Goal: Contribute content: Add original content to the website for others to see

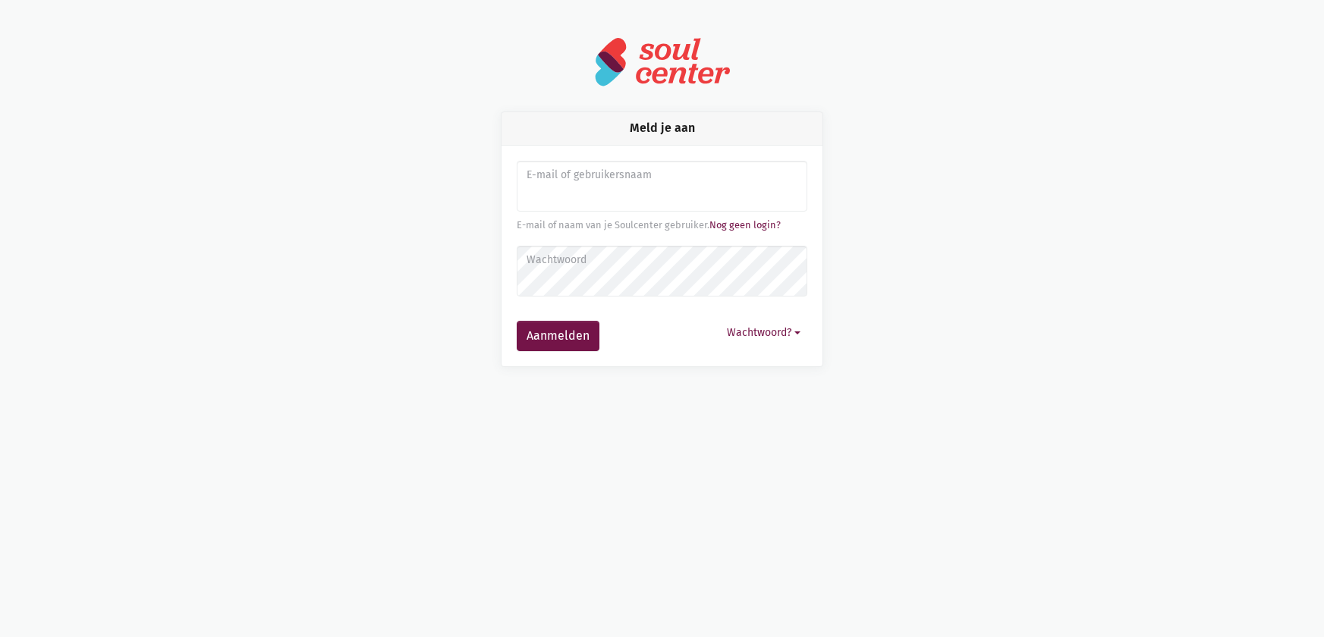
click at [545, 196] on input "Aanmelden" at bounding box center [662, 187] width 291 height 52
type input "sarahvds25@telenet.be"
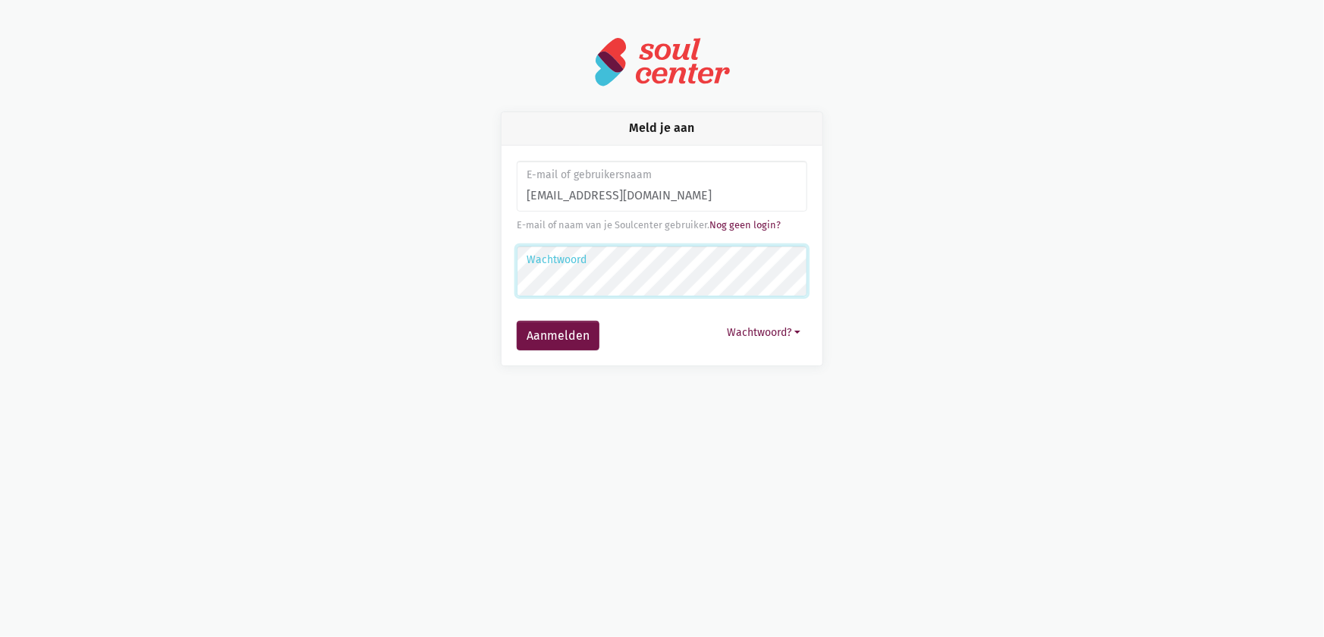
click at [517, 321] on button "Aanmelden" at bounding box center [558, 336] width 83 height 30
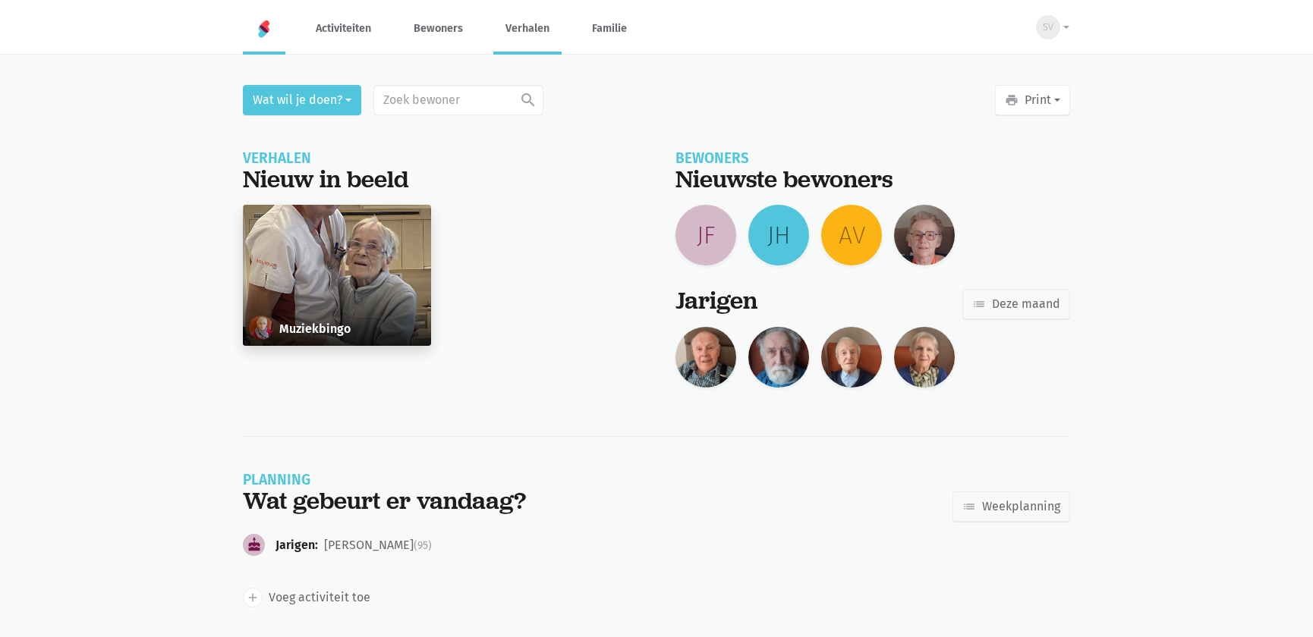
click at [543, 34] on link "Verhalen" at bounding box center [527, 28] width 68 height 51
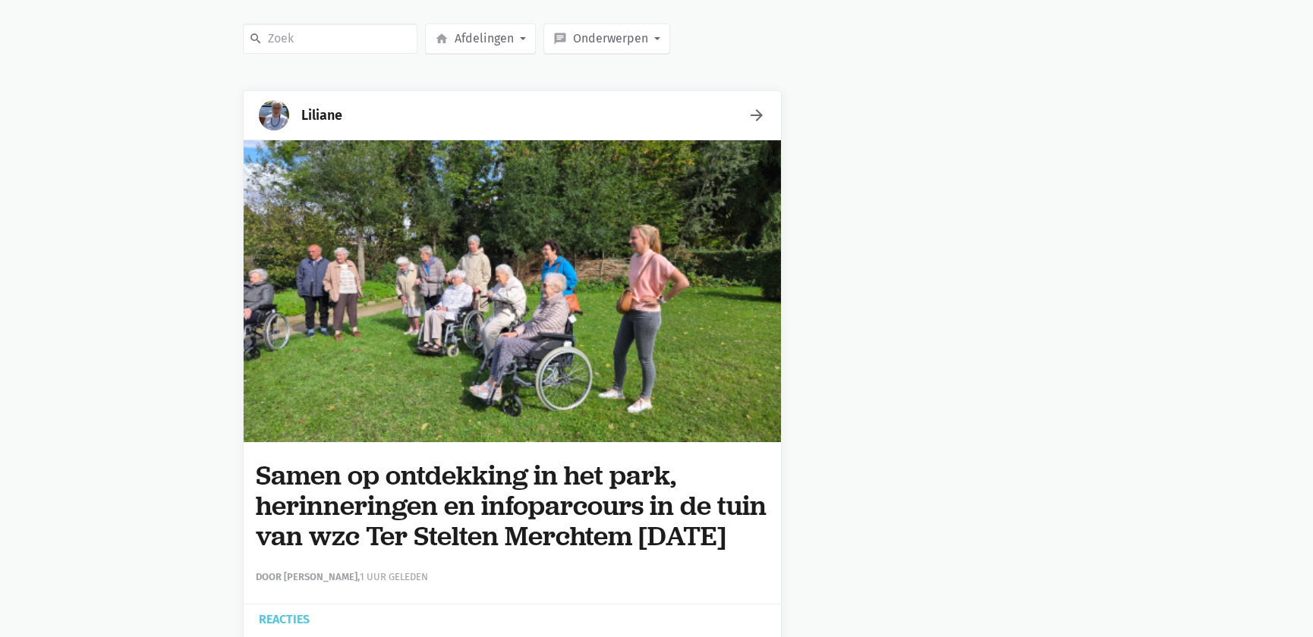
scroll to position [137, 0]
drag, startPoint x: 411, startPoint y: 568, endPoint x: 263, endPoint y: 476, distance: 173.5
click at [244, 476] on div "Samen op ontdekking in het park, herinneringen en infoparcours in de tuin van w…" at bounding box center [512, 523] width 537 height 162
copy h1 "Samen op ontdekking in het park, herinneringen en infoparcours in de tuin van w…"
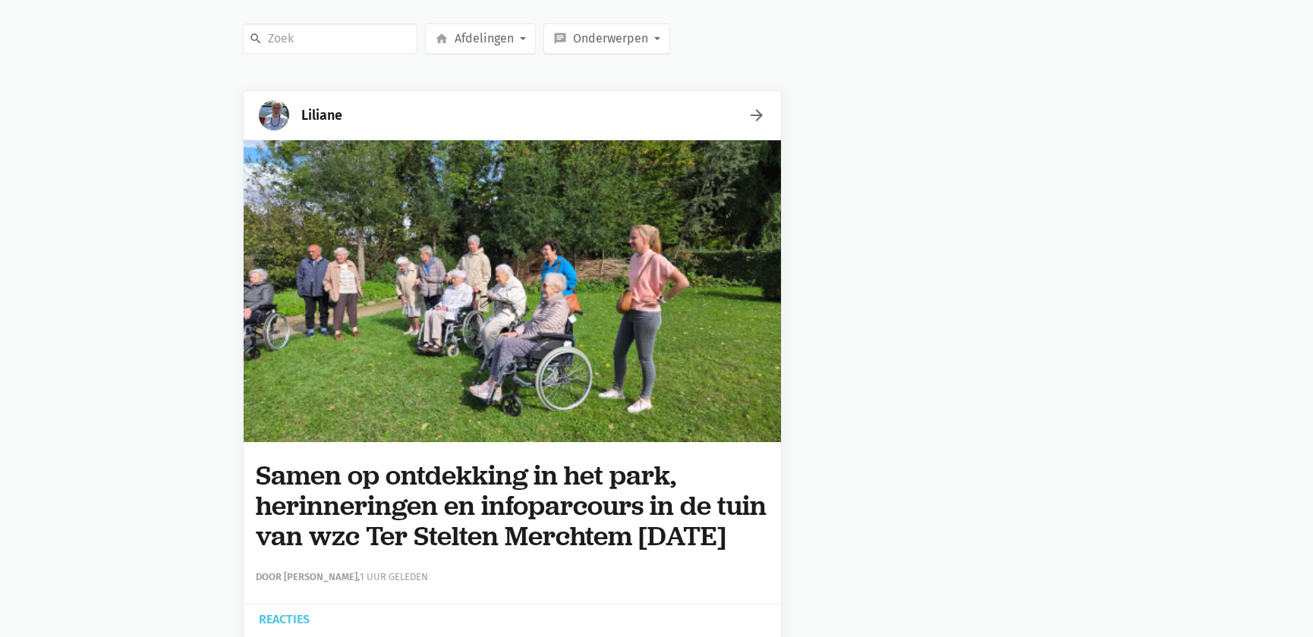
scroll to position [0, 0]
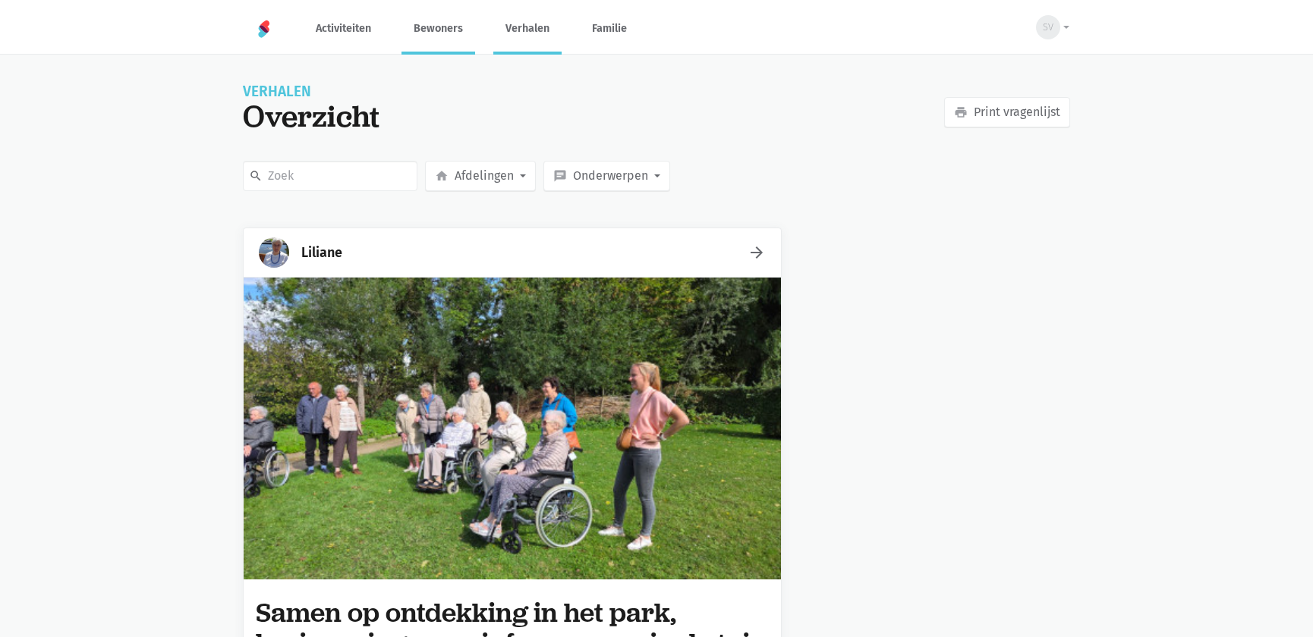
click at [440, 31] on link "Bewoners" at bounding box center [438, 28] width 74 height 51
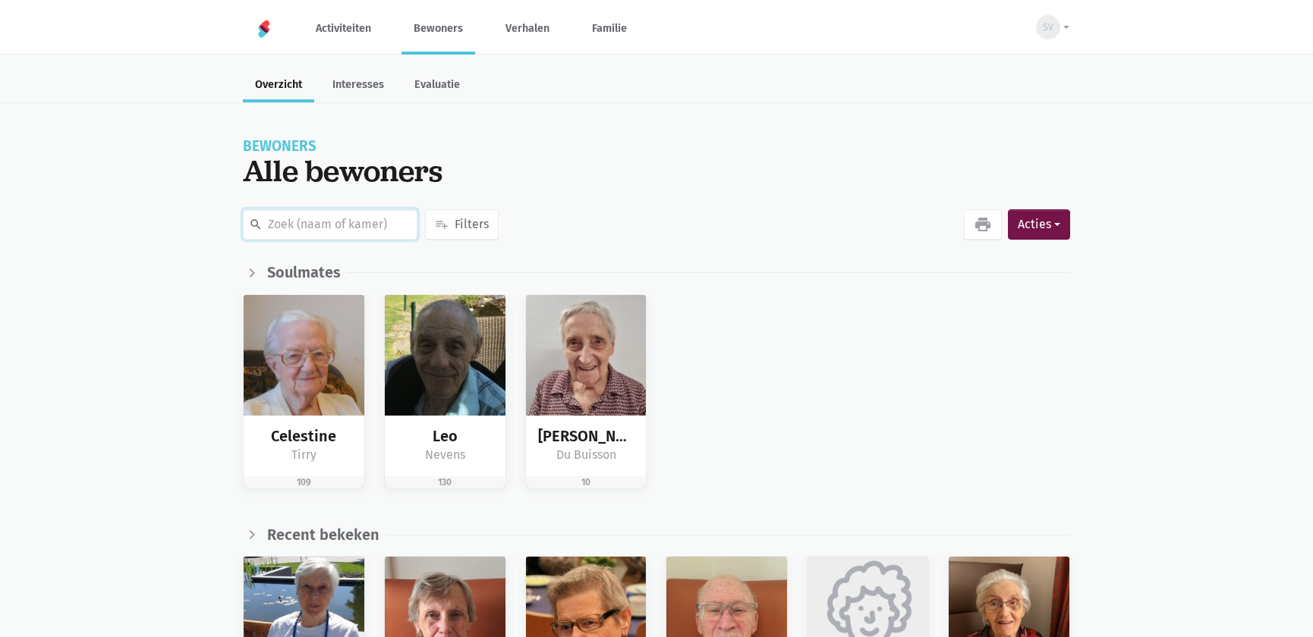
click at [340, 235] on input "text" at bounding box center [330, 224] width 175 height 30
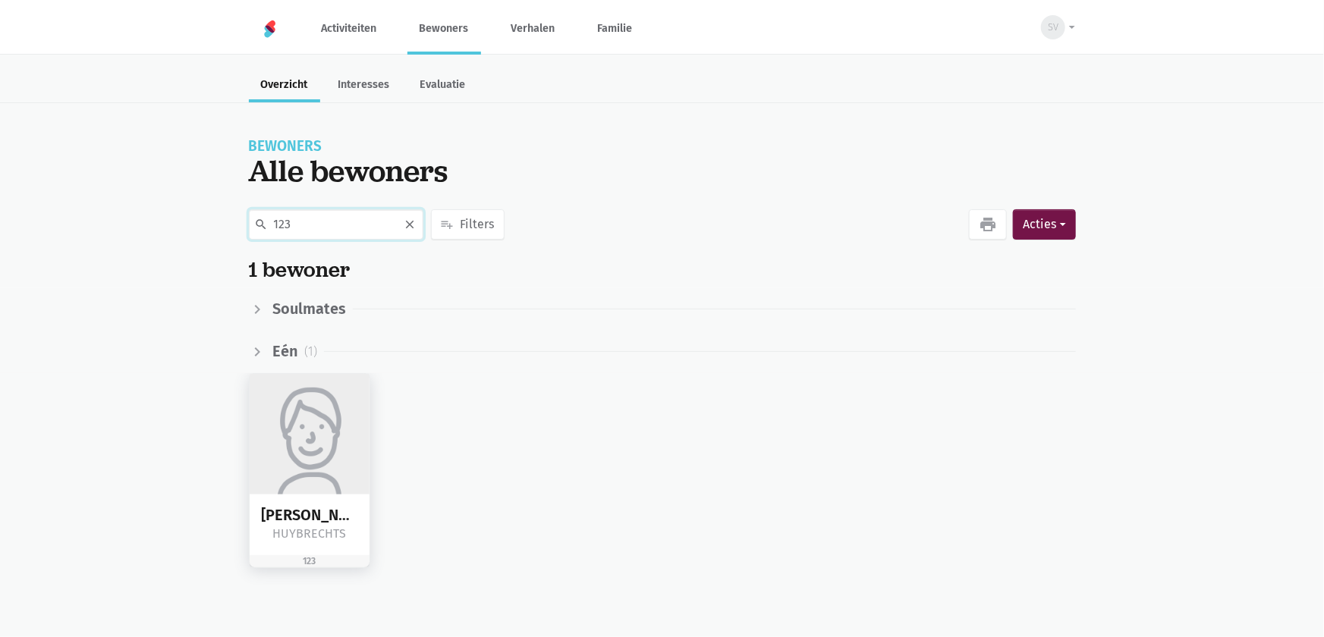
type input "123"
click at [331, 433] on img at bounding box center [310, 434] width 121 height 121
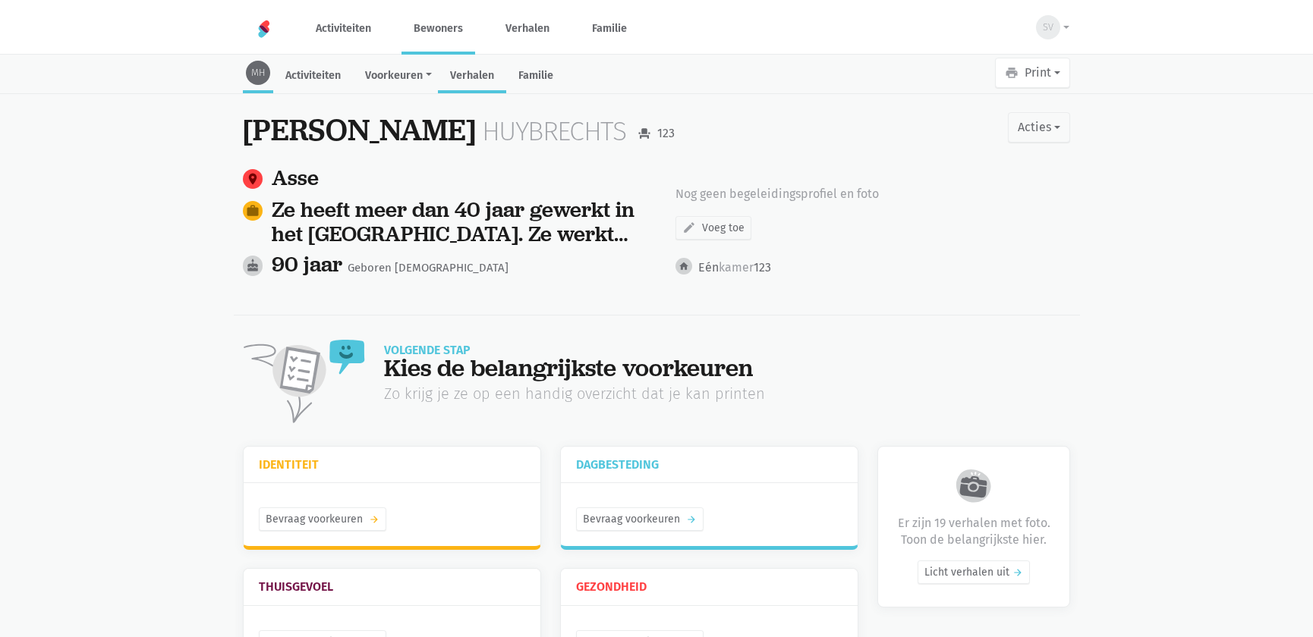
click at [486, 80] on link "Verhalen" at bounding box center [472, 77] width 68 height 33
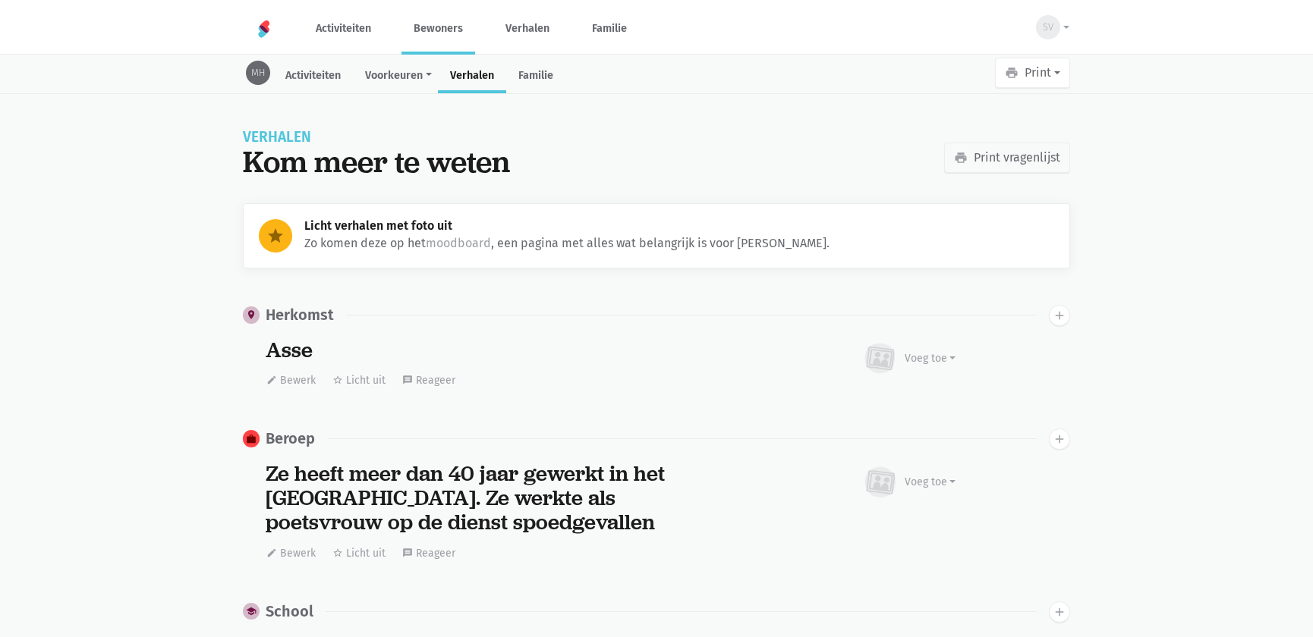
scroll to position [4864, 0]
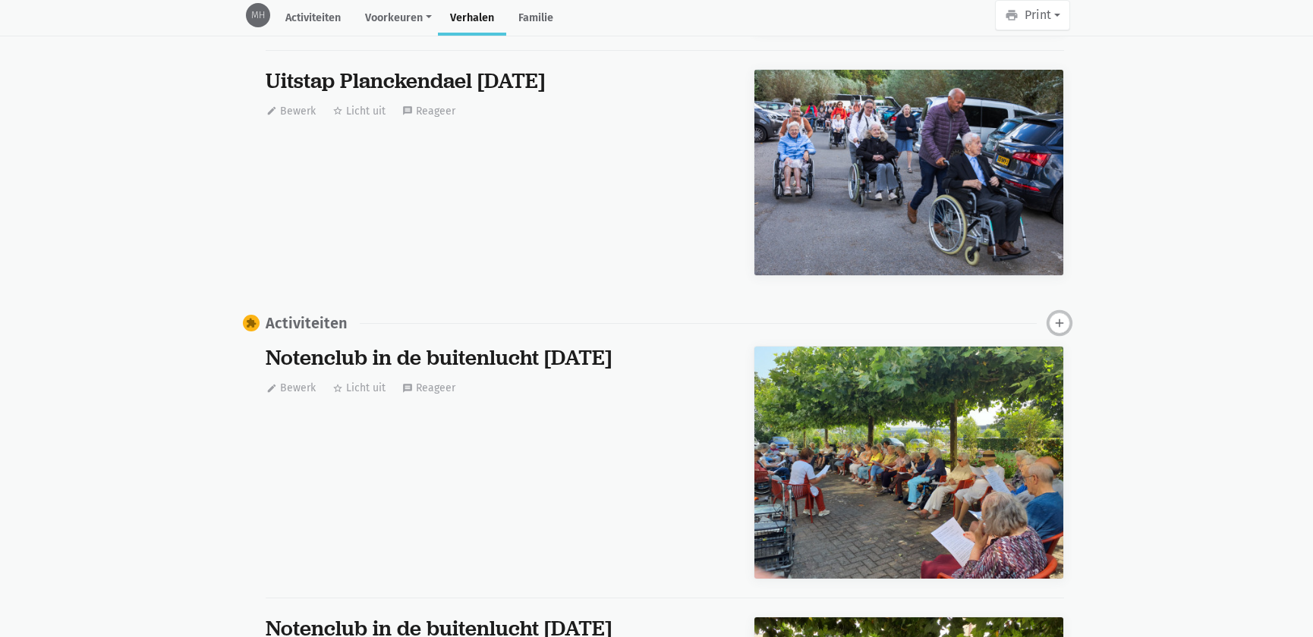
click at [1058, 322] on icon "add" at bounding box center [1060, 323] width 14 height 14
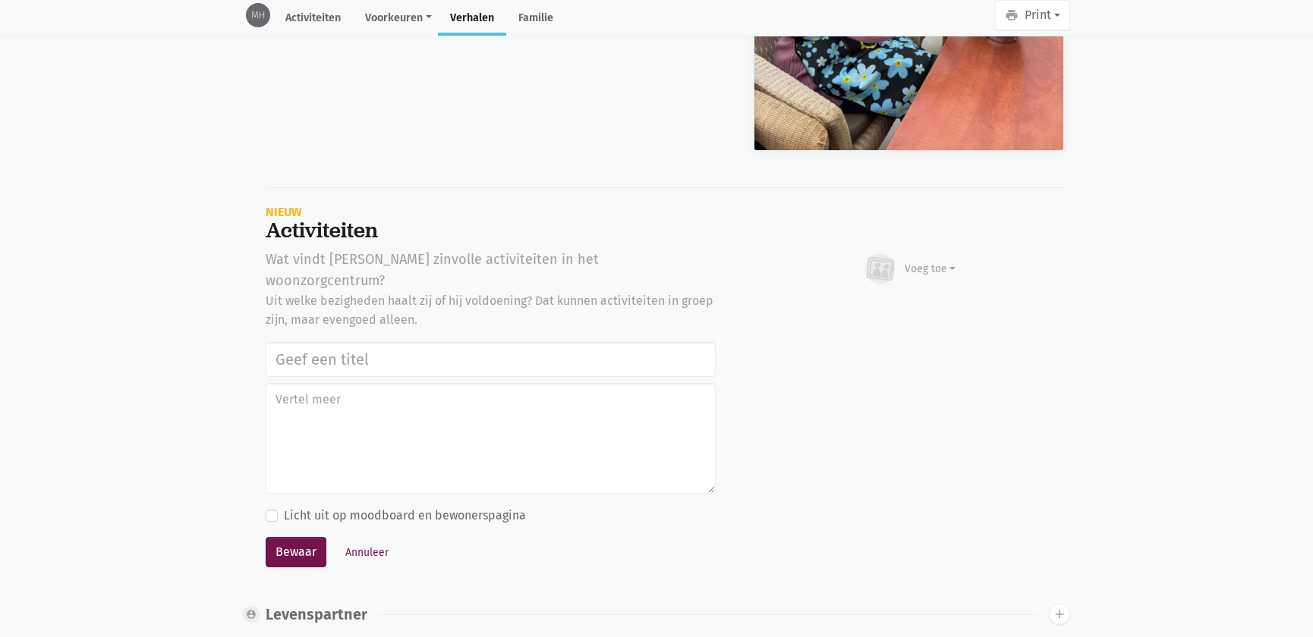
click at [376, 342] on input "text" at bounding box center [491, 359] width 450 height 35
type input "Samen op ontdekking in het park, herinneringen en infoparcours in de tuin van w…"
click at [917, 261] on div "Voeg toe" at bounding box center [931, 269] width 52 height 16
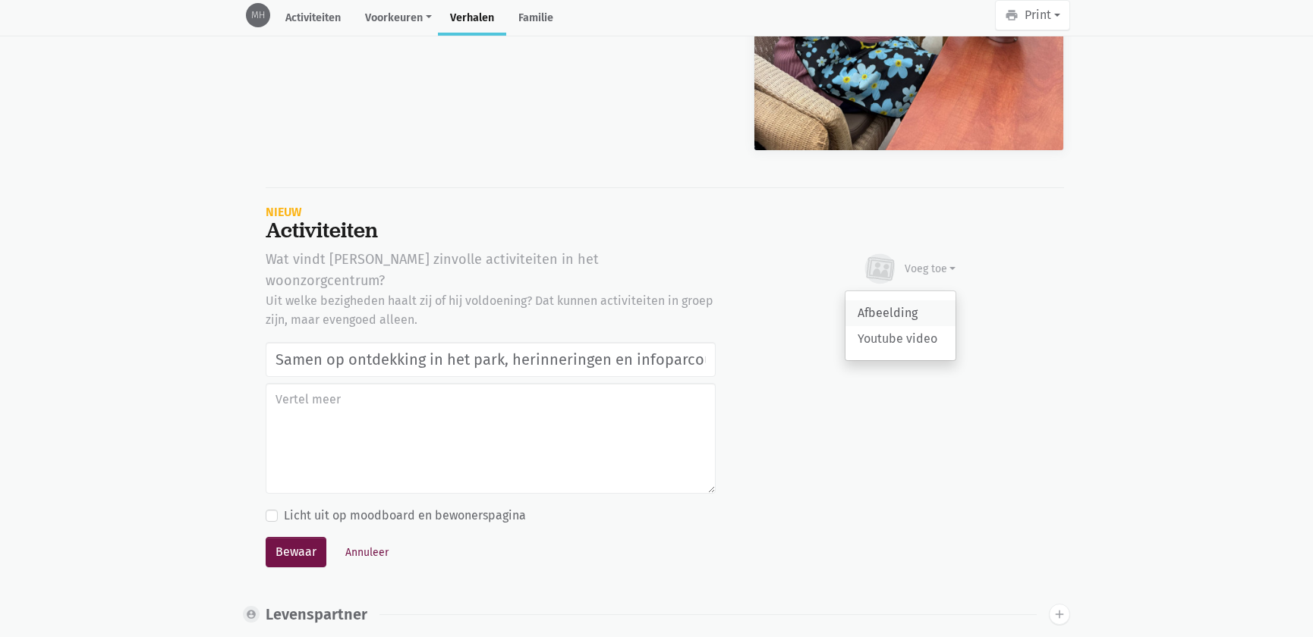
click at [907, 313] on link "Afbeelding" at bounding box center [900, 314] width 110 height 26
click at [310, 537] on button "Bewaar" at bounding box center [296, 552] width 61 height 30
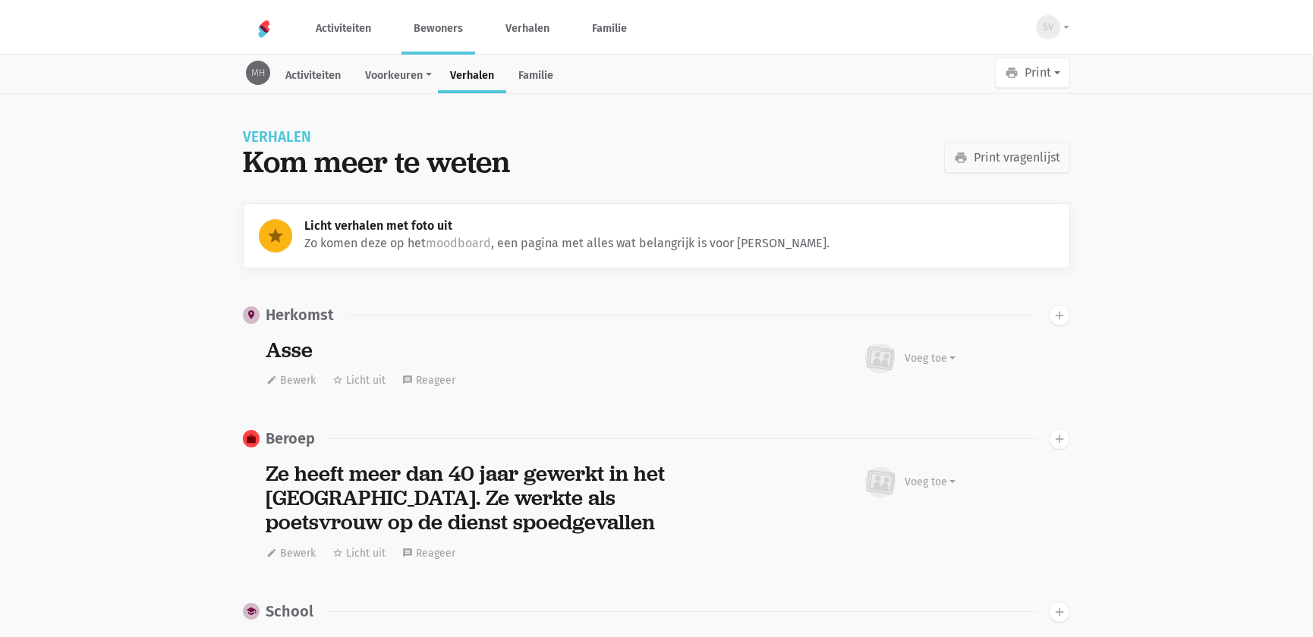
scroll to position [4864, 0]
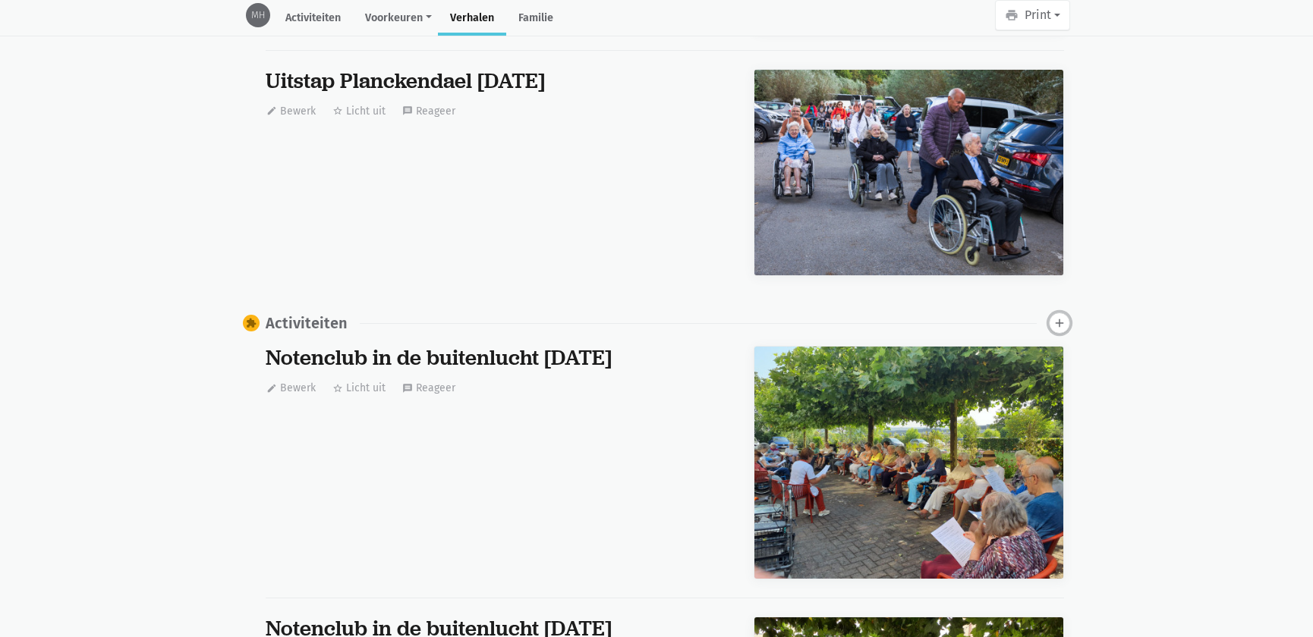
click at [1061, 316] on icon "add" at bounding box center [1060, 323] width 14 height 14
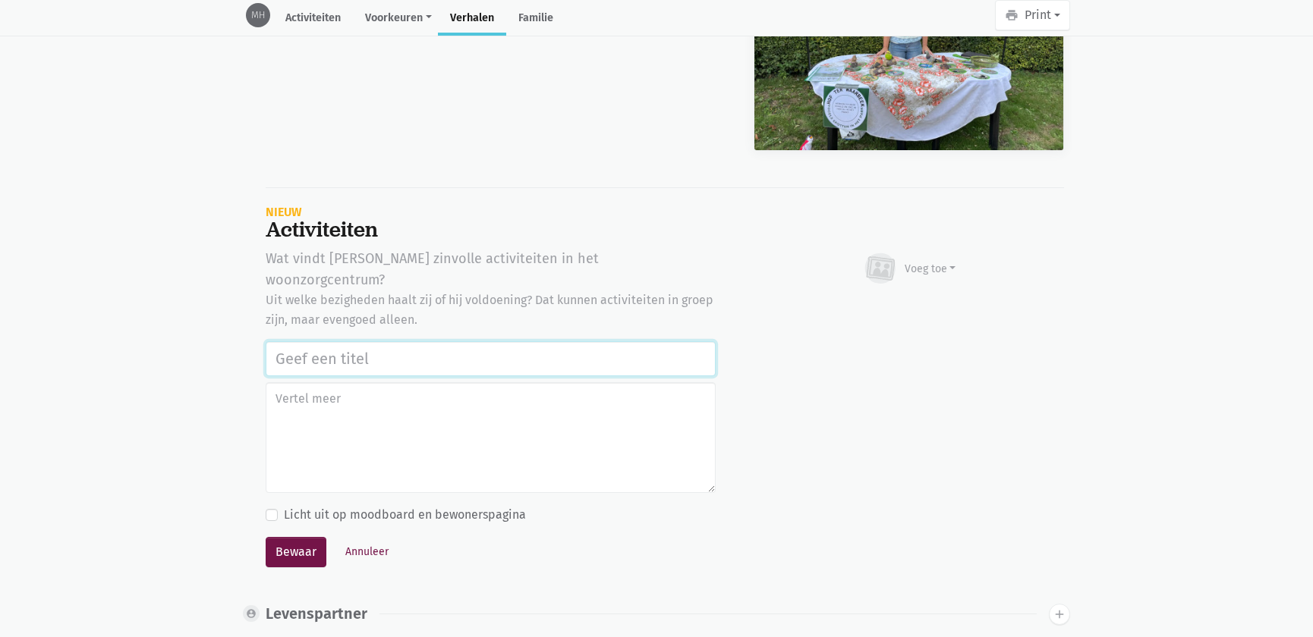
paste input "Samen op ontdekking in het park, herinneringen en infoparcours in de tuin van w…"
type input "Samen op ontdekking in het park, herinneringen en infoparcours in de tuin van w…"
click at [911, 268] on div "Voeg toe" at bounding box center [931, 269] width 52 height 16
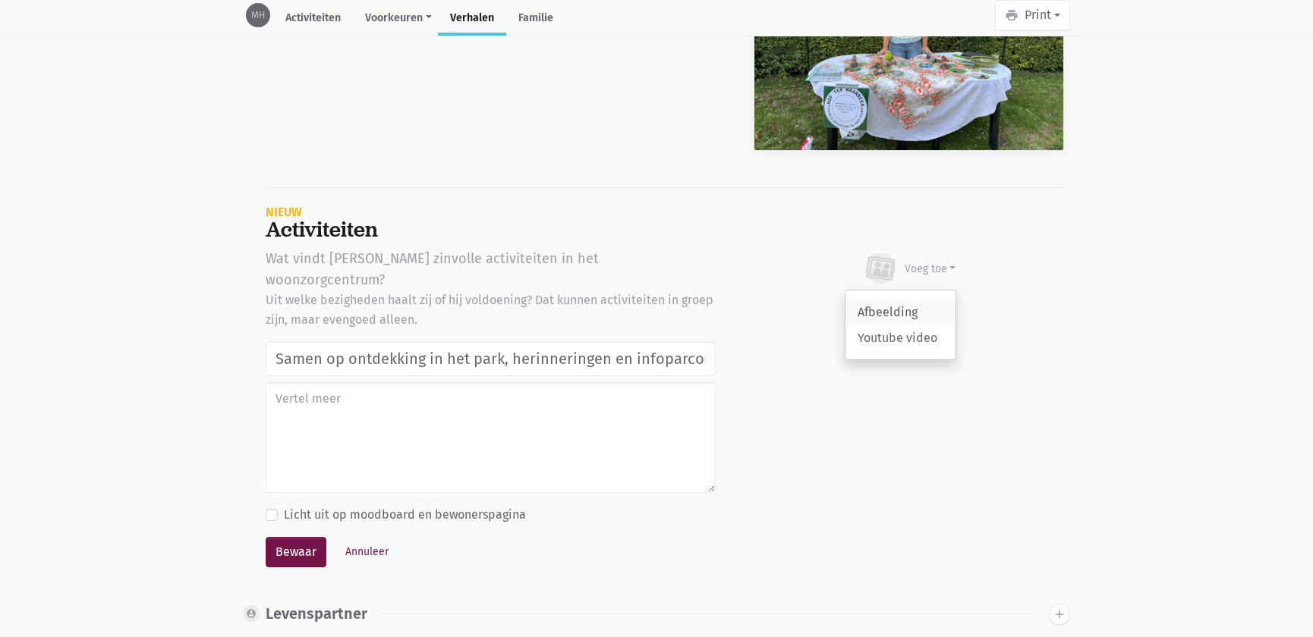
click at [904, 300] on link "Afbeelding" at bounding box center [900, 313] width 110 height 26
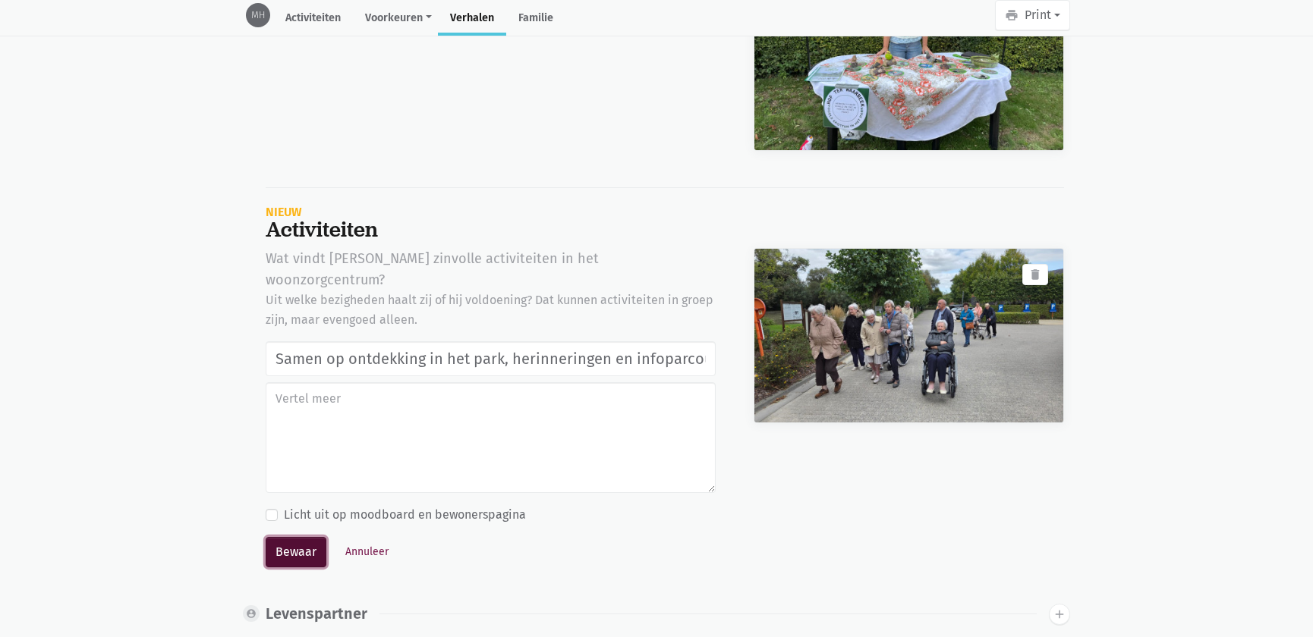
click at [301, 537] on button "Bewaar" at bounding box center [296, 552] width 61 height 30
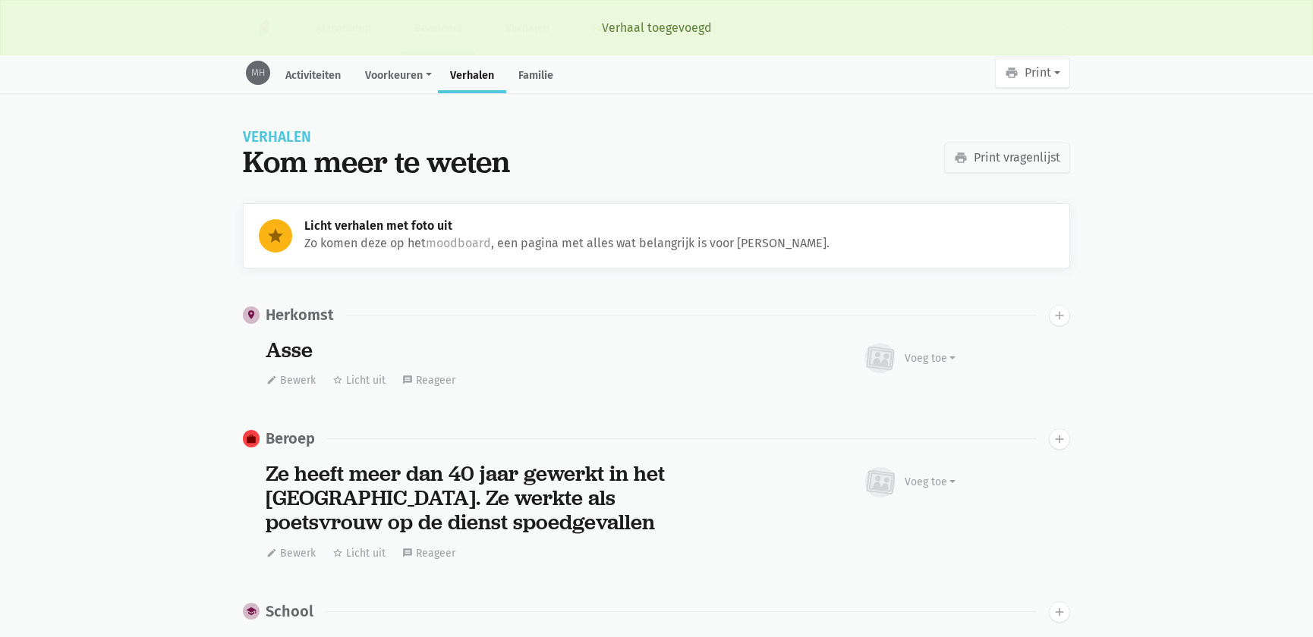
scroll to position [4864, 0]
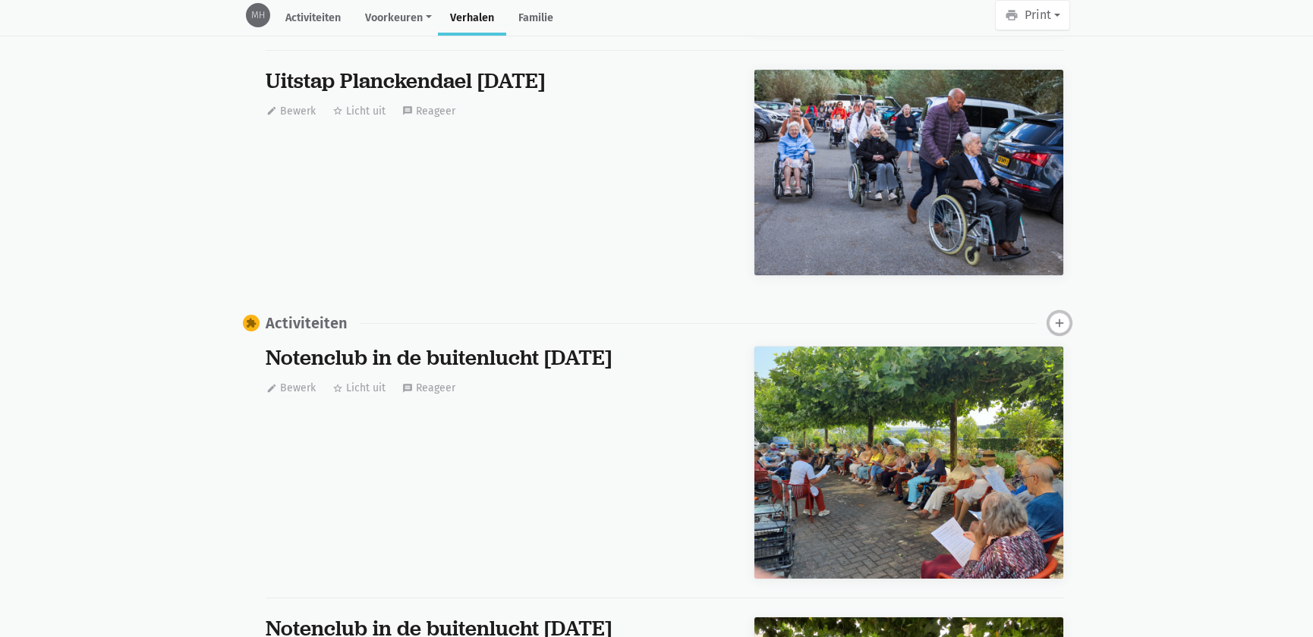
click at [1057, 318] on icon "add" at bounding box center [1060, 323] width 14 height 14
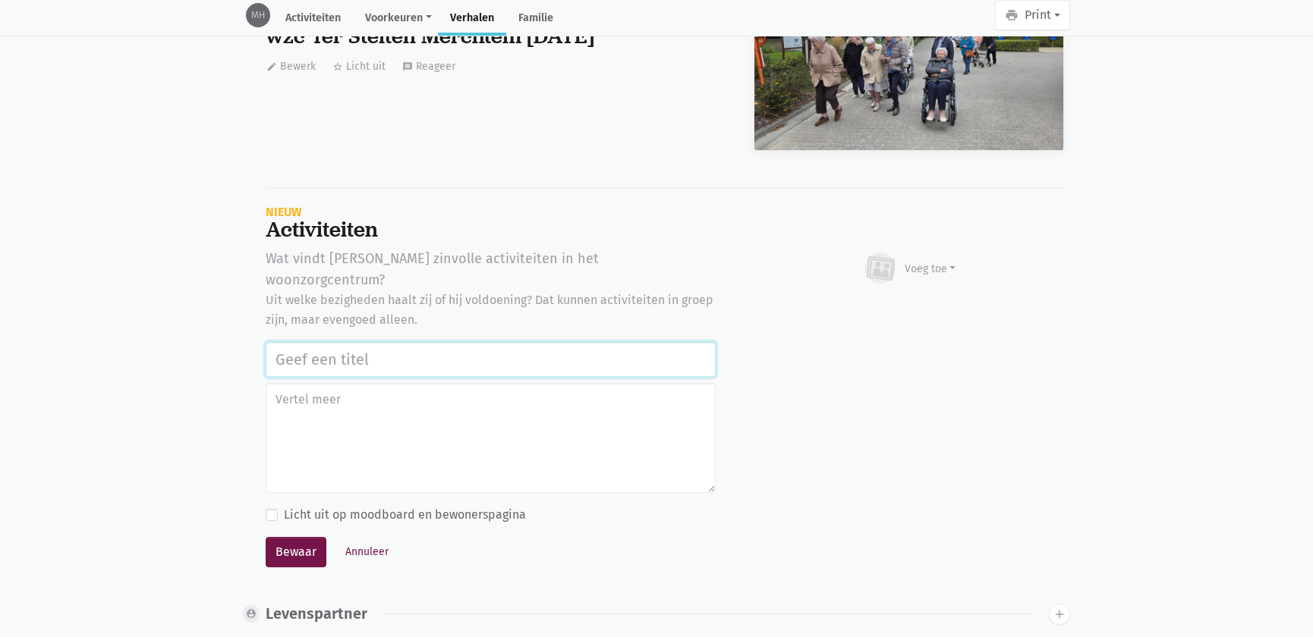
click at [379, 342] on input "text" at bounding box center [491, 359] width 450 height 35
paste input "Samen op ontdekking in het park, herinneringen en infoparcours in de tuin van w…"
type input "Samen op ontdekking in het park, herinneringen en infoparcours in de tuin van w…"
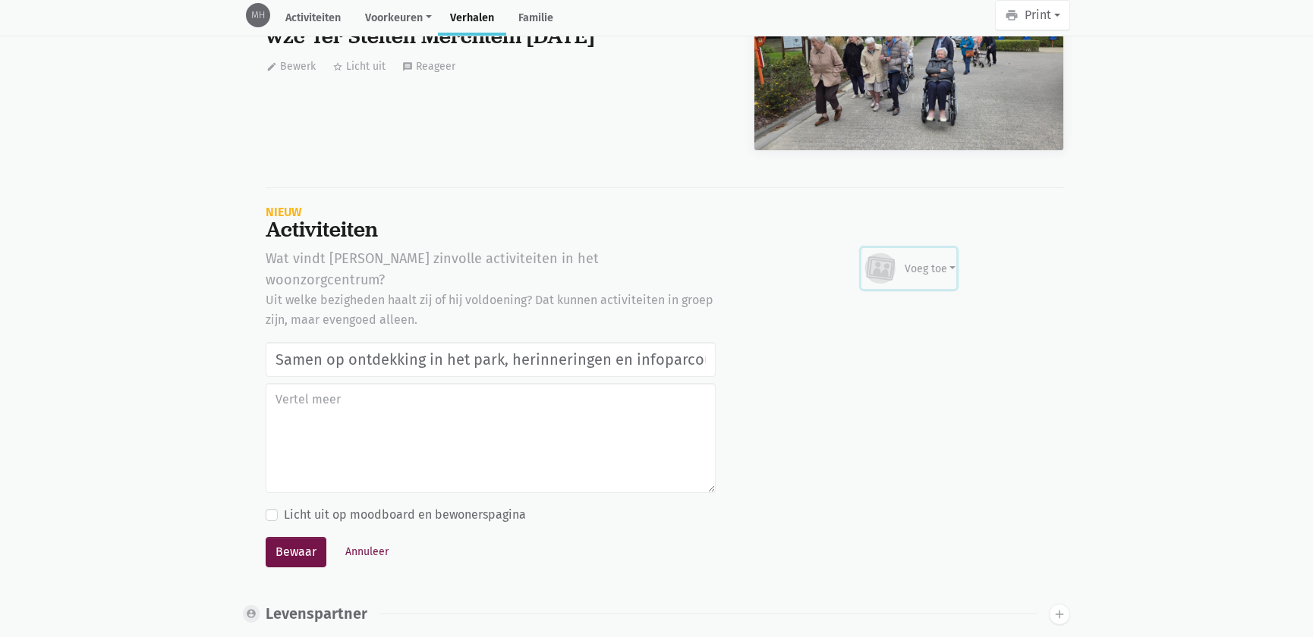
click at [927, 271] on div "Voeg toe" at bounding box center [931, 269] width 52 height 16
click at [905, 307] on link "Afbeelding" at bounding box center [900, 313] width 110 height 26
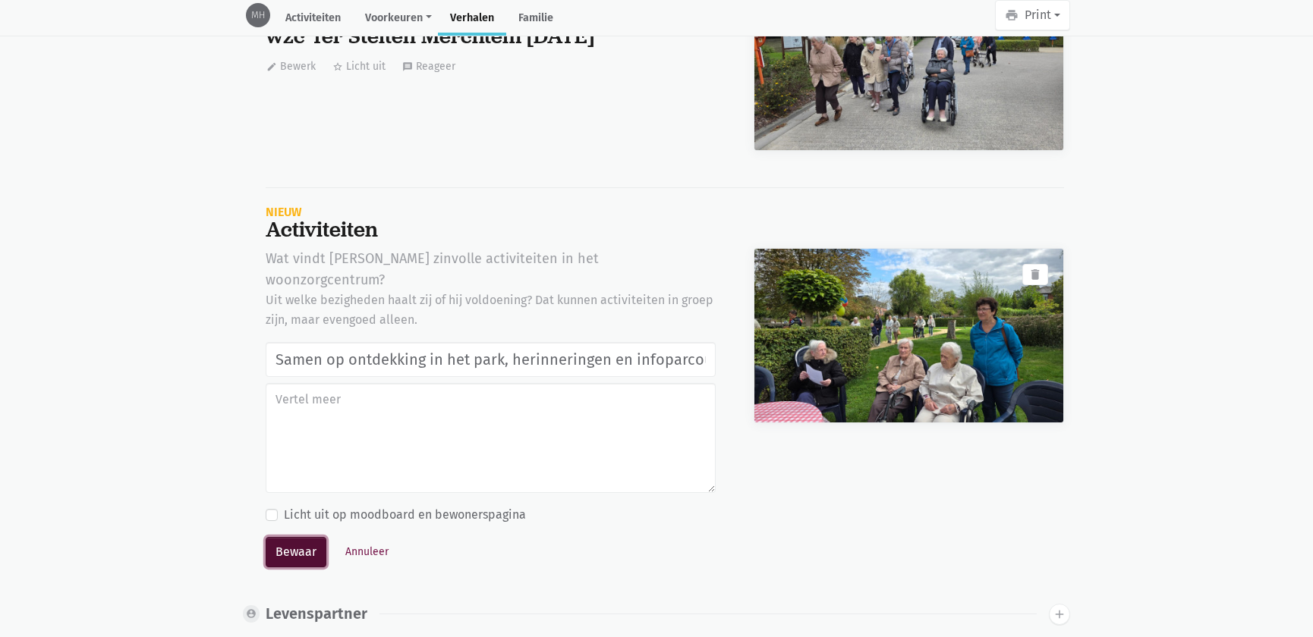
click at [295, 537] on button "Bewaar" at bounding box center [296, 552] width 61 height 30
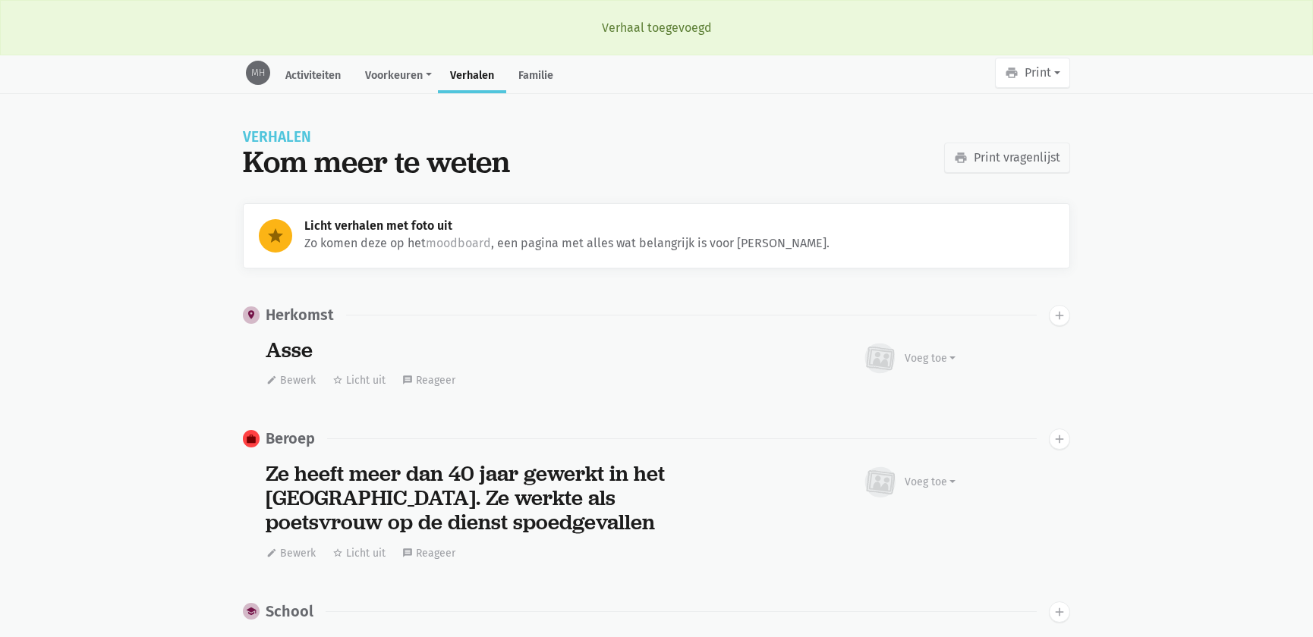
scroll to position [4864, 0]
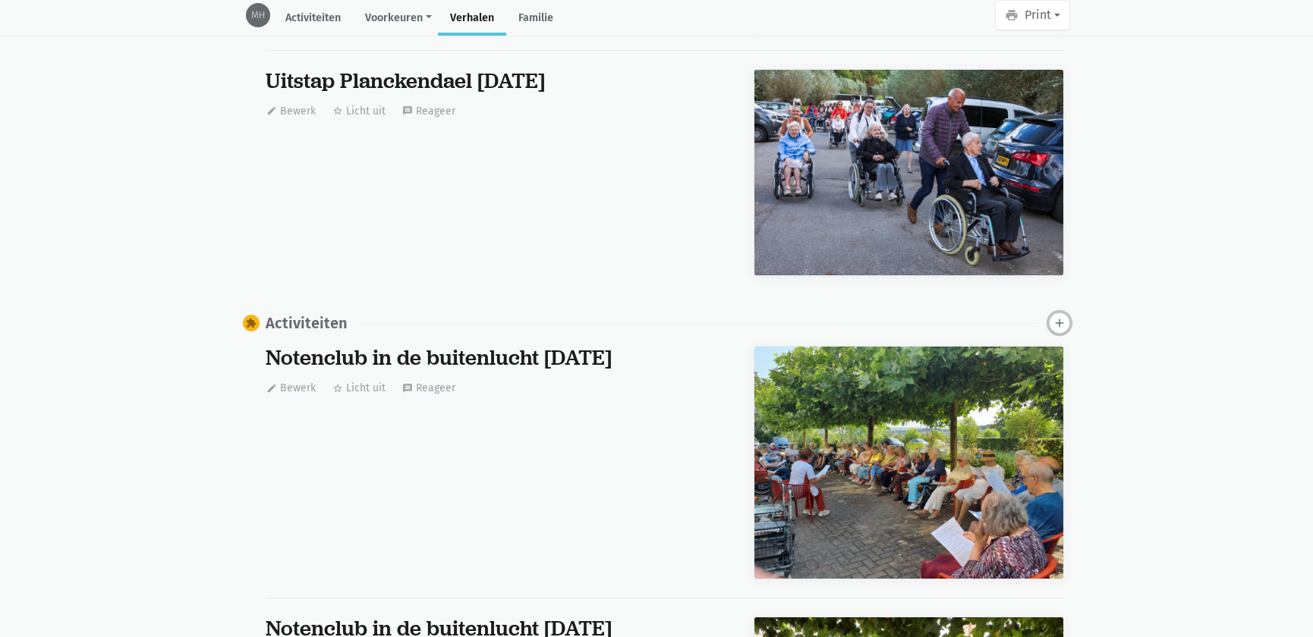
click at [1059, 322] on icon "add" at bounding box center [1060, 323] width 14 height 14
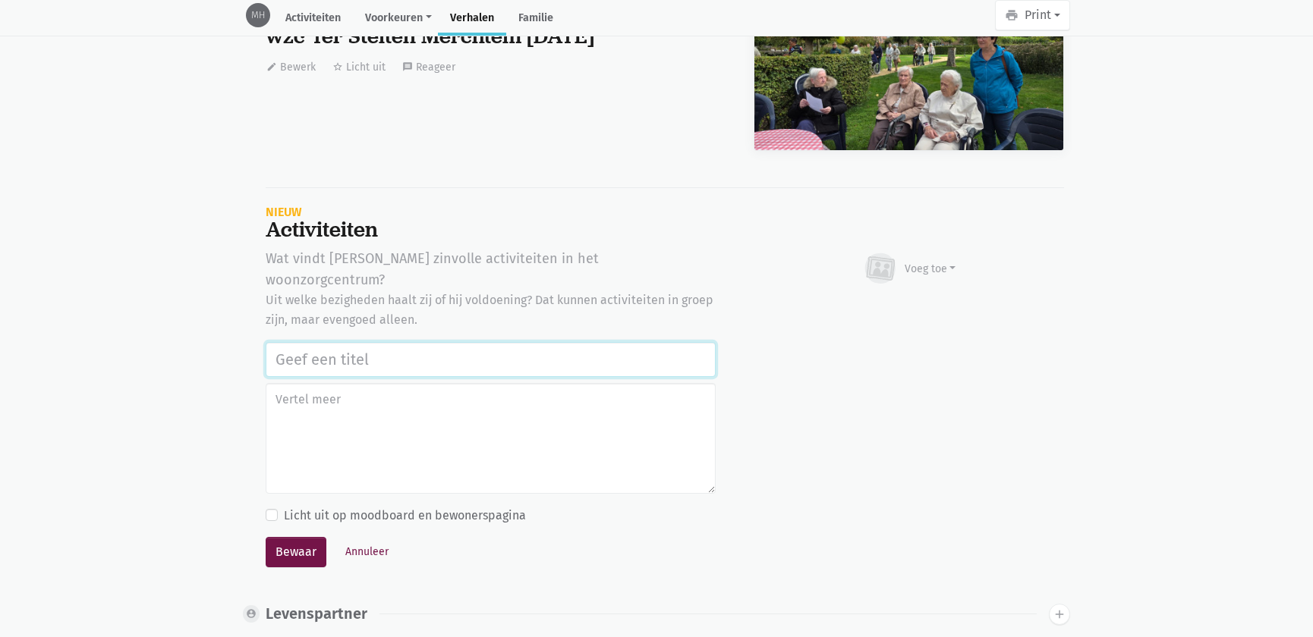
click at [319, 342] on input "text" at bounding box center [491, 359] width 450 height 35
paste input "Samen op ontdekking in het park, herinneringen en infoparcours in de tuin van w…"
type input "Samen op ontdekking in het park, herinneringen en infoparcours in de tuin van w…"
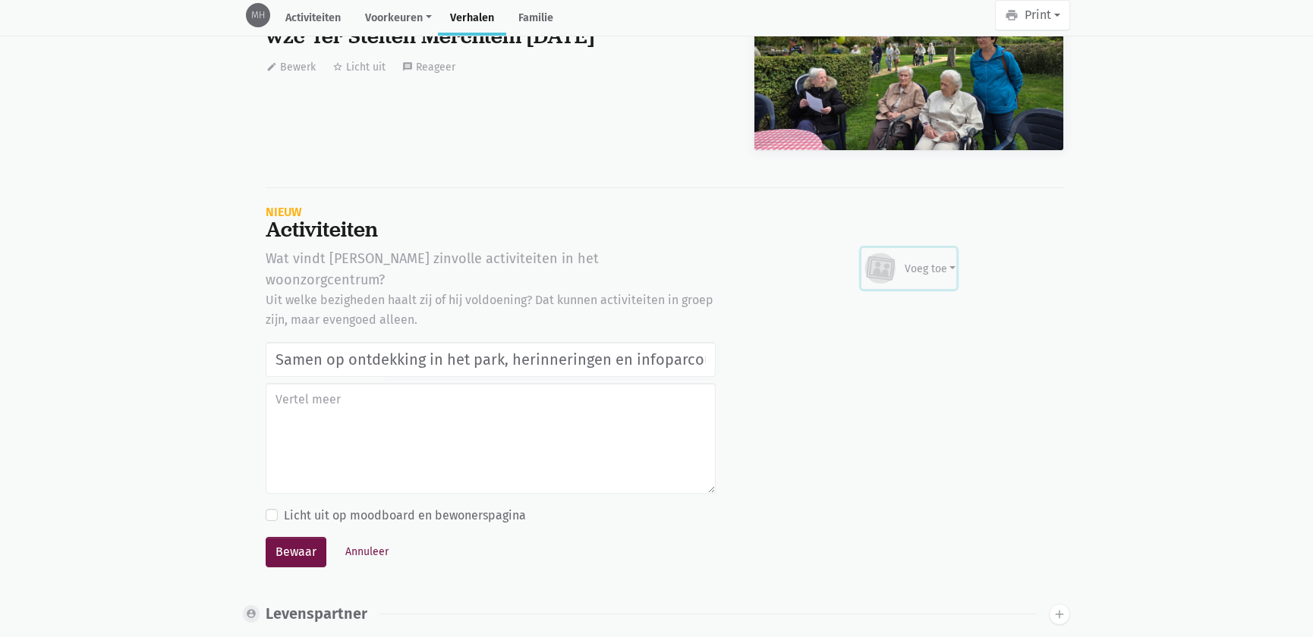
drag, startPoint x: 916, startPoint y: 273, endPoint x: 915, endPoint y: 283, distance: 9.9
click at [917, 273] on div "Voeg toe" at bounding box center [909, 268] width 94 height 33
click at [906, 316] on link "Afbeelding" at bounding box center [900, 313] width 110 height 26
click at [358, 540] on button "Annuleer" at bounding box center [366, 552] width 57 height 24
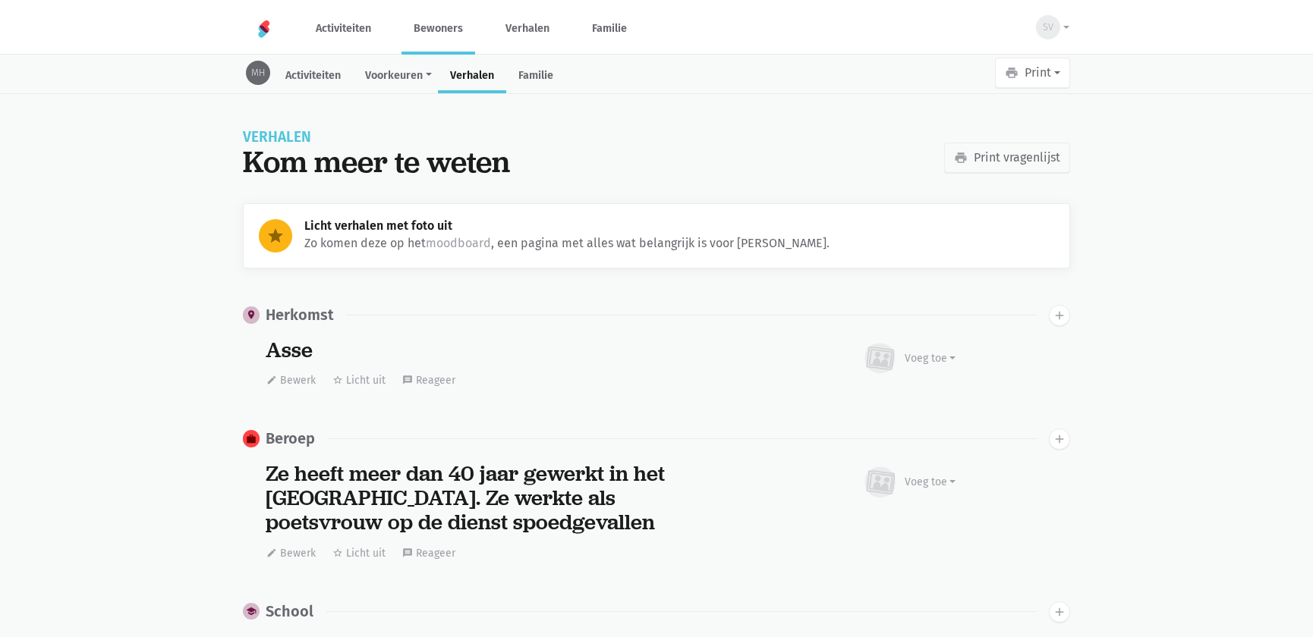
click at [471, 38] on link "Bewoners" at bounding box center [438, 28] width 74 height 51
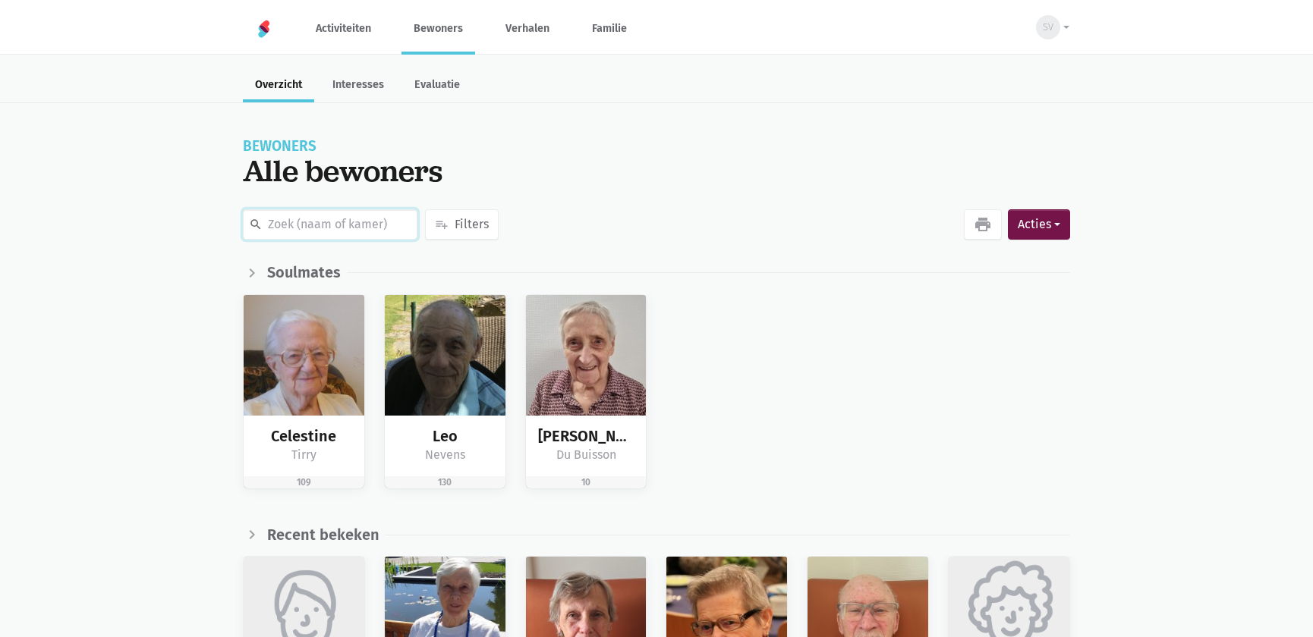
click at [326, 233] on input "text" at bounding box center [330, 224] width 175 height 30
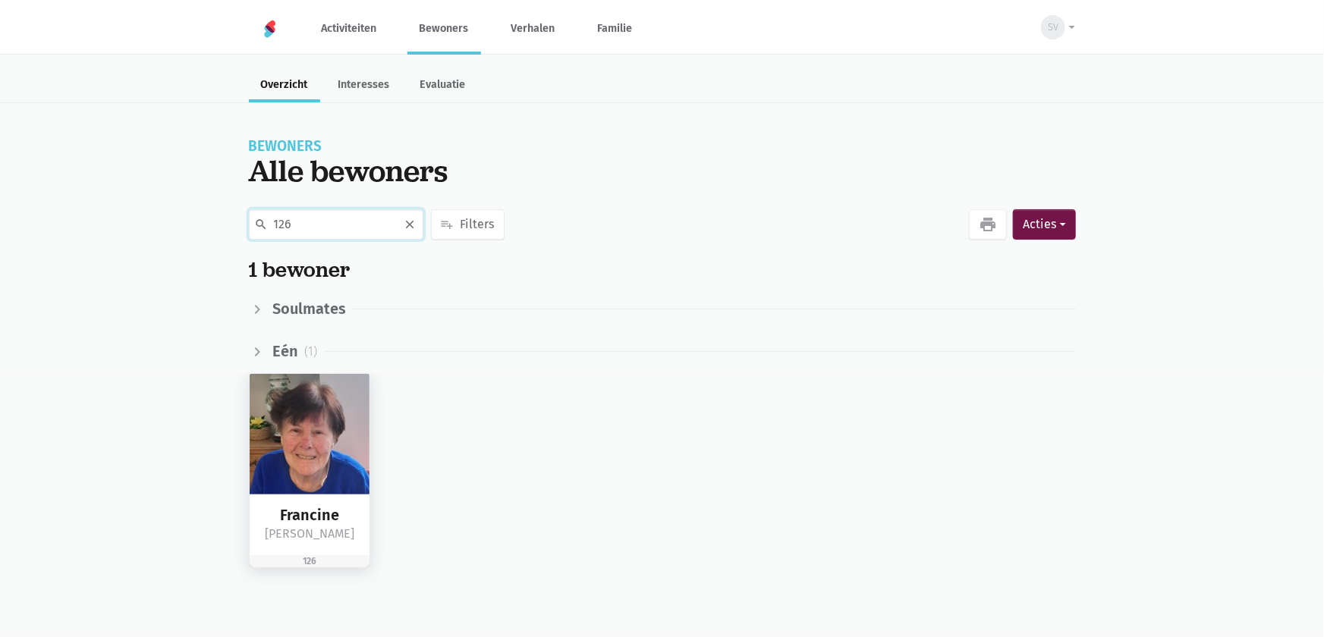
type input "126"
click at [315, 433] on img at bounding box center [310, 434] width 121 height 121
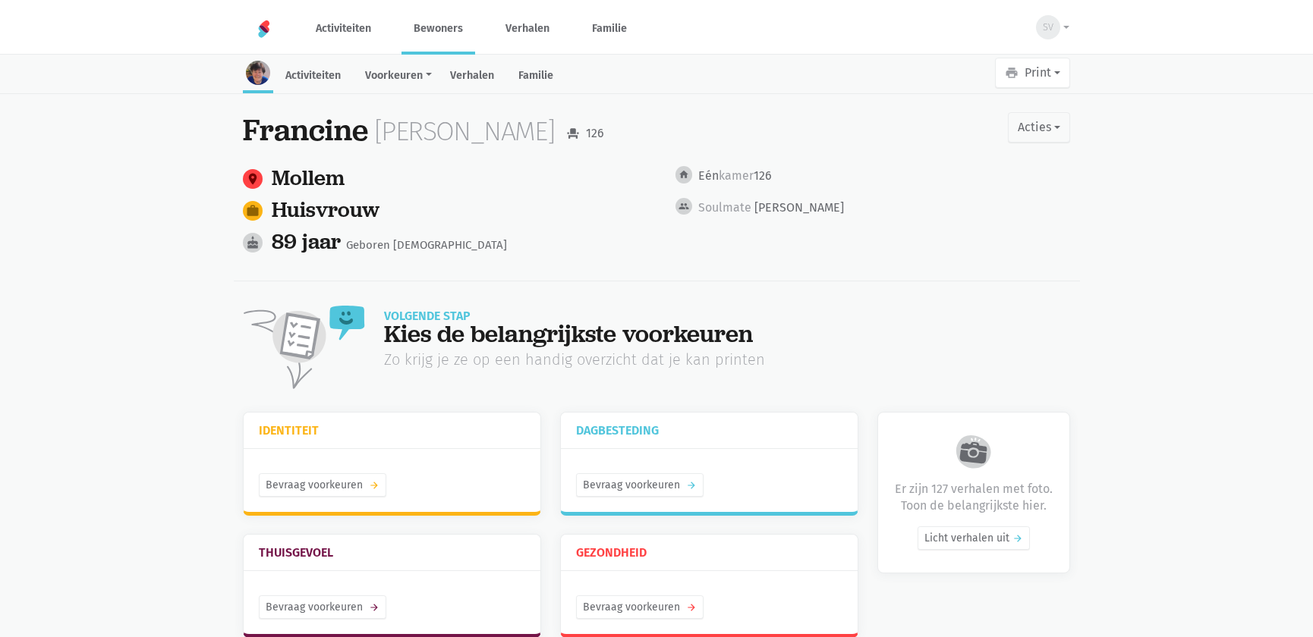
click at [489, 71] on link "Verhalen" at bounding box center [472, 77] width 68 height 33
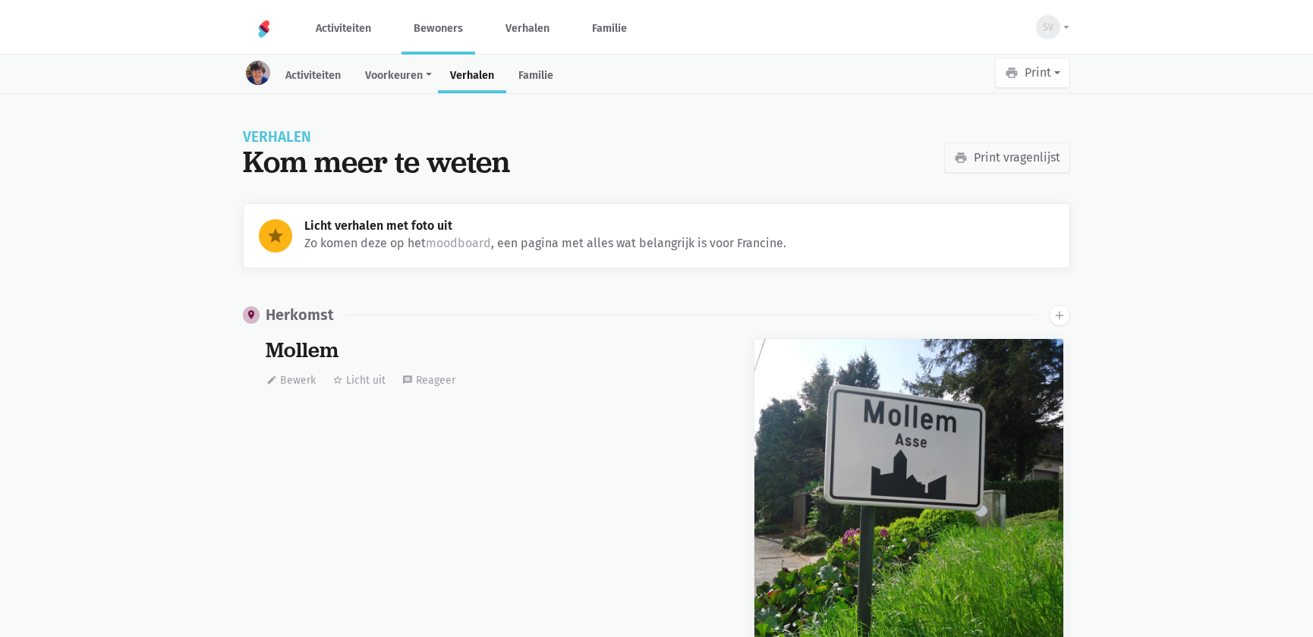
scroll to position [16151, 0]
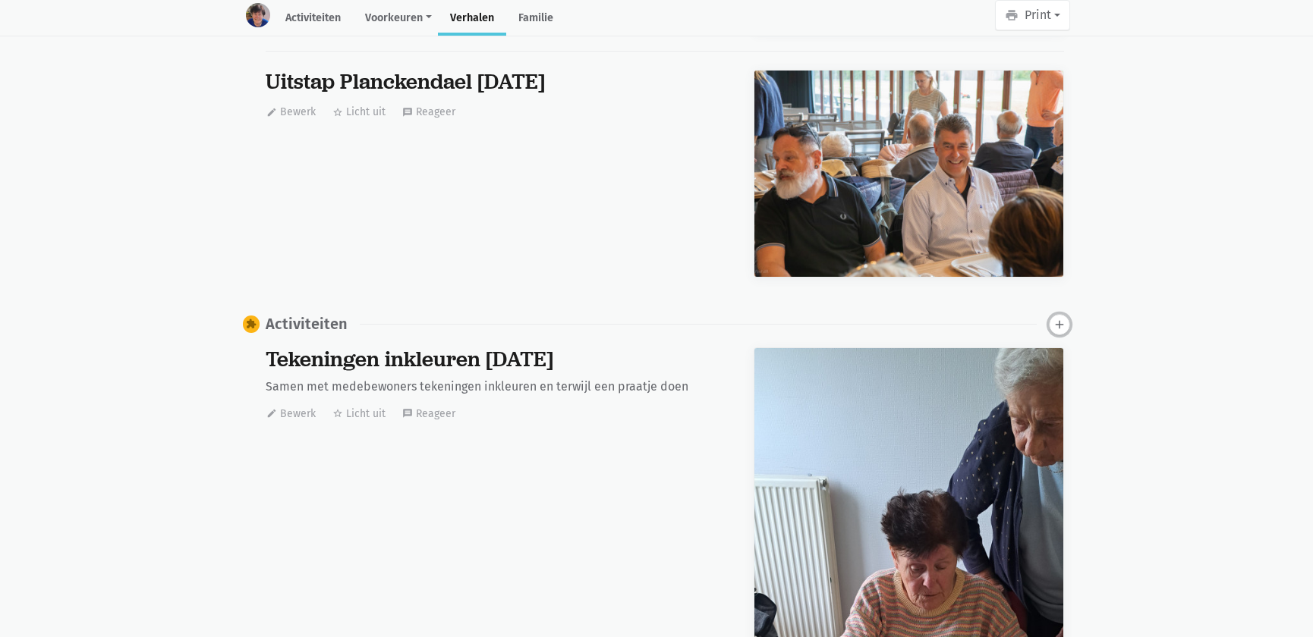
click at [1062, 321] on icon "add" at bounding box center [1060, 325] width 14 height 14
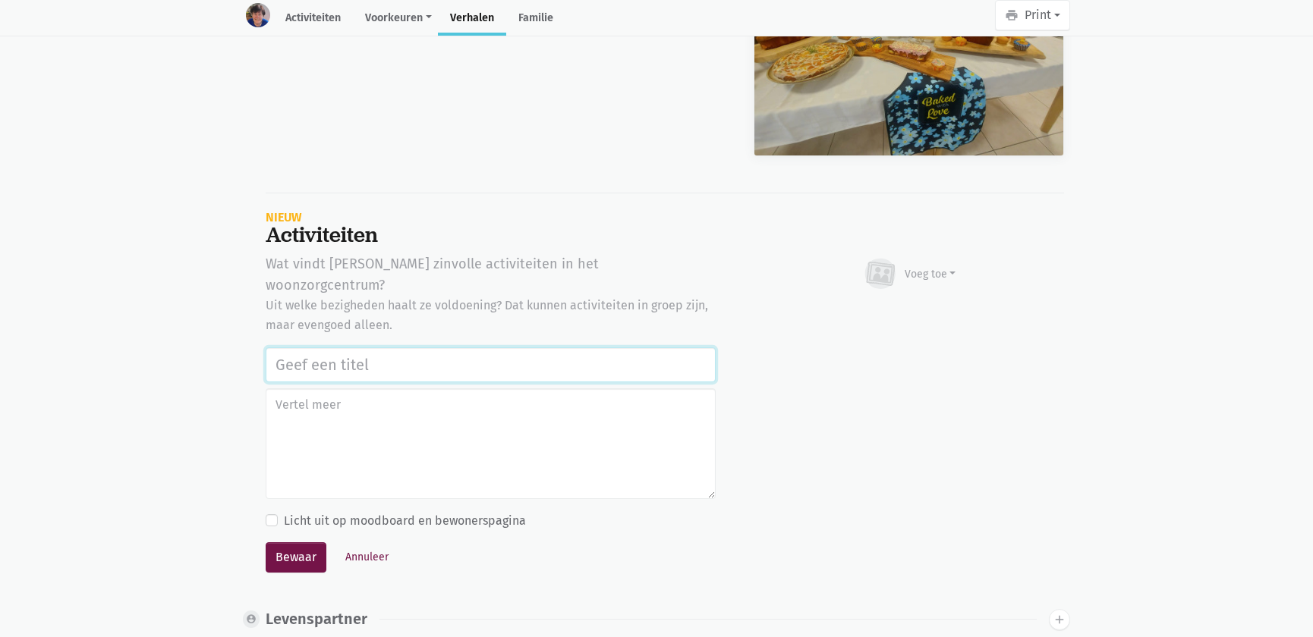
click at [341, 348] on input "text" at bounding box center [491, 365] width 450 height 35
paste input "Samen op ontdekking in het park, herinneringen en infoparcours in de tuin van w…"
type input "Samen op ontdekking in het park, herinneringen en infoparcours in de tuin van w…"
click at [933, 268] on div "Voeg toe" at bounding box center [931, 274] width 52 height 16
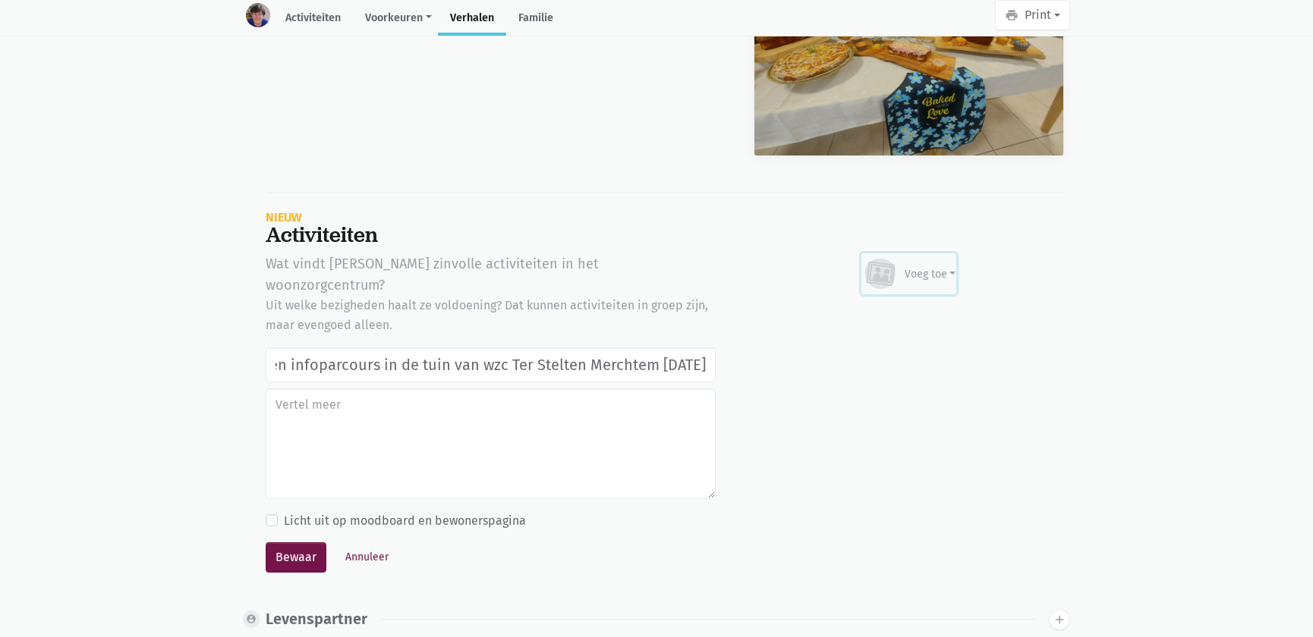
scroll to position [0, 0]
click at [911, 314] on link "Afbeelding" at bounding box center [900, 318] width 110 height 26
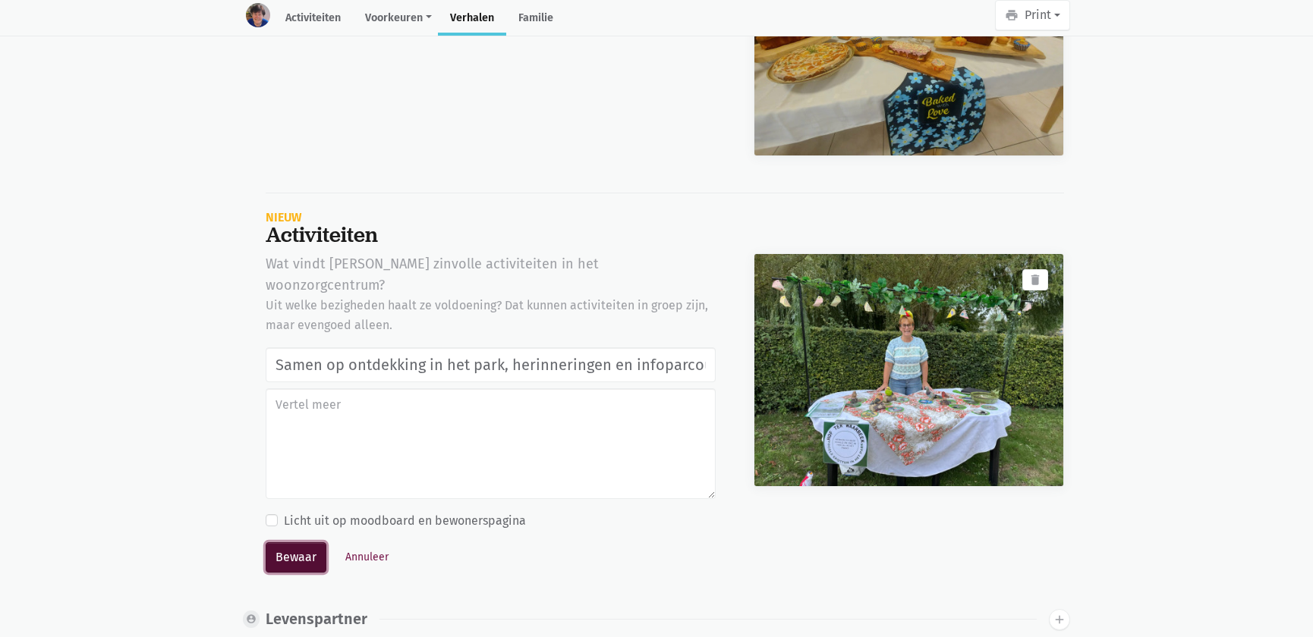
click at [288, 543] on button "Bewaar" at bounding box center [296, 558] width 61 height 30
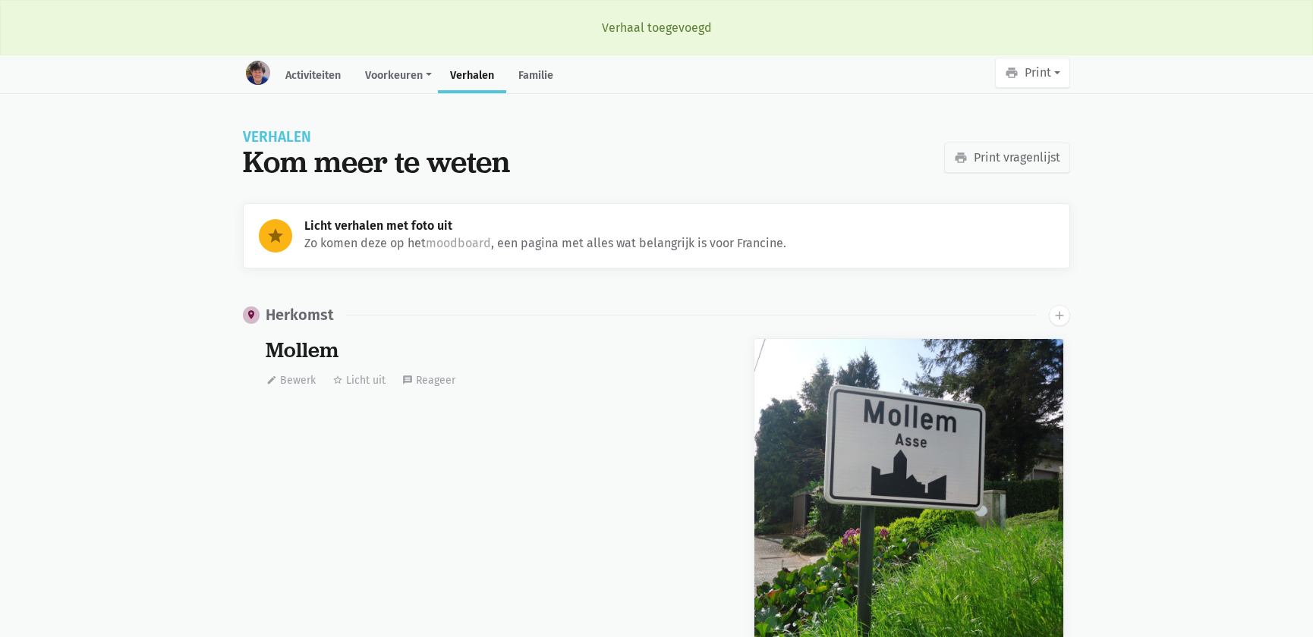
scroll to position [16151, 0]
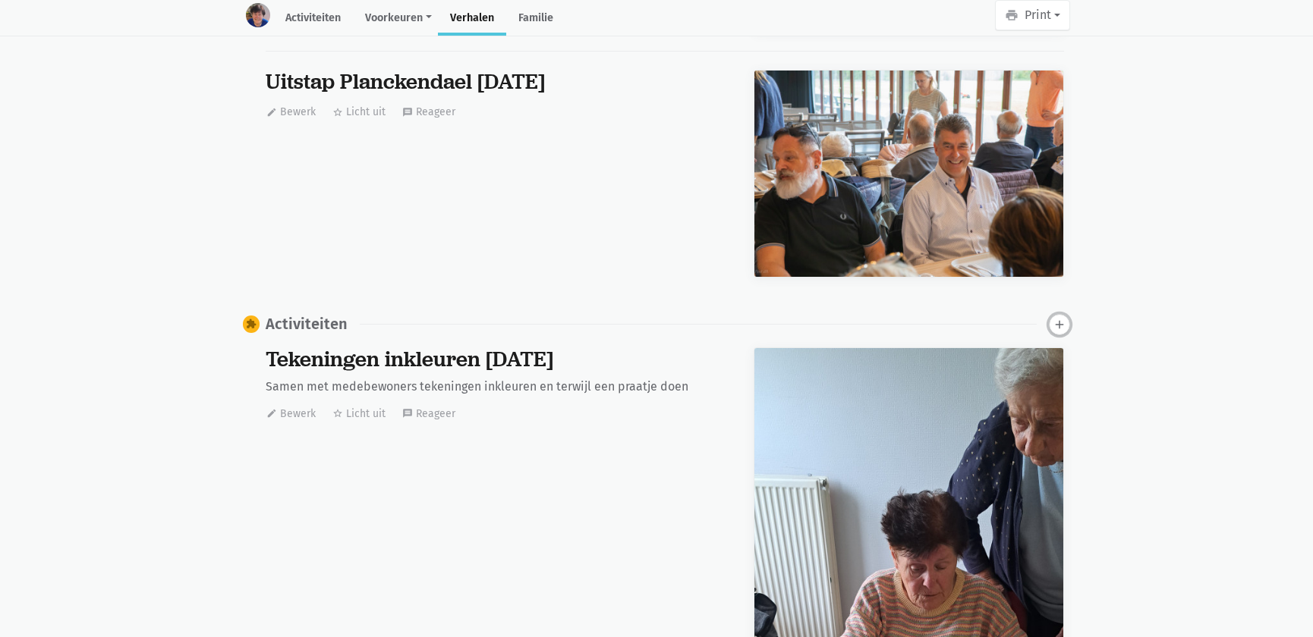
click at [1060, 318] on icon "add" at bounding box center [1060, 325] width 14 height 14
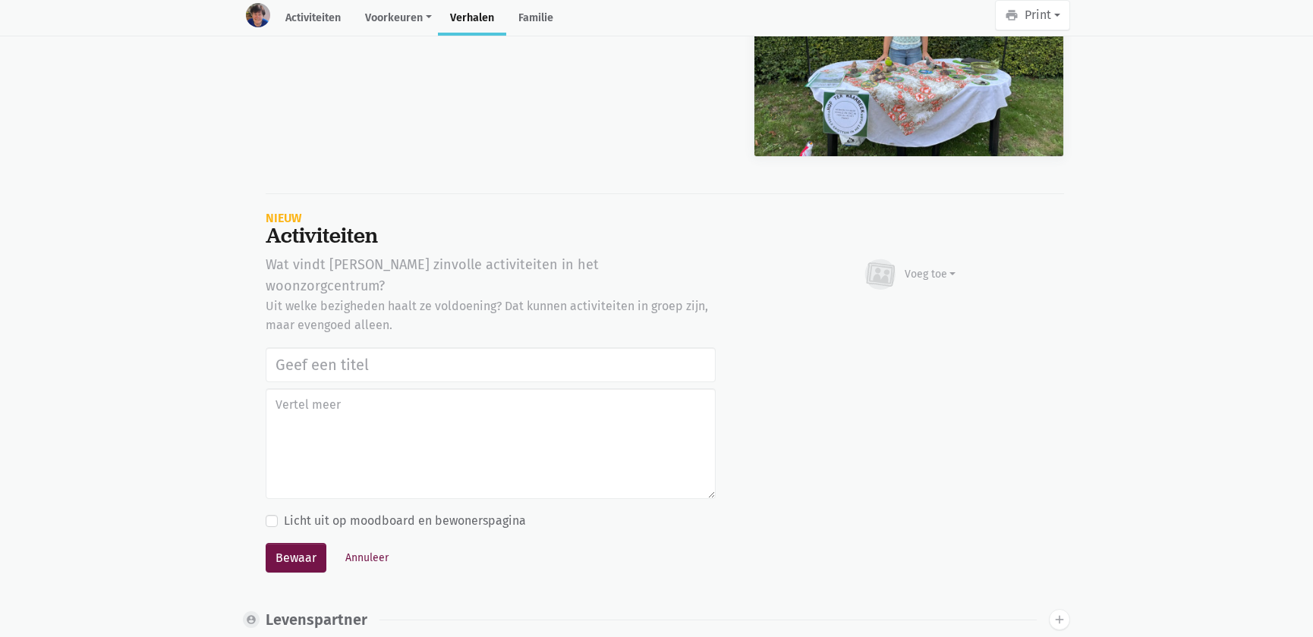
click at [518, 348] on input "text" at bounding box center [491, 365] width 450 height 35
type input "Samen op ontdekking in het park, herinneringen en infoparcours in de tuin van w…"
click at [919, 266] on div "Voeg toe" at bounding box center [931, 274] width 52 height 16
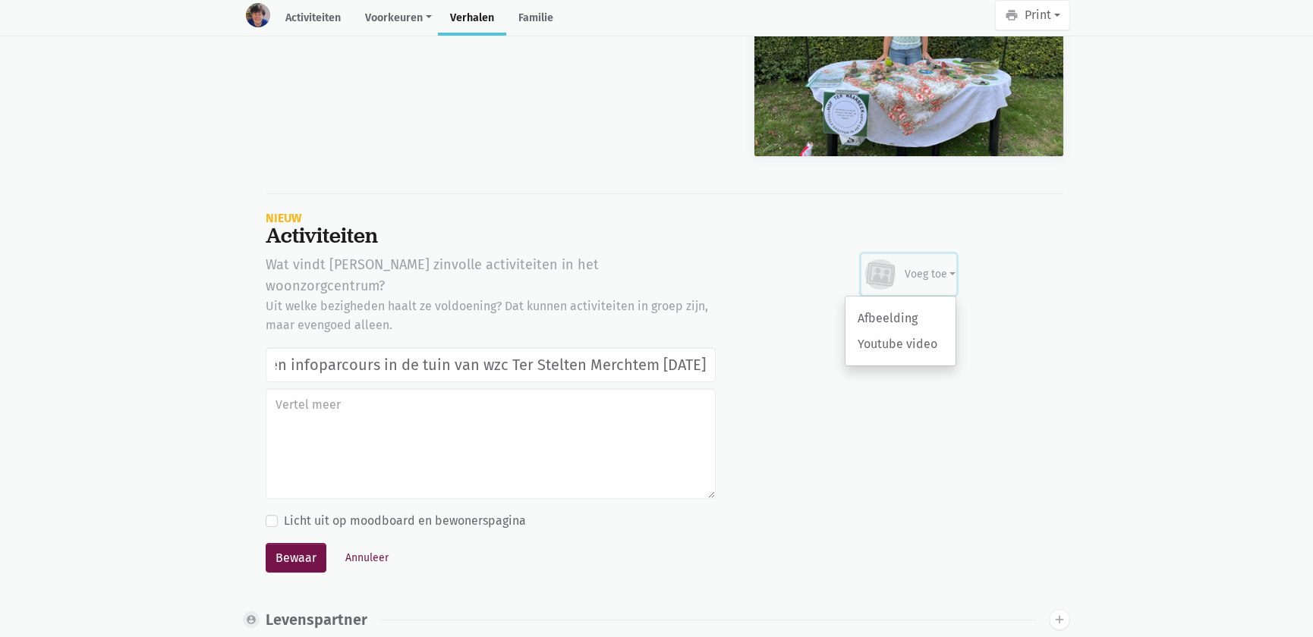
scroll to position [0, 0]
click at [896, 306] on link "Afbeelding" at bounding box center [900, 319] width 110 height 26
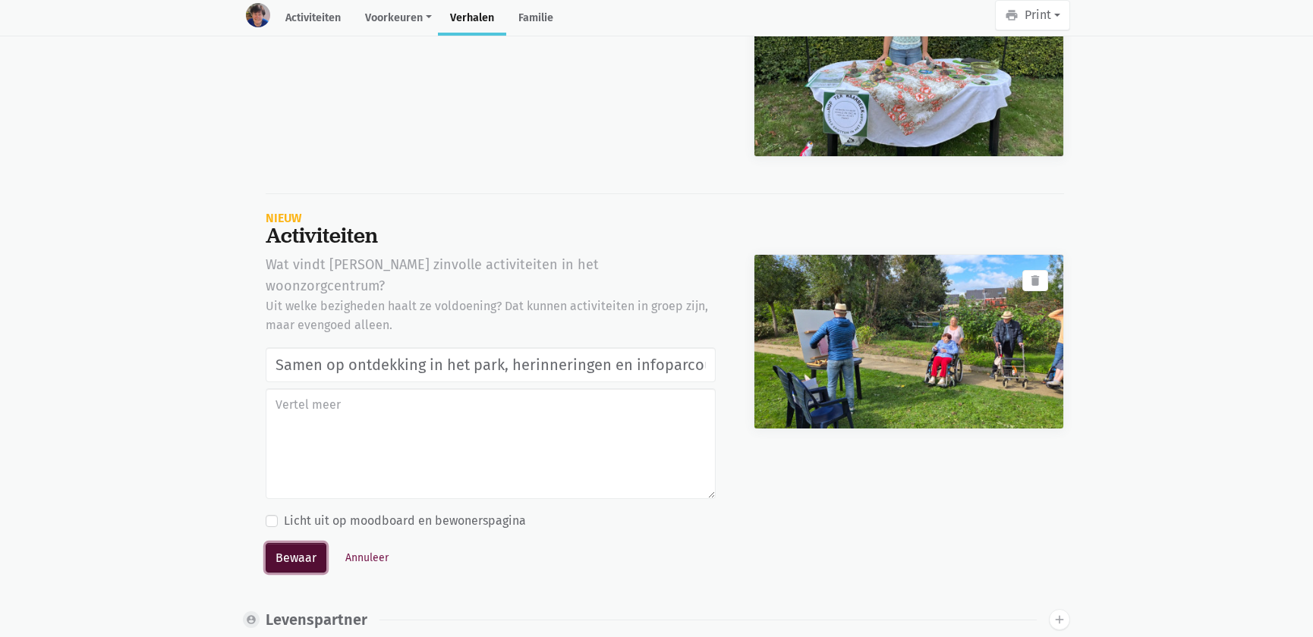
click at [298, 543] on button "Bewaar" at bounding box center [296, 558] width 61 height 30
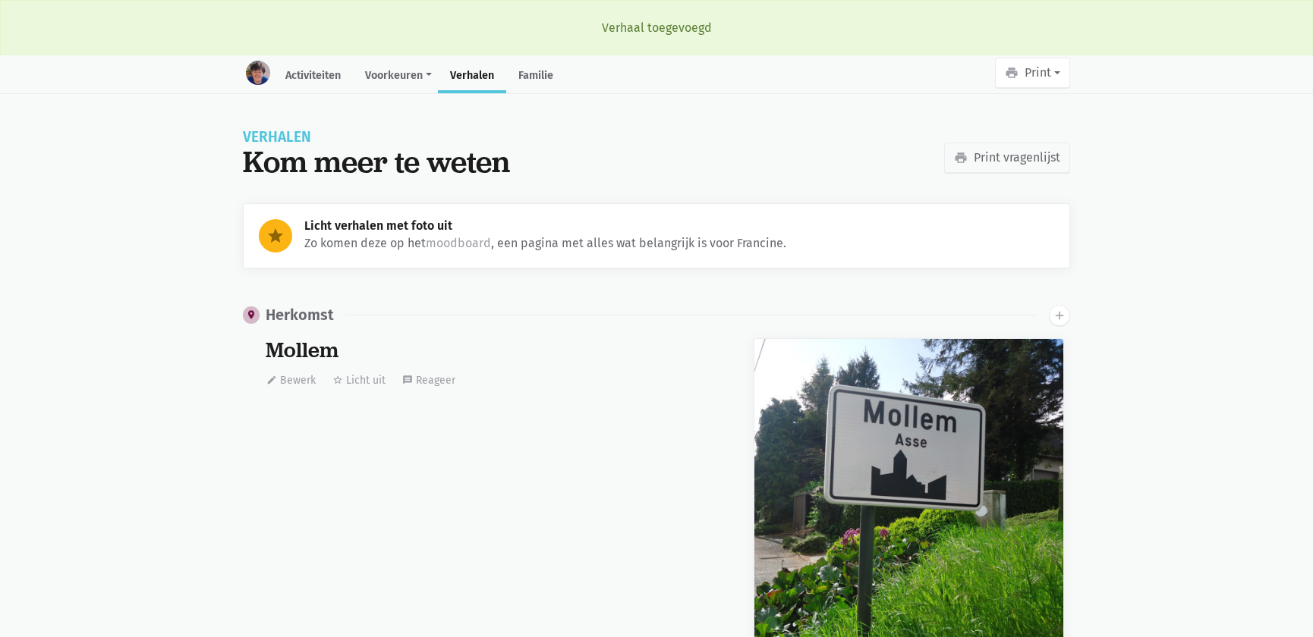
scroll to position [16151, 0]
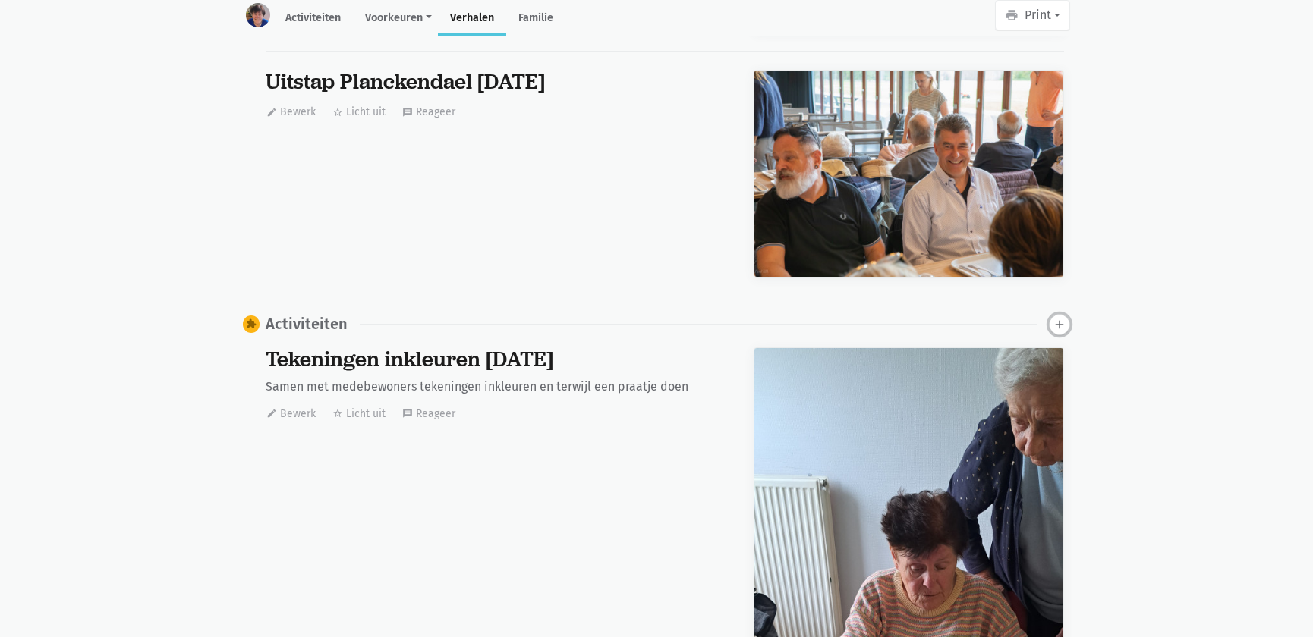
click at [1061, 323] on icon "add" at bounding box center [1060, 325] width 14 height 14
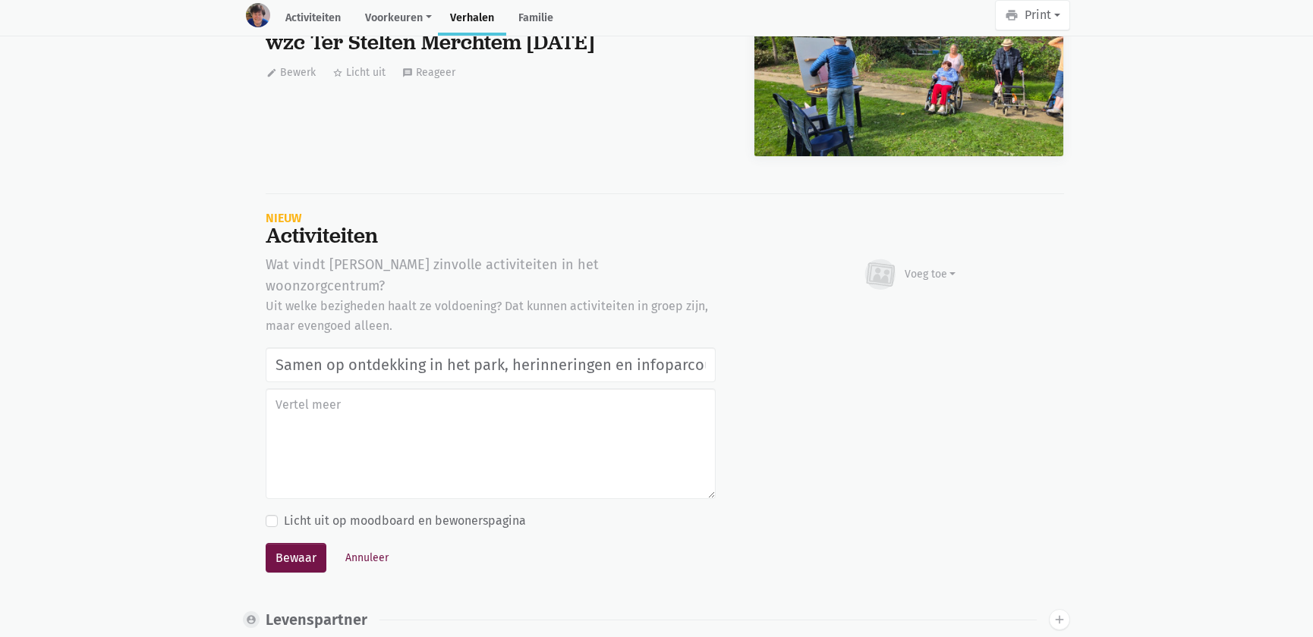
scroll to position [0, 372]
type input "Samen op ontdekking in het park, herinneringen en infoparcours in de tuin van w…"
click at [911, 266] on div "Voeg toe" at bounding box center [931, 274] width 52 height 16
click at [901, 306] on link "Afbeelding" at bounding box center [900, 319] width 110 height 26
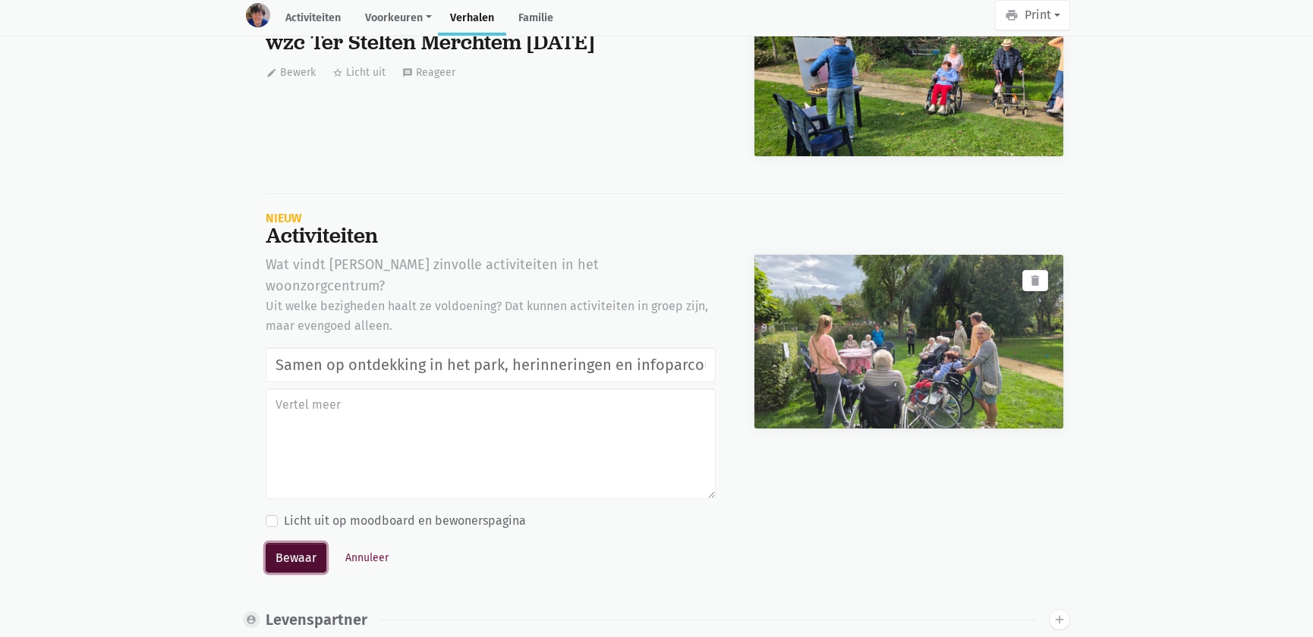
click at [296, 543] on button "Bewaar" at bounding box center [296, 558] width 61 height 30
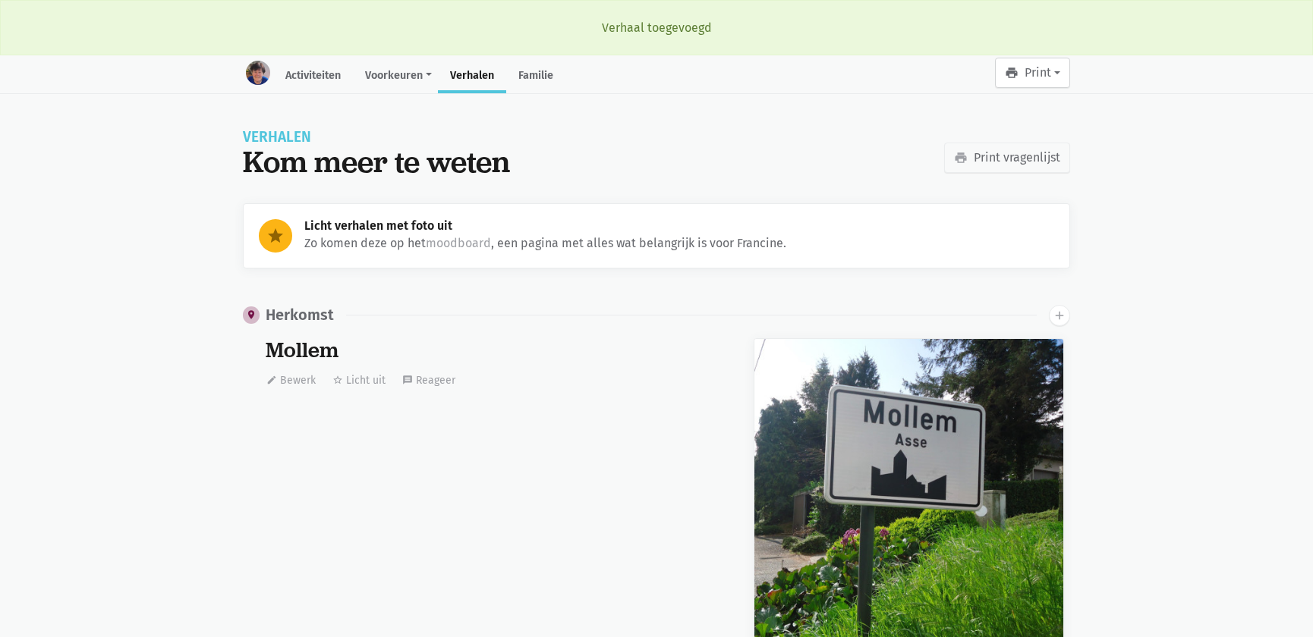
scroll to position [16151, 0]
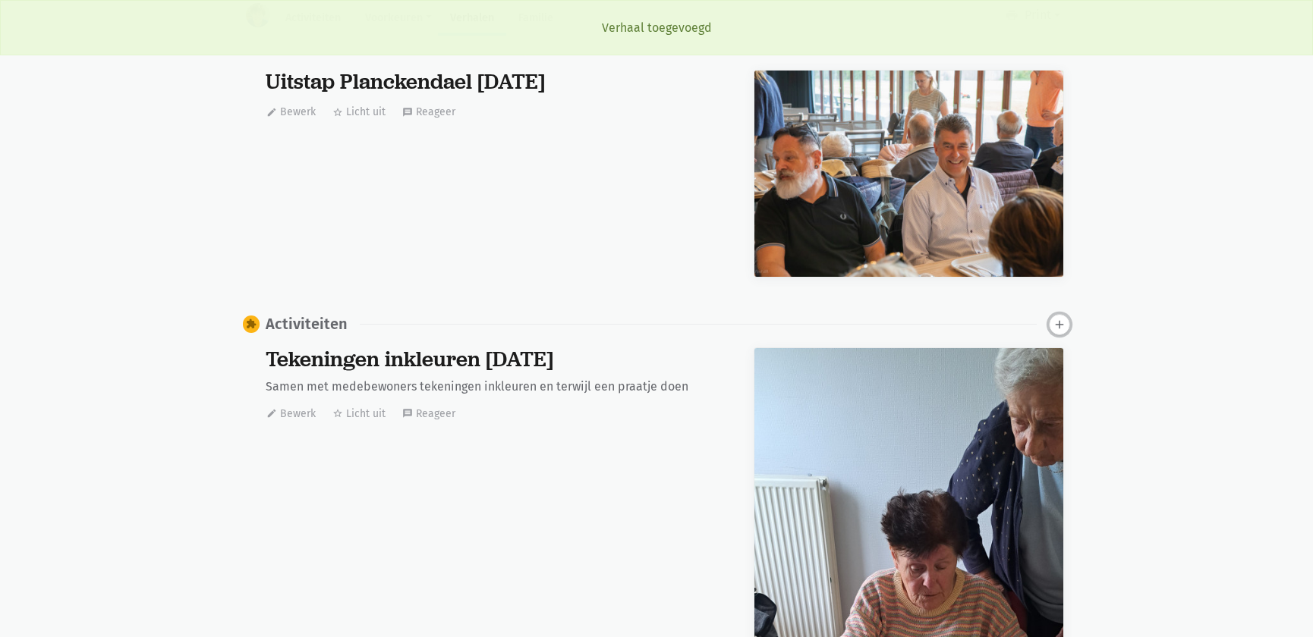
click at [1058, 323] on icon "add" at bounding box center [1060, 325] width 14 height 14
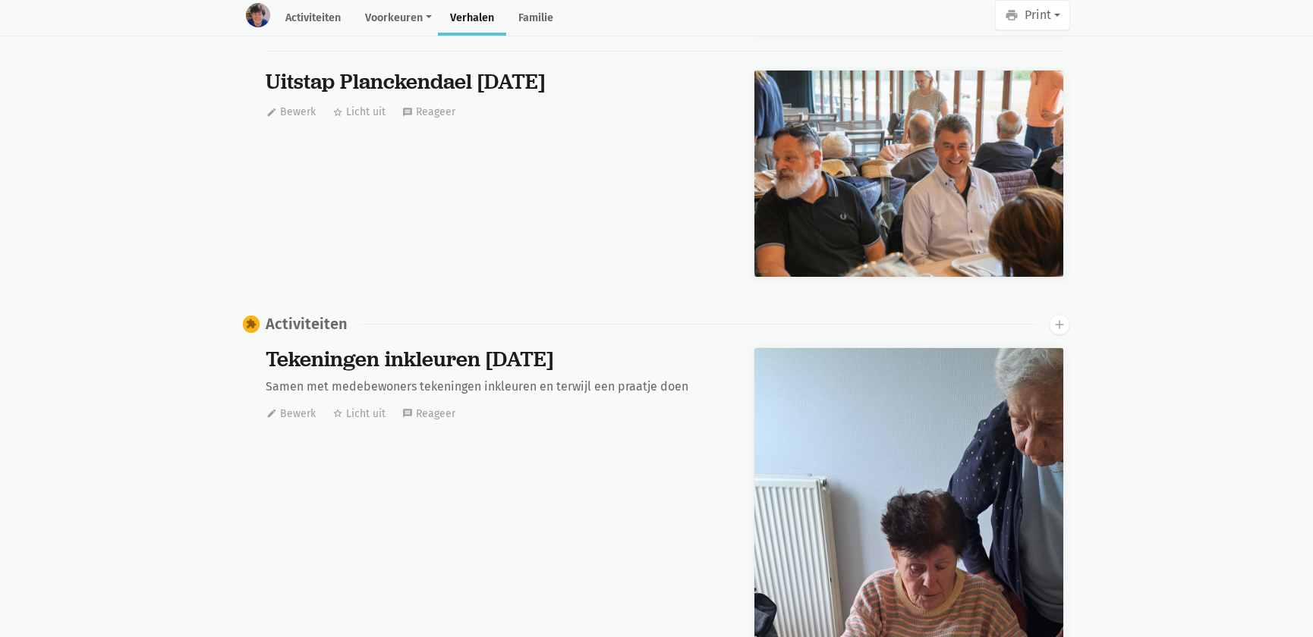
scroll to position [51371, 0]
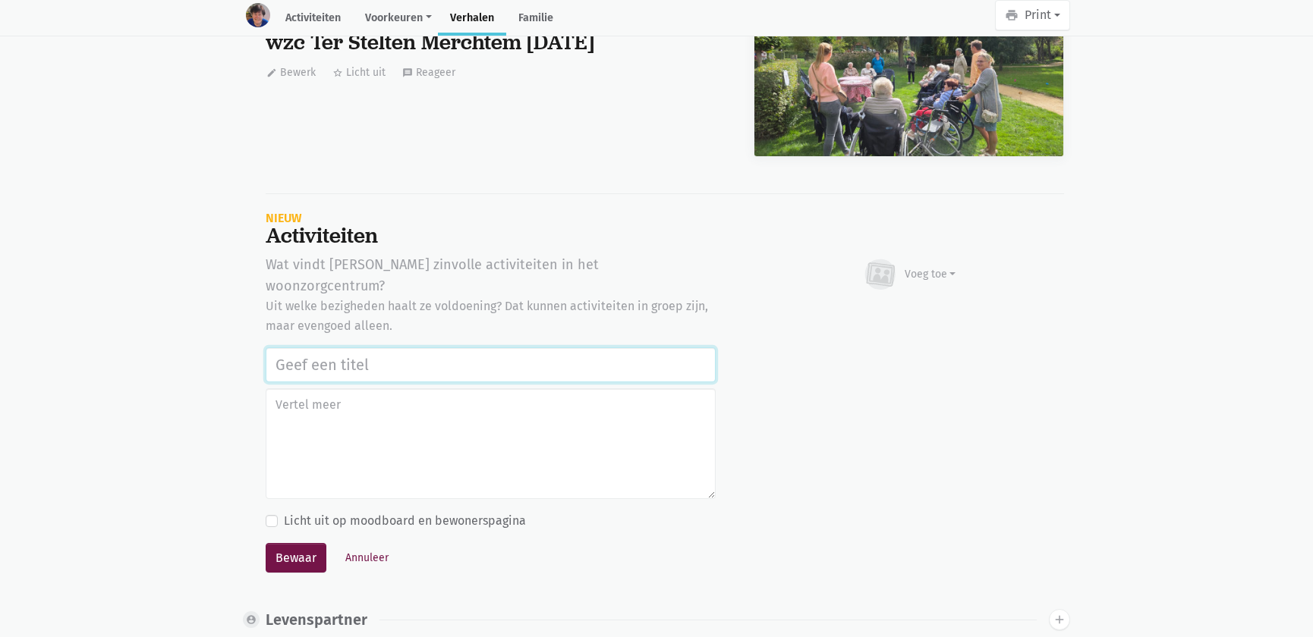
click at [390, 348] on input "text" at bounding box center [491, 365] width 450 height 35
paste input "Samen op ontdekking in het park, herinneringen en infoparcours in de tuin van w…"
type input "Samen op ontdekking in het park, herinneringen en infoparcours in de tuin van w…"
click at [927, 266] on div "Voeg toe" at bounding box center [931, 274] width 52 height 16
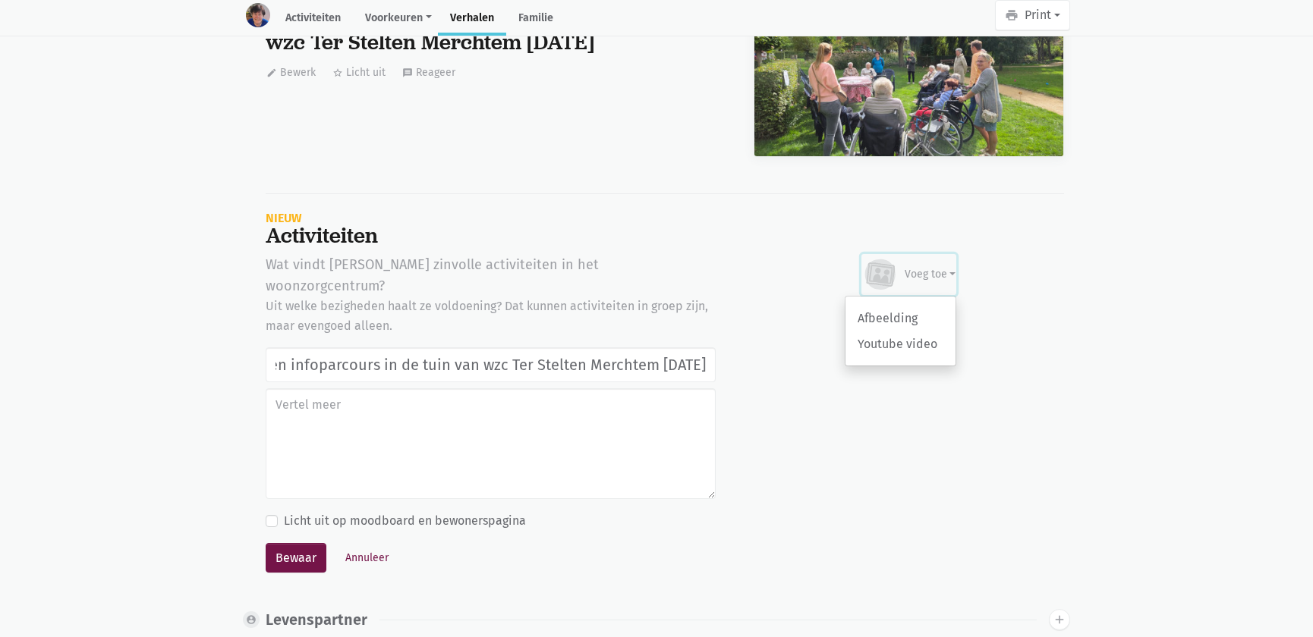
scroll to position [0, 0]
click at [907, 306] on link "Afbeelding" at bounding box center [900, 319] width 110 height 26
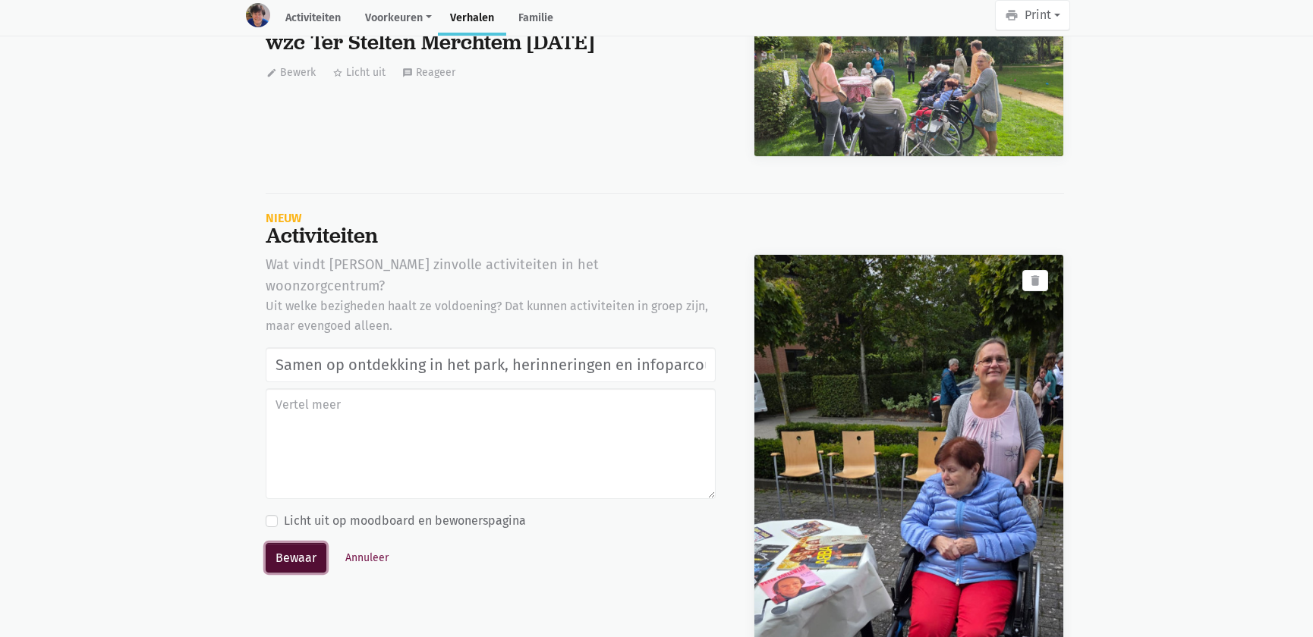
click at [315, 543] on button "Bewaar" at bounding box center [296, 558] width 61 height 30
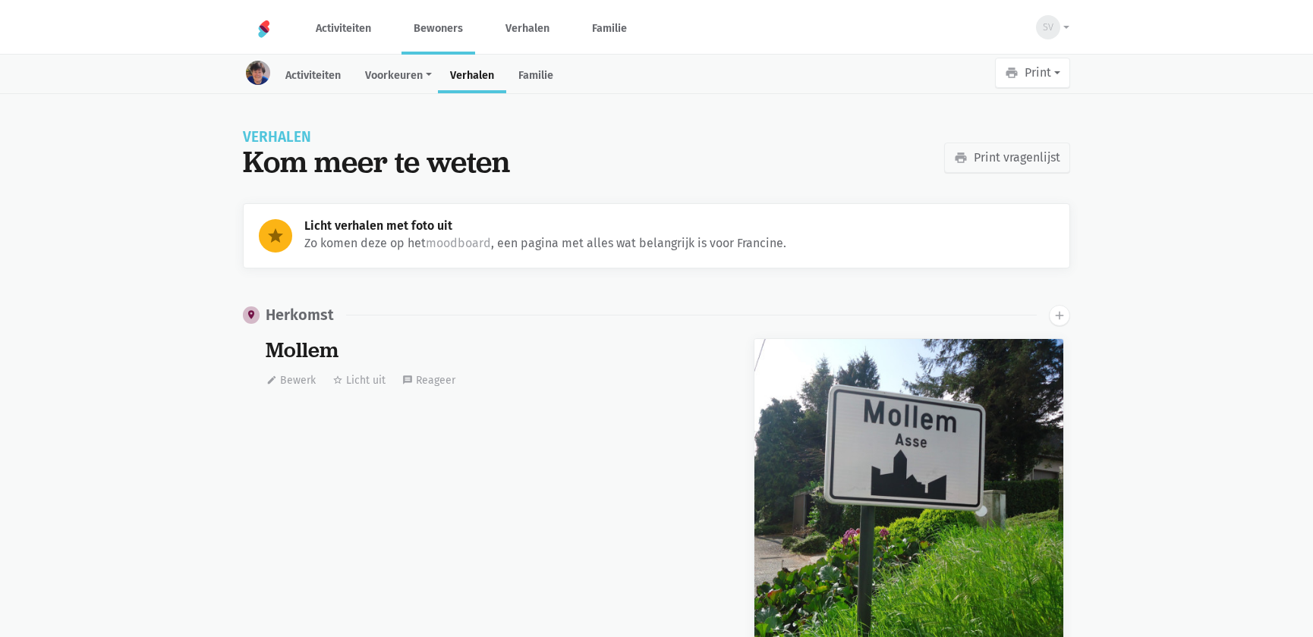
click at [450, 17] on link "Bewoners" at bounding box center [438, 28] width 74 height 51
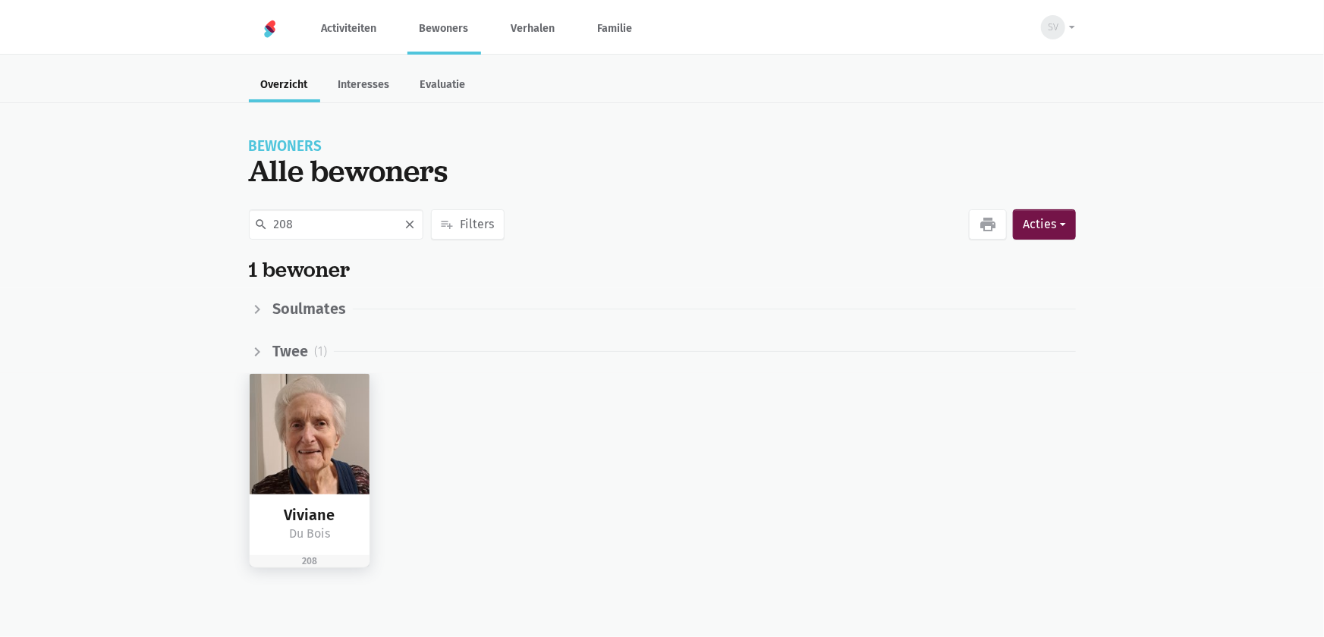
type input "208"
click at [296, 465] on img at bounding box center [310, 434] width 121 height 121
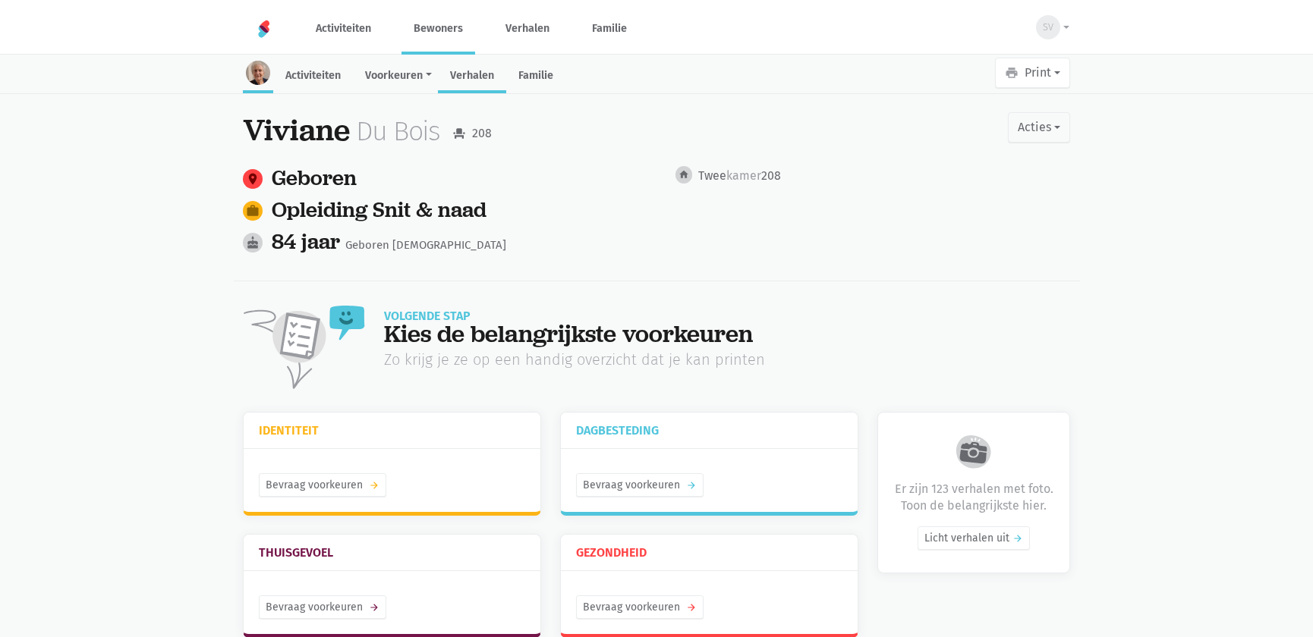
click at [474, 78] on link "Verhalen" at bounding box center [472, 77] width 68 height 33
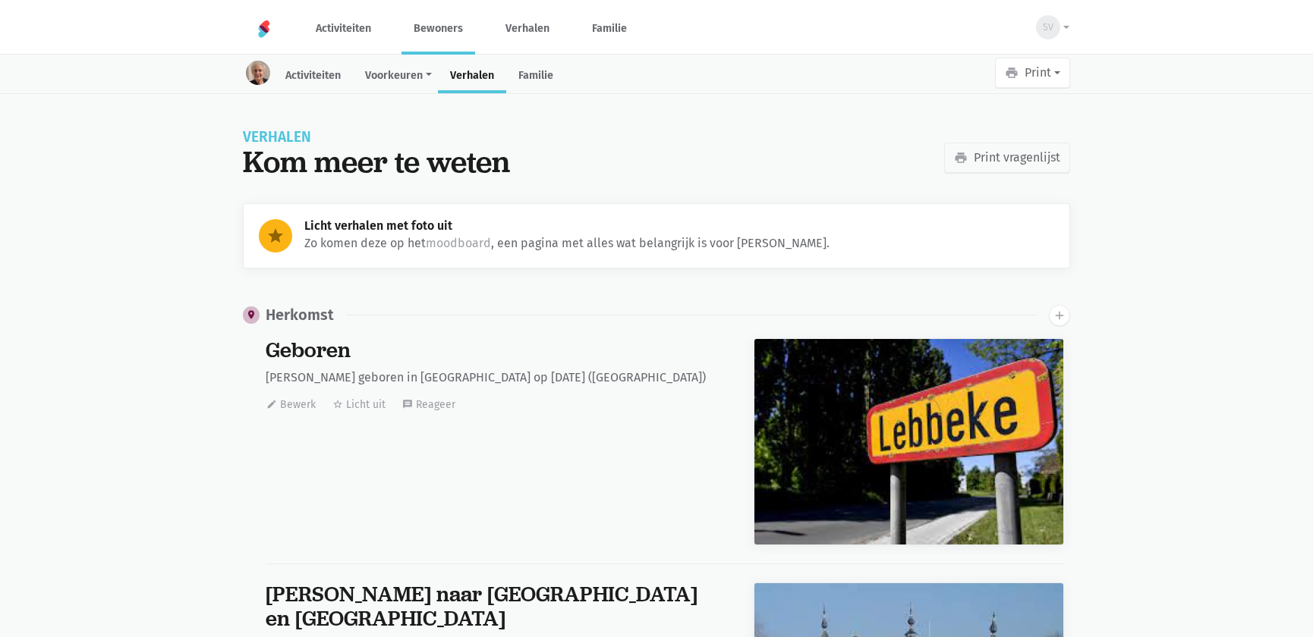
scroll to position [22817, 0]
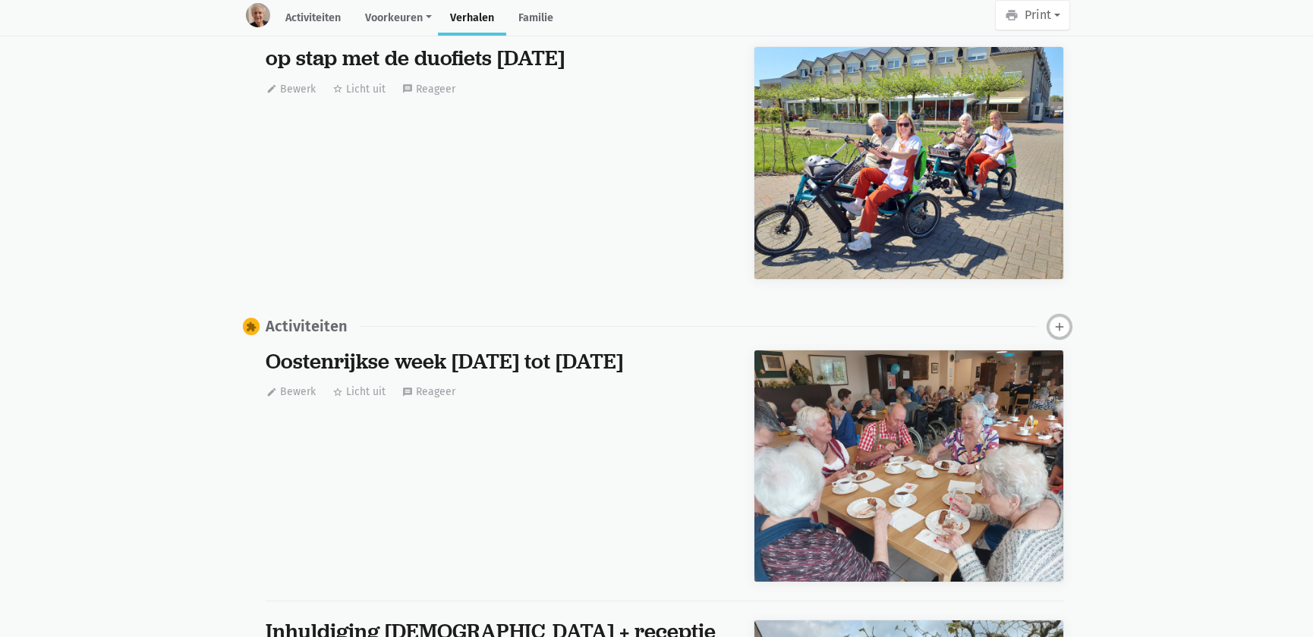
click at [1060, 323] on icon "add" at bounding box center [1060, 327] width 14 height 14
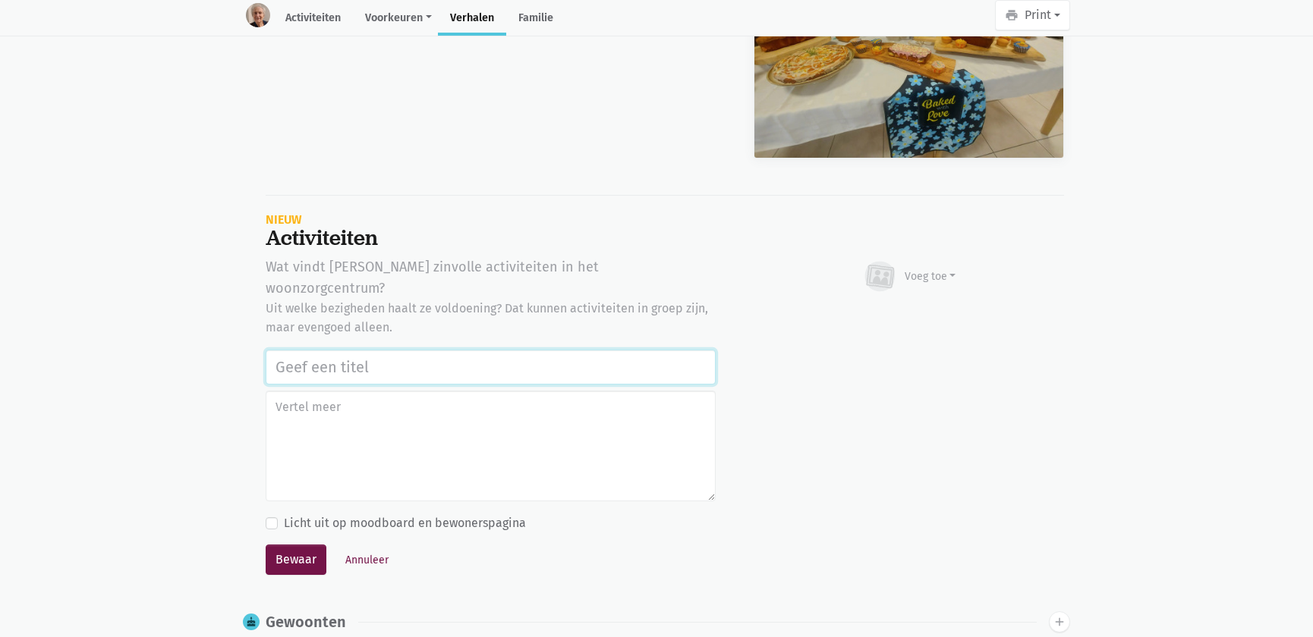
click at [308, 350] on input "text" at bounding box center [491, 367] width 450 height 35
paste input "Samen op ontdekking in het park, herinneringen en infoparcours in de tuin van w…"
type input "Samen op ontdekking in het park, herinneringen en infoparcours in de tuin van w…"
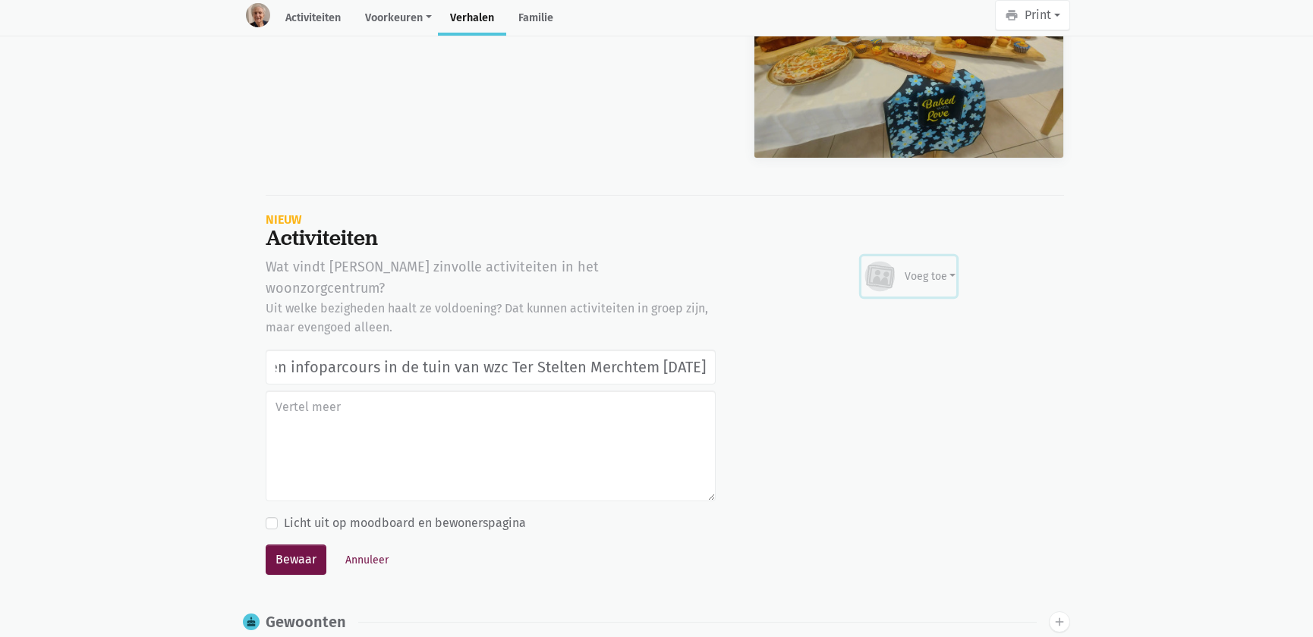
scroll to position [0, 0]
click at [917, 269] on div "Voeg toe" at bounding box center [931, 277] width 52 height 16
click at [892, 308] on link "Afbeelding" at bounding box center [900, 321] width 110 height 26
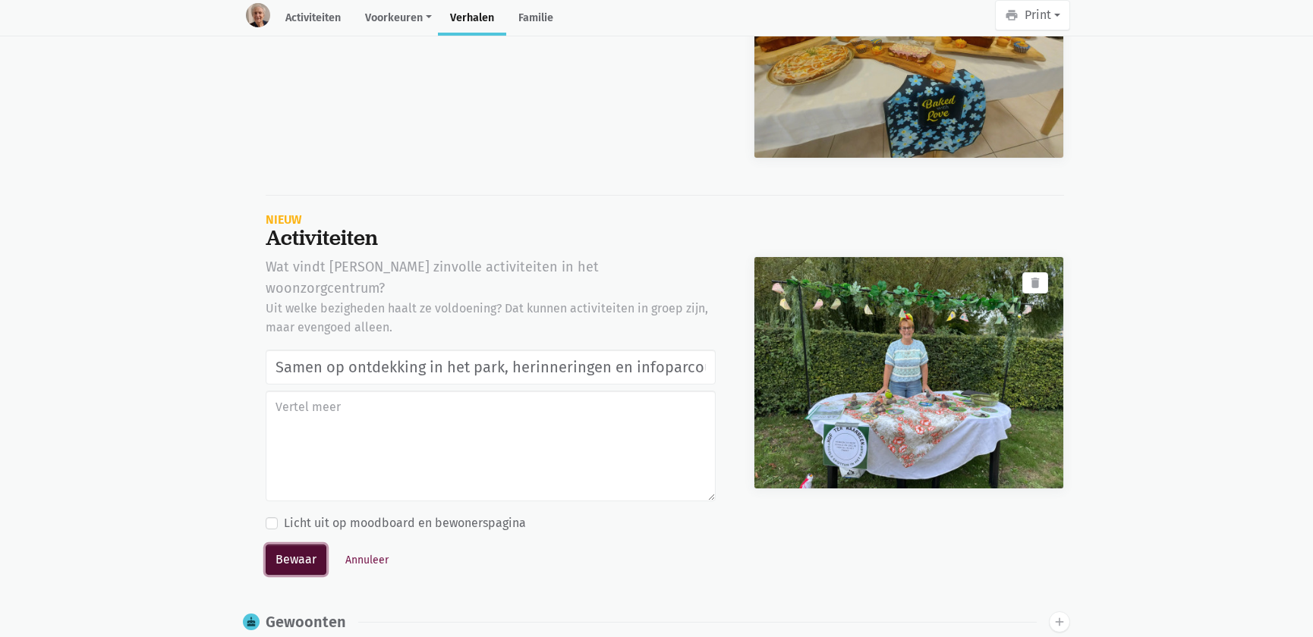
click at [294, 545] on button "Bewaar" at bounding box center [296, 560] width 61 height 30
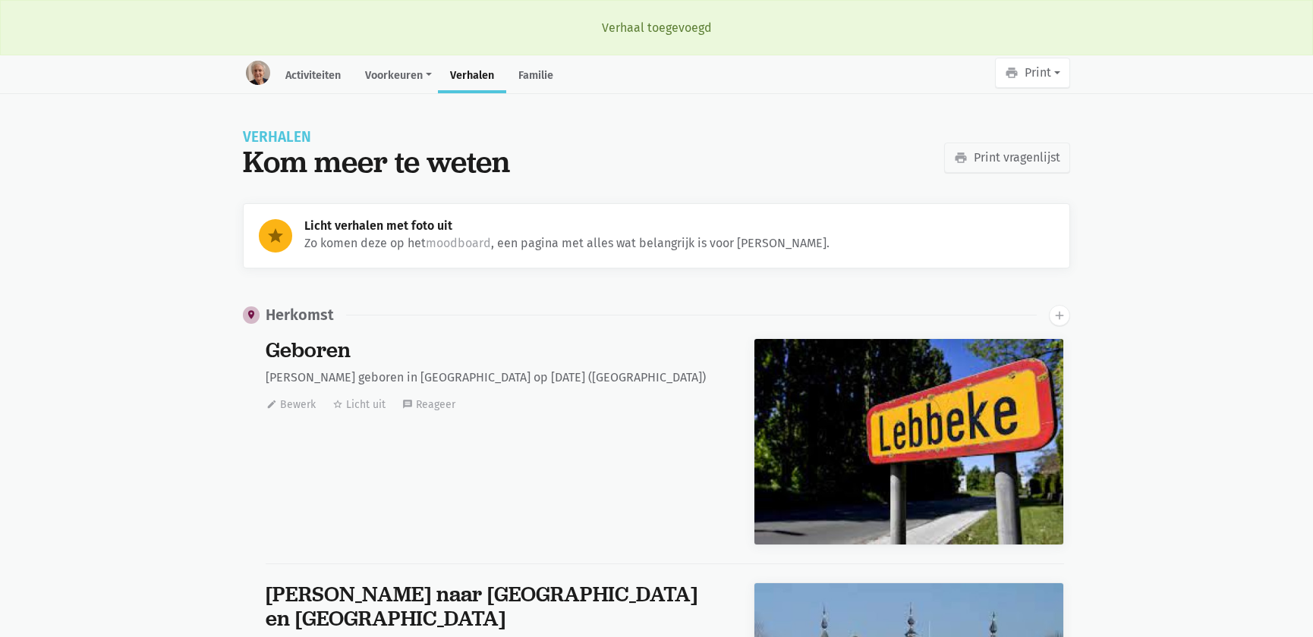
scroll to position [22817, 0]
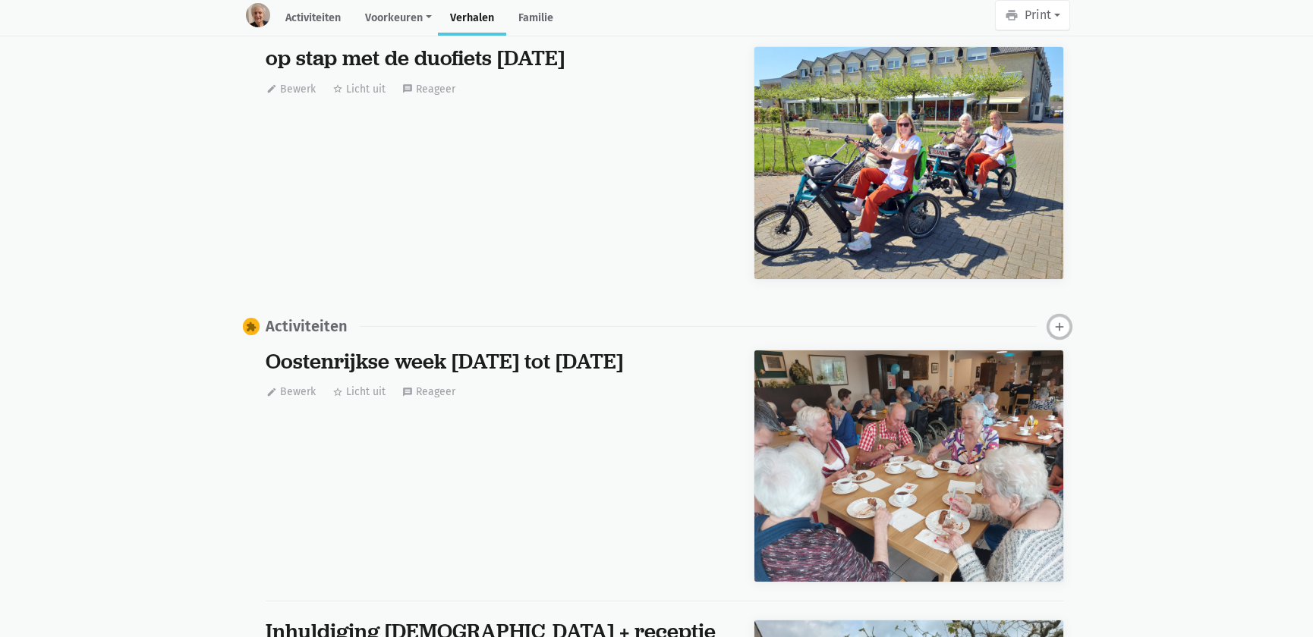
click at [1055, 320] on icon "add" at bounding box center [1060, 327] width 14 height 14
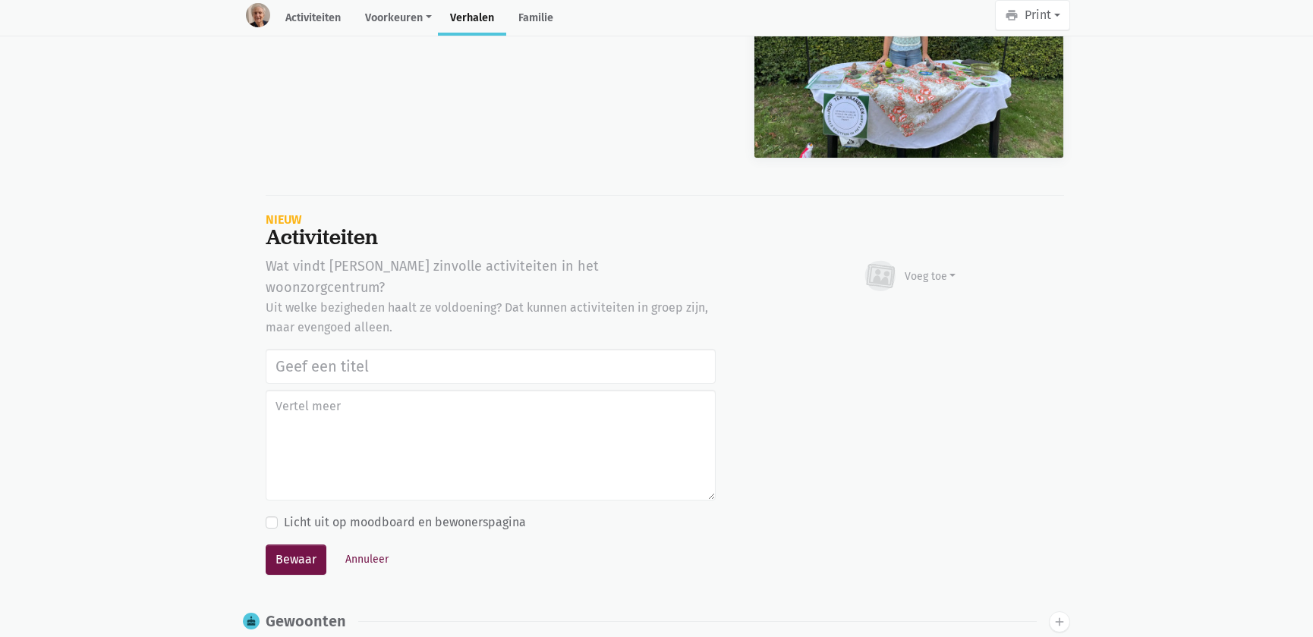
click at [296, 349] on input "text" at bounding box center [491, 366] width 450 height 35
type input "Samen op ontdekking in het park, herinneringen en infoparcours in de tuin van w…"
click at [935, 260] on div "Voeg toe" at bounding box center [909, 276] width 94 height 33
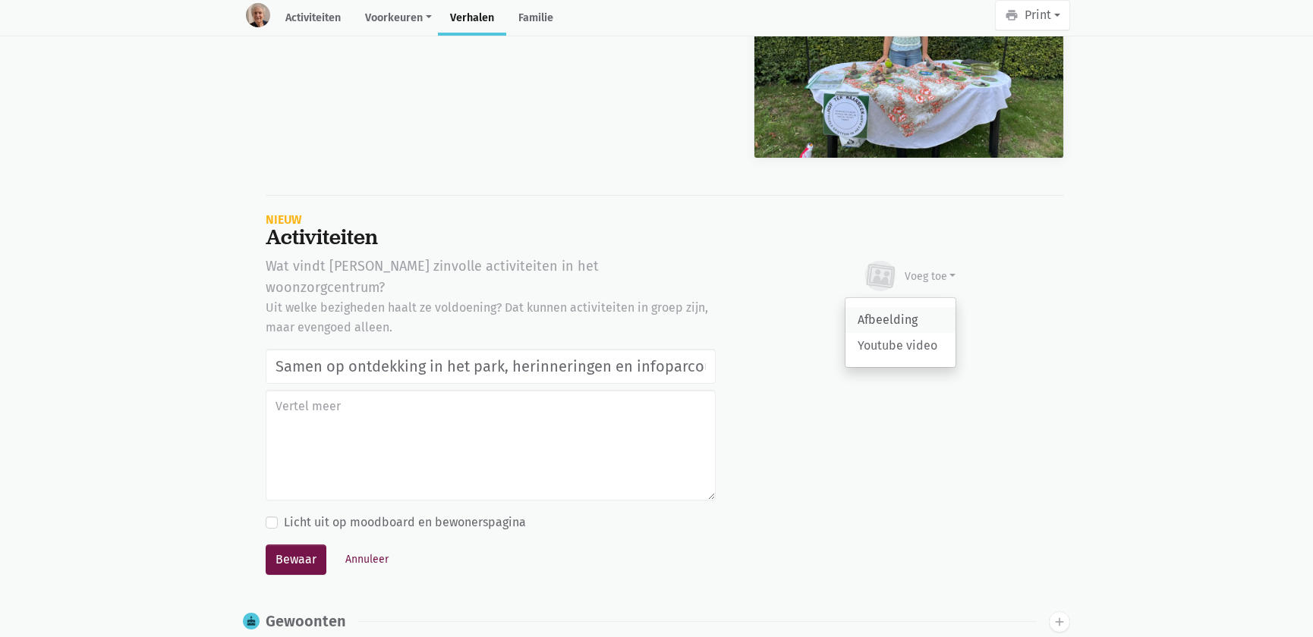
click at [902, 307] on link "Afbeelding" at bounding box center [900, 320] width 110 height 26
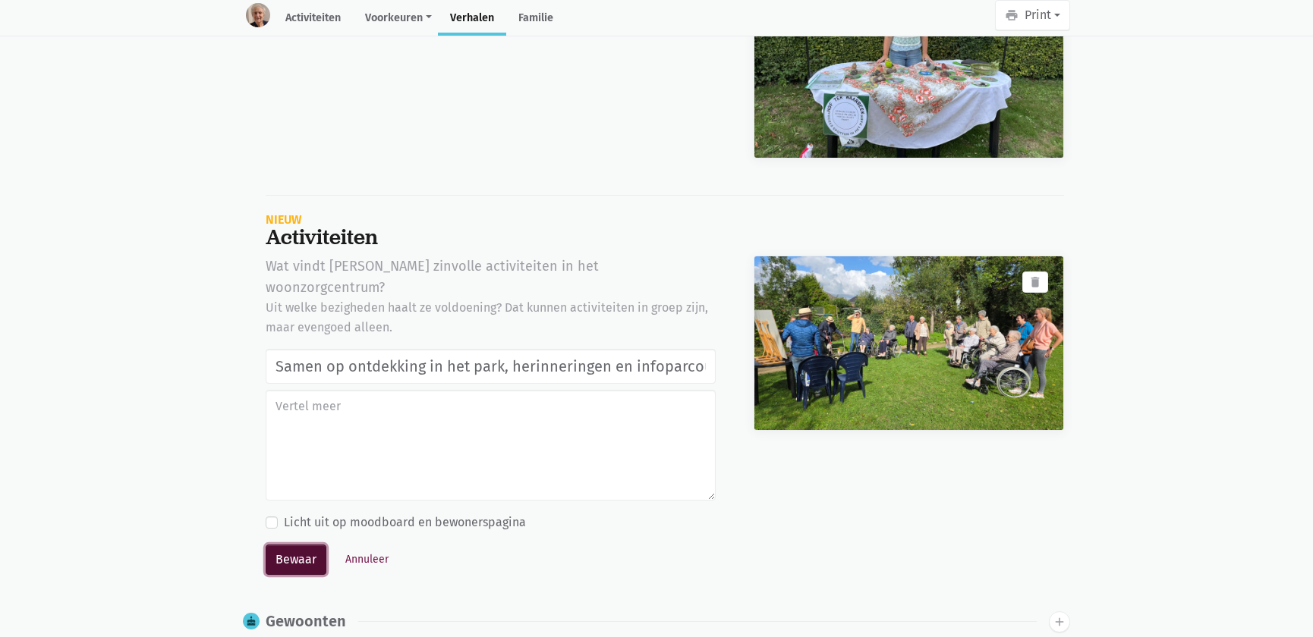
click at [303, 545] on button "Bewaar" at bounding box center [296, 560] width 61 height 30
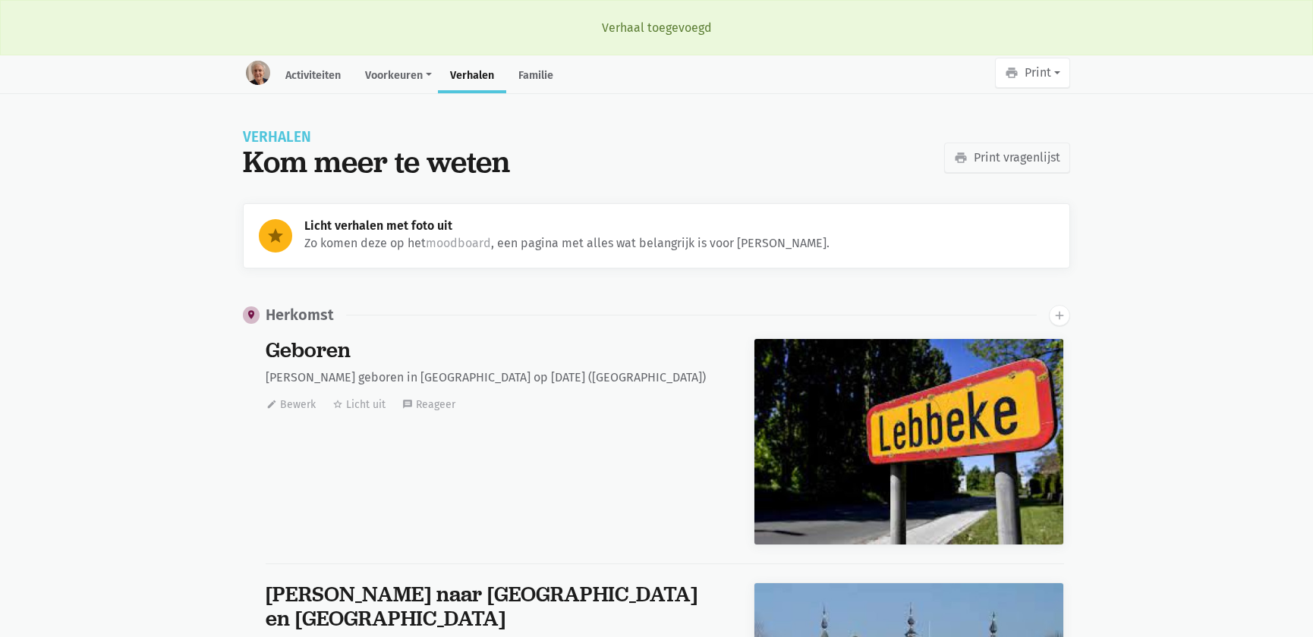
scroll to position [22817, 0]
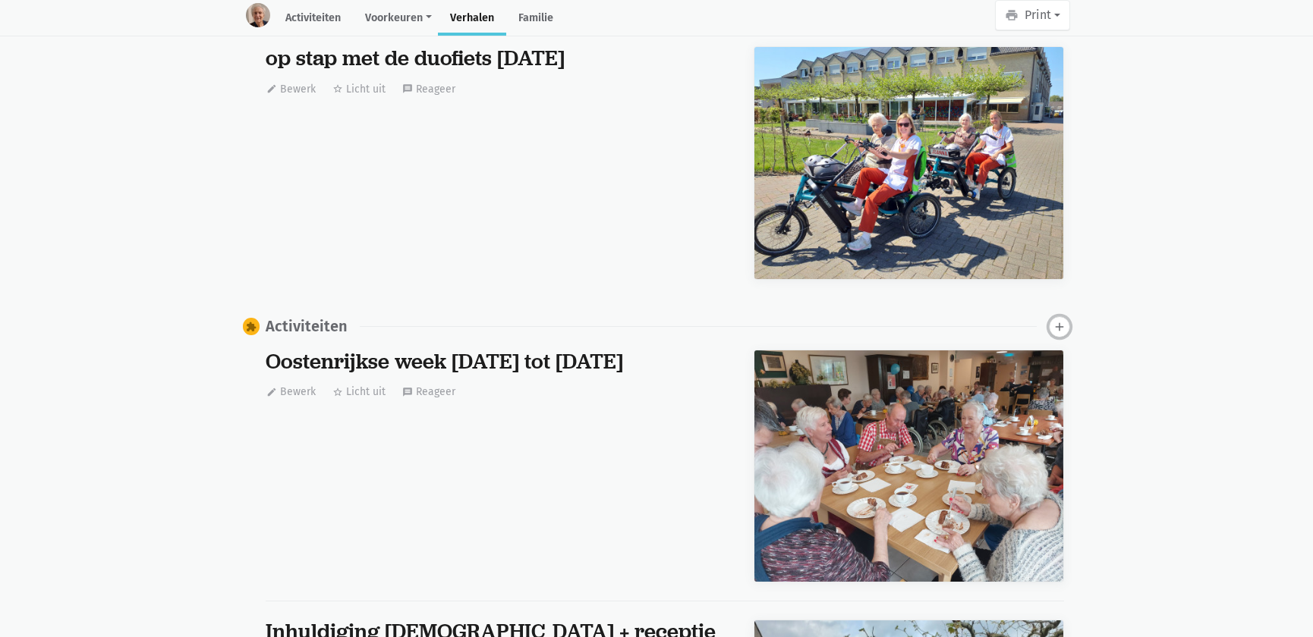
click at [1056, 320] on icon "add" at bounding box center [1060, 327] width 14 height 14
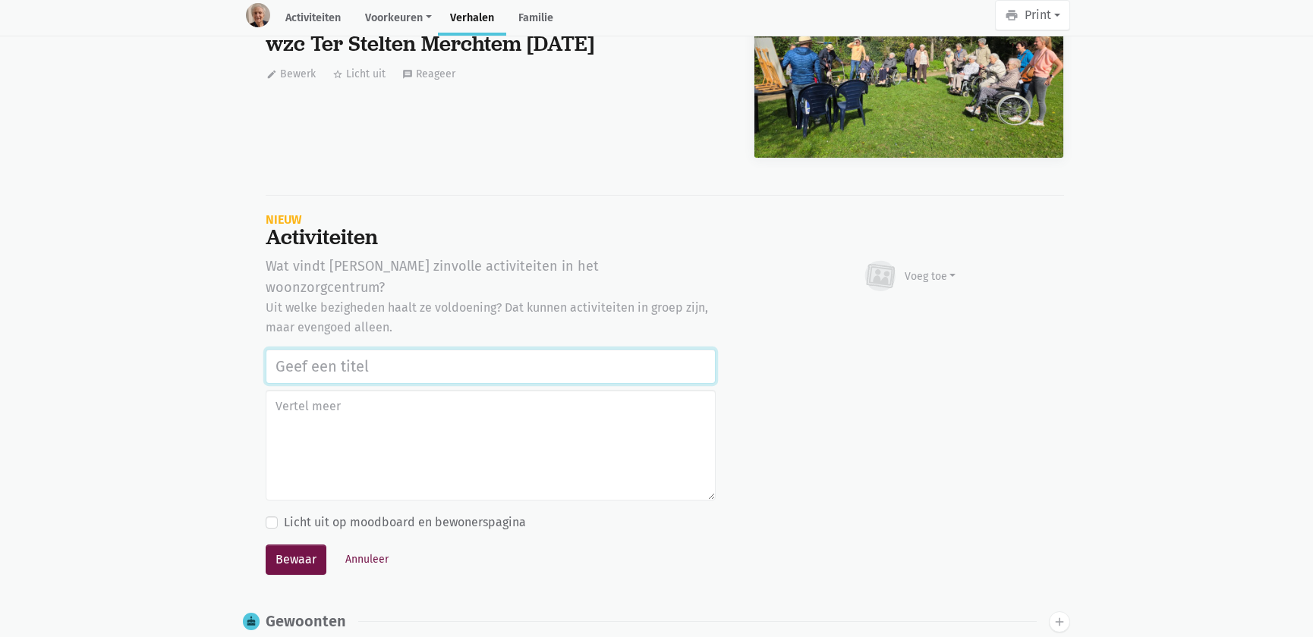
click at [458, 349] on input "text" at bounding box center [491, 366] width 450 height 35
paste input "Samen op ontdekking in het park, herinneringen en infoparcours in de tuin van w…"
type input "Samen op ontdekking in het park, herinneringen en infoparcours in de tuin van w…"
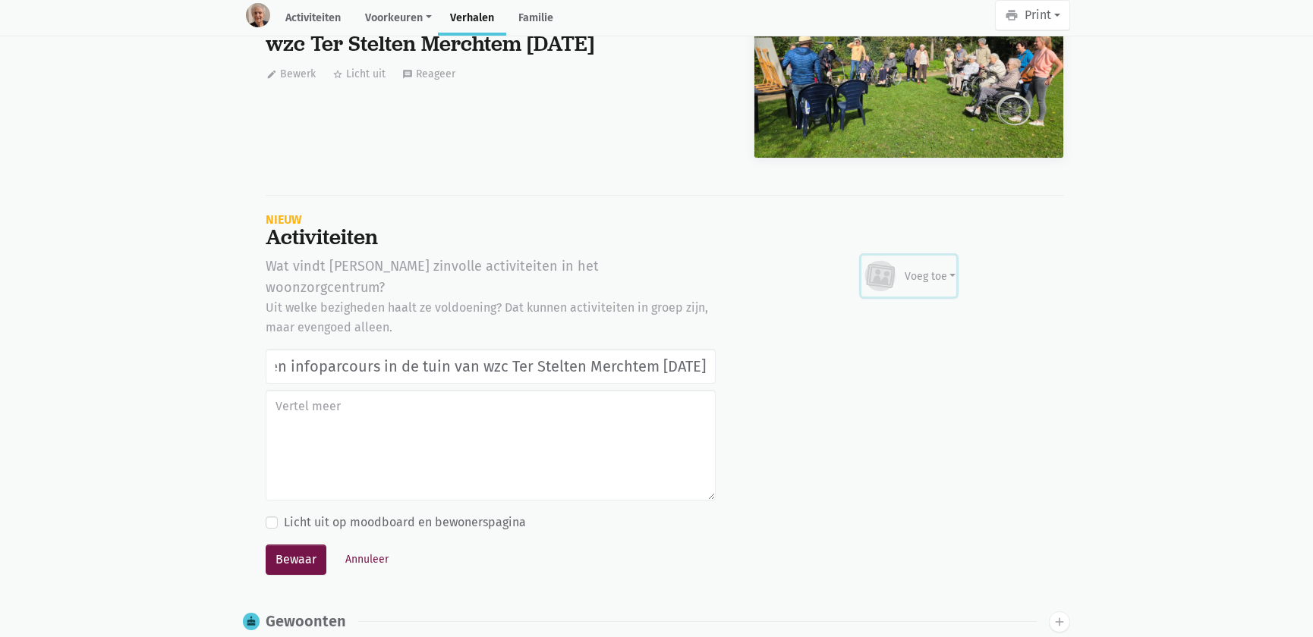
scroll to position [0, 0]
click at [951, 269] on div "Voeg toe" at bounding box center [931, 277] width 52 height 16
click at [880, 313] on link "Afbeelding" at bounding box center [900, 320] width 110 height 26
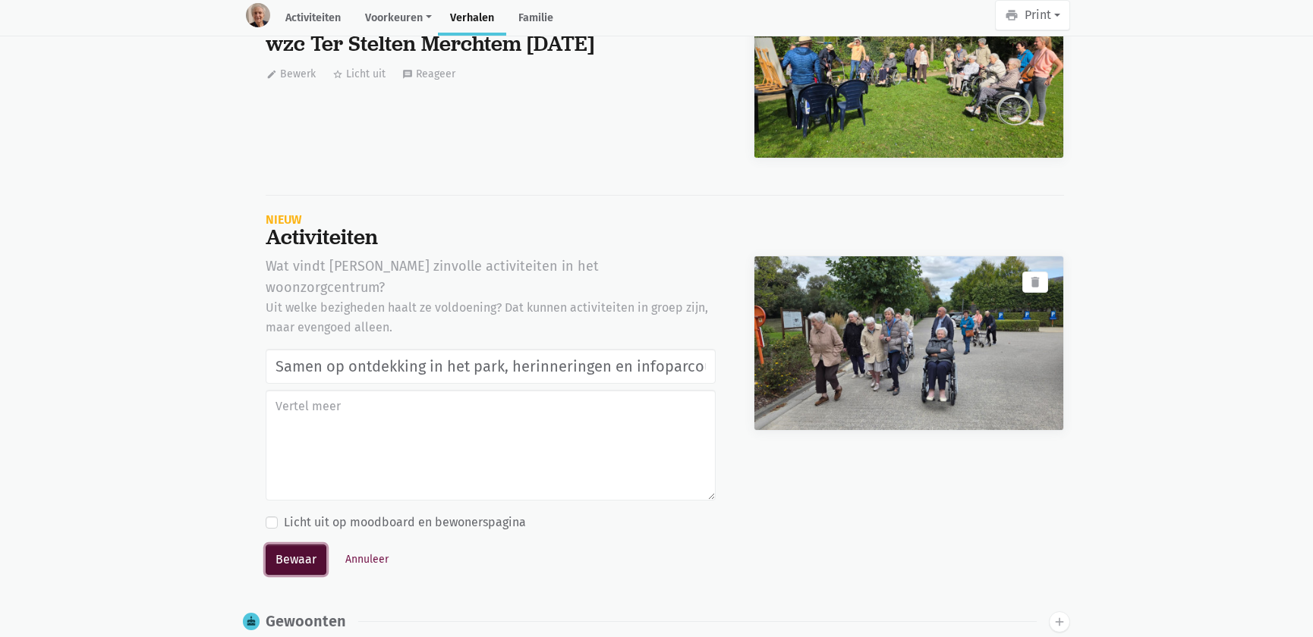
click at [288, 545] on button "Bewaar" at bounding box center [296, 560] width 61 height 30
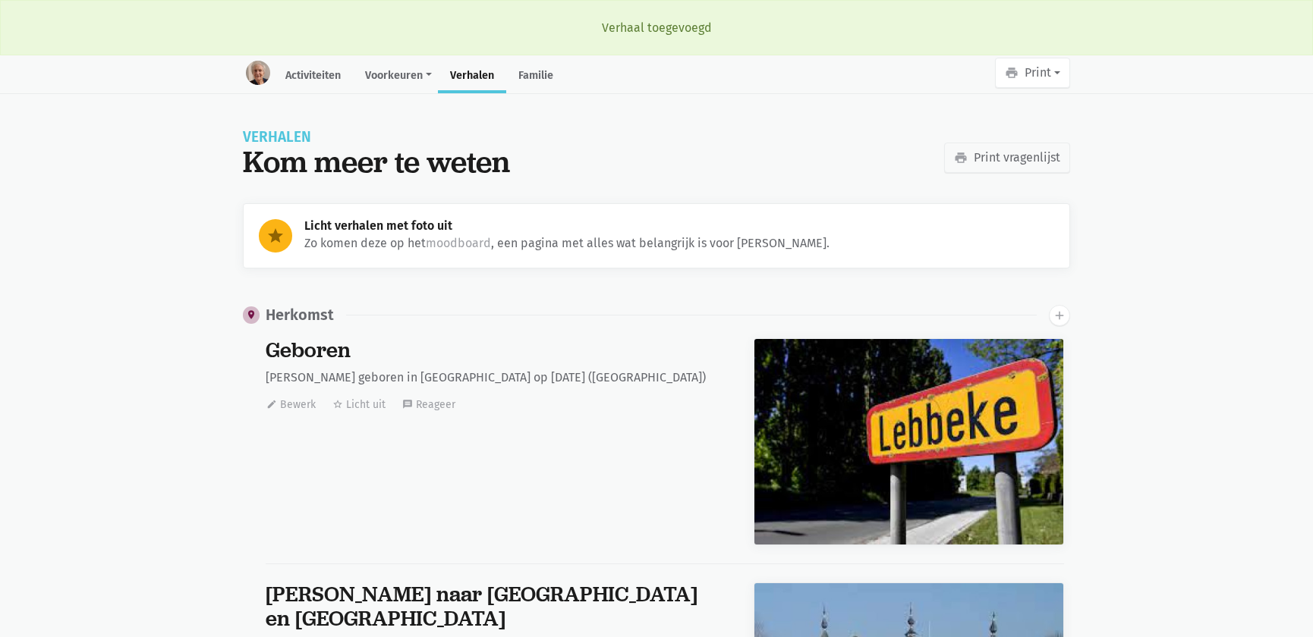
scroll to position [22817, 0]
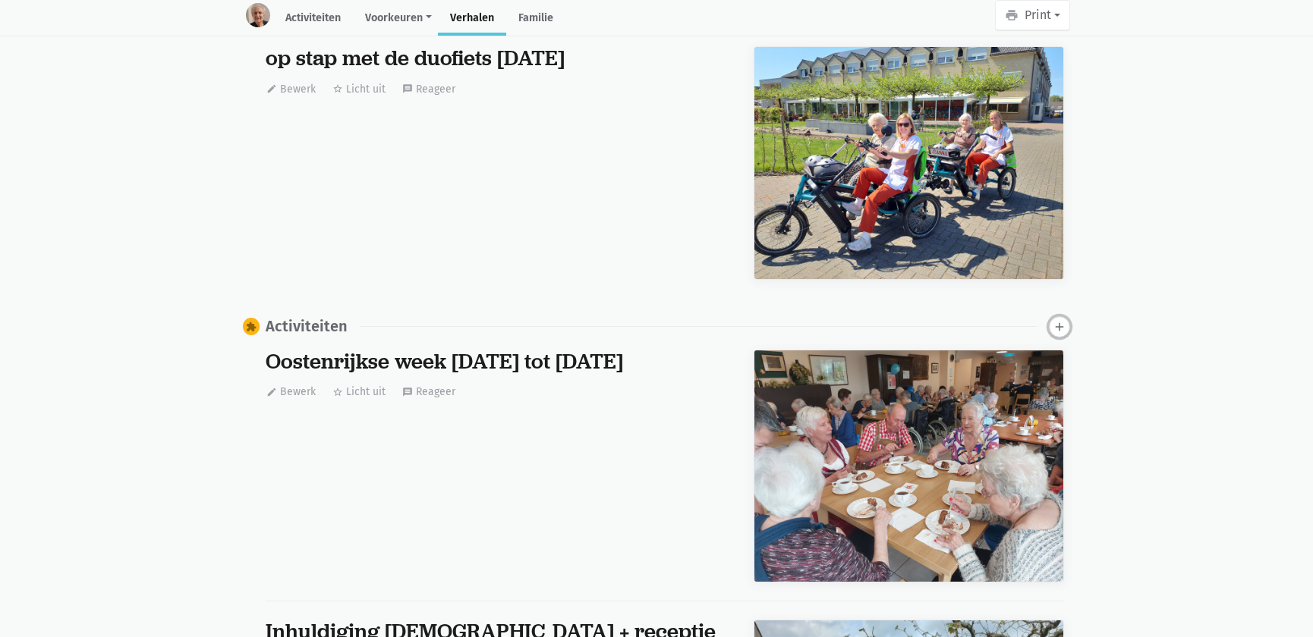
click at [1064, 323] on icon "add" at bounding box center [1060, 327] width 14 height 14
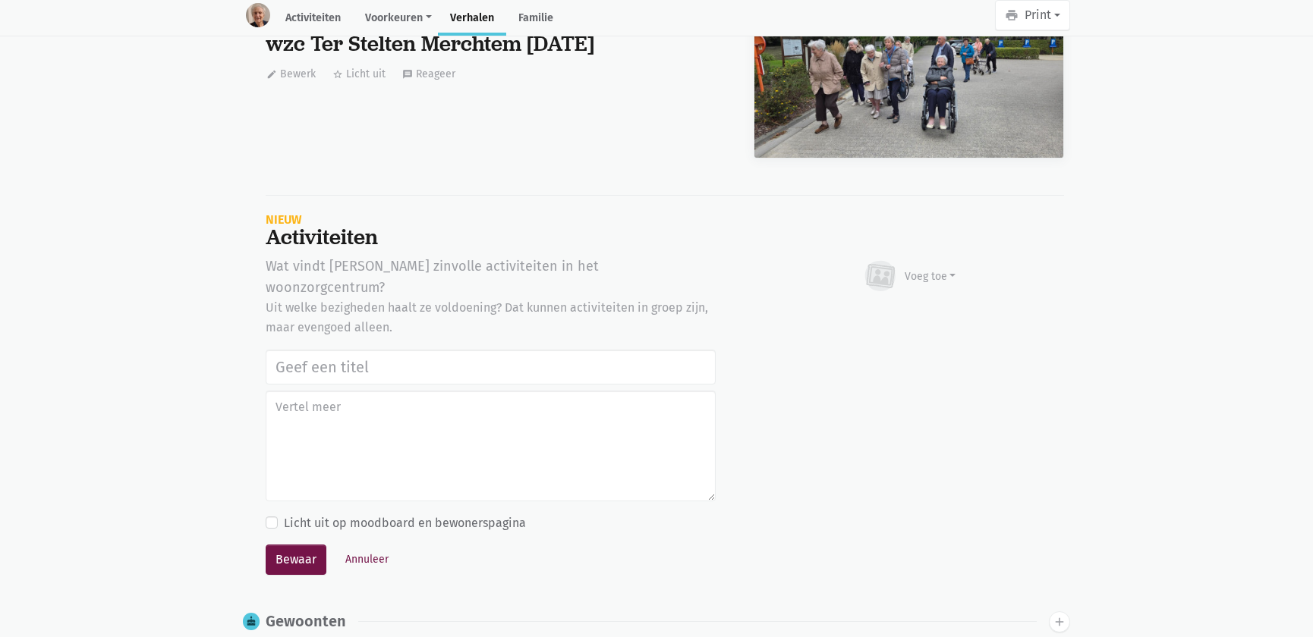
click at [384, 350] on input "text" at bounding box center [491, 367] width 450 height 35
type input "Samen op ontdekking in het park, herinneringen en infoparcours in de tuin van w…"
click at [921, 269] on div "Voeg toe" at bounding box center [931, 277] width 52 height 16
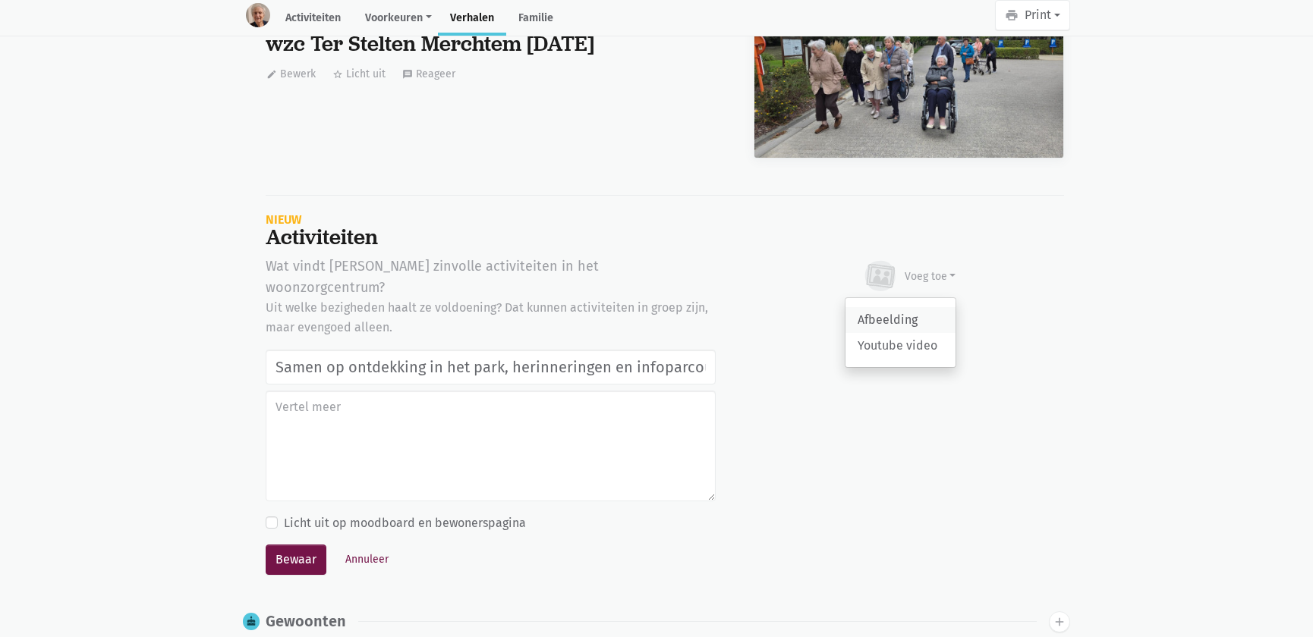
click at [903, 312] on link "Afbeelding" at bounding box center [900, 320] width 110 height 26
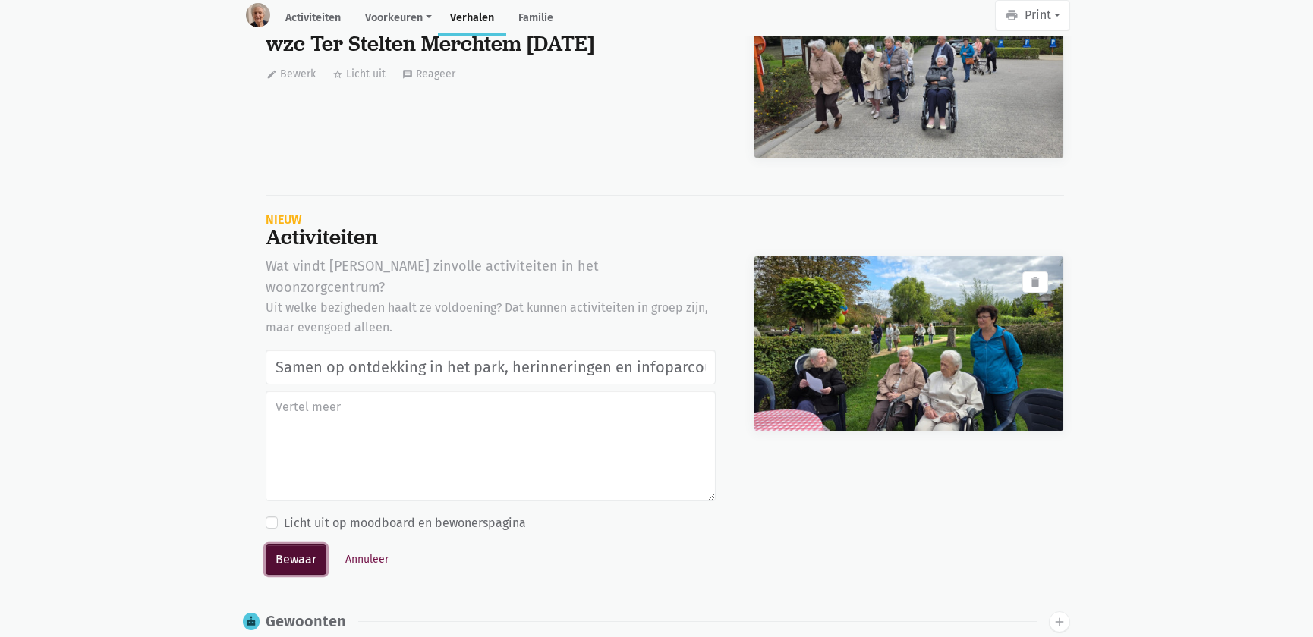
click at [305, 545] on button "Bewaar" at bounding box center [296, 560] width 61 height 30
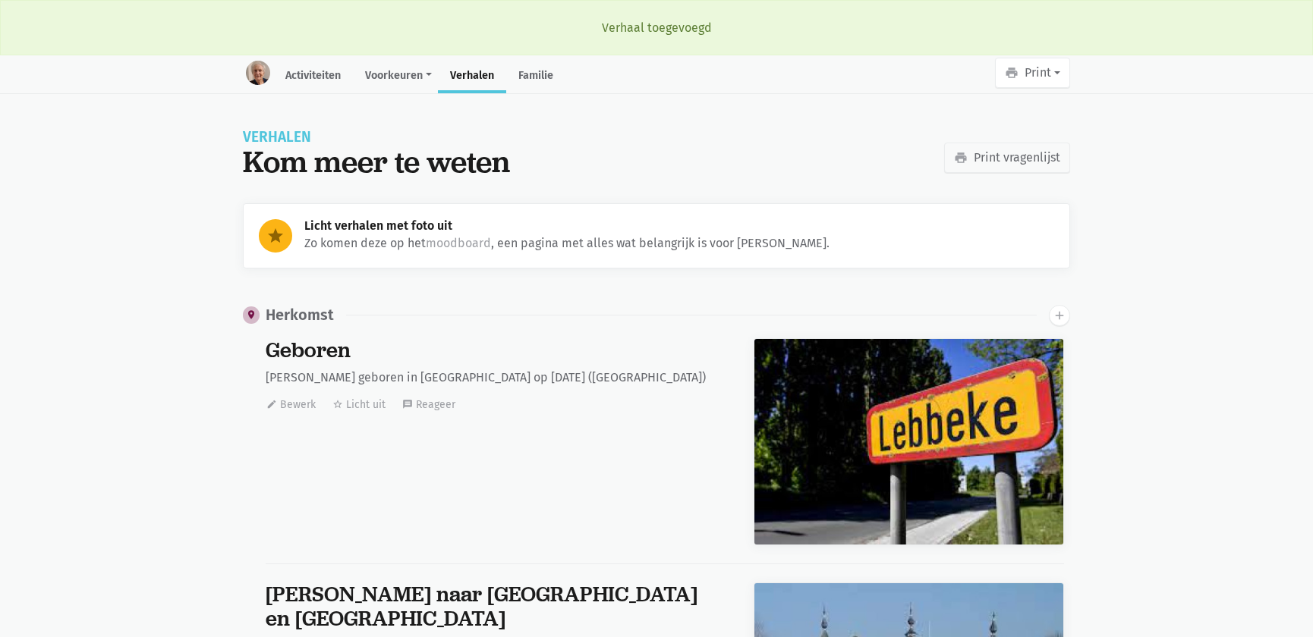
scroll to position [22817, 0]
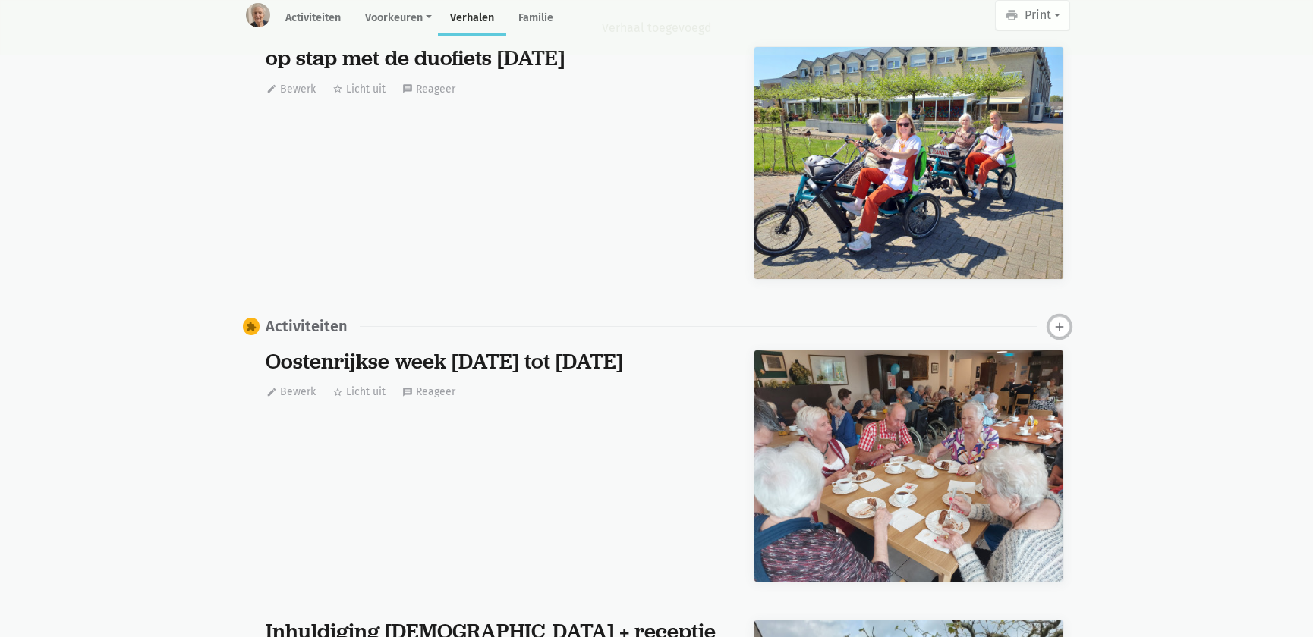
click at [1051, 316] on button "add" at bounding box center [1059, 326] width 21 height 21
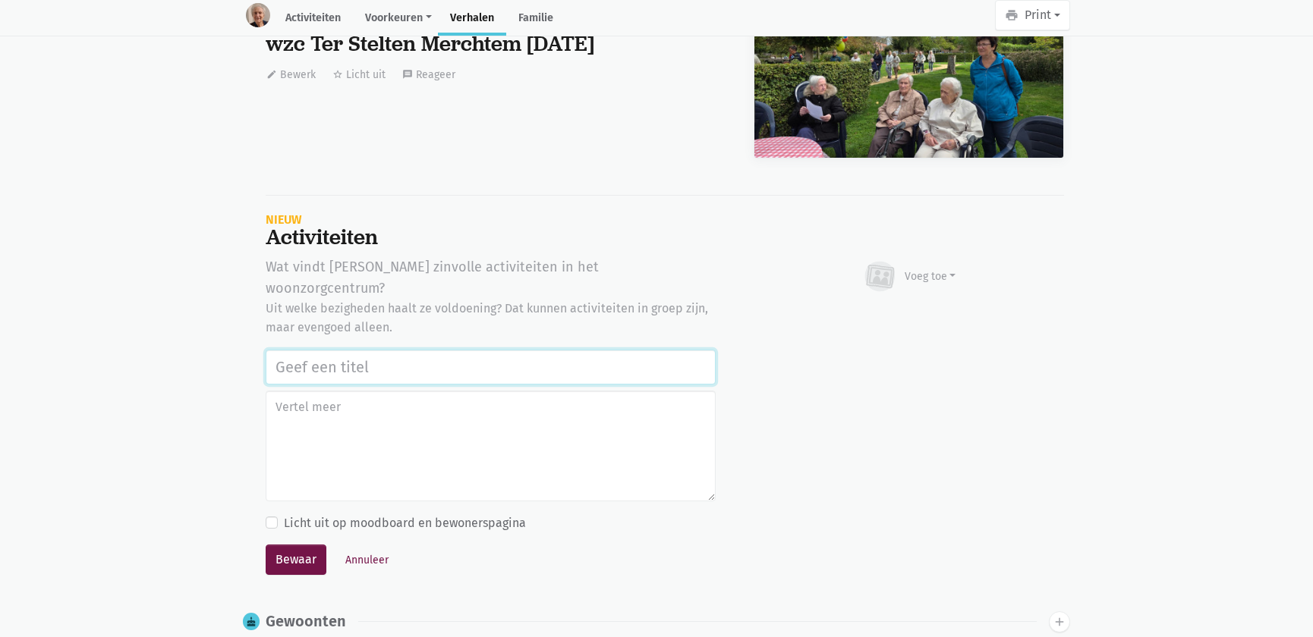
click at [364, 350] on input "text" at bounding box center [491, 367] width 450 height 35
paste input "Samen op ontdekking in het park, herinneringen en infoparcours in de tuin van w…"
type input "Samen op ontdekking in het park, herinneringen en infoparcours in de tuin van w…"
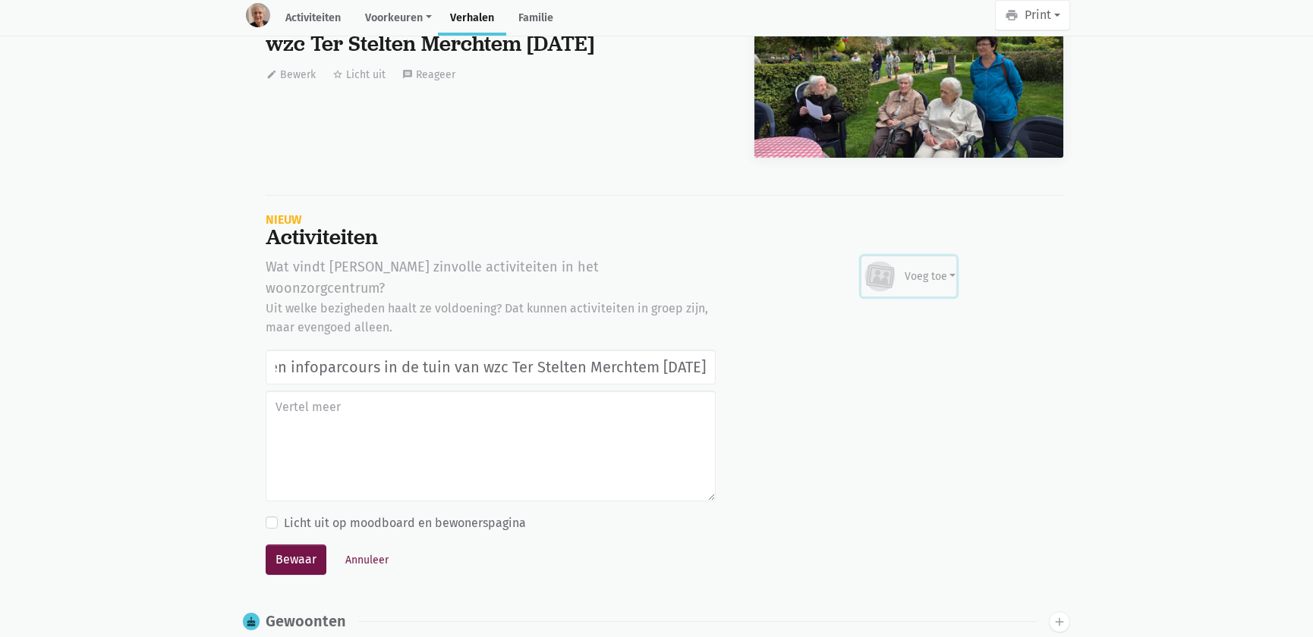
scroll to position [0, 0]
click at [947, 270] on div "Voeg toe" at bounding box center [931, 277] width 52 height 16
click at [922, 308] on link "Afbeelding" at bounding box center [900, 321] width 110 height 26
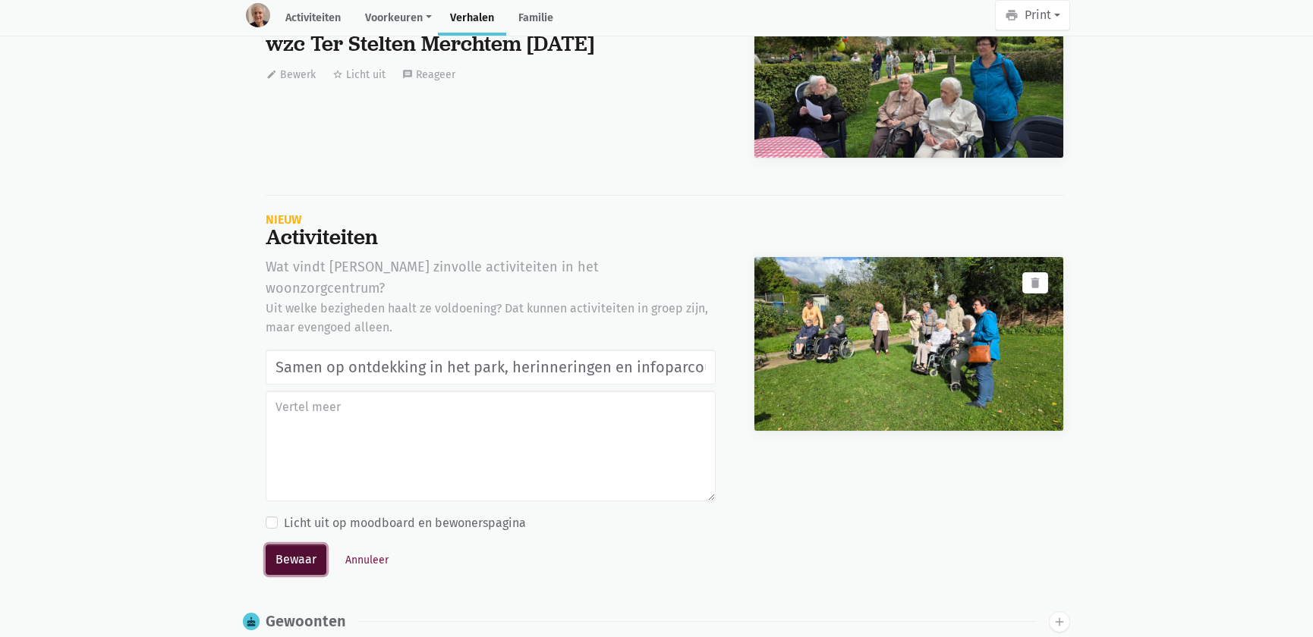
click at [288, 545] on button "Bewaar" at bounding box center [296, 560] width 61 height 30
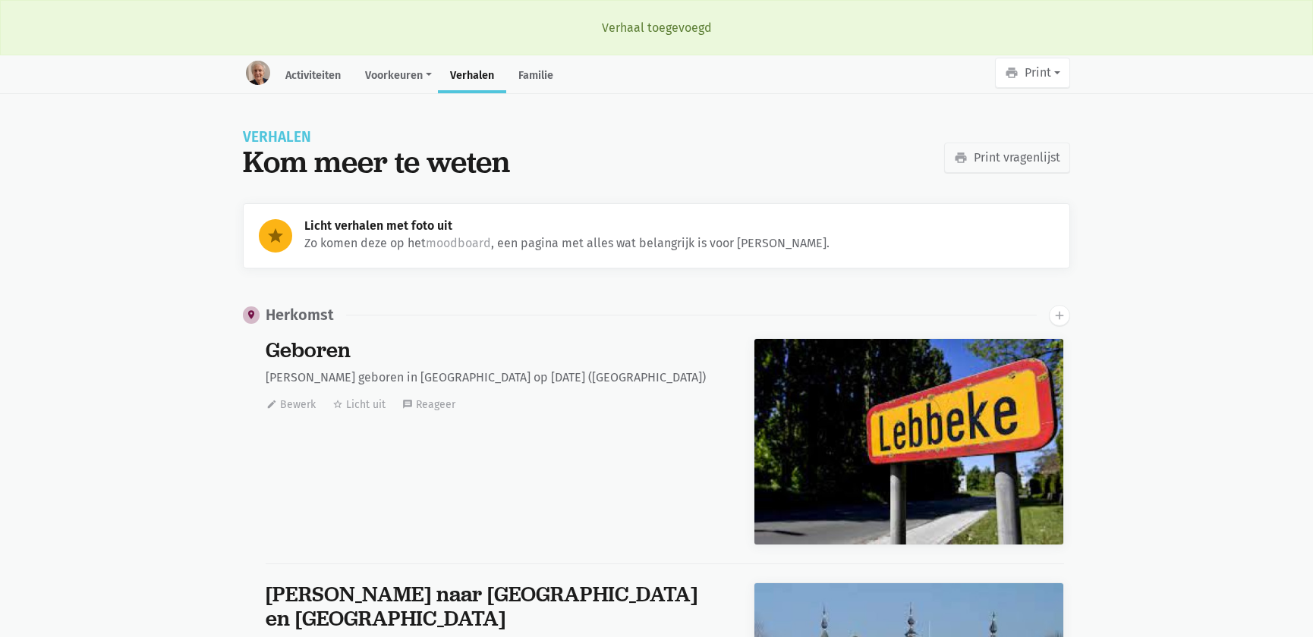
scroll to position [22817, 0]
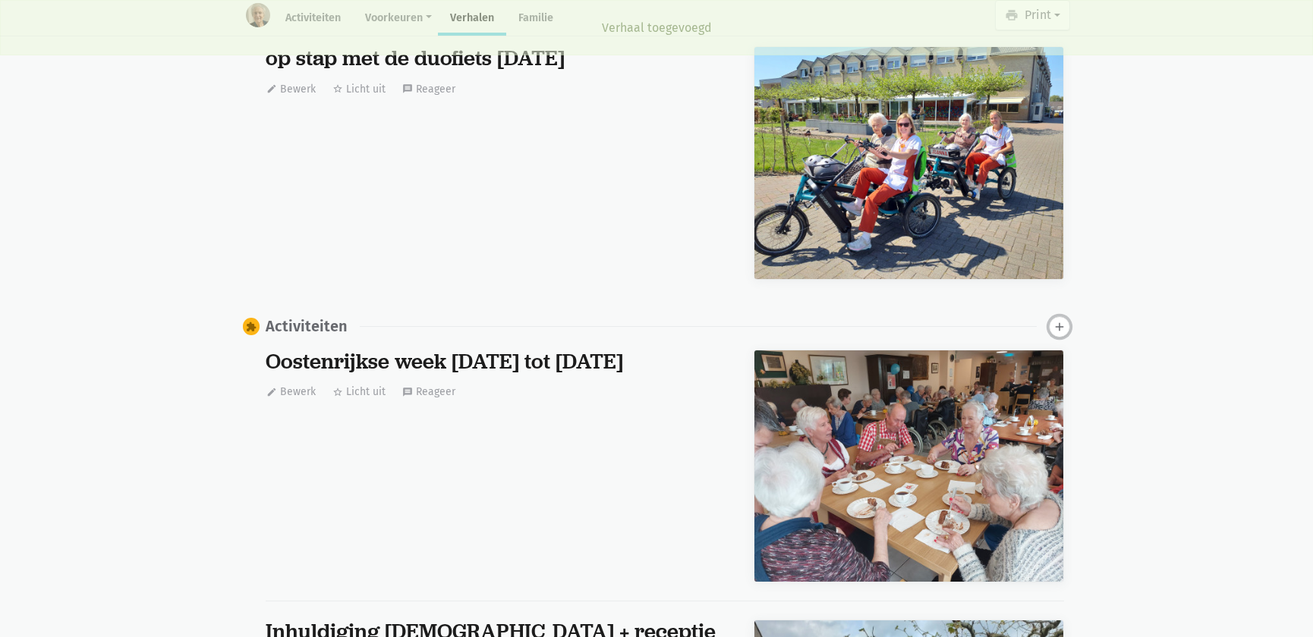
click at [1061, 320] on icon "add" at bounding box center [1060, 327] width 14 height 14
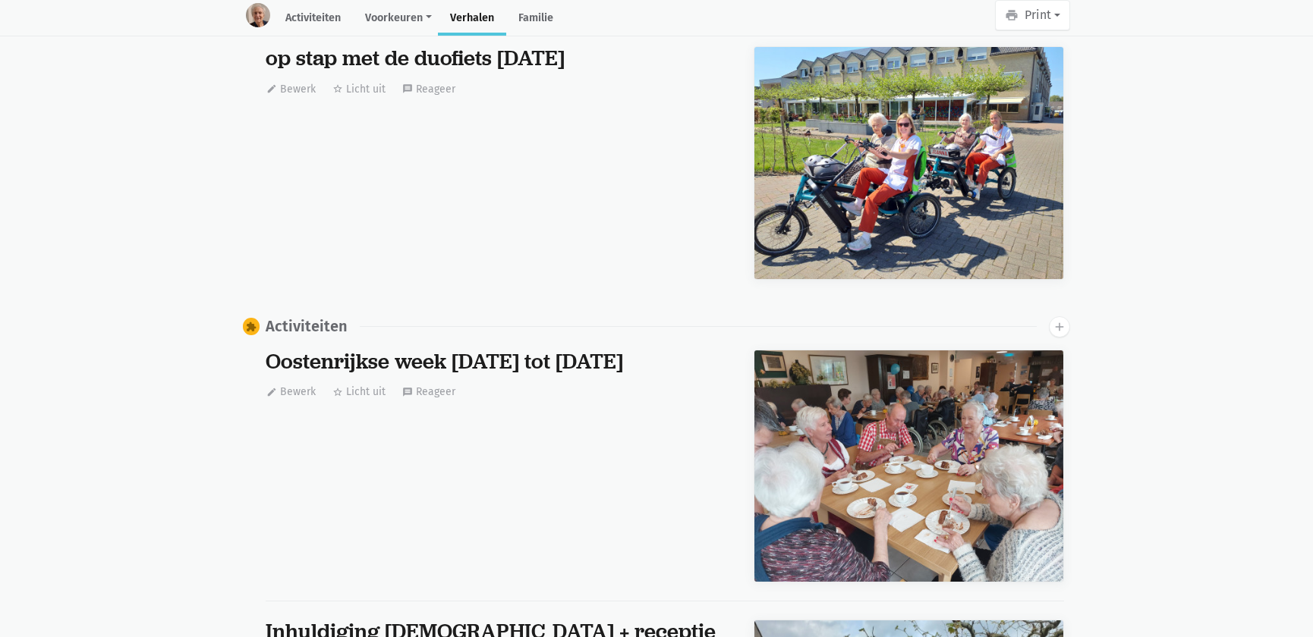
scroll to position [45146, 0]
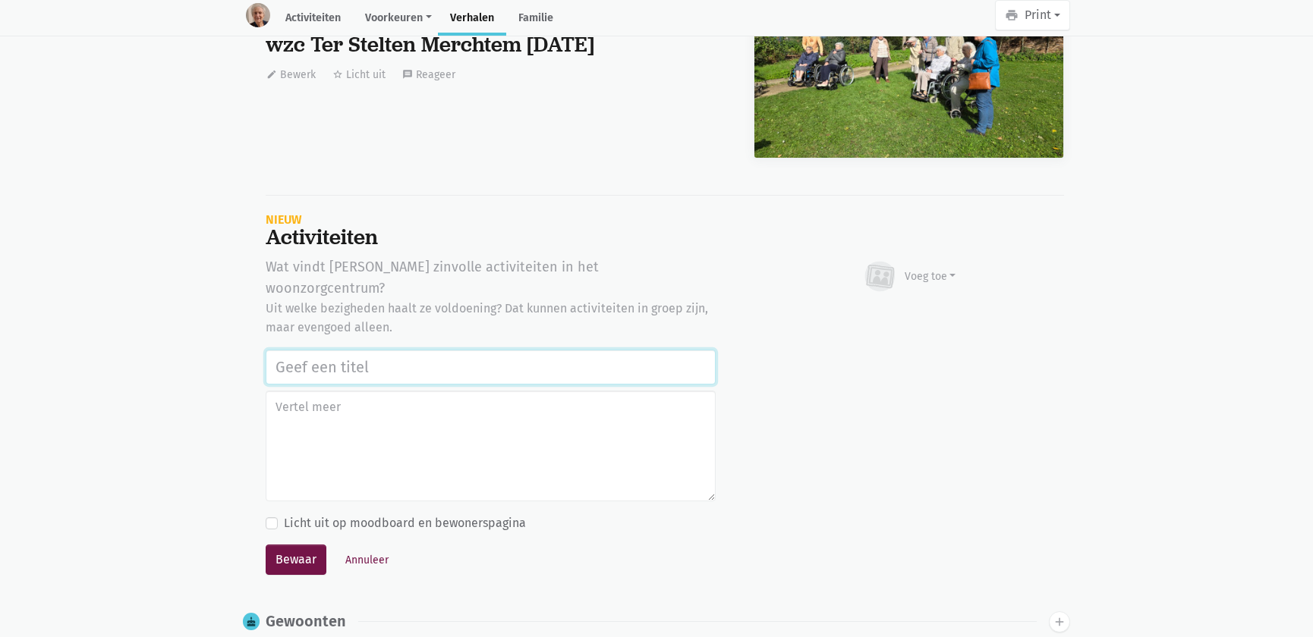
click at [347, 350] on input "text" at bounding box center [491, 367] width 450 height 35
paste input "Samen op ontdekking in het park, herinneringen en infoparcours in de tuin van w…"
type input "Samen op ontdekking in het park, herinneringen en infoparcours in de tuin van w…"
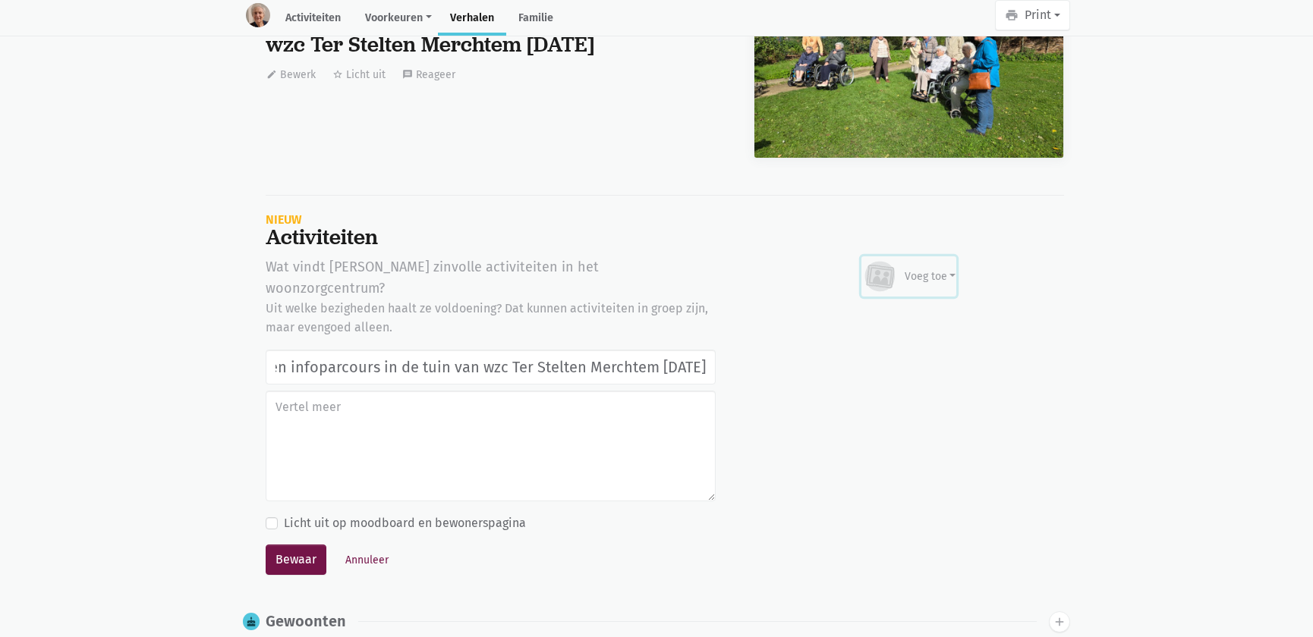
click at [936, 269] on div "Voeg toe" at bounding box center [931, 277] width 52 height 16
click at [902, 311] on link "Afbeelding" at bounding box center [900, 321] width 110 height 26
click at [372, 549] on button "Annuleer" at bounding box center [366, 561] width 57 height 24
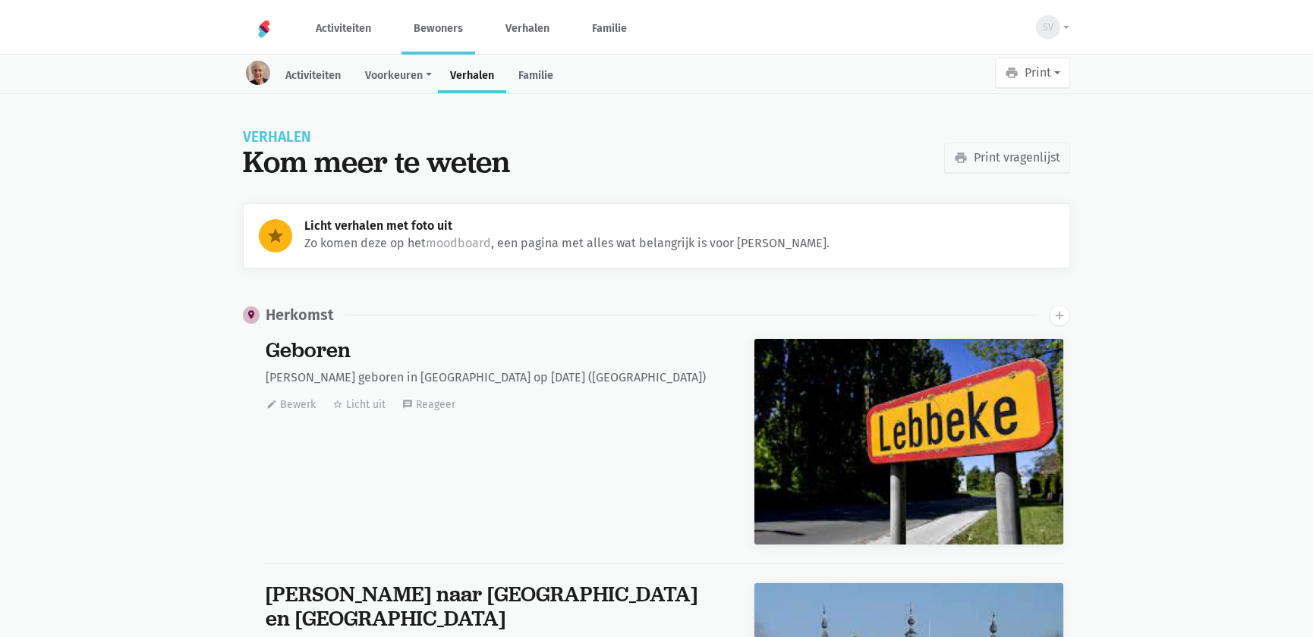
click at [436, 27] on link "Bewoners" at bounding box center [438, 28] width 74 height 51
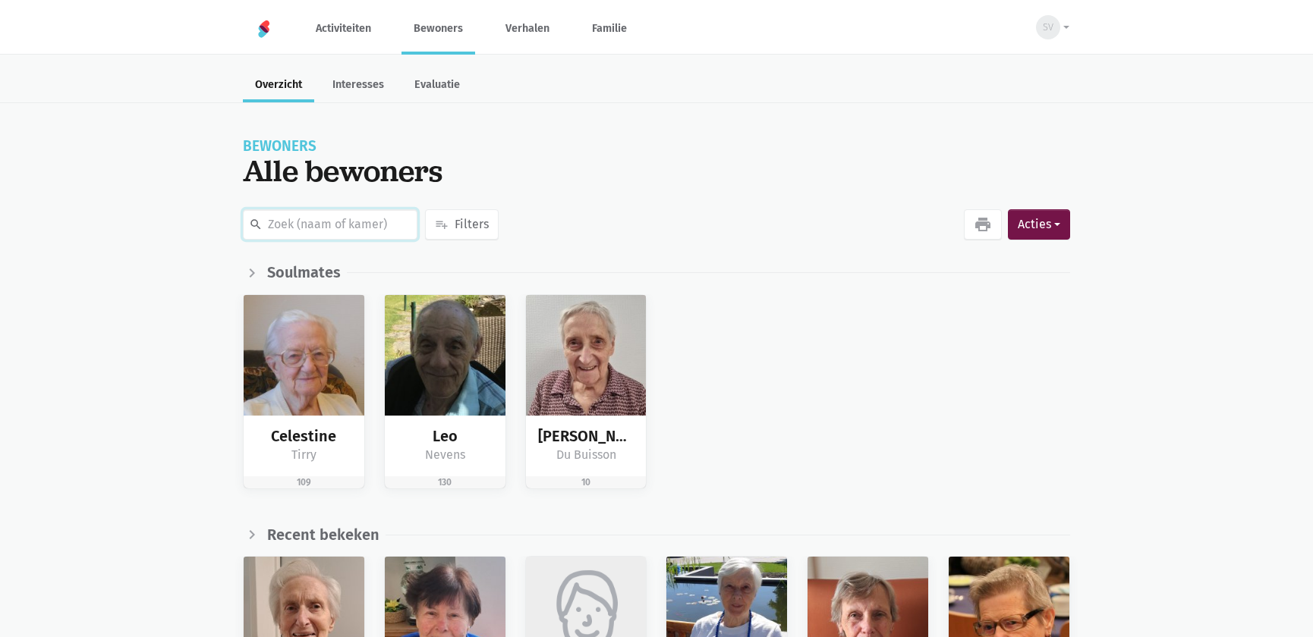
click at [357, 226] on input "text" at bounding box center [330, 224] width 175 height 30
click at [333, 227] on input "text" at bounding box center [330, 224] width 175 height 30
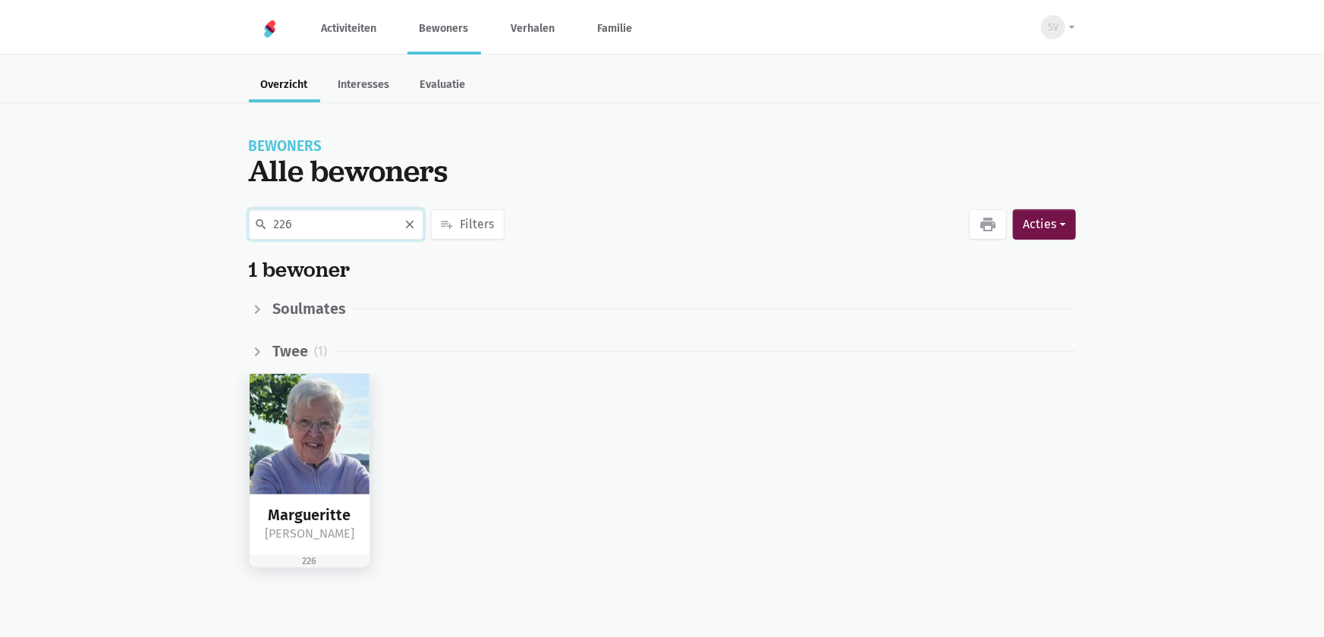
type input "226"
click at [285, 439] on img at bounding box center [310, 434] width 121 height 121
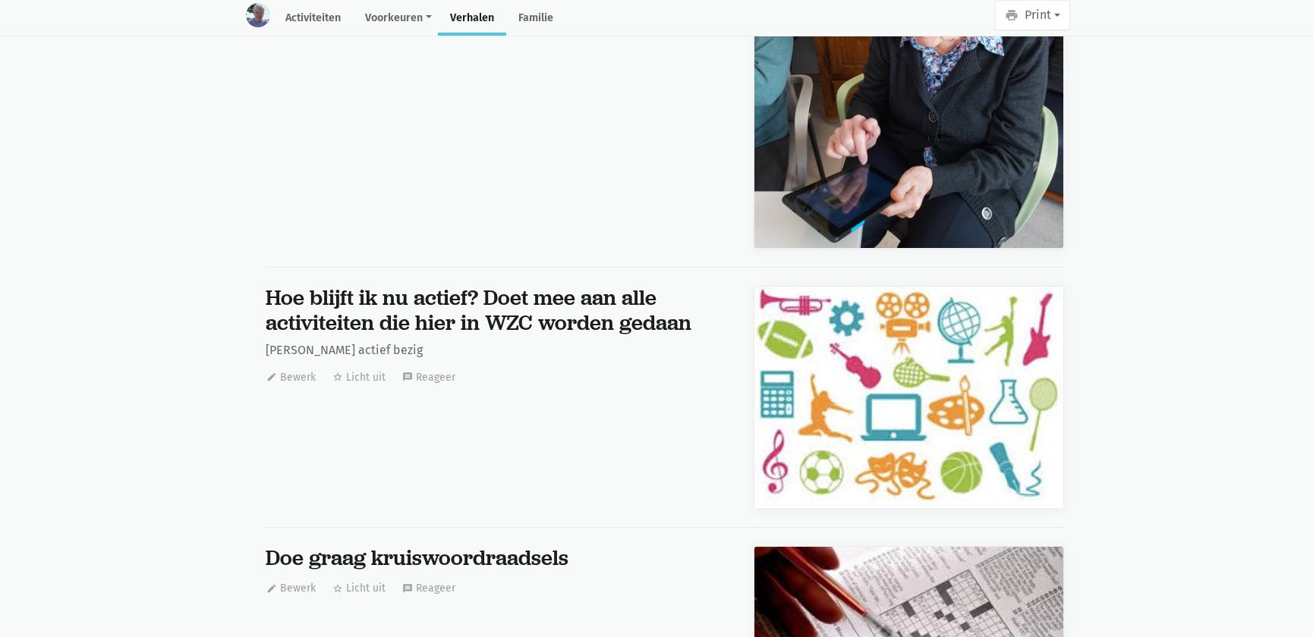
scroll to position [24409, 0]
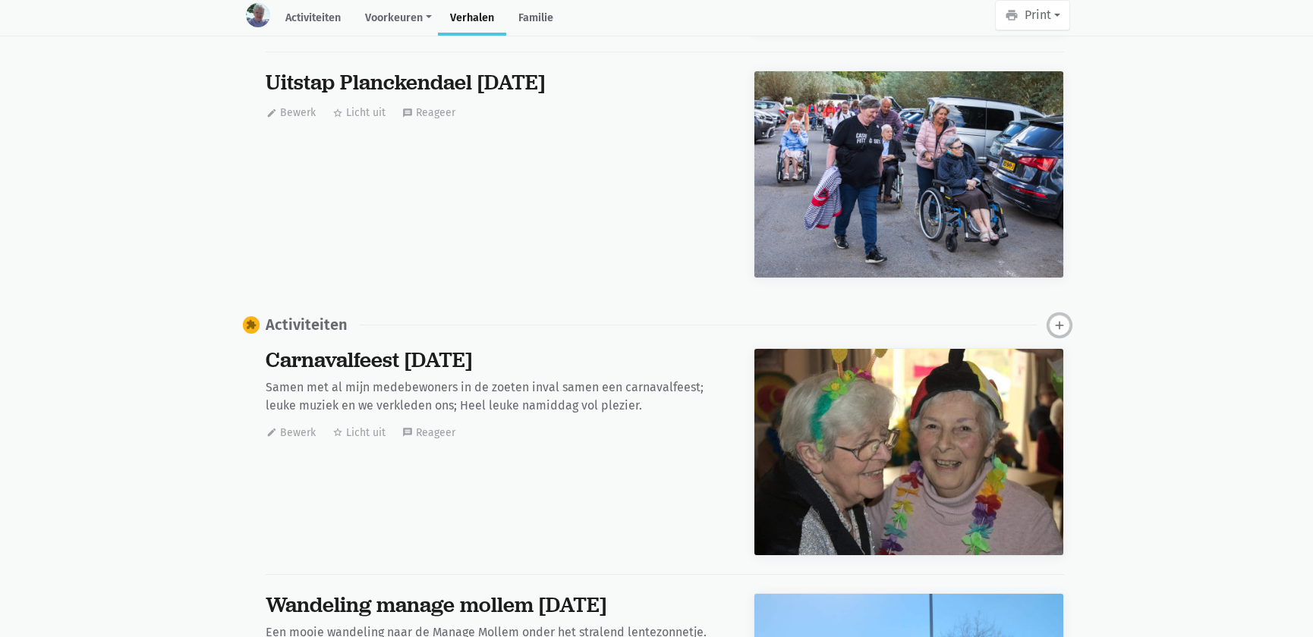
click at [1061, 319] on icon "add" at bounding box center [1060, 326] width 14 height 14
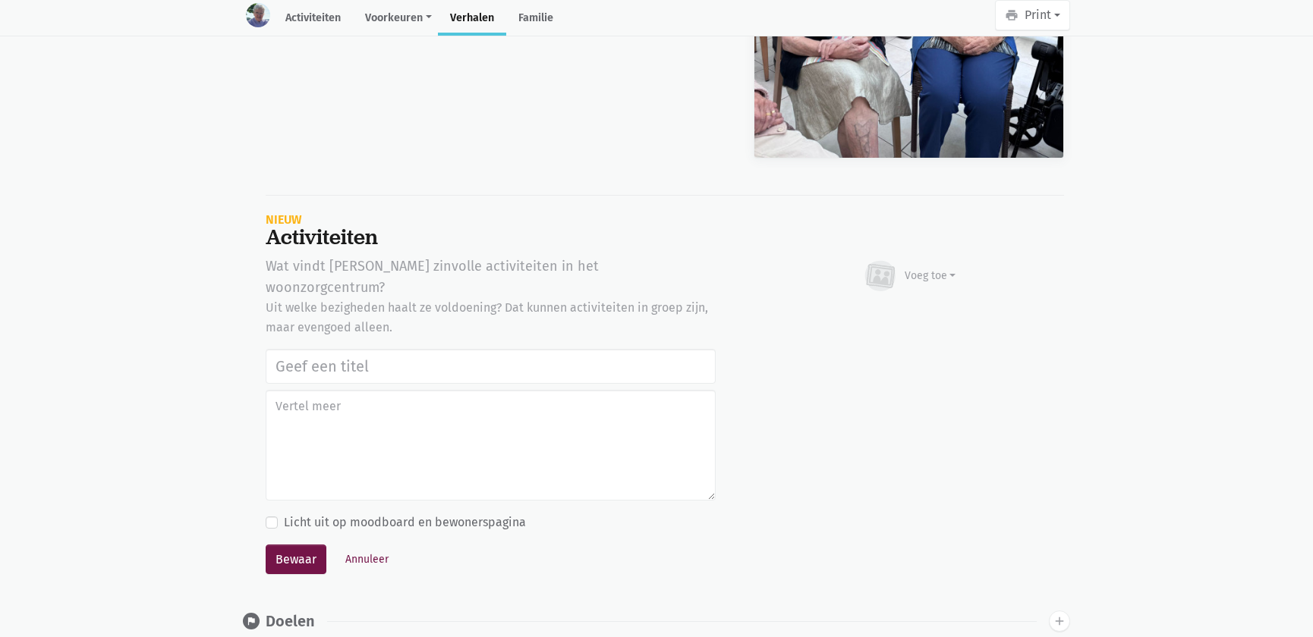
click at [445, 349] on input "text" at bounding box center [491, 366] width 450 height 35
type input "Samen op ontdekking in het park, herinneringen en infoparcours in de tuin van w…"
click at [929, 268] on div "Voeg toe" at bounding box center [931, 276] width 52 height 16
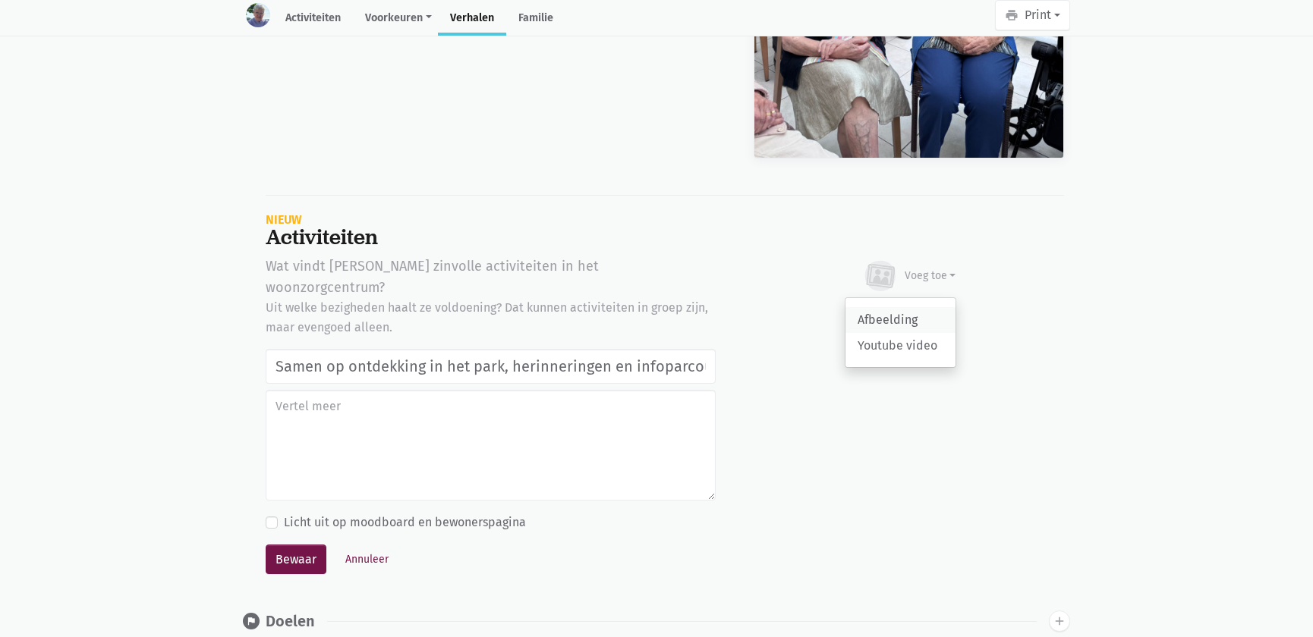
click at [891, 307] on link "Afbeelding" at bounding box center [900, 320] width 110 height 26
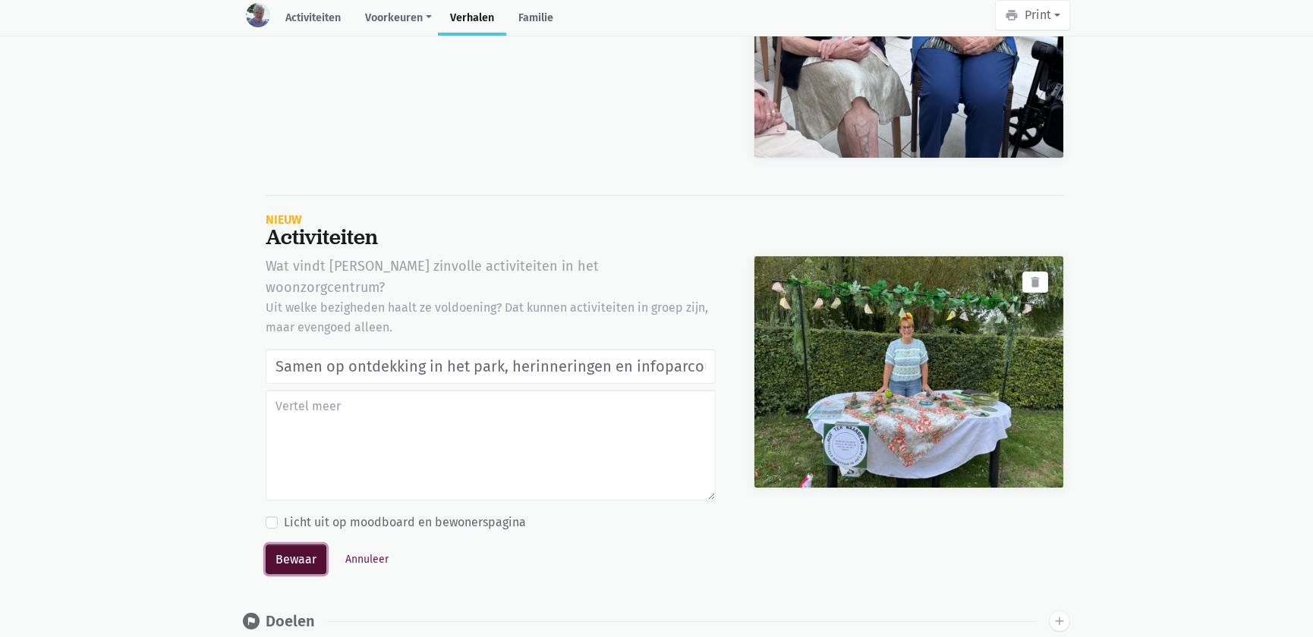
click at [288, 545] on button "Bewaar" at bounding box center [296, 560] width 61 height 30
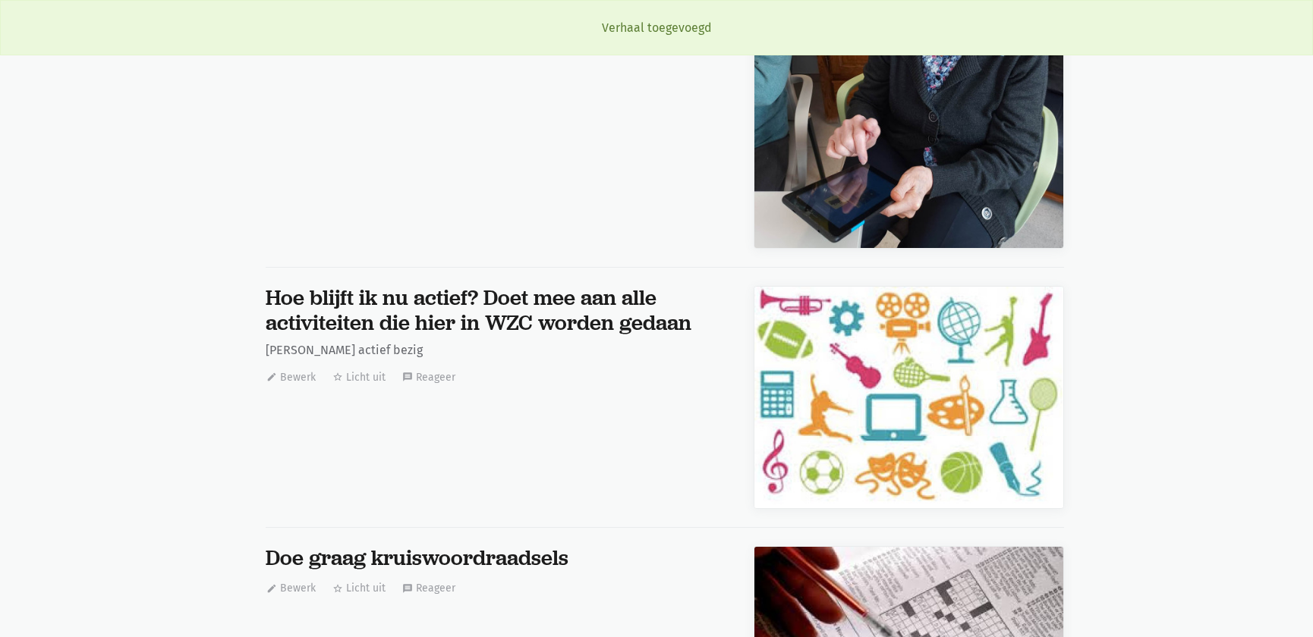
scroll to position [24409, 0]
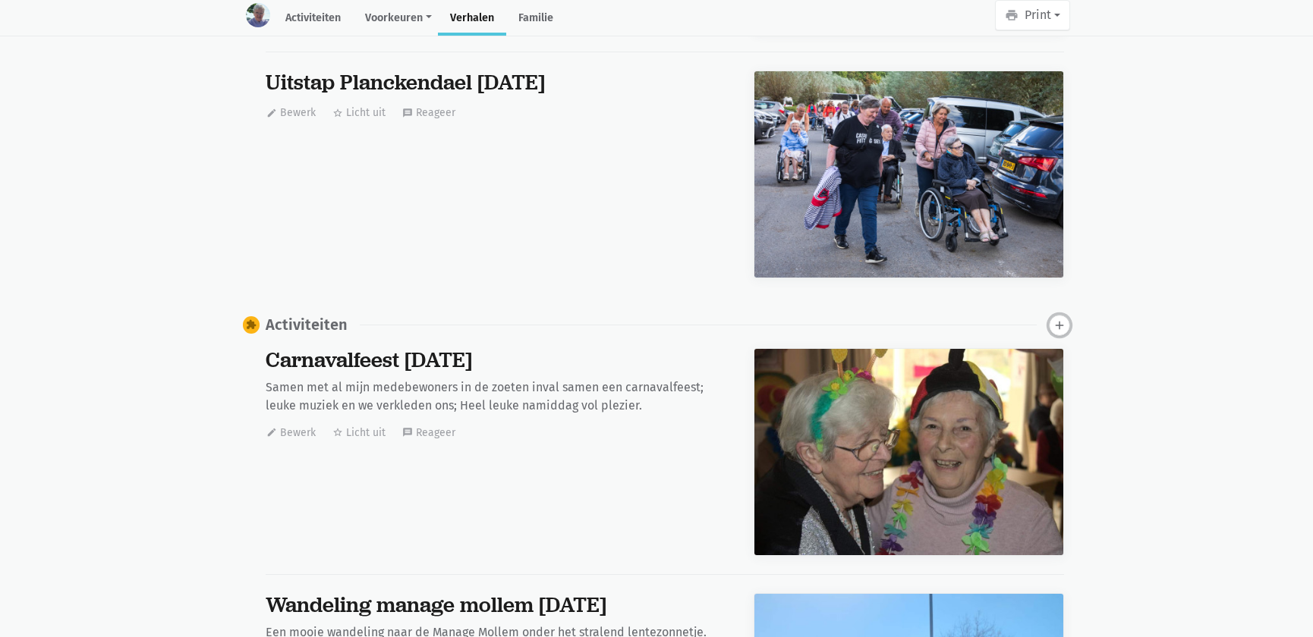
click at [1056, 321] on icon "add" at bounding box center [1060, 326] width 14 height 14
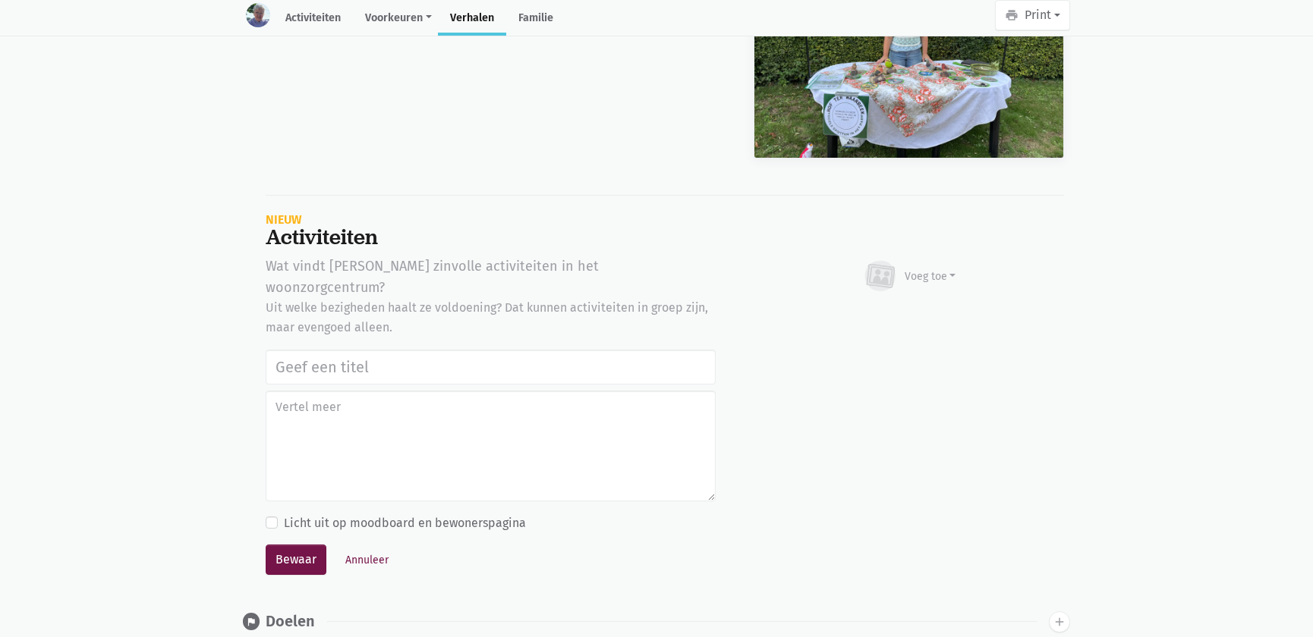
click at [322, 350] on input "text" at bounding box center [491, 367] width 450 height 35
type input "Samen op ontdekking in het park, herinneringen en infoparcours in de tuin van w…"
click at [940, 269] on div "Voeg toe" at bounding box center [931, 277] width 52 height 16
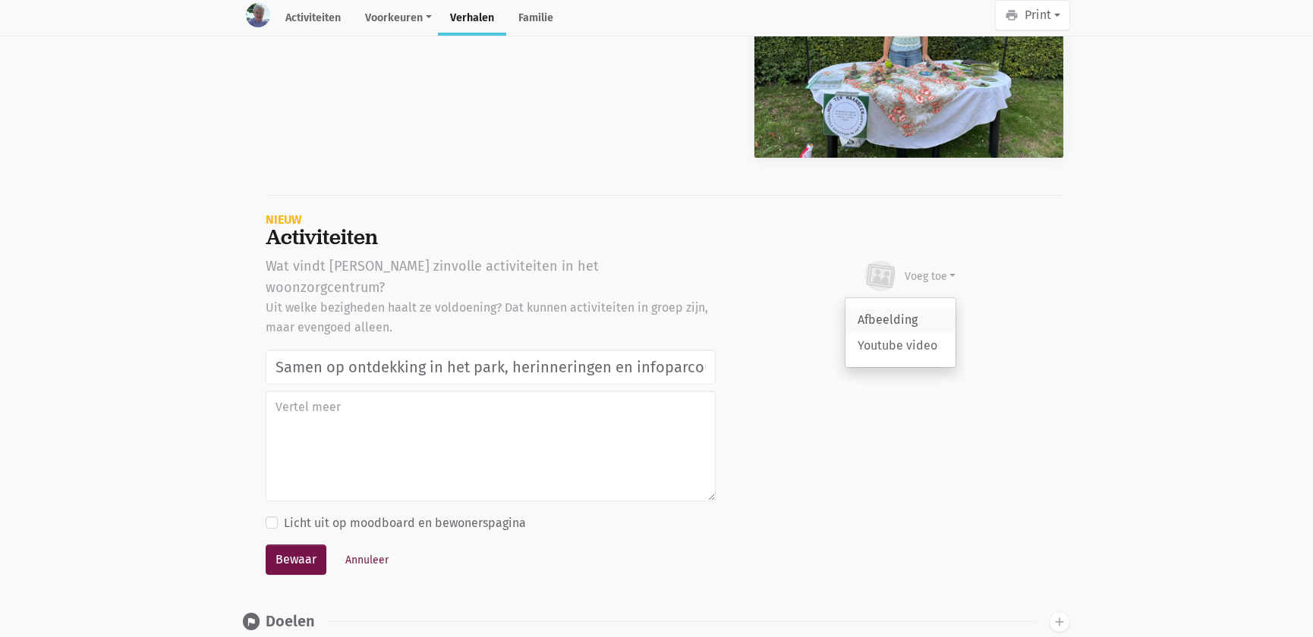
click at [906, 307] on link "Afbeelding" at bounding box center [900, 320] width 110 height 26
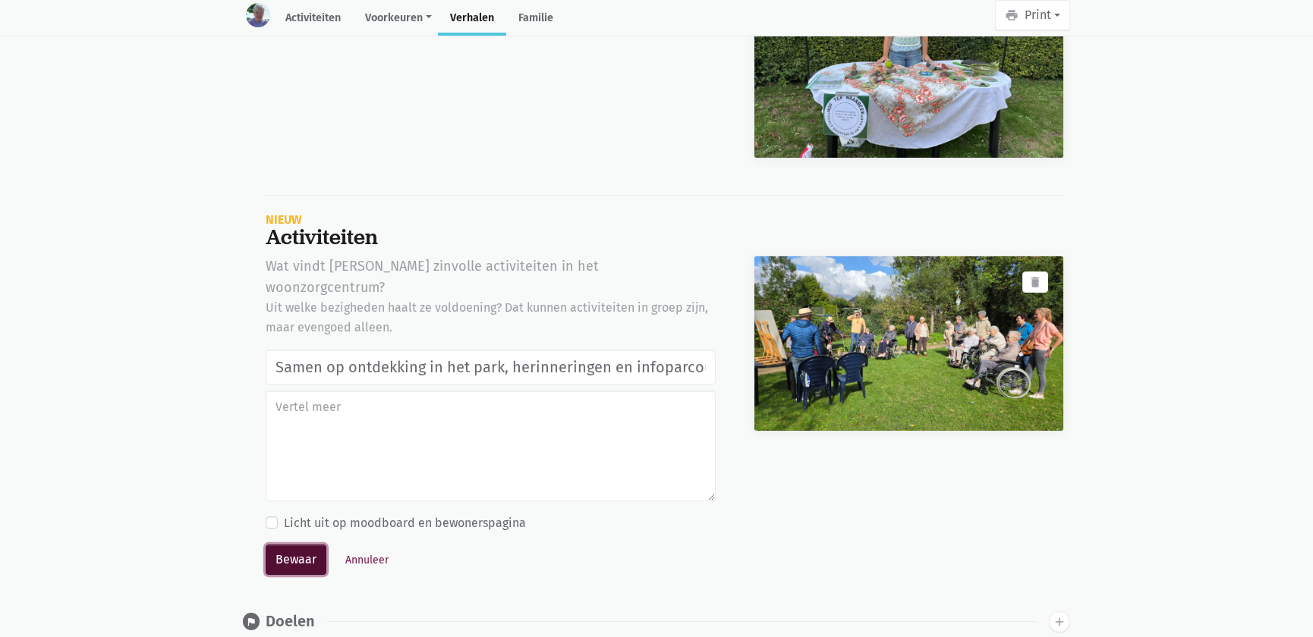
click at [313, 545] on button "Bewaar" at bounding box center [296, 560] width 61 height 30
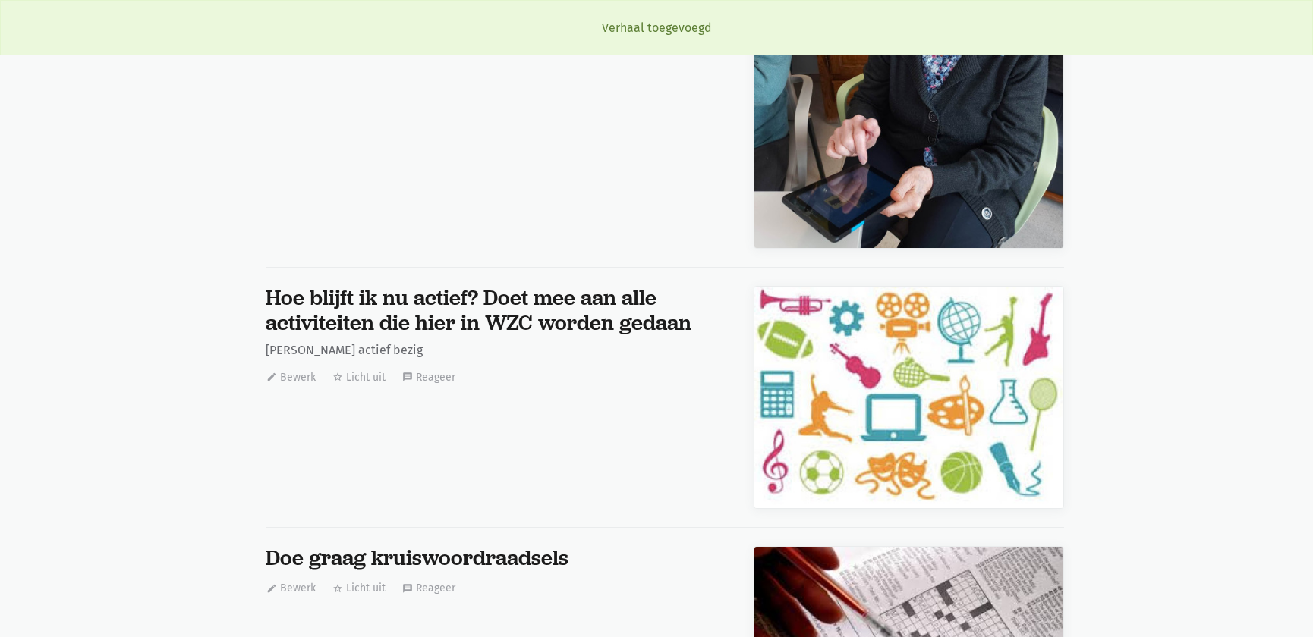
scroll to position [24409, 0]
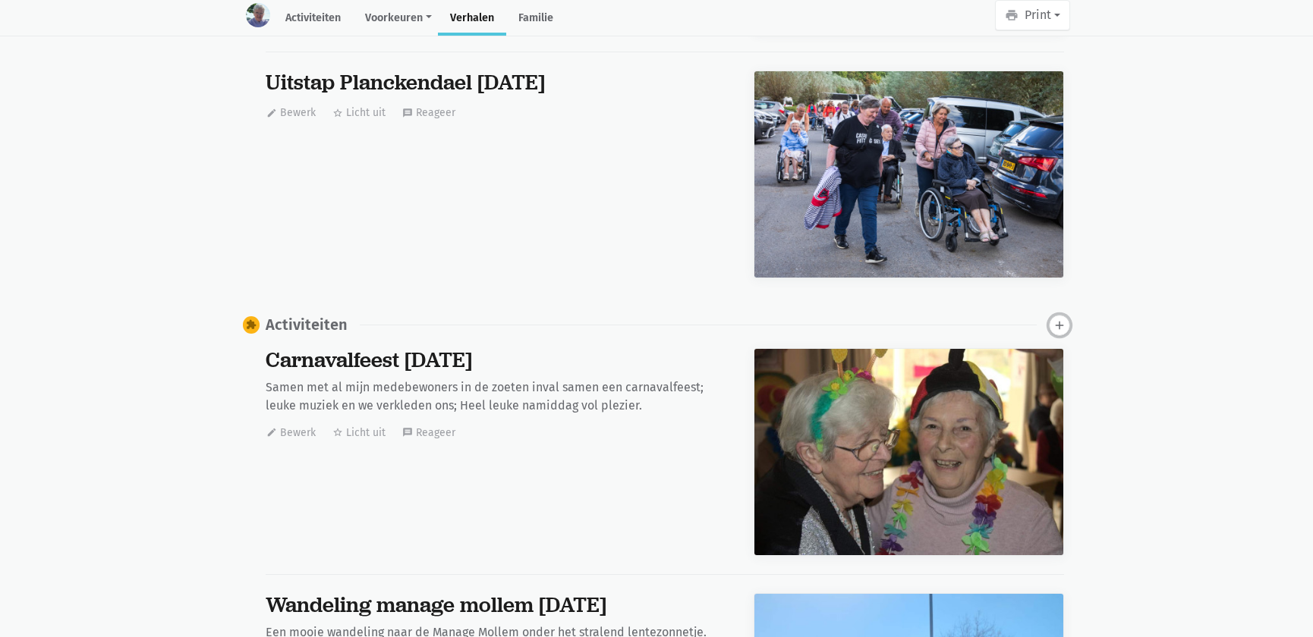
click at [1055, 320] on icon "add" at bounding box center [1060, 326] width 14 height 14
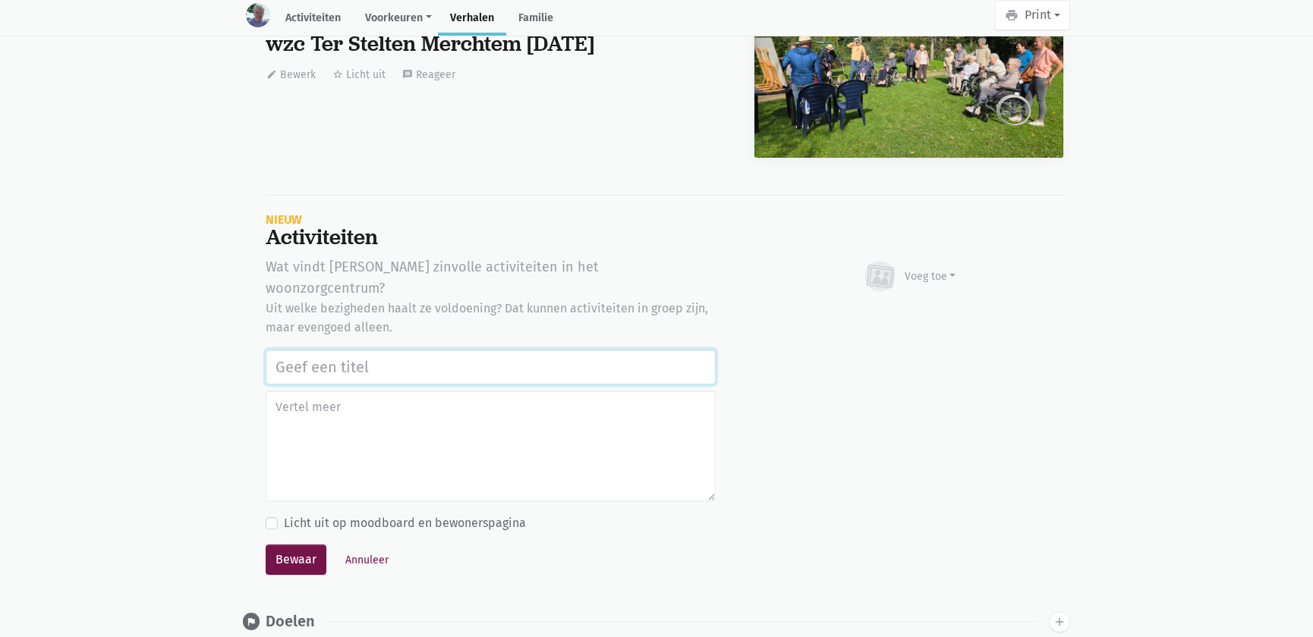
click at [291, 350] on input "text" at bounding box center [491, 367] width 450 height 35
paste input "Samen op ontdekking in het park, herinneringen en infoparcours in de tuin van w…"
type input "Samen op ontdekking in het park, herinneringen en infoparcours in de tuin van w…"
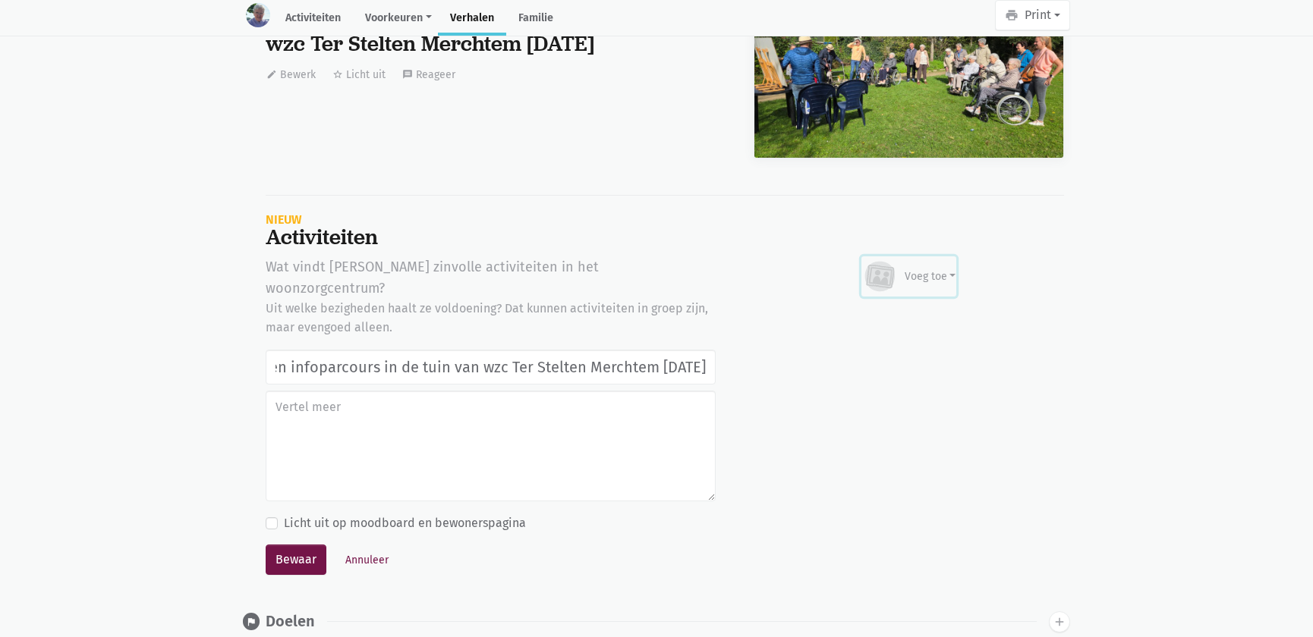
click at [933, 269] on div "Voeg toe" at bounding box center [931, 277] width 52 height 16
click at [908, 308] on link "Afbeelding" at bounding box center [900, 321] width 110 height 26
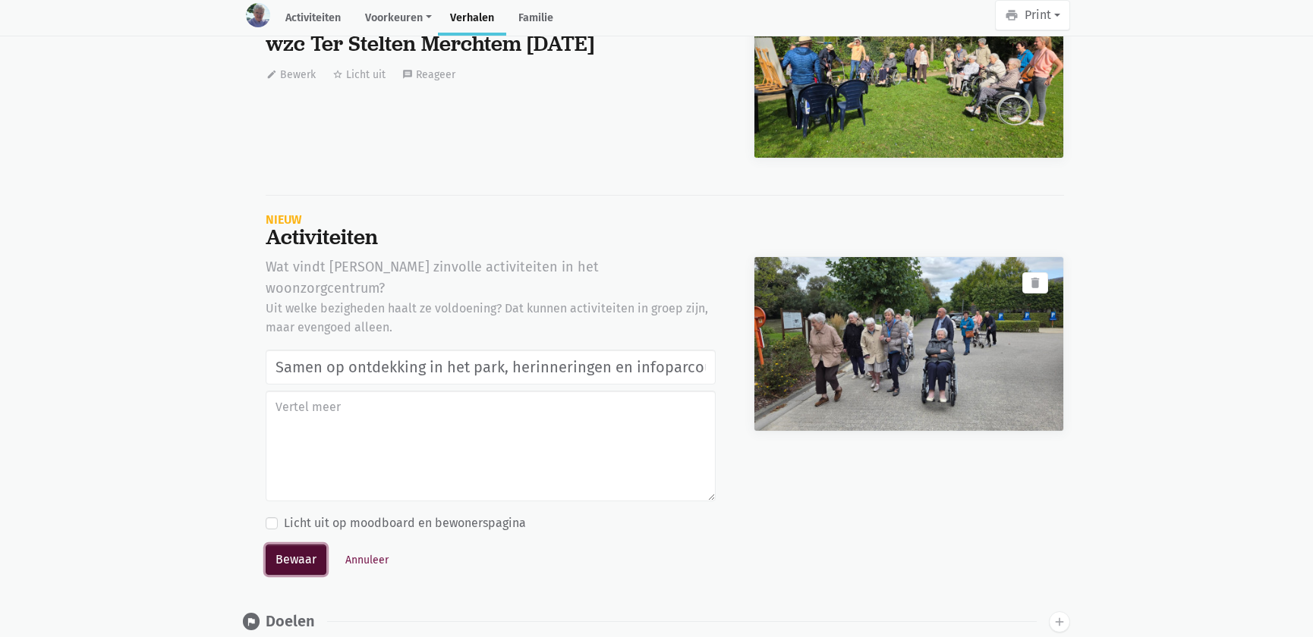
click at [298, 545] on button "Bewaar" at bounding box center [296, 560] width 61 height 30
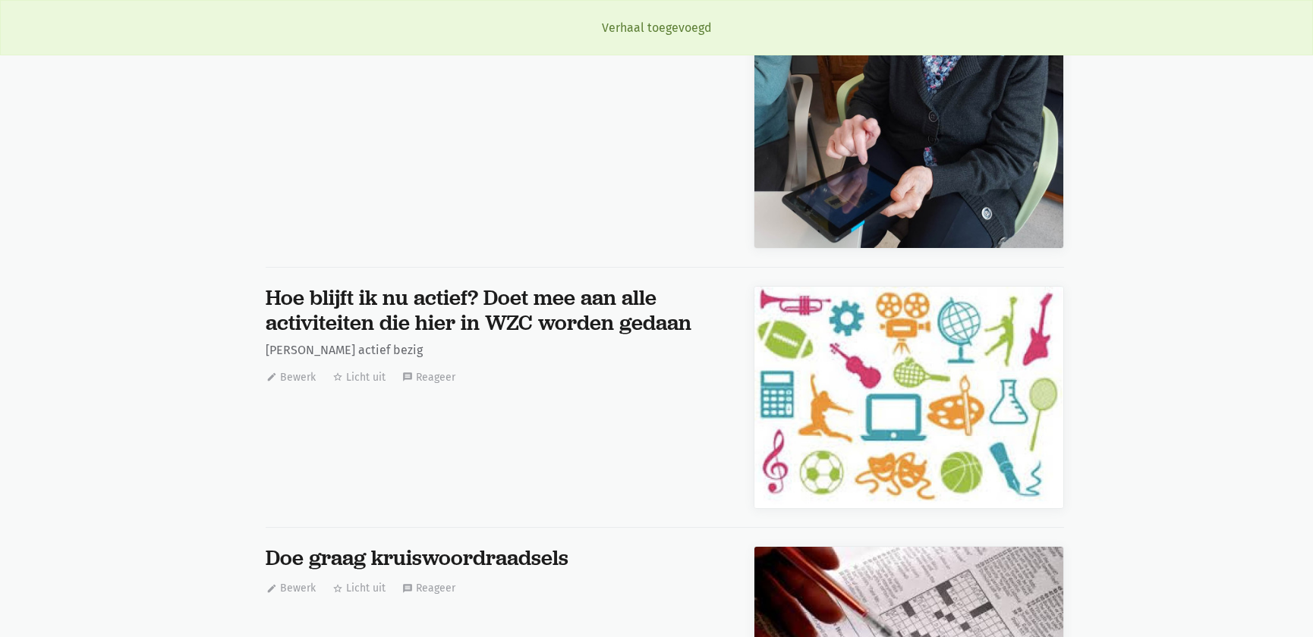
scroll to position [24409, 0]
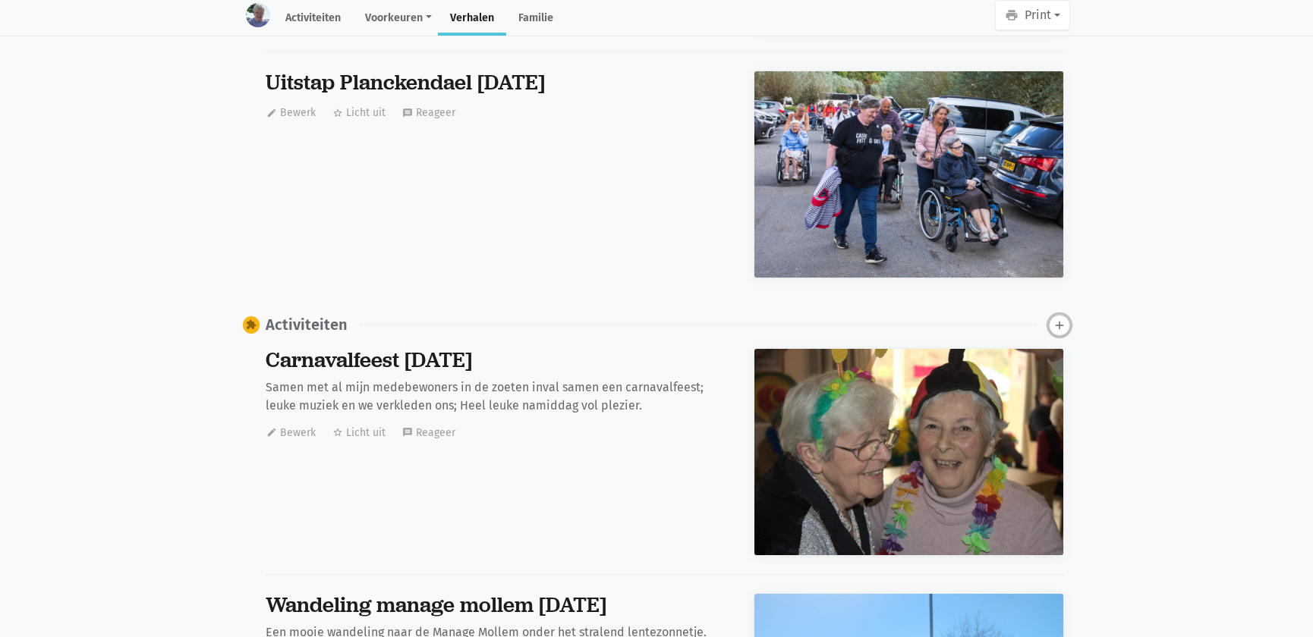
click at [1060, 321] on icon "add" at bounding box center [1060, 326] width 14 height 14
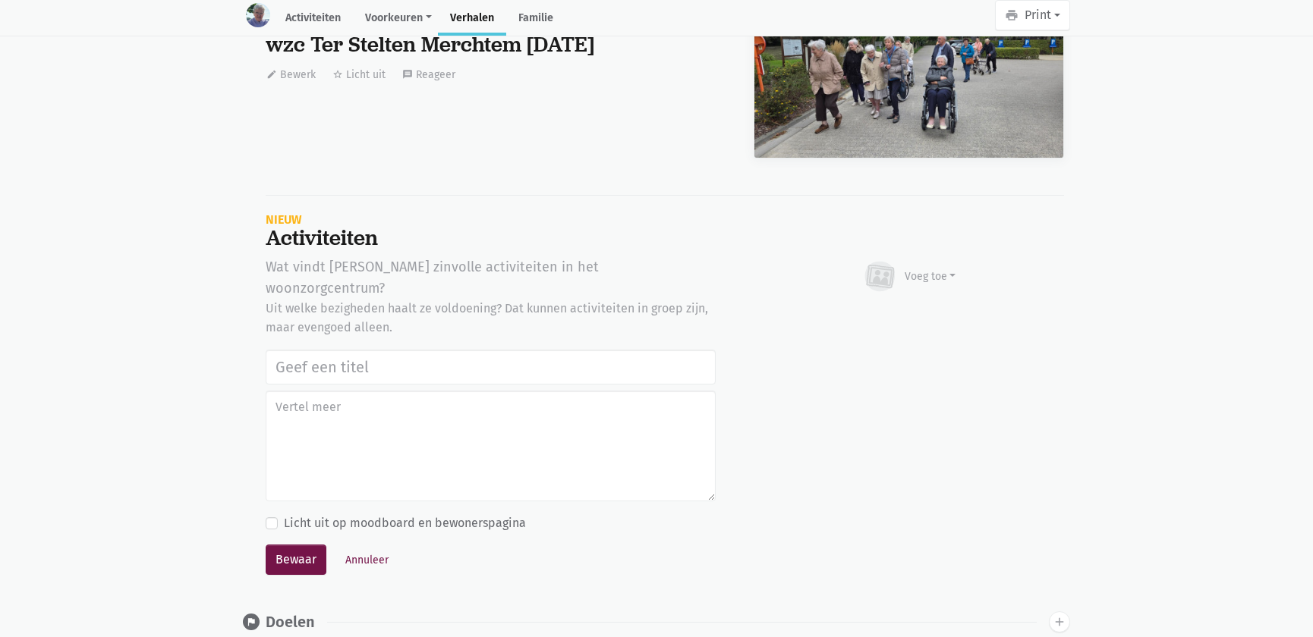
click at [322, 350] on input "text" at bounding box center [491, 367] width 450 height 35
type input "Samen op ontdekking in het park, herinneringen en infoparcours in de tuin van w…"
click at [936, 269] on div "Voeg toe" at bounding box center [931, 277] width 52 height 16
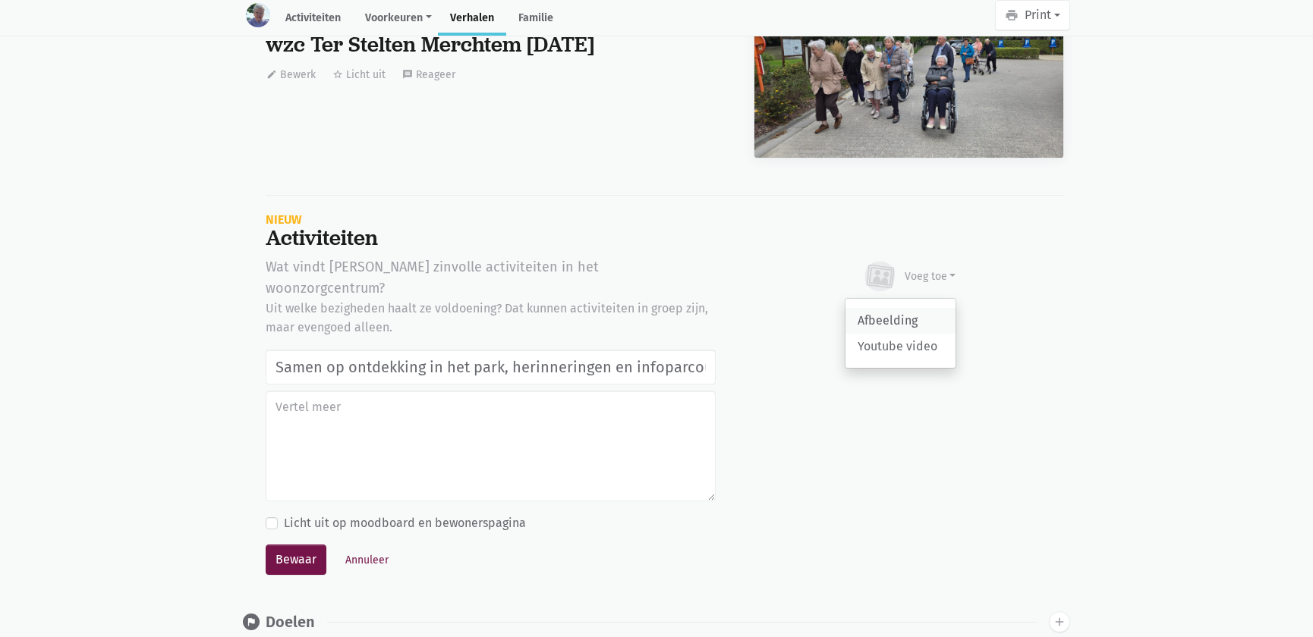
click at [890, 308] on link "Afbeelding" at bounding box center [900, 321] width 110 height 26
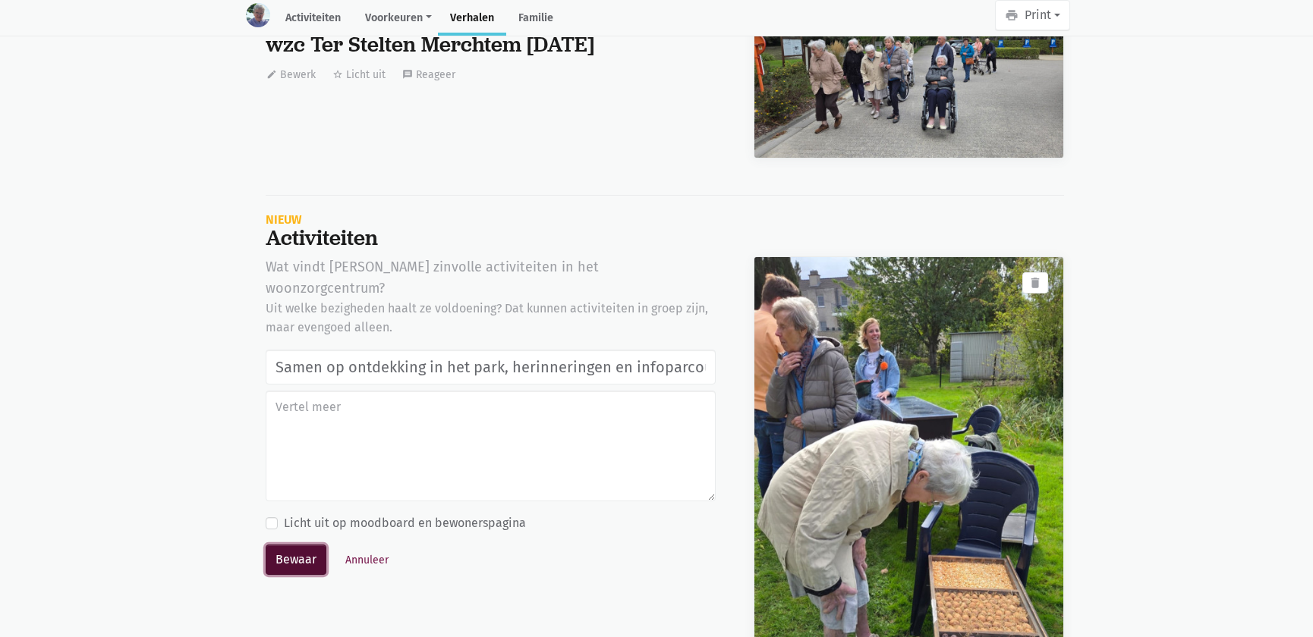
click at [283, 545] on button "Bewaar" at bounding box center [296, 560] width 61 height 30
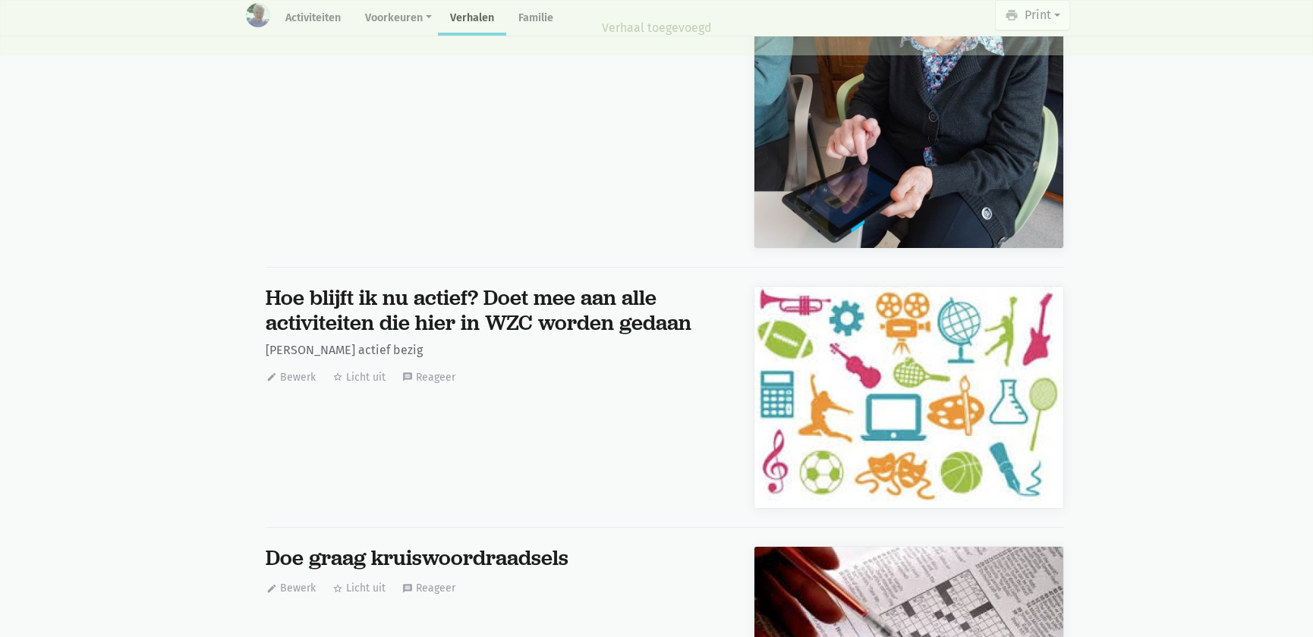
scroll to position [24409, 0]
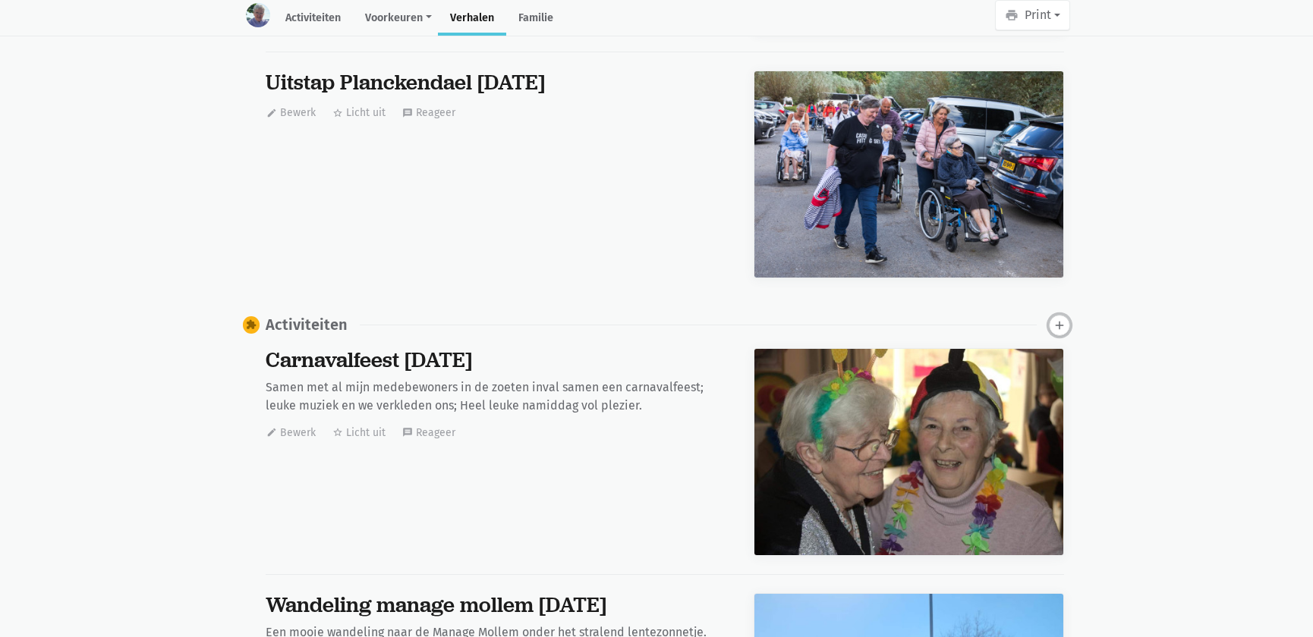
click at [1059, 321] on icon "add" at bounding box center [1060, 326] width 14 height 14
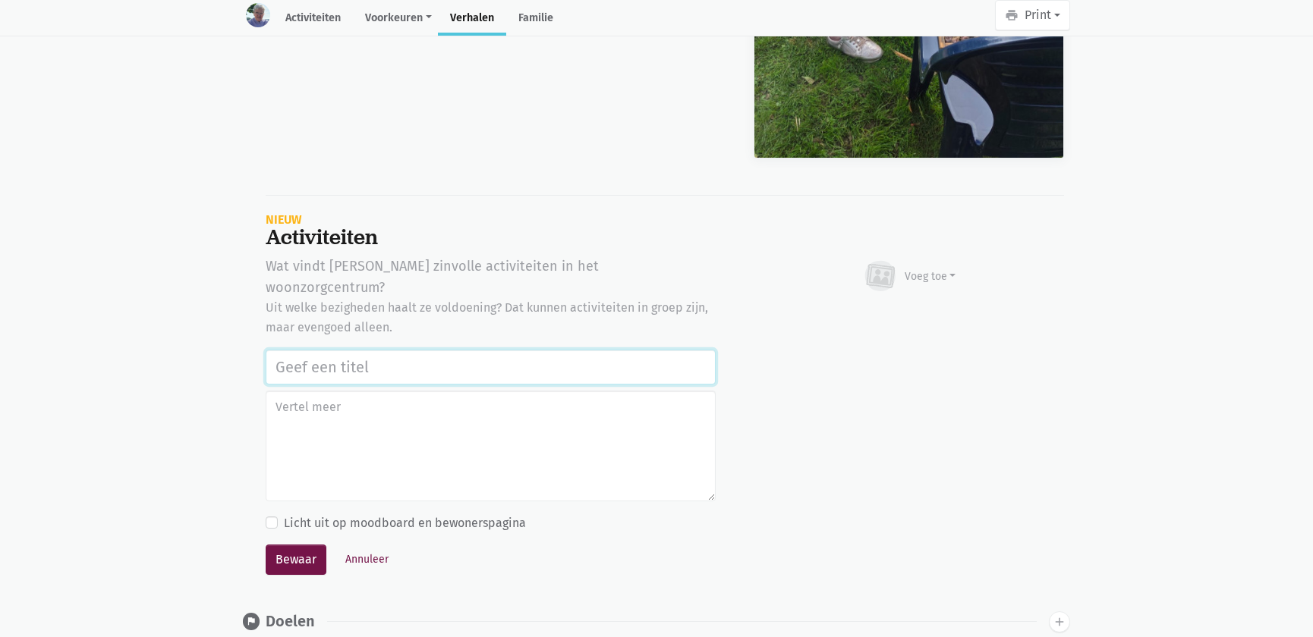
click at [386, 350] on input "text" at bounding box center [491, 367] width 450 height 35
paste input "Samen op ontdekking in het park, herinneringen en infoparcours in de tuin van w…"
type input "Samen op ontdekking in het park, herinneringen en infoparcours in de tuin van w…"
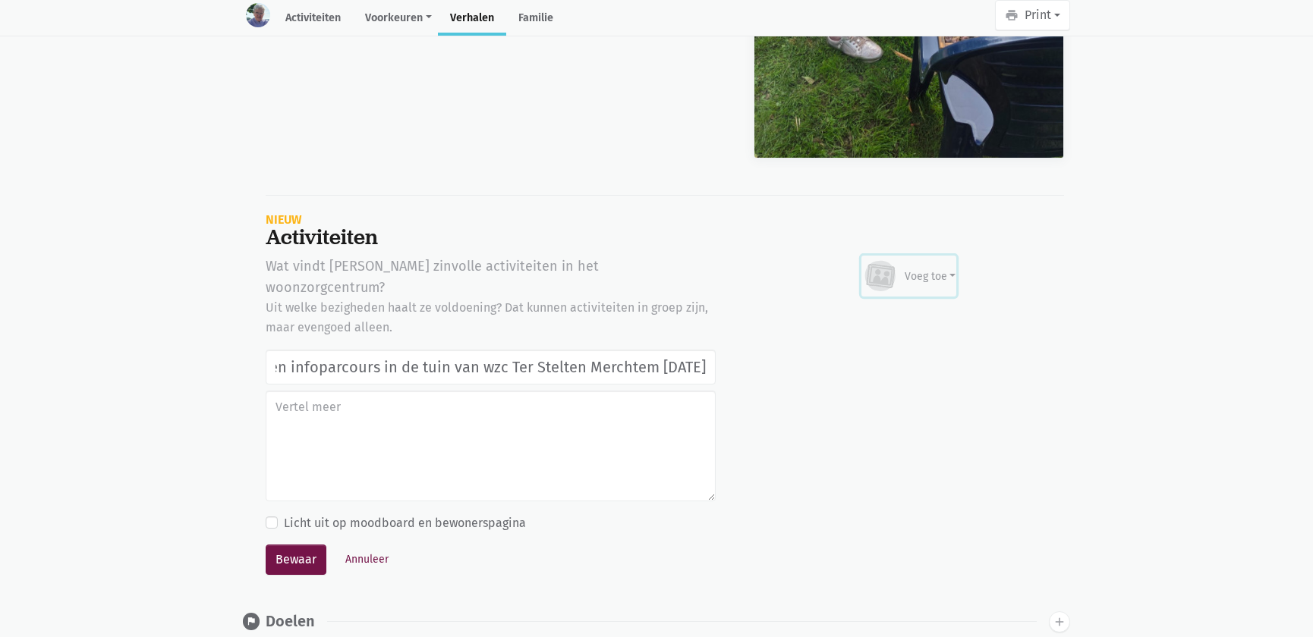
click at [933, 269] on div "Voeg toe" at bounding box center [931, 277] width 52 height 16
click at [896, 313] on link "Afbeelding" at bounding box center [900, 320] width 110 height 26
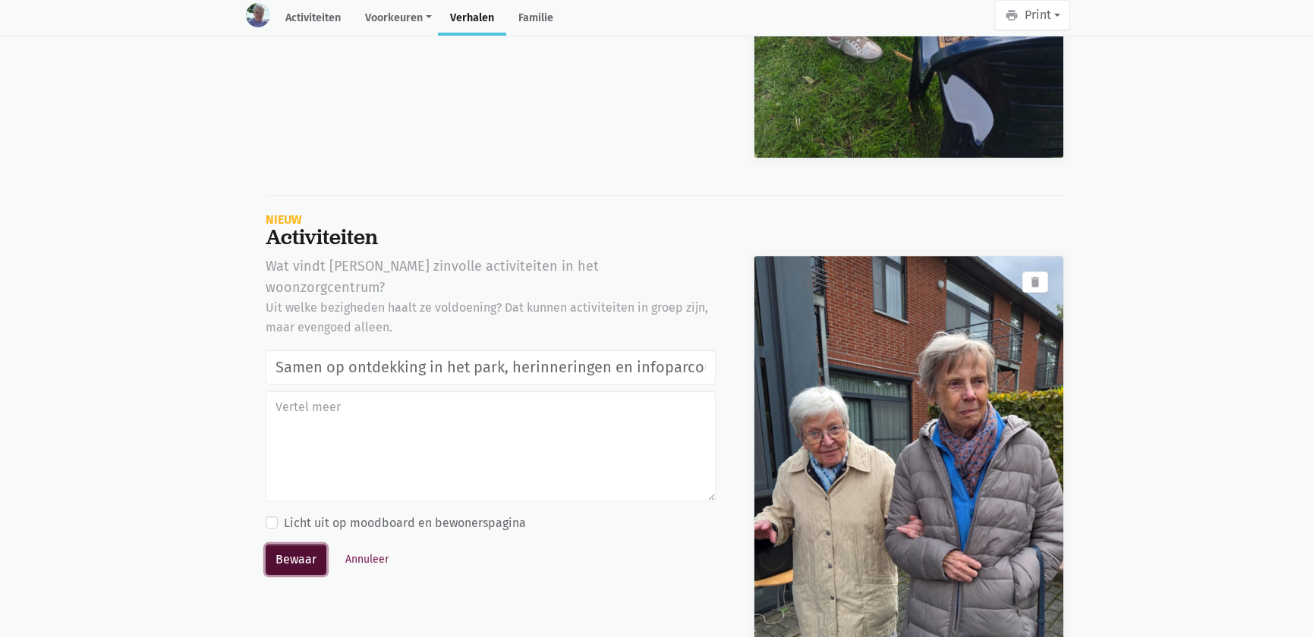
click at [297, 545] on button "Bewaar" at bounding box center [296, 560] width 61 height 30
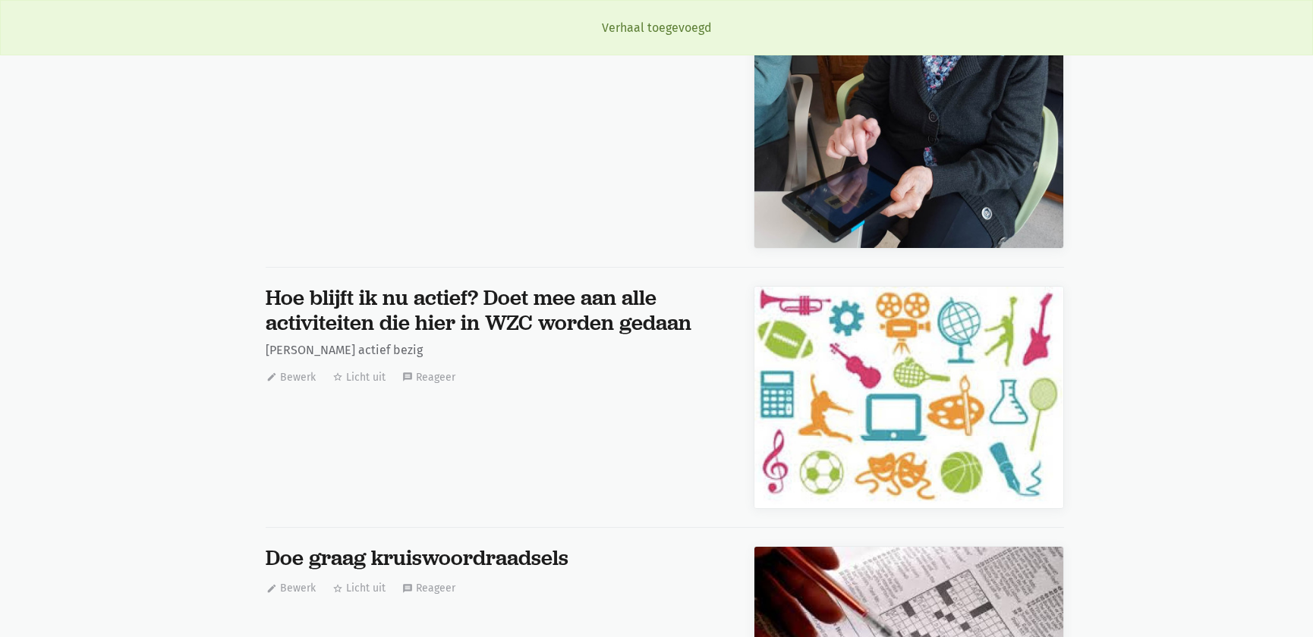
scroll to position [24409, 0]
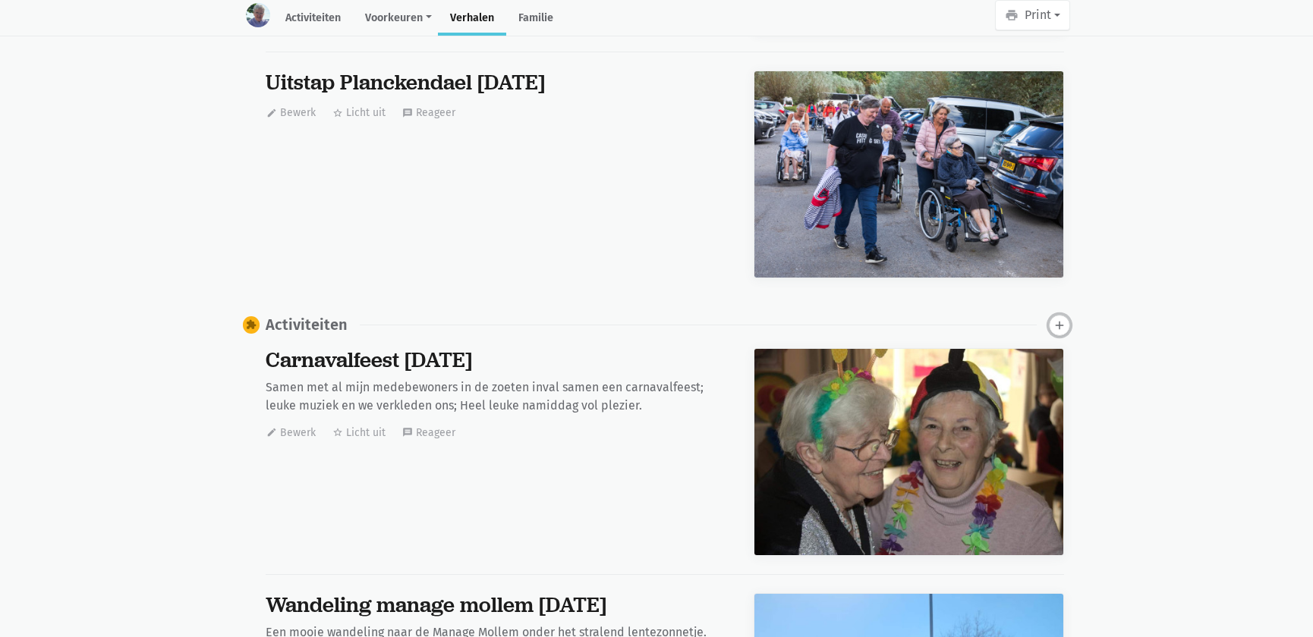
click at [1060, 319] on icon "add" at bounding box center [1060, 326] width 14 height 14
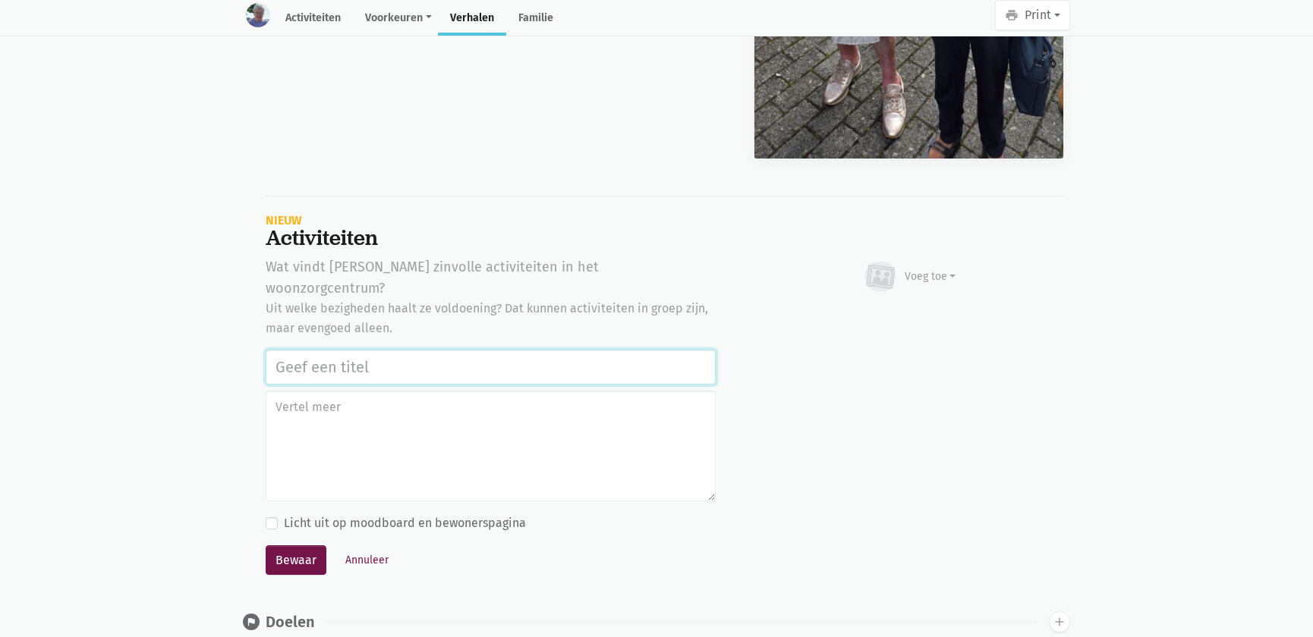
click at [296, 350] on input "text" at bounding box center [491, 367] width 450 height 35
paste input "Samen op ontdekking in het park, herinneringen en infoparcours in de tuin van w…"
type input "Samen op ontdekking in het park, herinneringen en infoparcours in de tuin van w…"
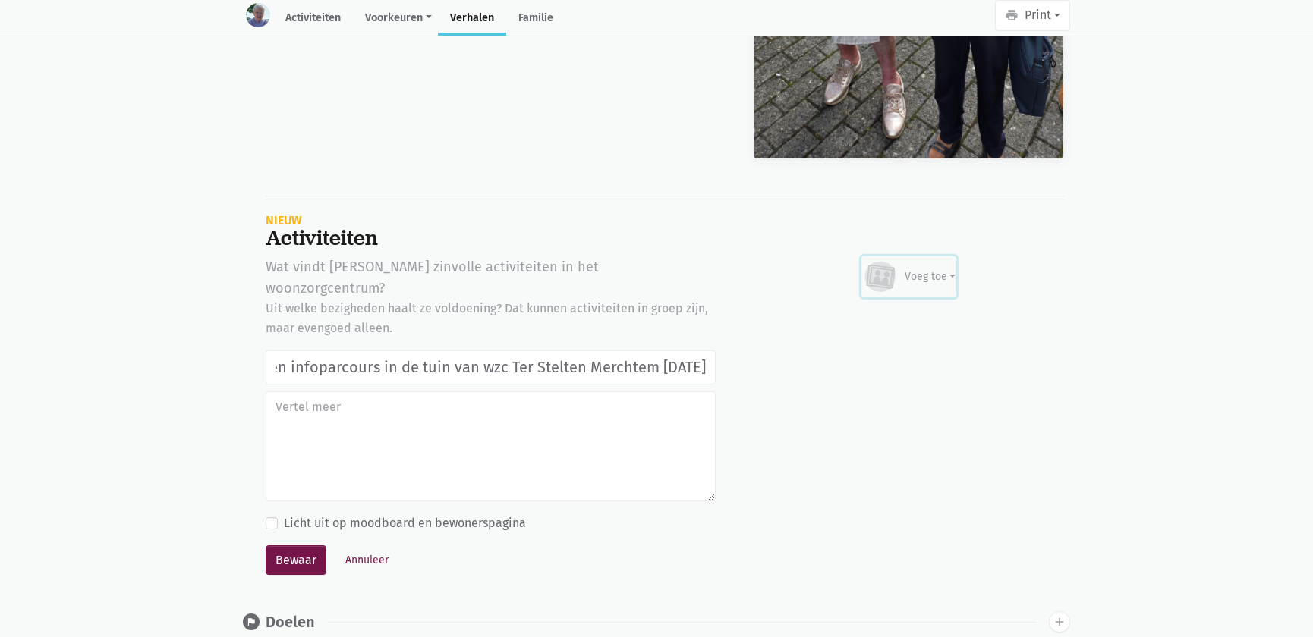
click at [930, 269] on div "Voeg toe" at bounding box center [931, 277] width 52 height 16
click at [889, 308] on link "Afbeelding" at bounding box center [900, 321] width 110 height 26
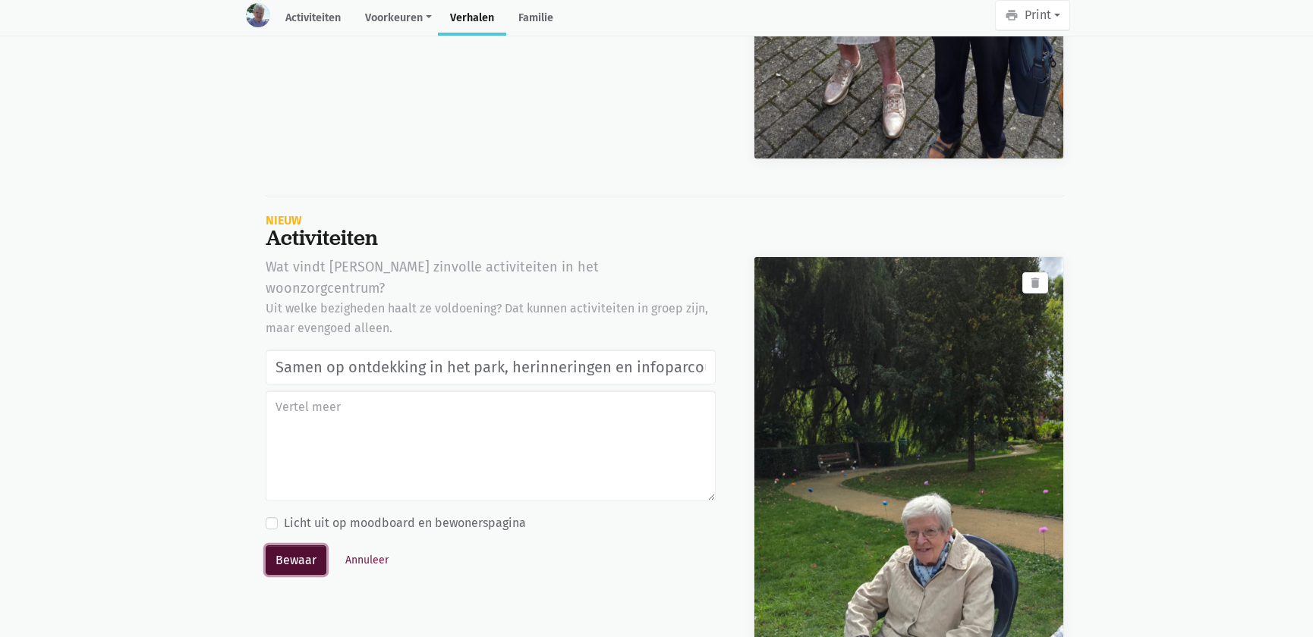
click at [310, 546] on button "Bewaar" at bounding box center [296, 561] width 61 height 30
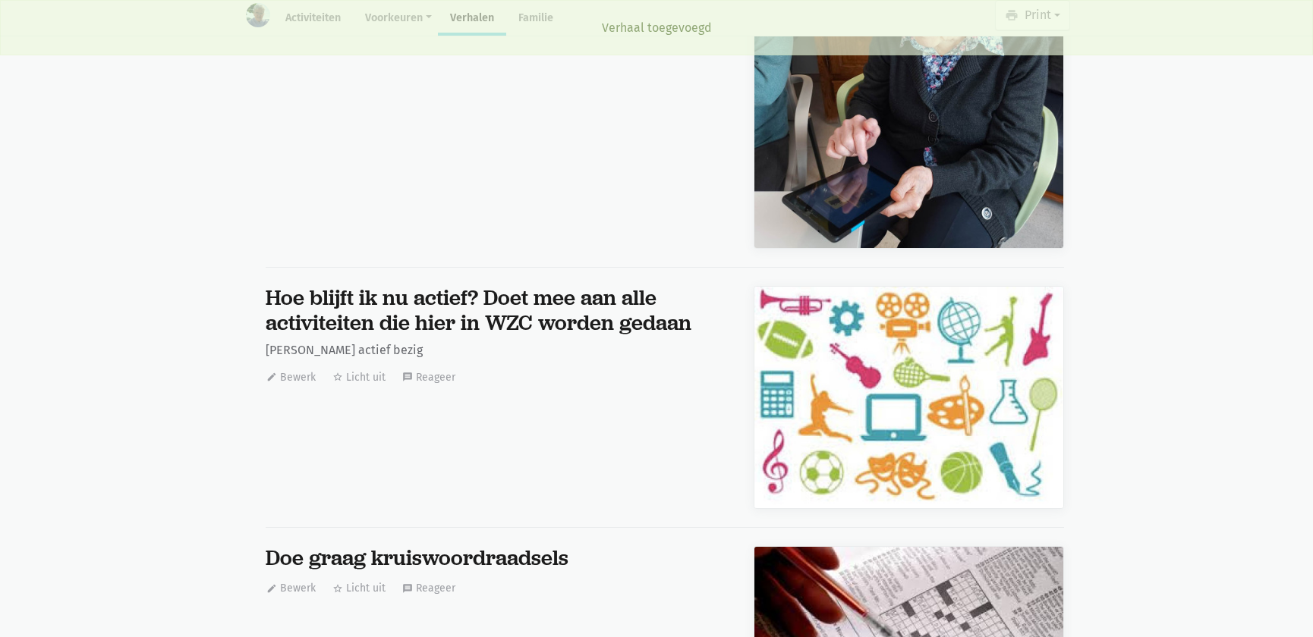
scroll to position [24409, 0]
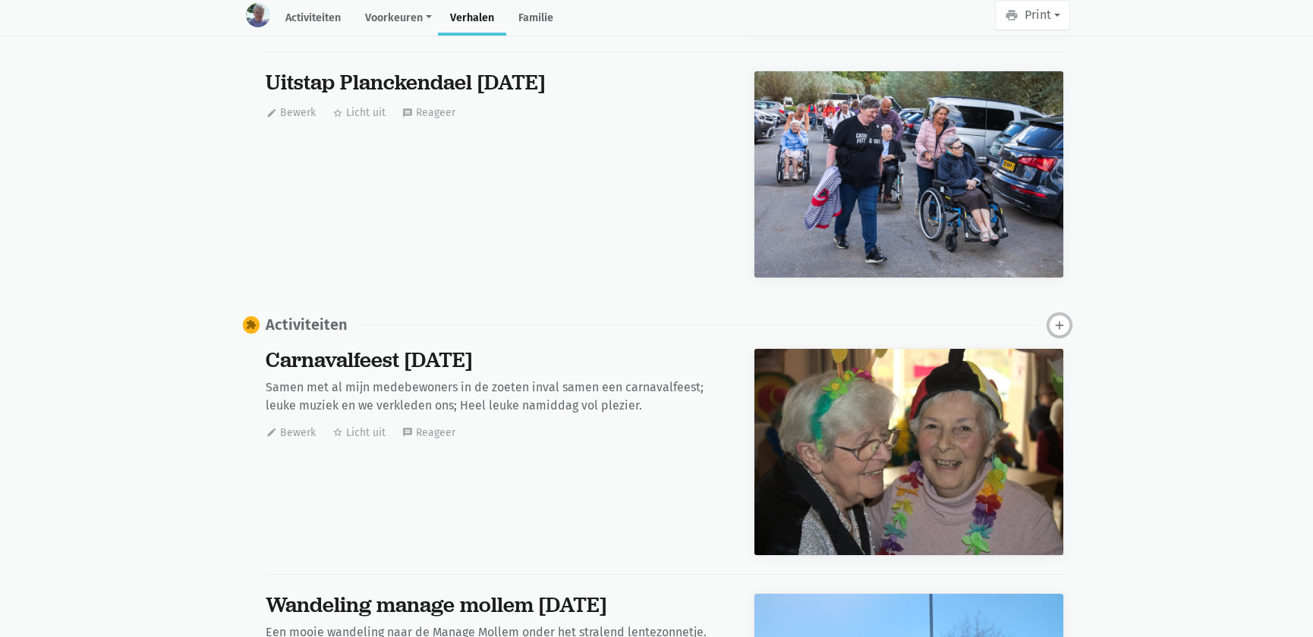
click at [1056, 319] on icon "add" at bounding box center [1060, 326] width 14 height 14
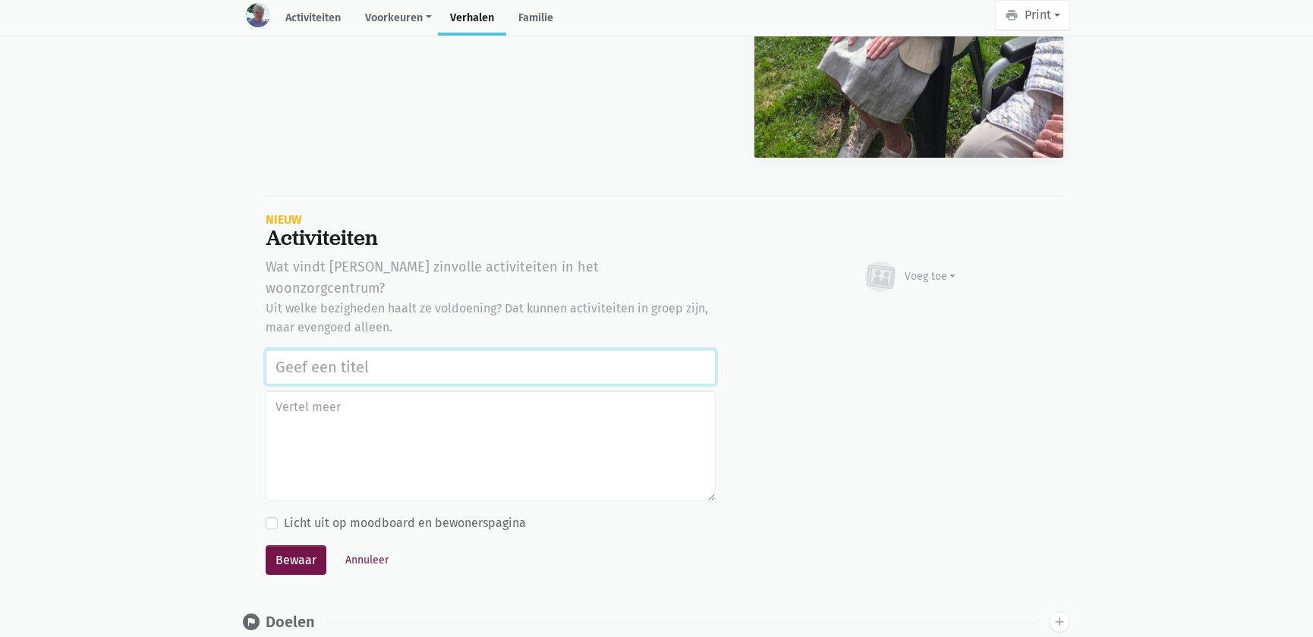
click at [298, 350] on input "text" at bounding box center [491, 367] width 450 height 35
paste input "Samen op ontdekking in het park, herinneringen en infoparcours in de tuin van w…"
type input "Samen op ontdekking in het park, herinneringen en infoparcours in de tuin van w…"
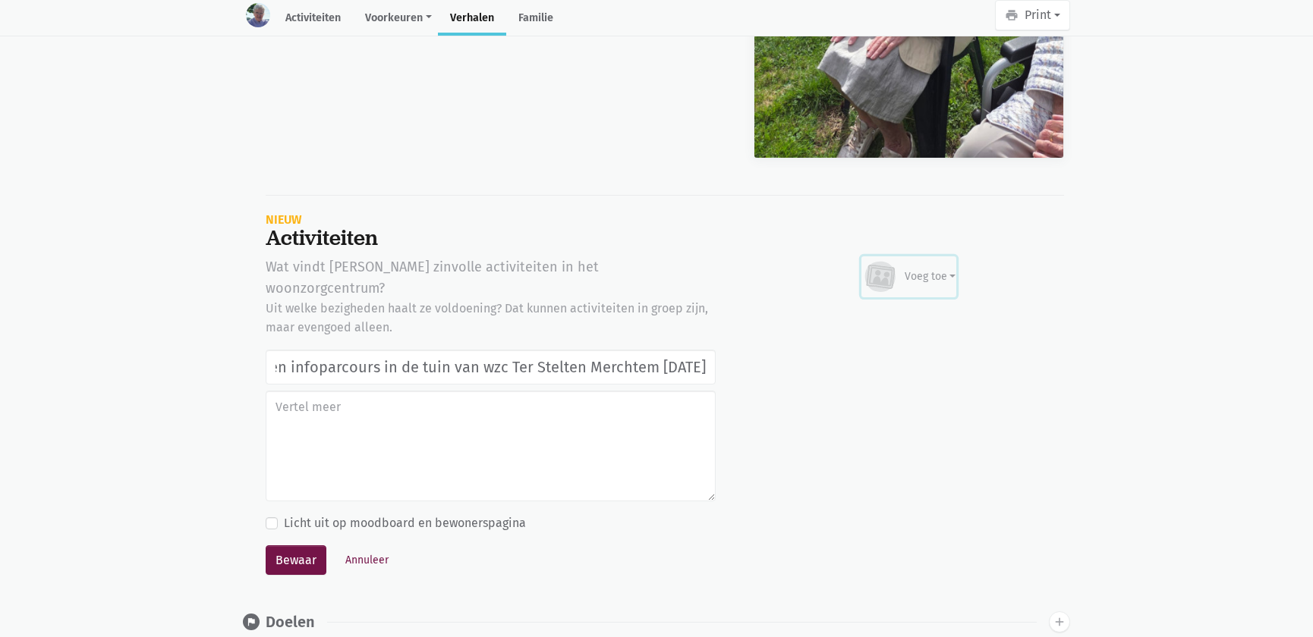
scroll to position [0, 0]
click at [939, 269] on div "Voeg toe" at bounding box center [931, 277] width 52 height 16
click at [881, 309] on link "Afbeelding" at bounding box center [900, 321] width 110 height 26
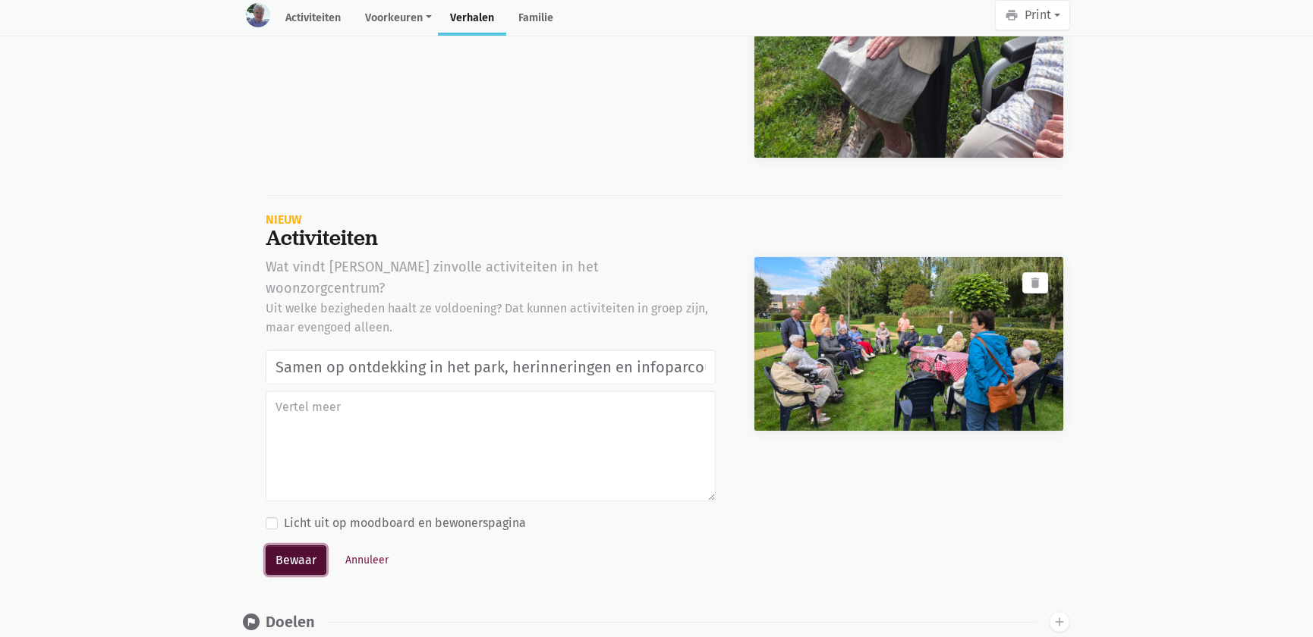
click at [294, 546] on button "Bewaar" at bounding box center [296, 561] width 61 height 30
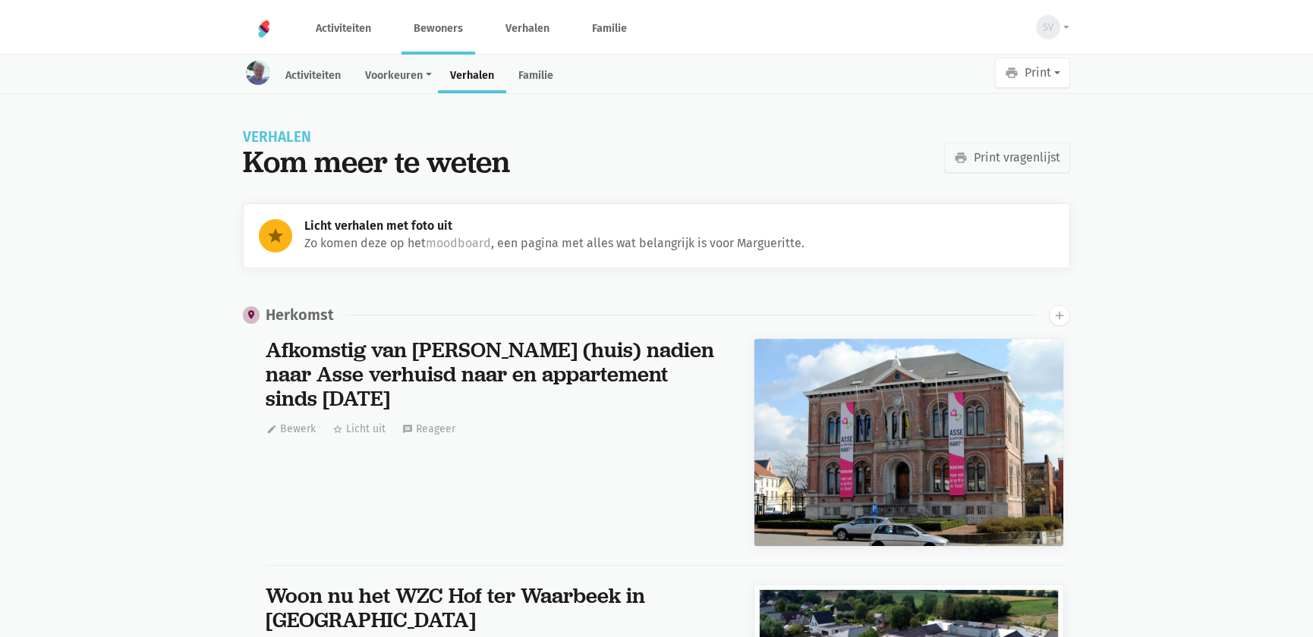
click at [439, 39] on link "Bewoners" at bounding box center [438, 28] width 74 height 51
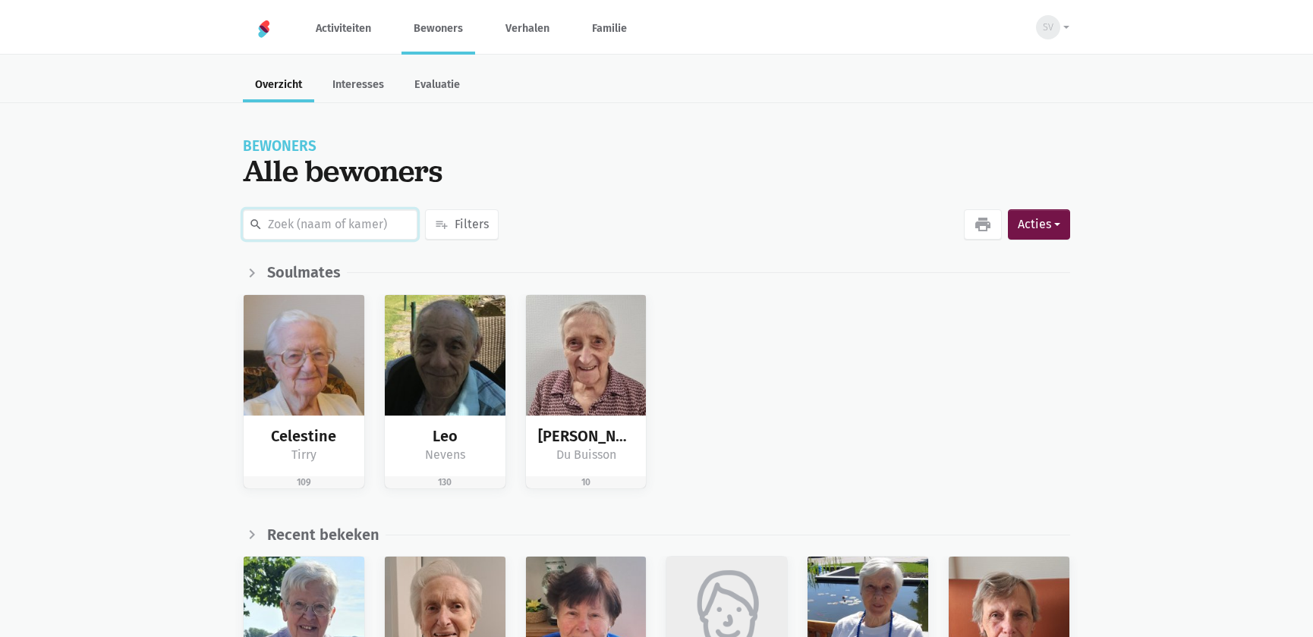
click at [304, 219] on input "text" at bounding box center [330, 224] width 175 height 30
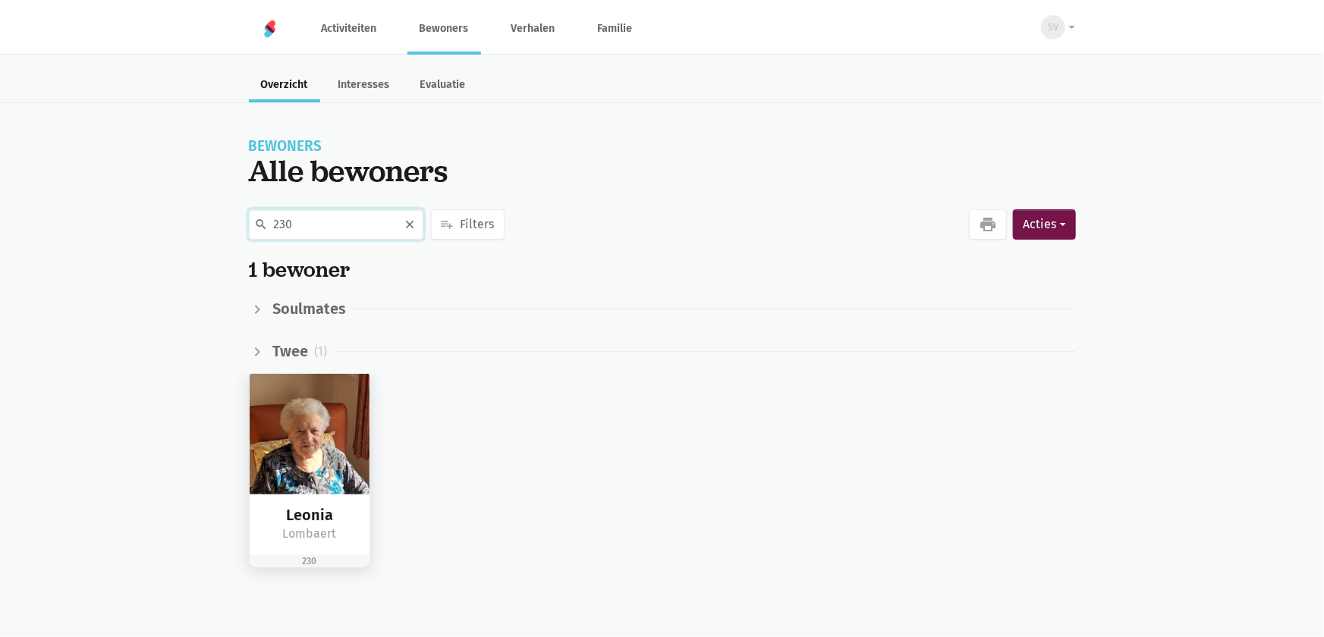
type input "230"
click at [288, 411] on img at bounding box center [310, 434] width 121 height 121
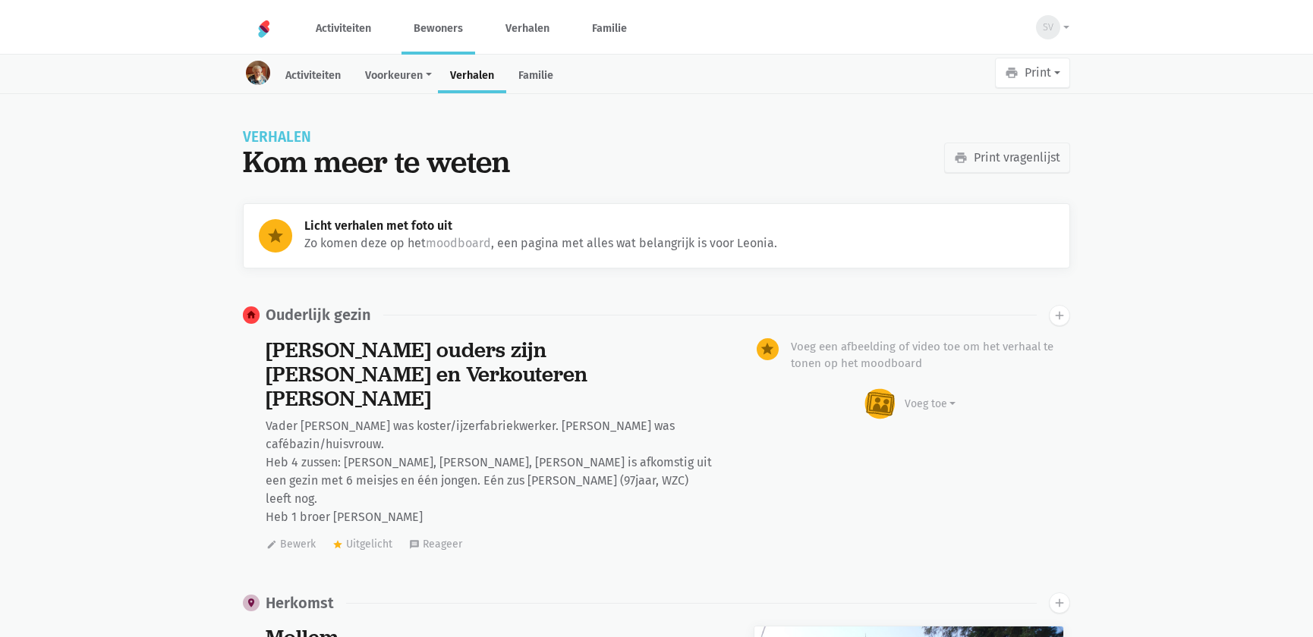
scroll to position [16775, 0]
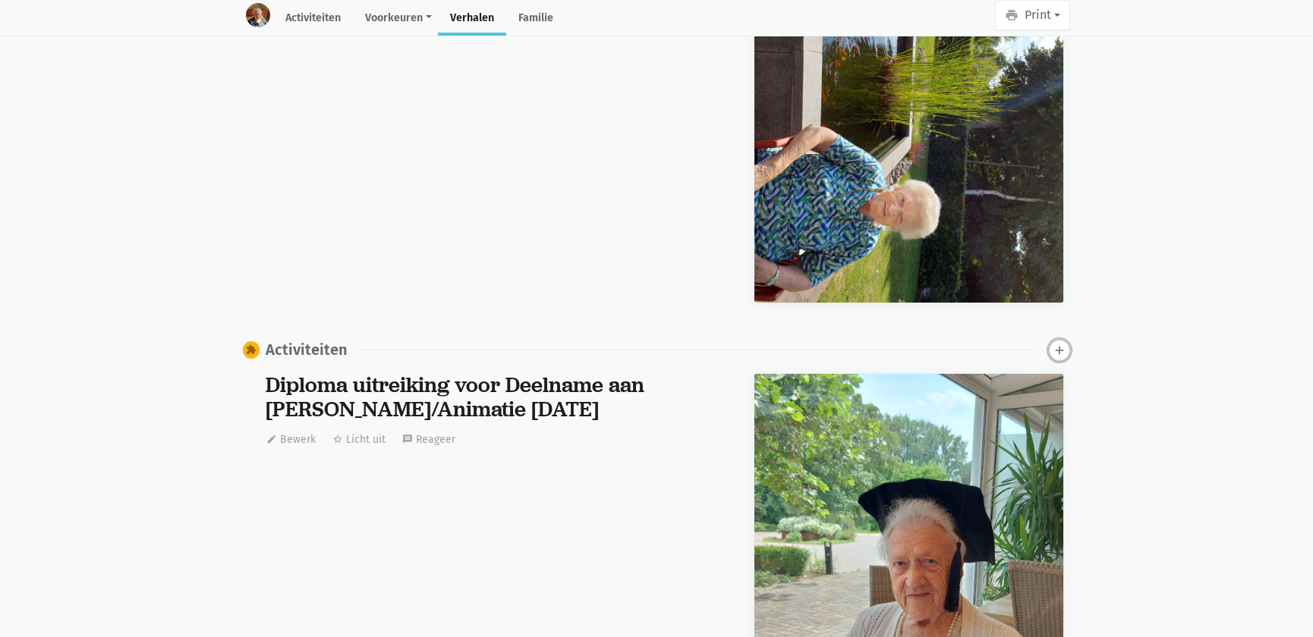
click at [1056, 344] on icon "add" at bounding box center [1060, 351] width 14 height 14
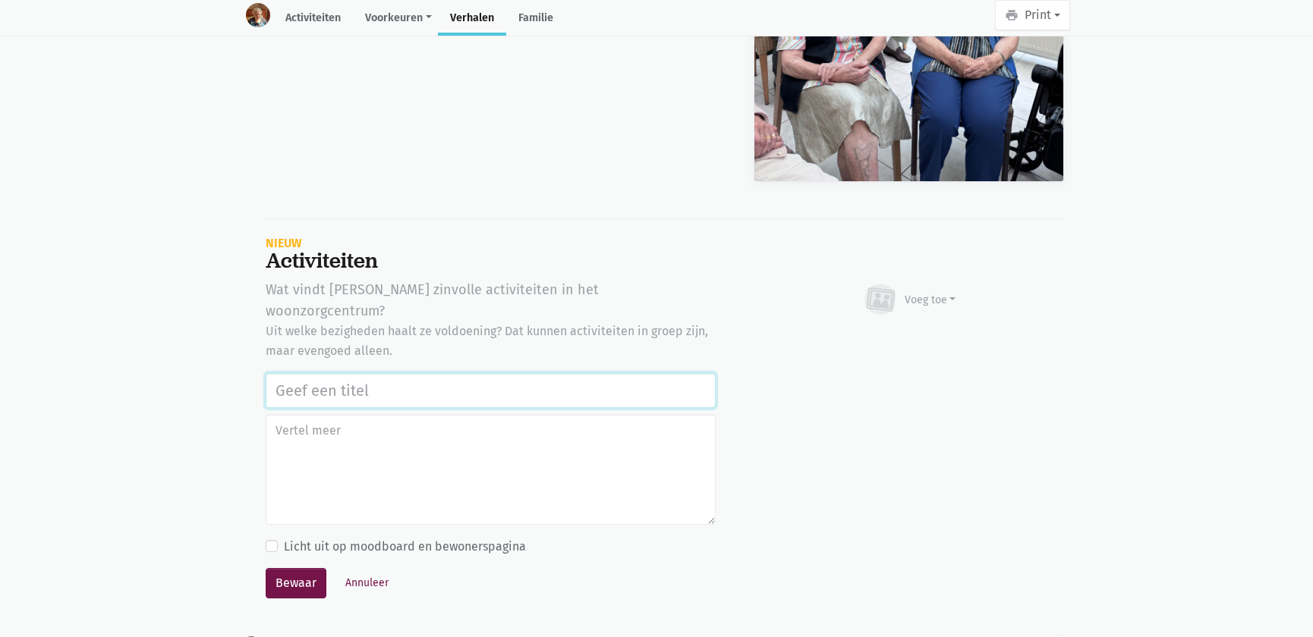
click at [364, 373] on input "text" at bounding box center [491, 390] width 450 height 35
paste input "Samen op ontdekking in het park, herinneringen en infoparcours in de tuin van w…"
type input "Samen op ontdekking in het park, herinneringen en infoparcours in de tuin van w…"
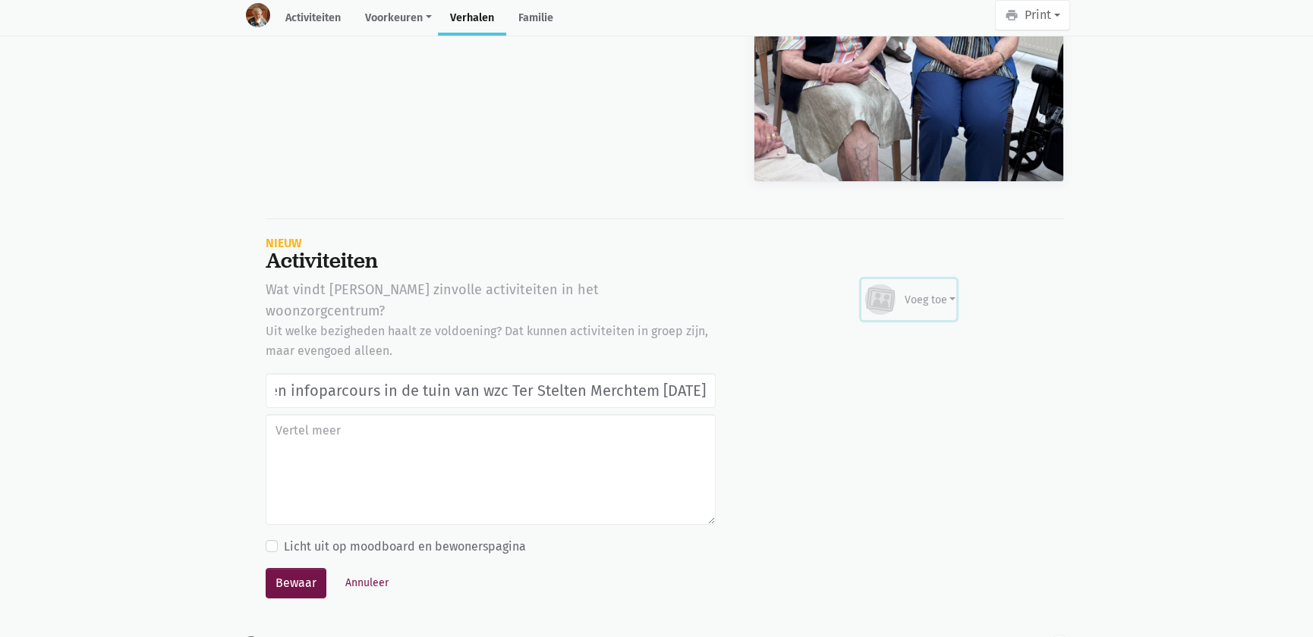
click at [930, 292] on div "Voeg toe" at bounding box center [931, 300] width 52 height 16
click at [877, 331] on link "Afbeelding" at bounding box center [900, 344] width 110 height 26
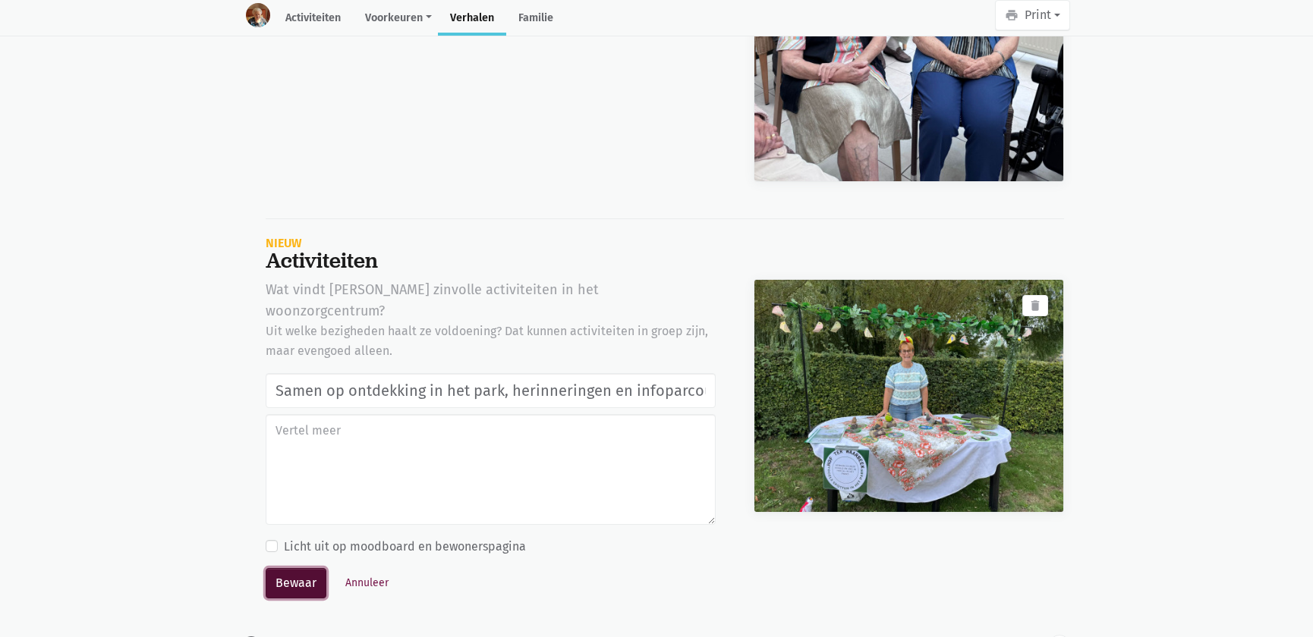
click at [281, 568] on button "Bewaar" at bounding box center [296, 583] width 61 height 30
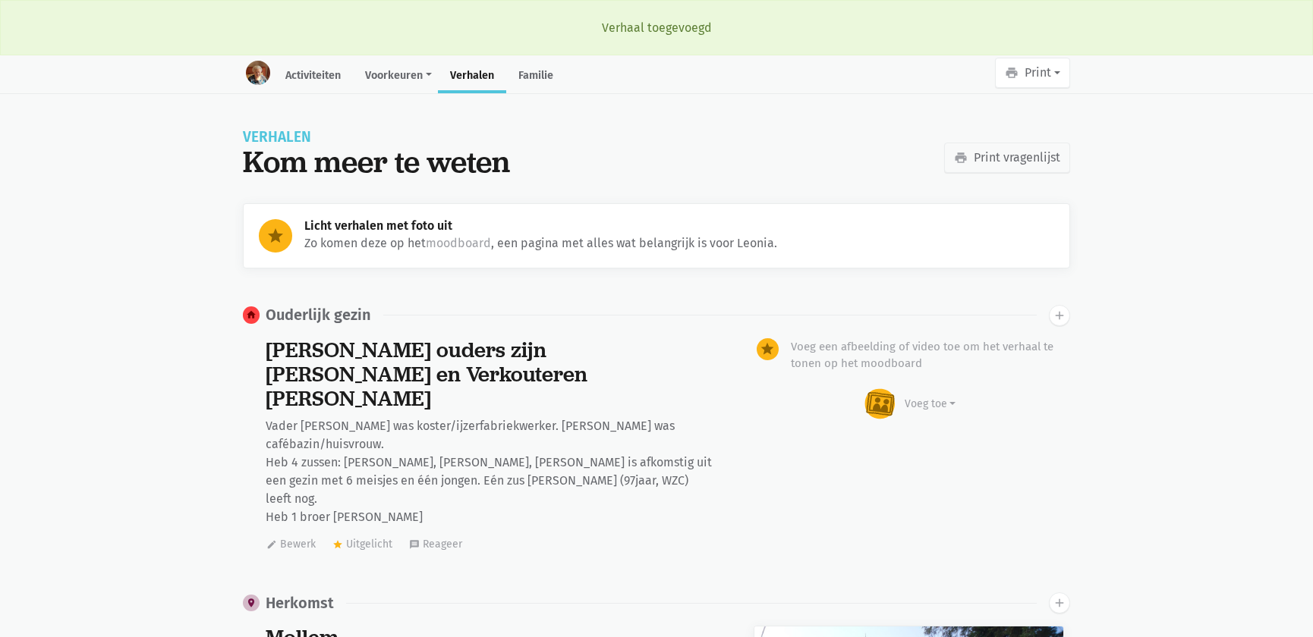
scroll to position [16775, 0]
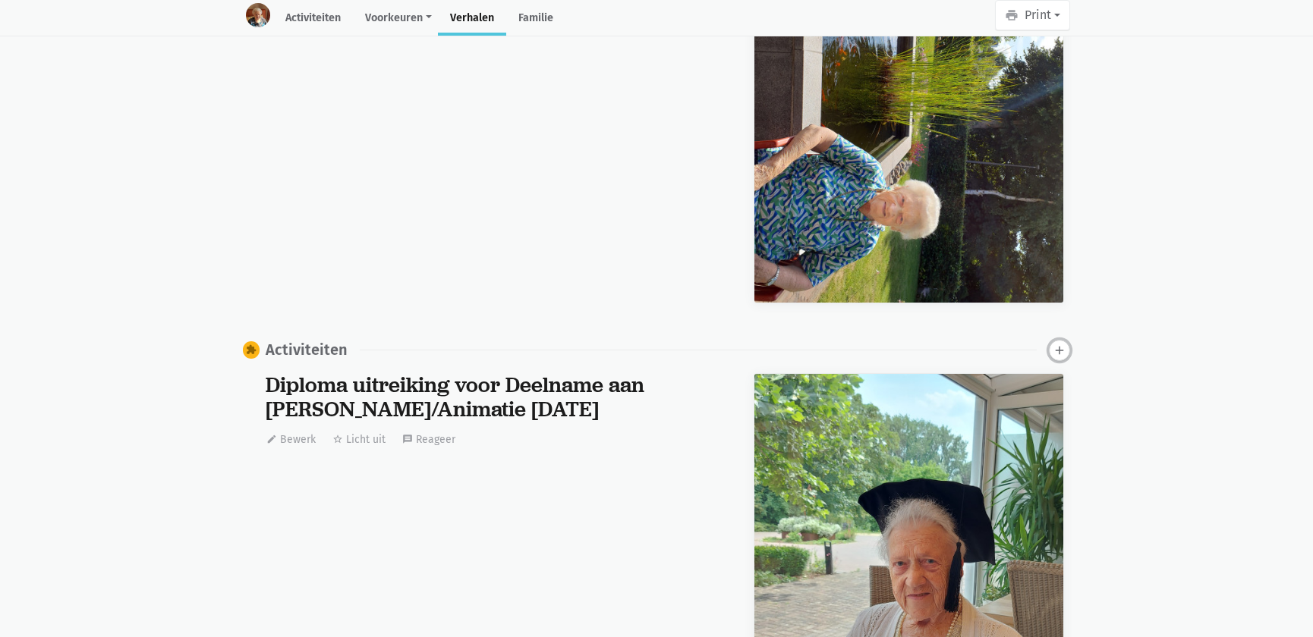
click at [1064, 344] on icon "add" at bounding box center [1060, 351] width 14 height 14
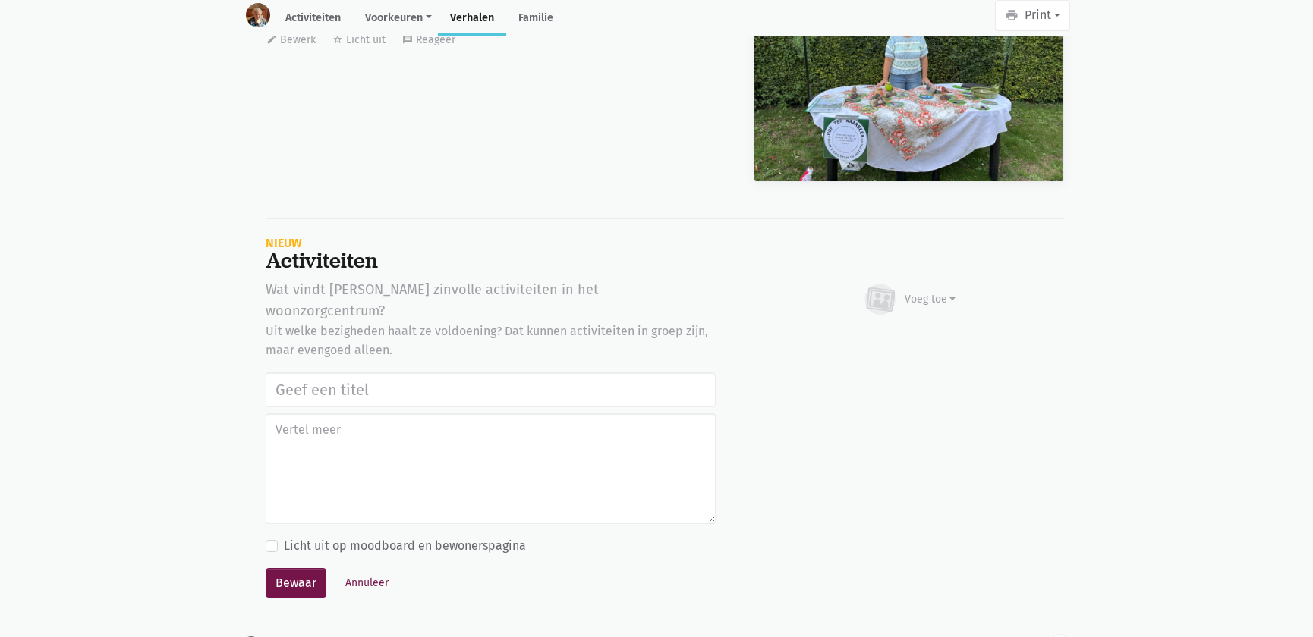
click at [371, 373] on input "text" at bounding box center [491, 390] width 450 height 35
type input "Samen op ontdekking in het park, herinneringen en infoparcours in de tuin van w…"
click at [929, 283] on div "Voeg toe" at bounding box center [909, 299] width 94 height 33
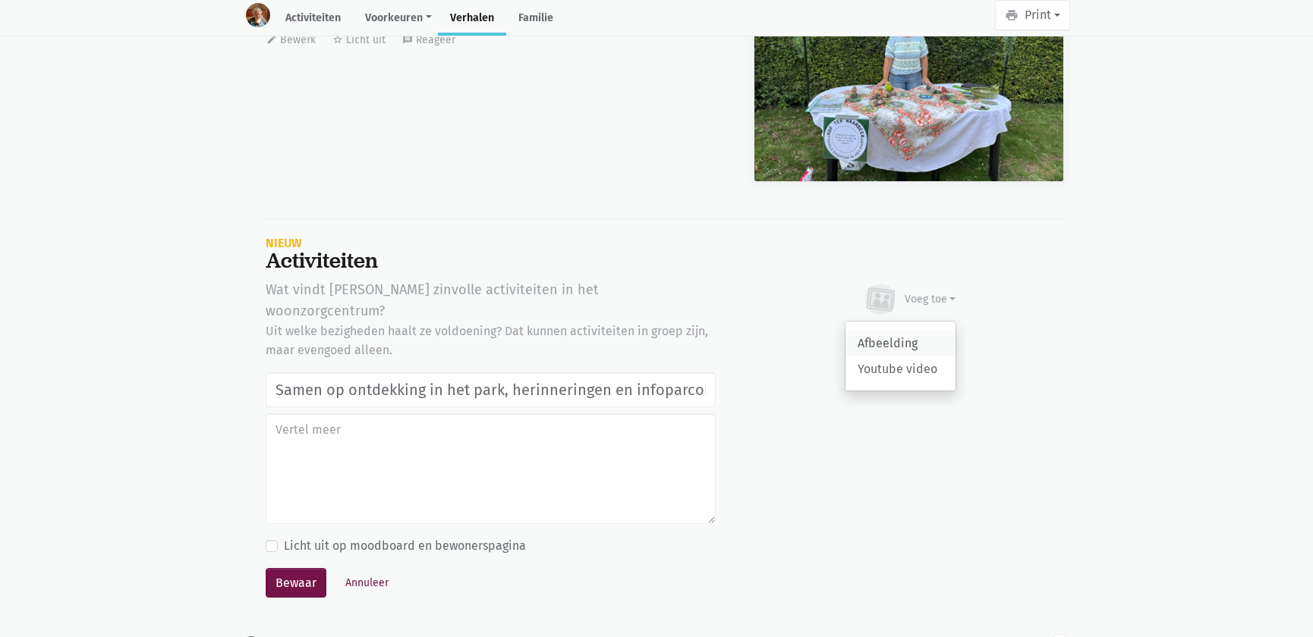
click at [905, 331] on link "Afbeelding" at bounding box center [900, 344] width 110 height 26
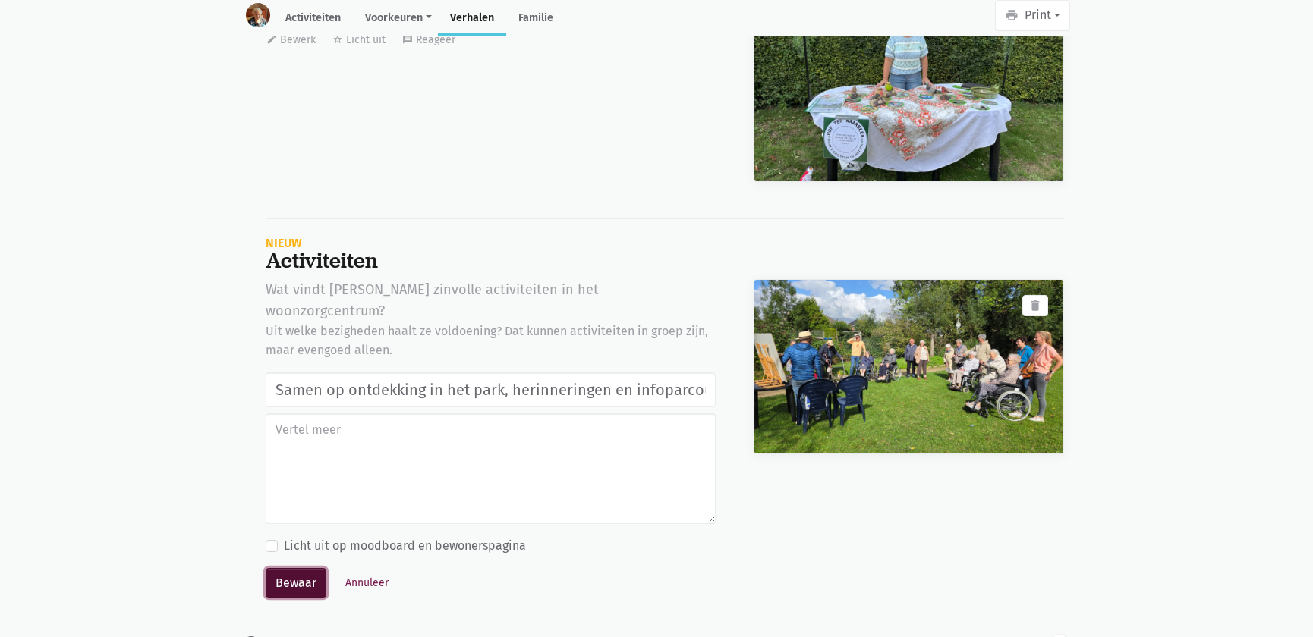
click at [285, 568] on button "Bewaar" at bounding box center [296, 583] width 61 height 30
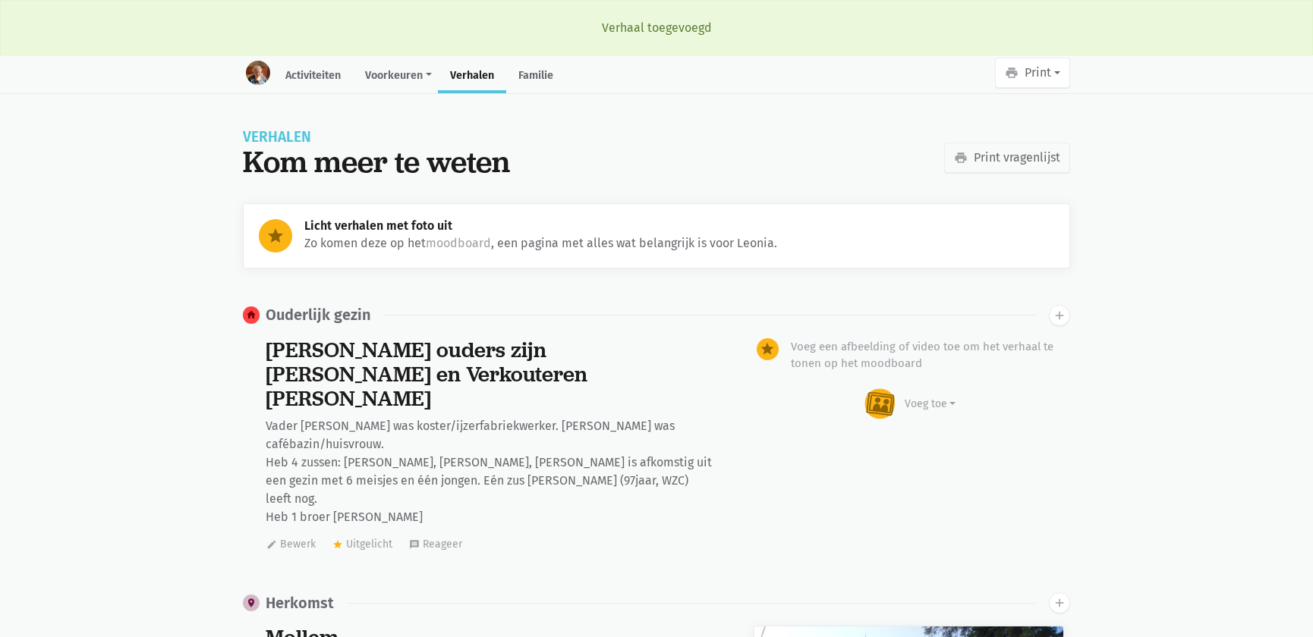
scroll to position [16775, 0]
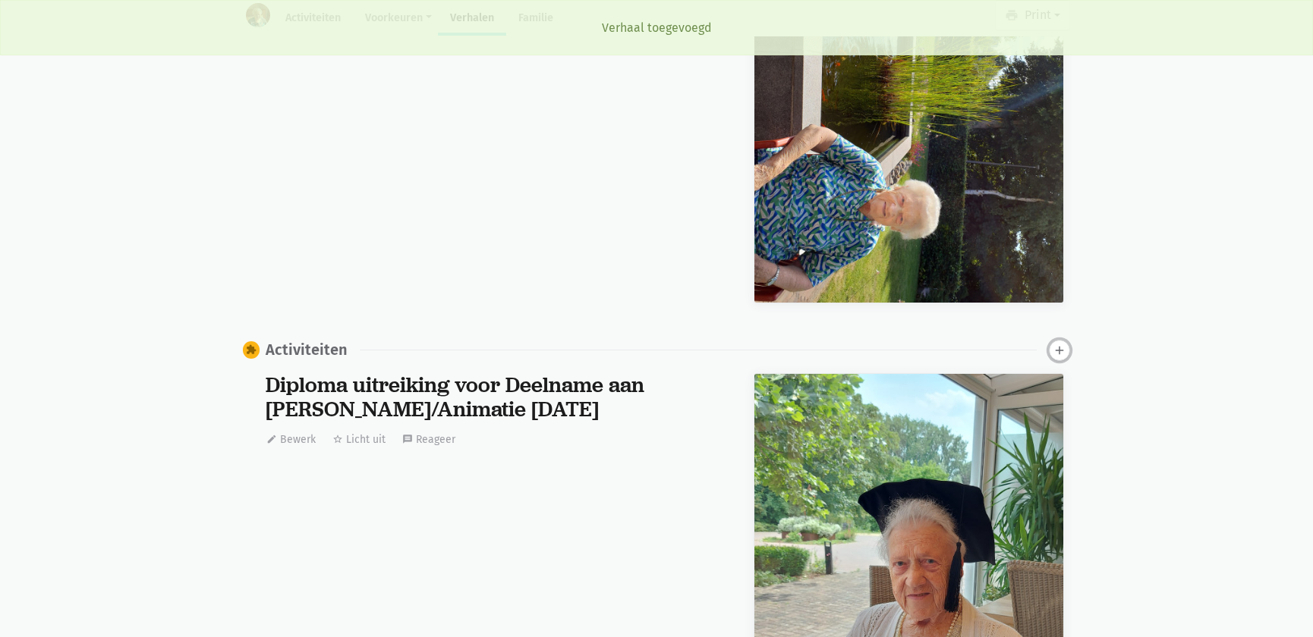
click at [1058, 344] on icon "add" at bounding box center [1060, 351] width 14 height 14
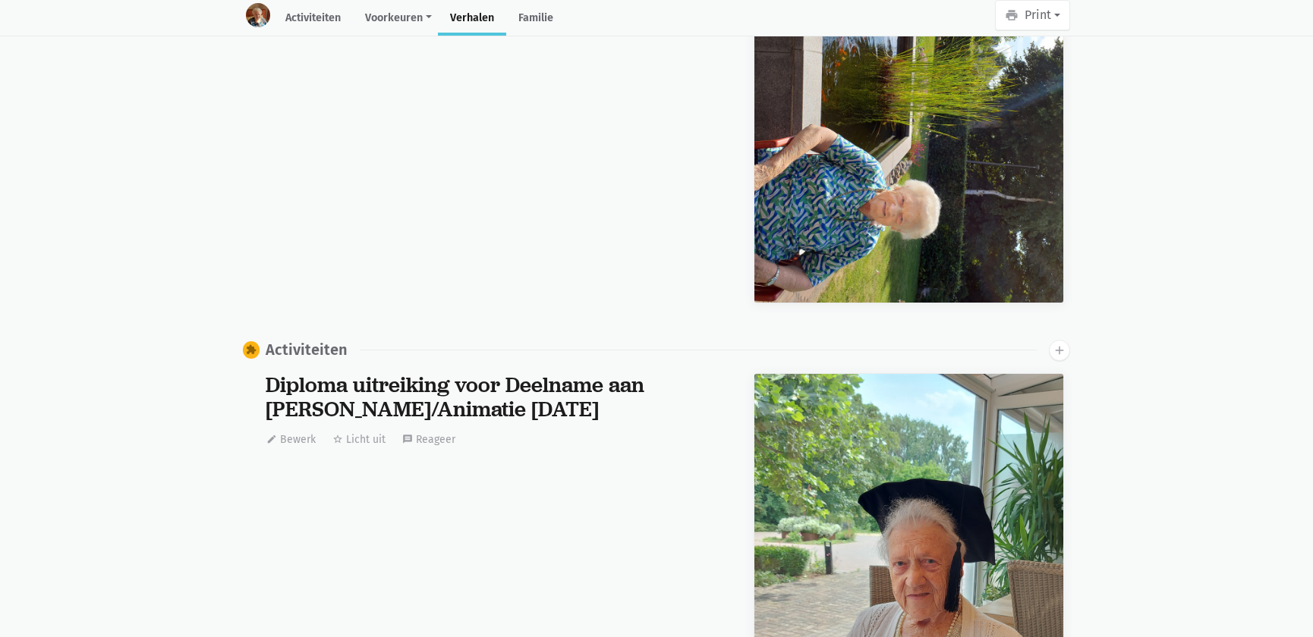
scroll to position [42017, 0]
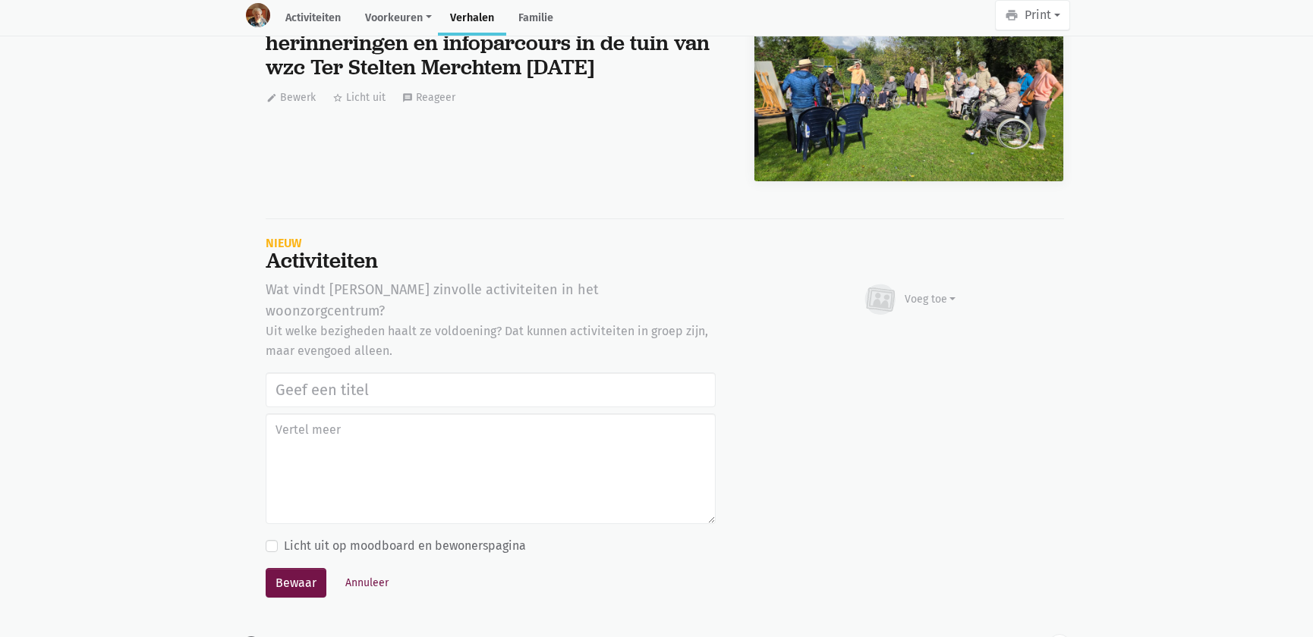
click at [351, 373] on input "text" at bounding box center [491, 390] width 450 height 35
type input "Samen op ontdekking in het park, herinneringen en infoparcours in de tuin van w…"
click at [918, 283] on div "Voeg toe" at bounding box center [909, 299] width 94 height 33
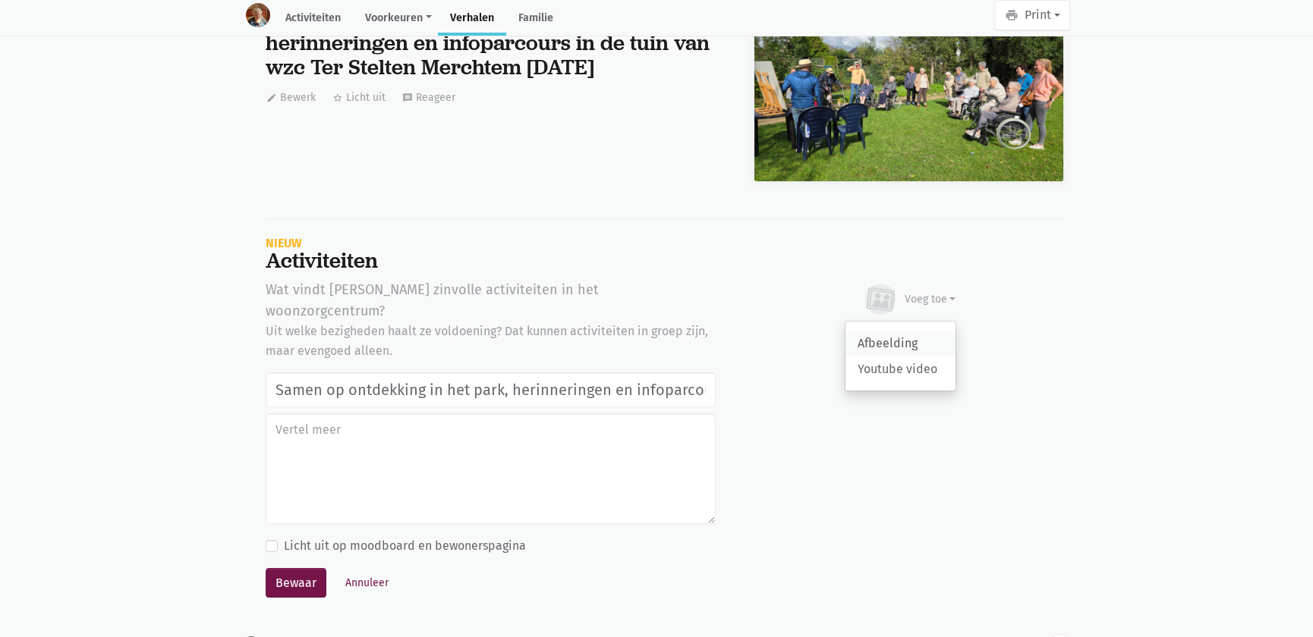
click at [903, 331] on link "Afbeelding" at bounding box center [900, 344] width 110 height 26
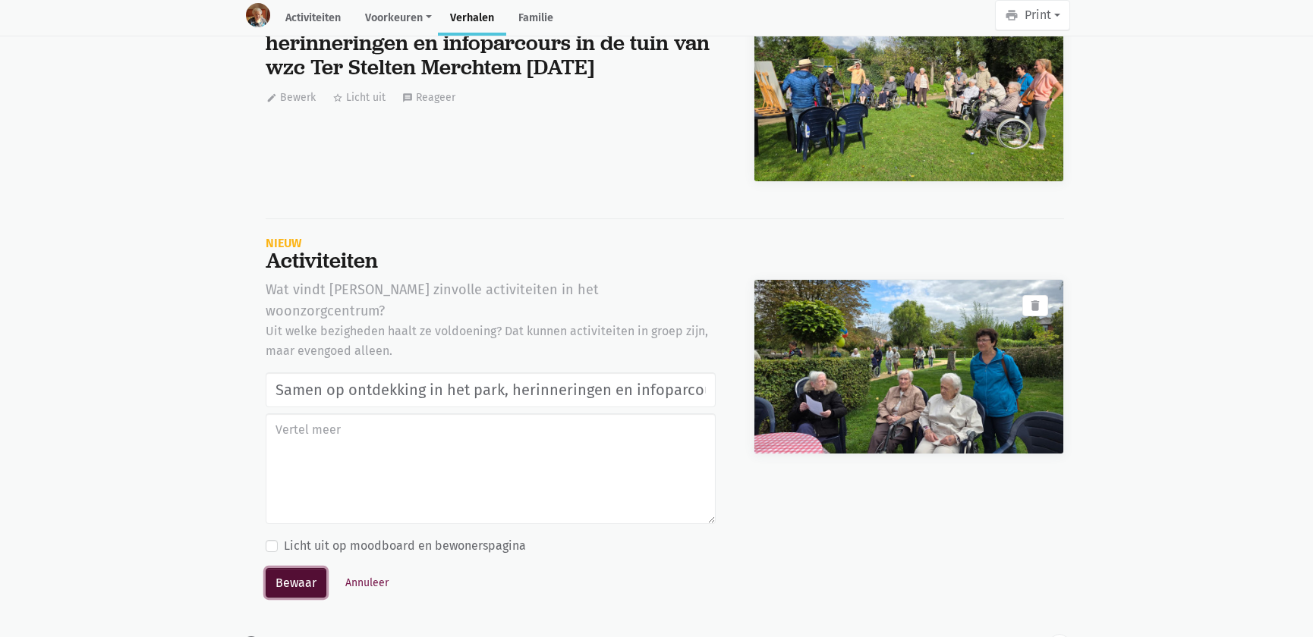
click at [290, 568] on button "Bewaar" at bounding box center [296, 583] width 61 height 30
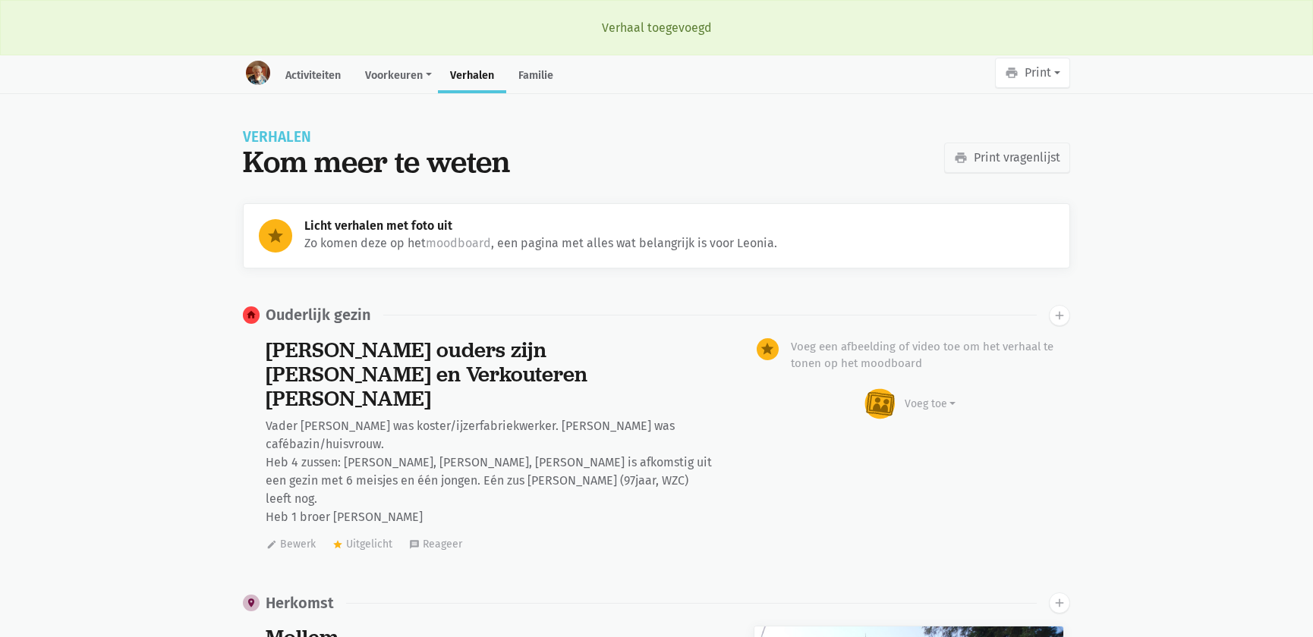
scroll to position [16775, 0]
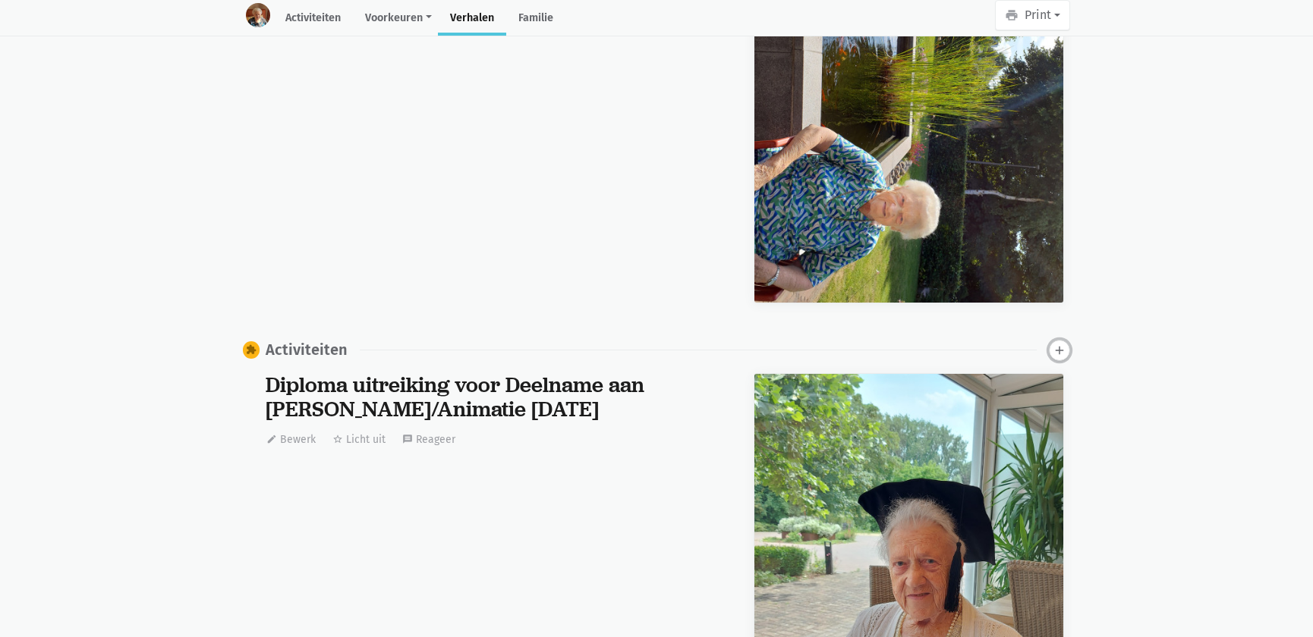
click at [1062, 344] on icon "add" at bounding box center [1060, 351] width 14 height 14
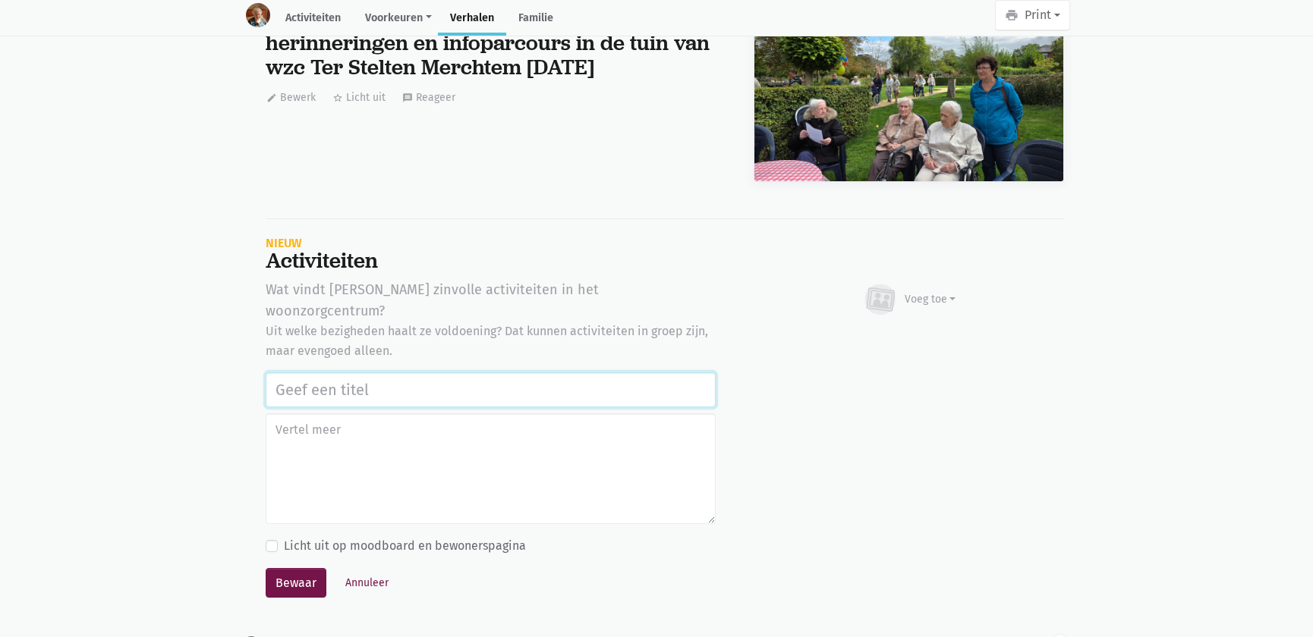
click at [280, 373] on input "text" at bounding box center [491, 390] width 450 height 35
paste input "Samen op ontdekking in het park, herinneringen en infoparcours in de tuin van w…"
type input "Samen op ontdekking in het park, herinneringen en infoparcours in de tuin van w…"
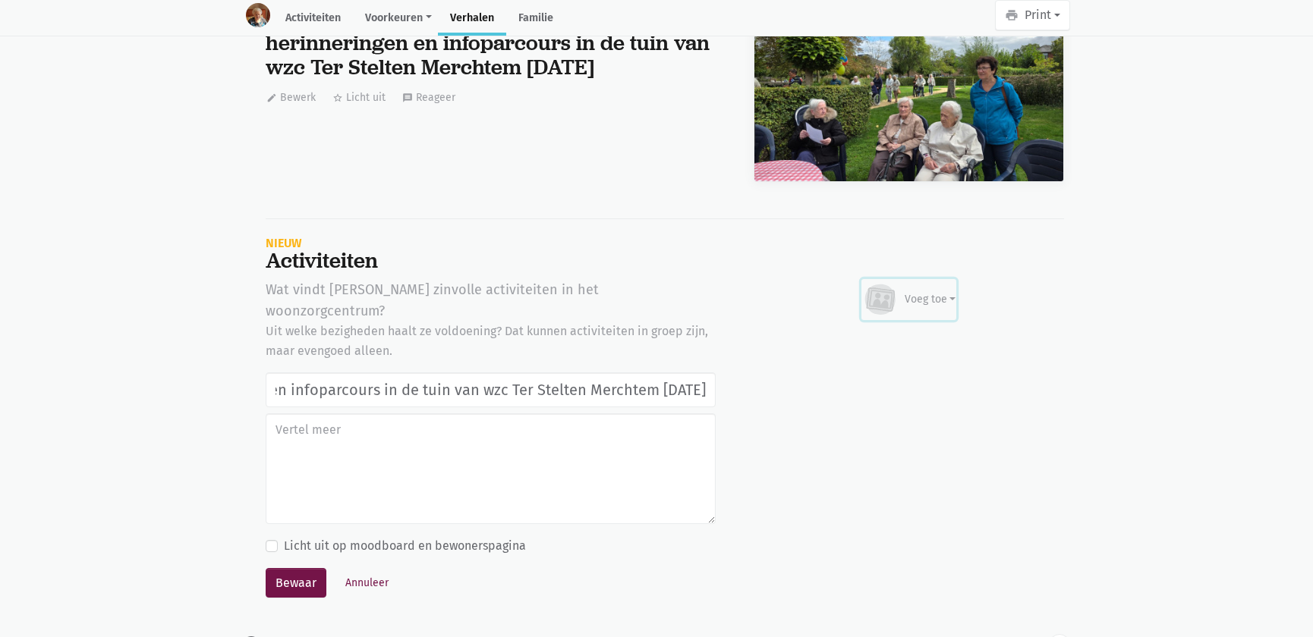
click at [918, 291] on div "Voeg toe" at bounding box center [931, 299] width 52 height 16
click at [900, 331] on link "Afbeelding" at bounding box center [900, 344] width 110 height 26
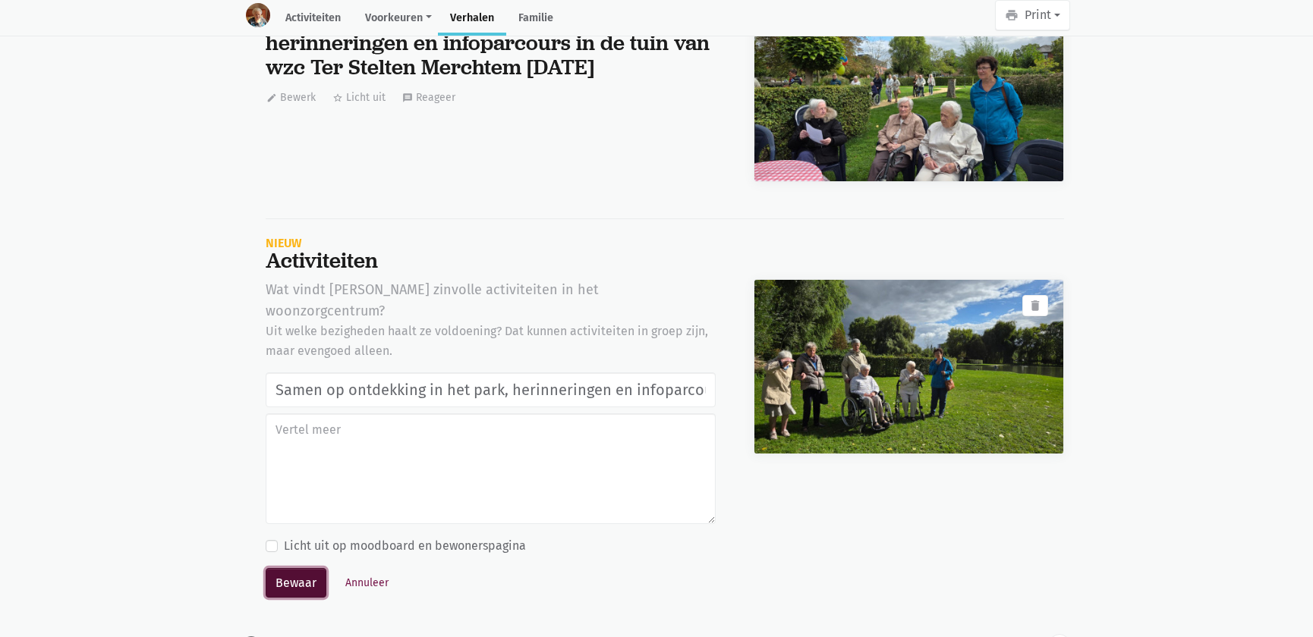
click at [311, 568] on button "Bewaar" at bounding box center [296, 583] width 61 height 30
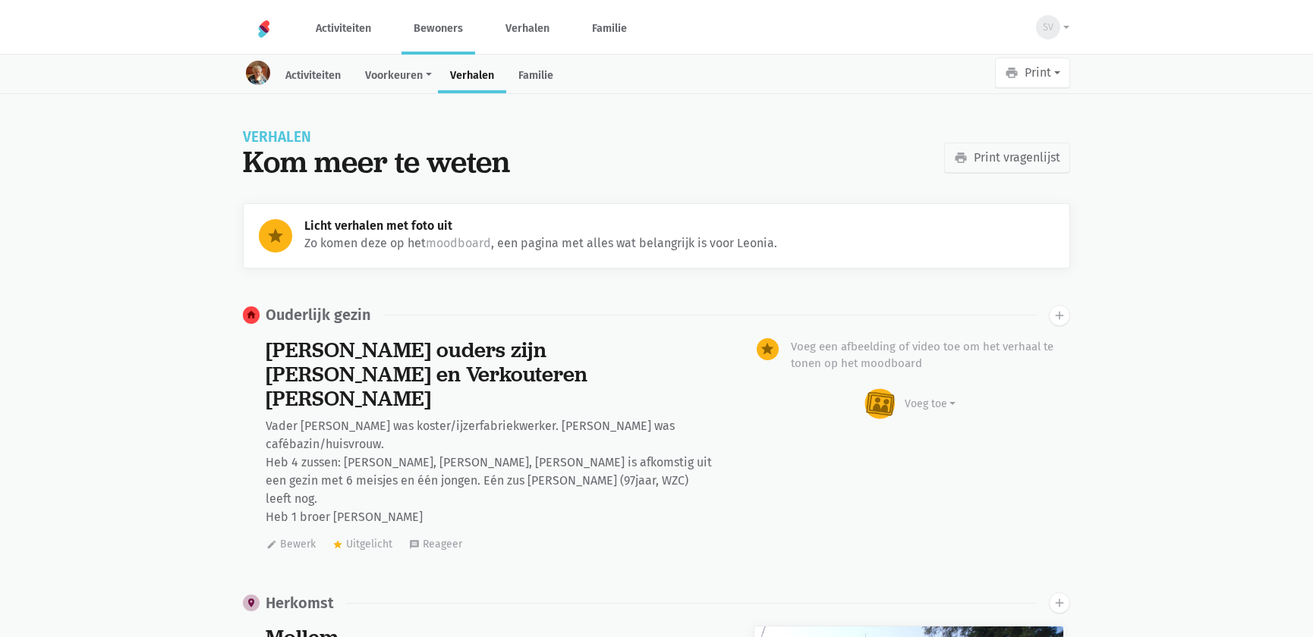
scroll to position [16775, 0]
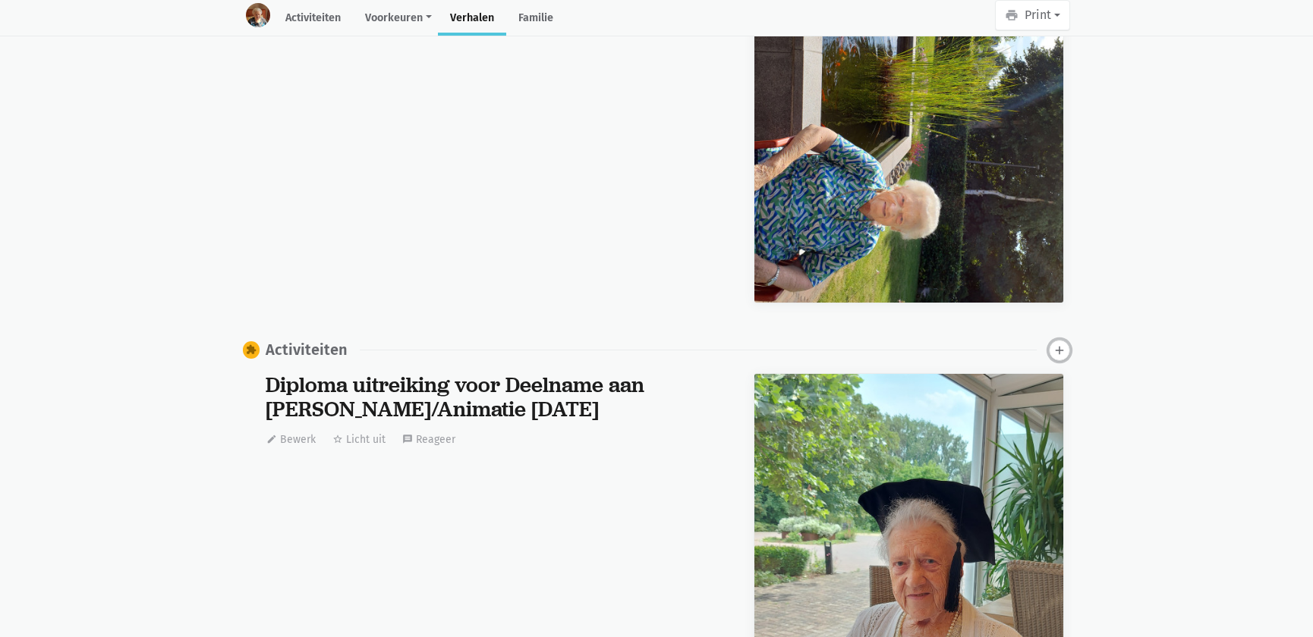
click at [1056, 344] on icon "add" at bounding box center [1060, 351] width 14 height 14
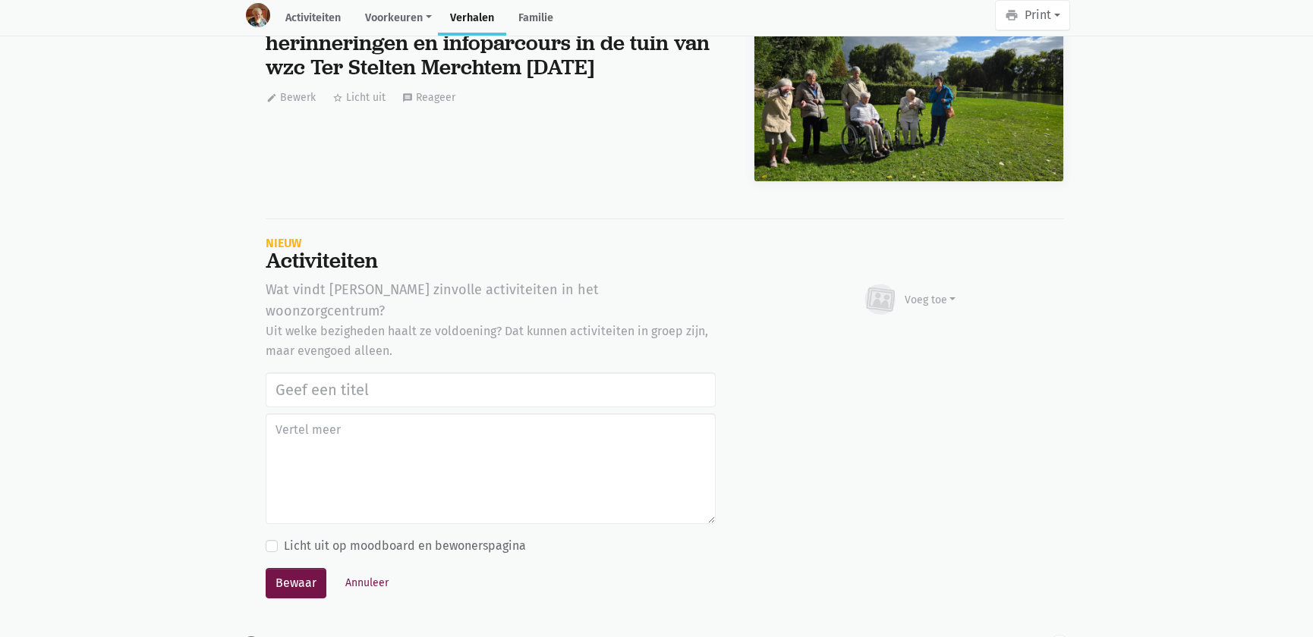
click at [302, 373] on input "text" at bounding box center [491, 390] width 450 height 35
type input "Samen op ontdekking in het park, herinneringen en infoparcours in de tuin van w…"
click at [930, 292] on div "Voeg toe" at bounding box center [931, 300] width 52 height 16
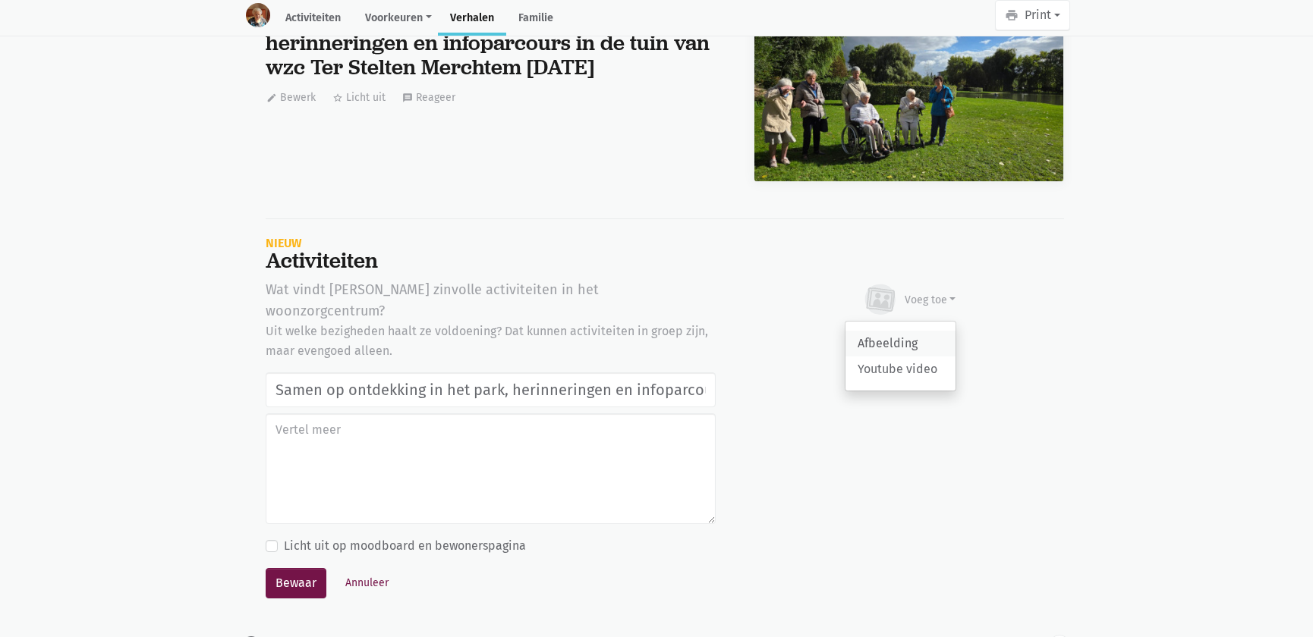
click at [911, 331] on link "Afbeelding" at bounding box center [900, 344] width 110 height 26
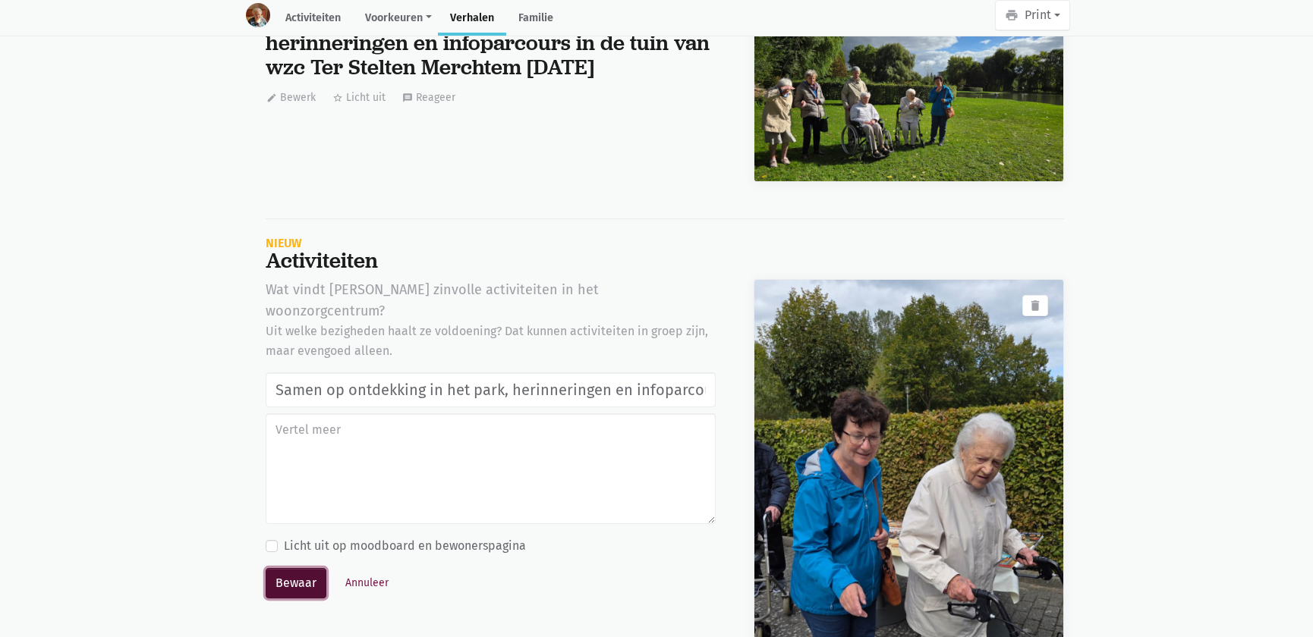
click at [307, 568] on button "Bewaar" at bounding box center [296, 583] width 61 height 30
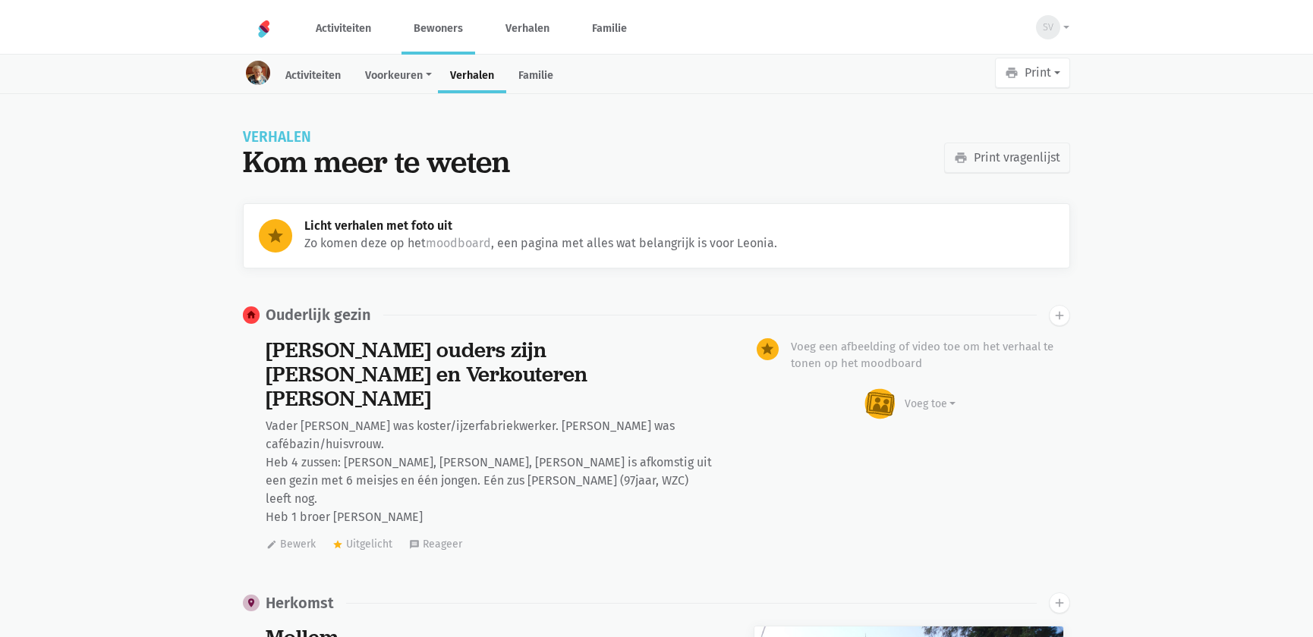
click at [433, 33] on link "Bewoners" at bounding box center [438, 28] width 74 height 51
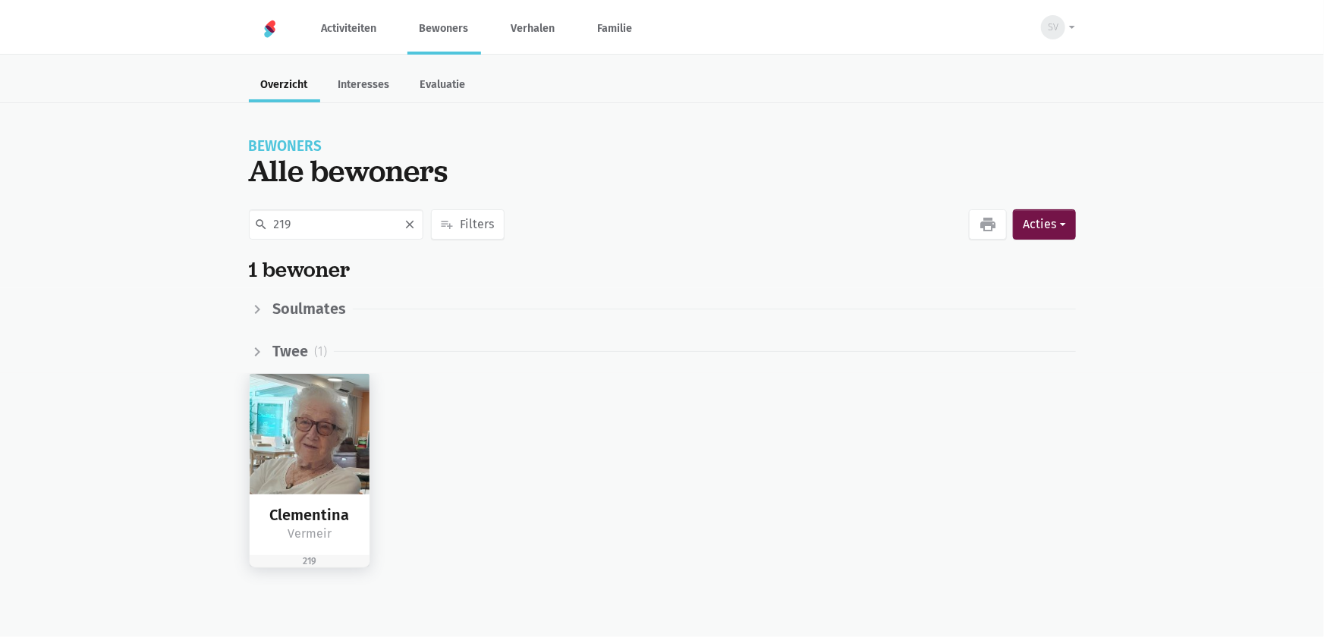
type input "219"
click at [340, 420] on img at bounding box center [310, 434] width 121 height 121
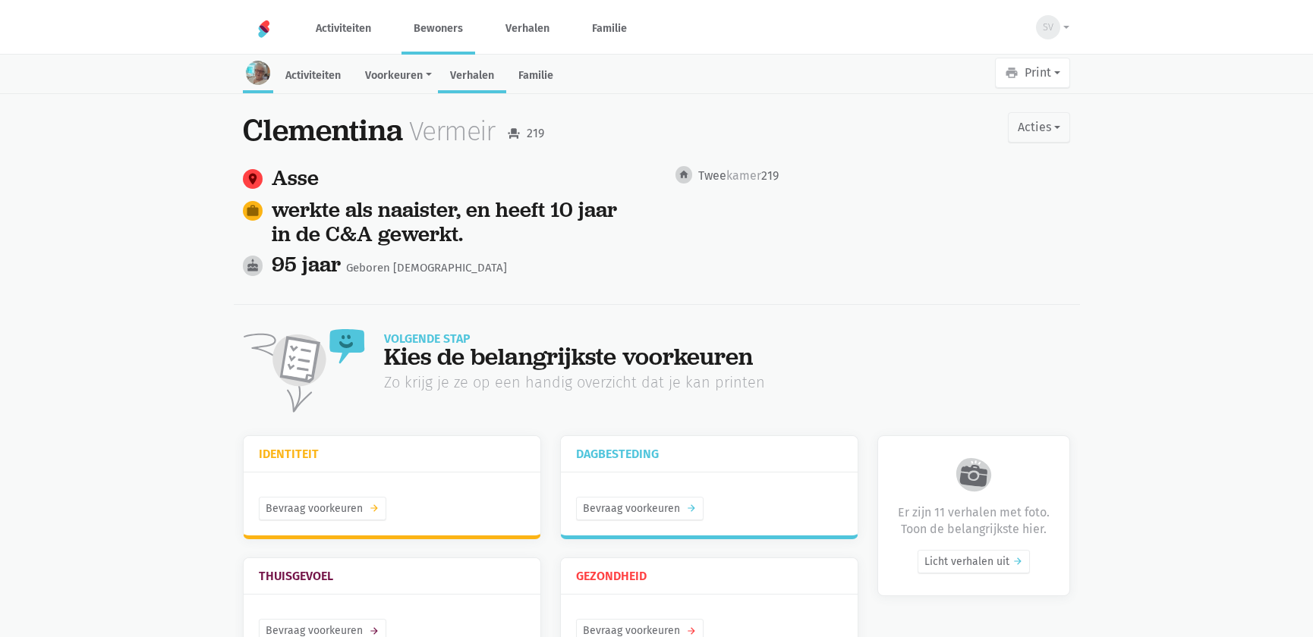
click at [471, 75] on link "Verhalen" at bounding box center [472, 77] width 68 height 33
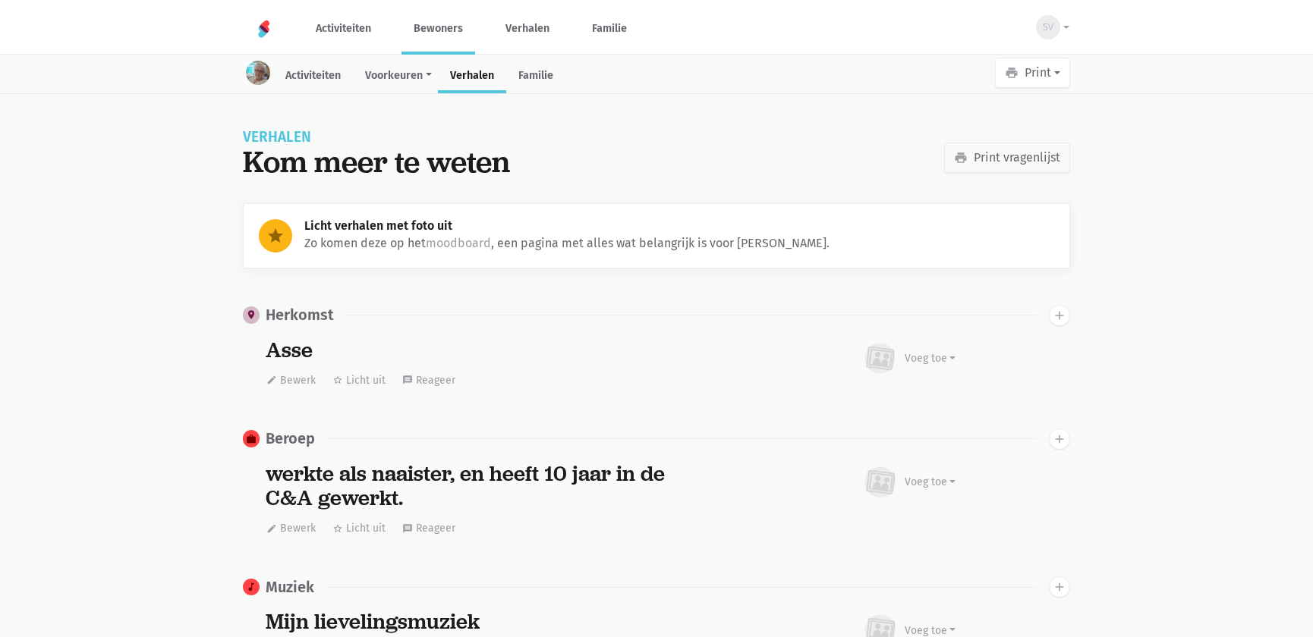
scroll to position [1915, 0]
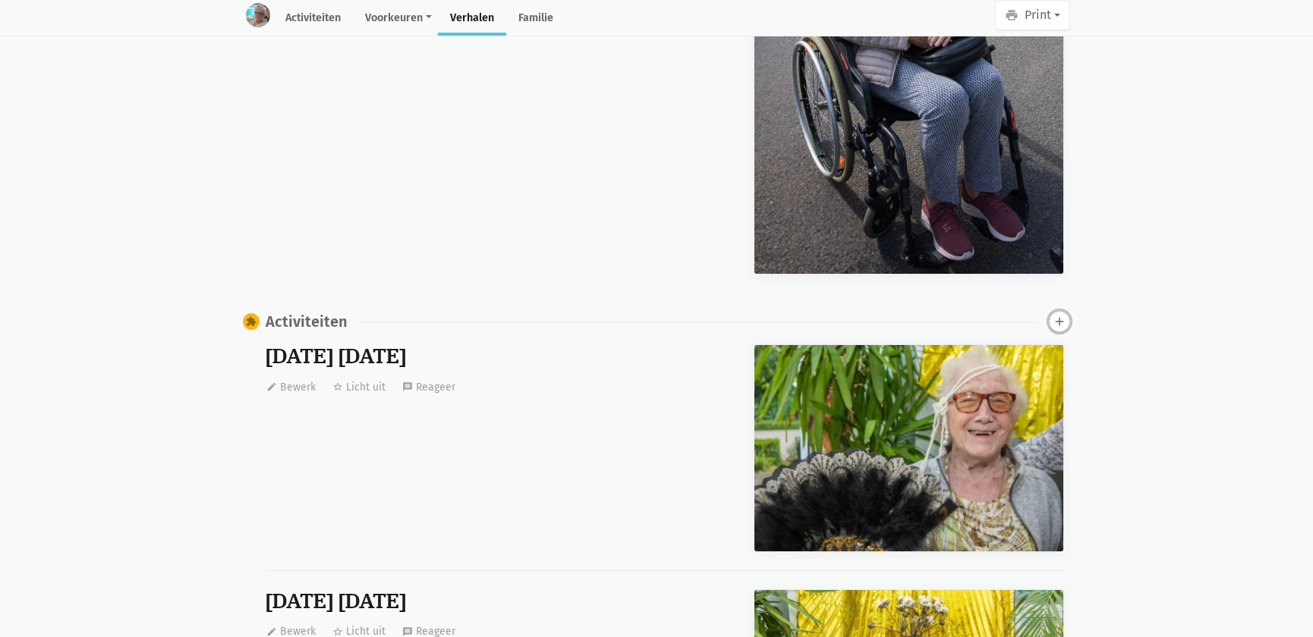
click at [1062, 321] on icon "add" at bounding box center [1060, 322] width 14 height 14
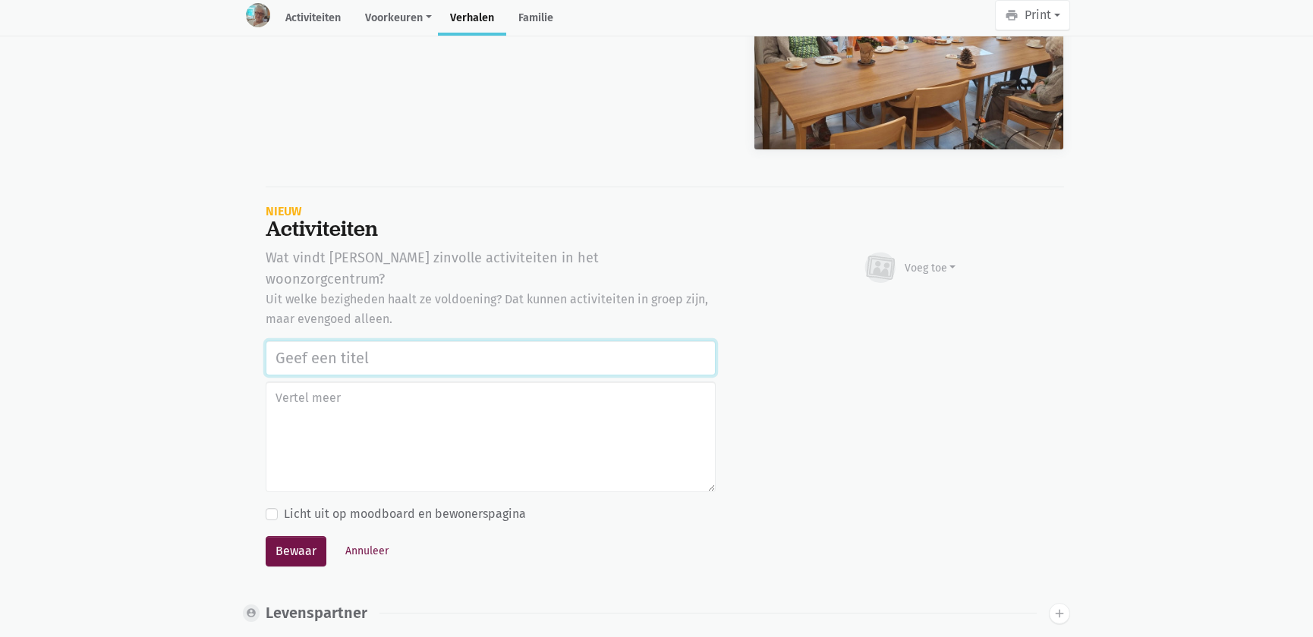
click at [447, 341] on input "text" at bounding box center [491, 358] width 450 height 35
paste input "Samen op ontdekking in het park, herinneringen en infoparcours in de tuin van w…"
type input "Samen op ontdekking in het park, herinneringen en infoparcours in de tuin van w…"
click at [925, 265] on div "Voeg toe" at bounding box center [931, 268] width 52 height 16
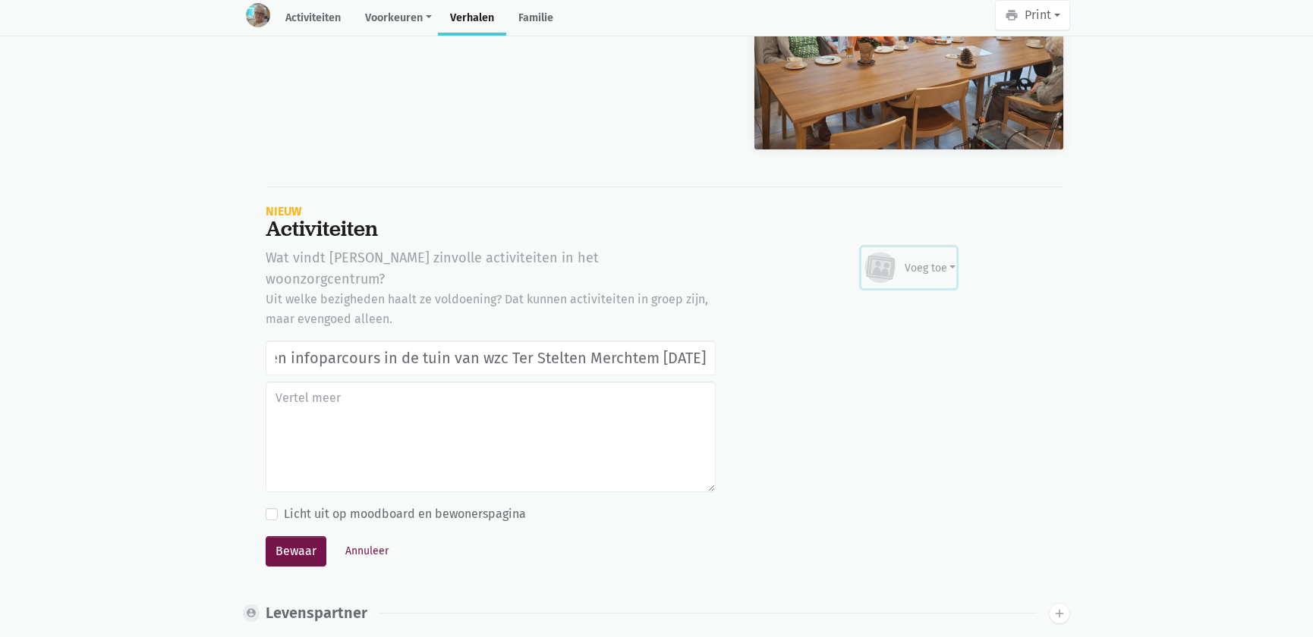
scroll to position [0, 0]
click at [883, 301] on link "Afbeelding" at bounding box center [900, 312] width 110 height 26
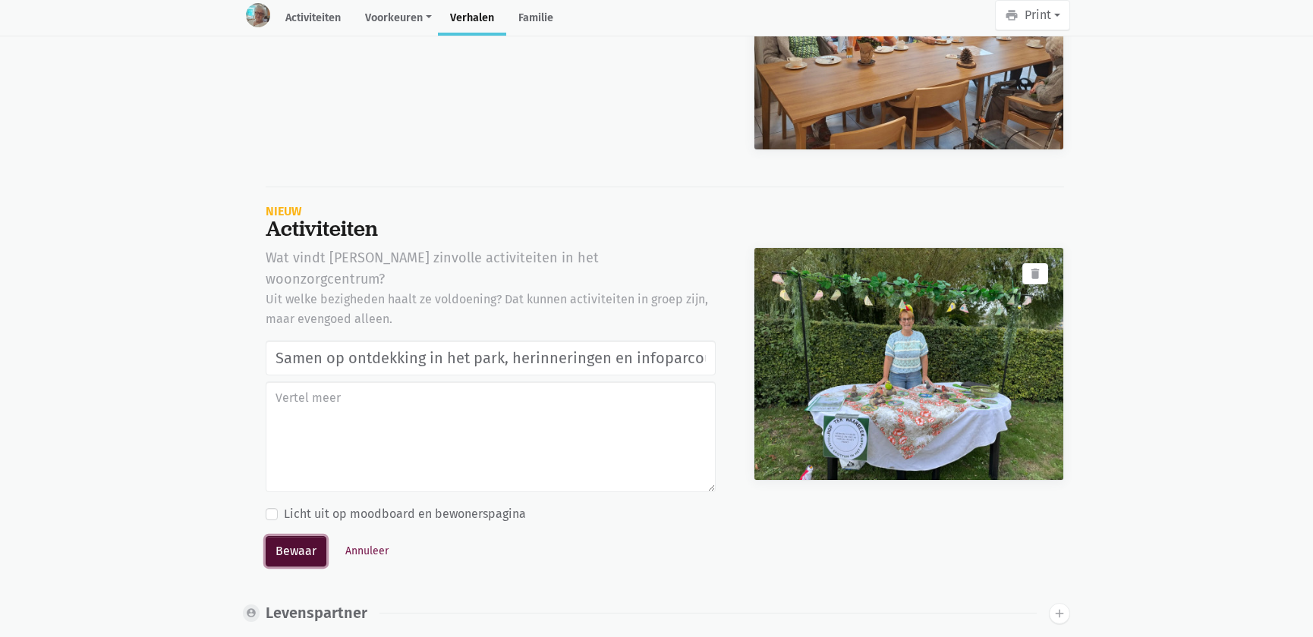
click at [273, 537] on button "Bewaar" at bounding box center [296, 552] width 61 height 30
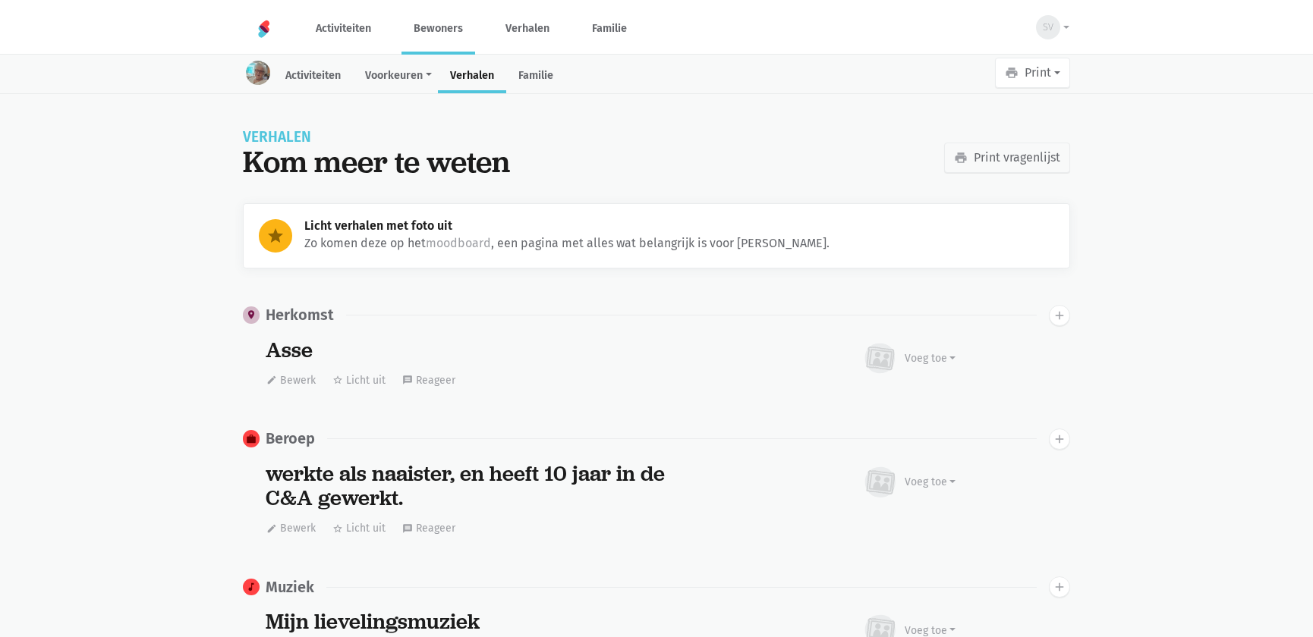
scroll to position [1915, 0]
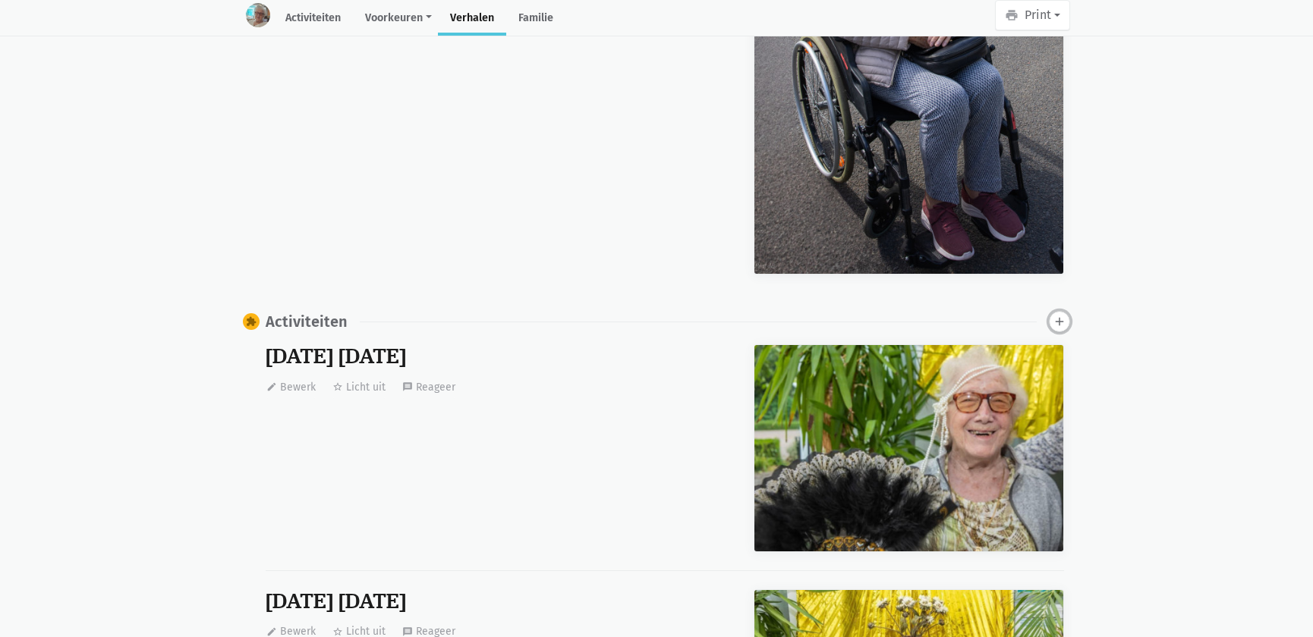
click at [1053, 319] on icon "add" at bounding box center [1060, 322] width 14 height 14
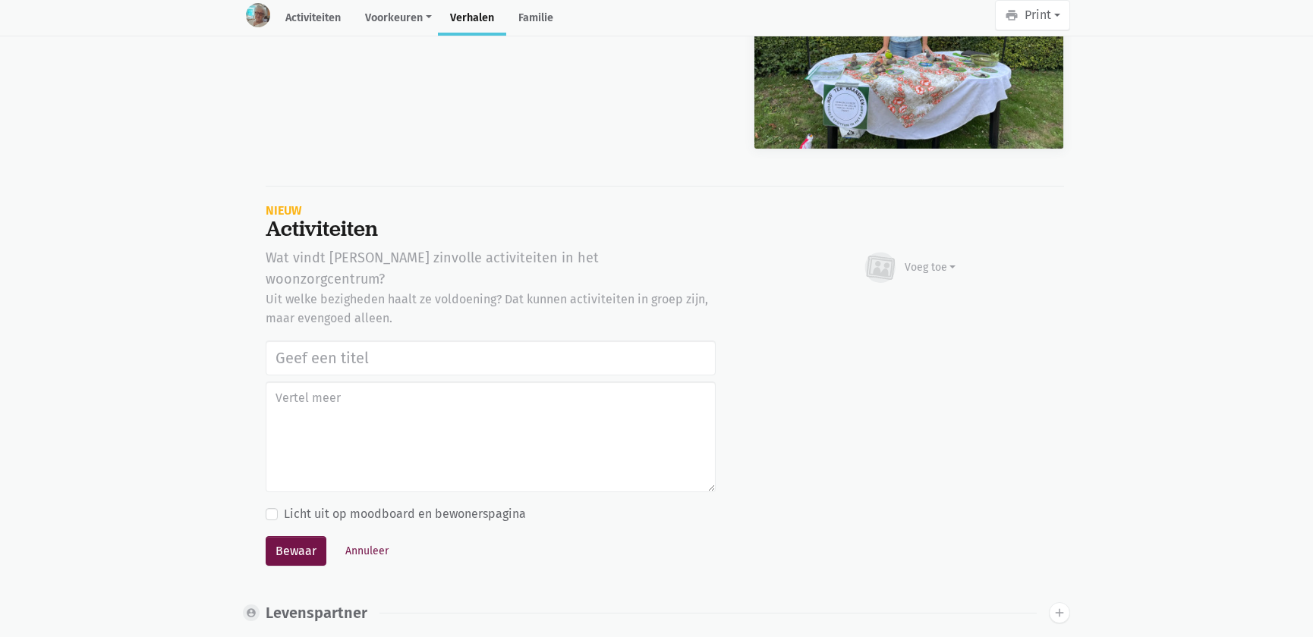
click at [319, 341] on input "text" at bounding box center [491, 358] width 450 height 35
type input "Samen op ontdekking in het park, herinneringen en infoparcours in de tuin van w…"
click at [915, 251] on div "Voeg toe" at bounding box center [909, 267] width 94 height 33
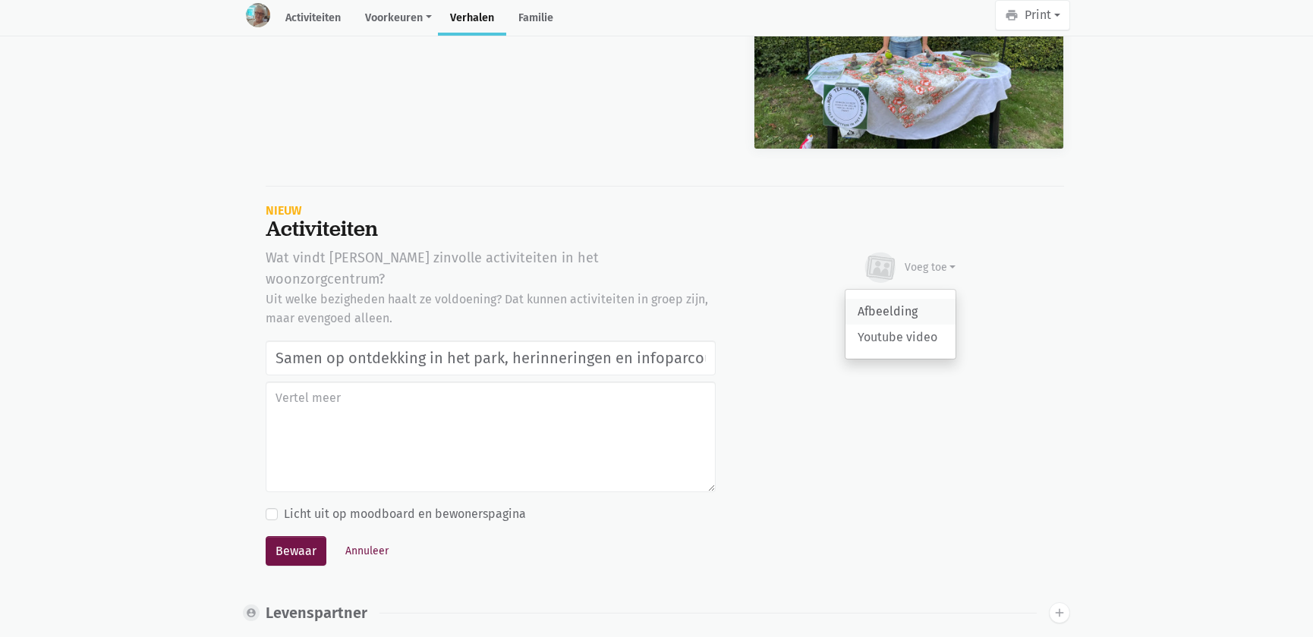
click at [872, 316] on link "Afbeelding" at bounding box center [900, 312] width 110 height 26
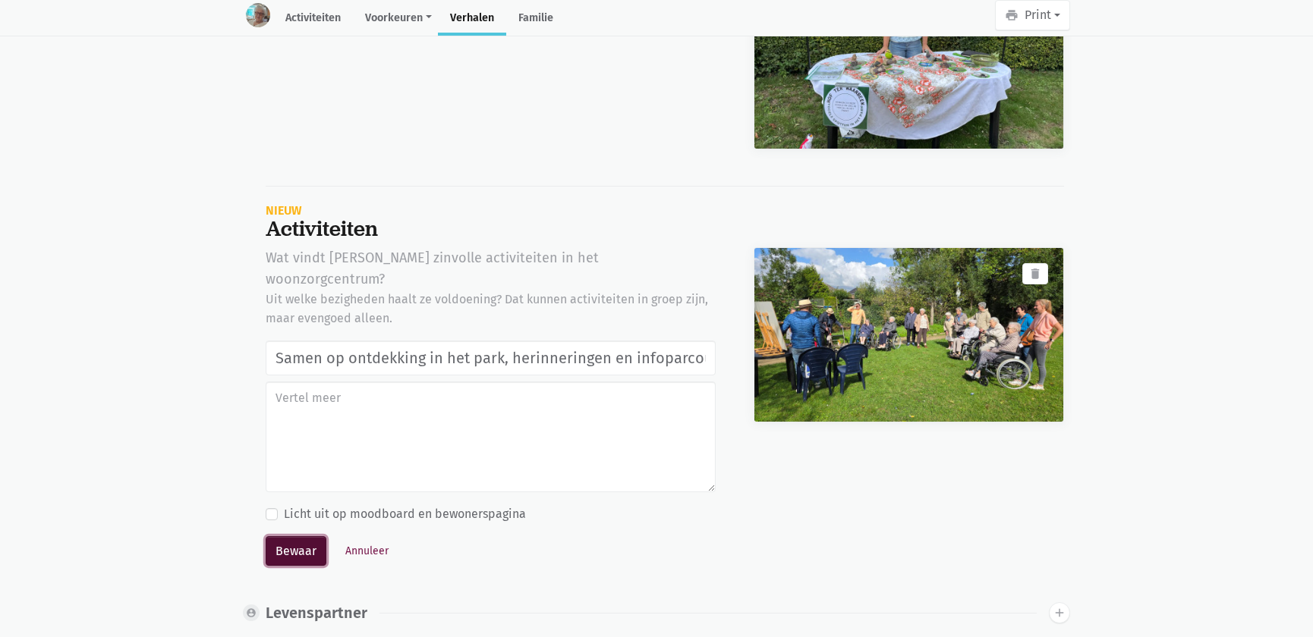
click at [303, 537] on button "Bewaar" at bounding box center [296, 552] width 61 height 30
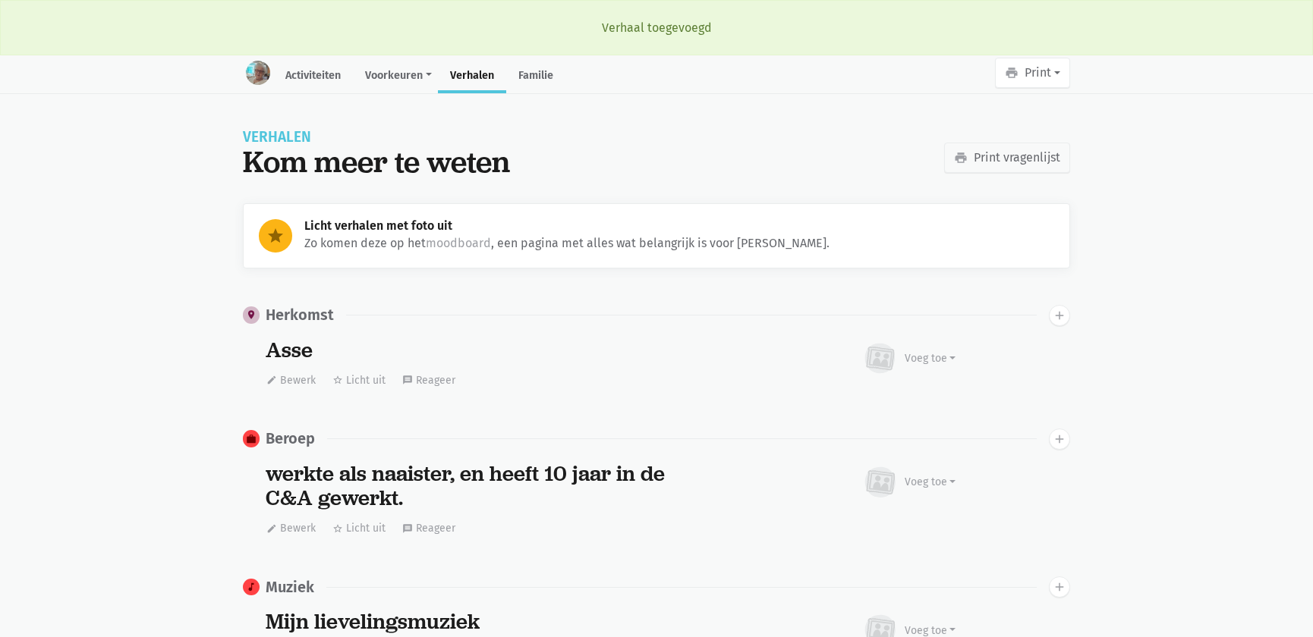
scroll to position [1915, 0]
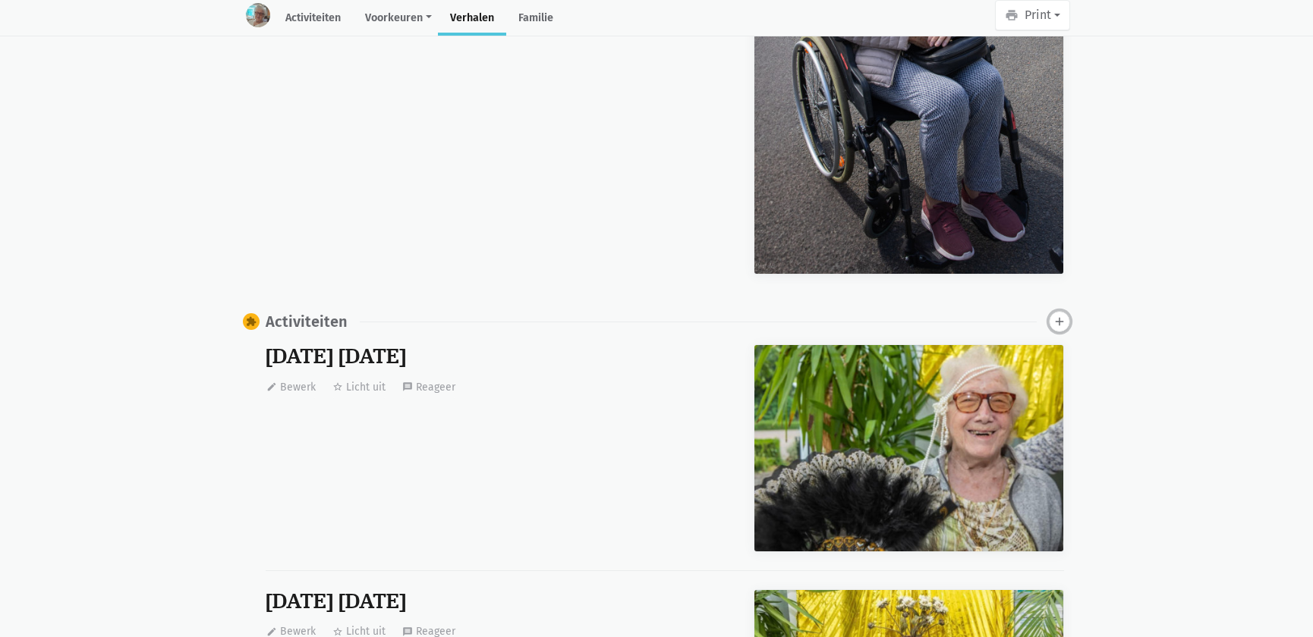
click at [1061, 315] on icon "add" at bounding box center [1060, 322] width 14 height 14
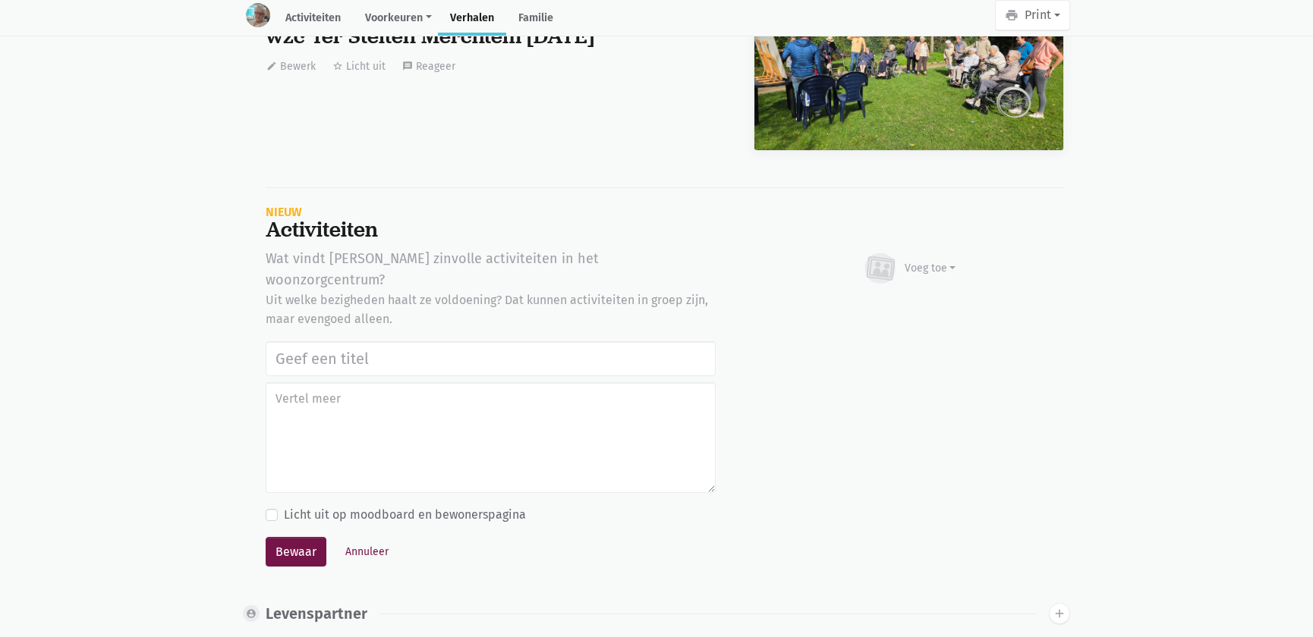
click at [325, 341] on input "text" at bounding box center [491, 358] width 450 height 35
type input "Samen op ontdekking in het park, herinneringen en infoparcours in de tuin van w…"
click at [930, 273] on div "Voeg toe" at bounding box center [909, 268] width 94 height 33
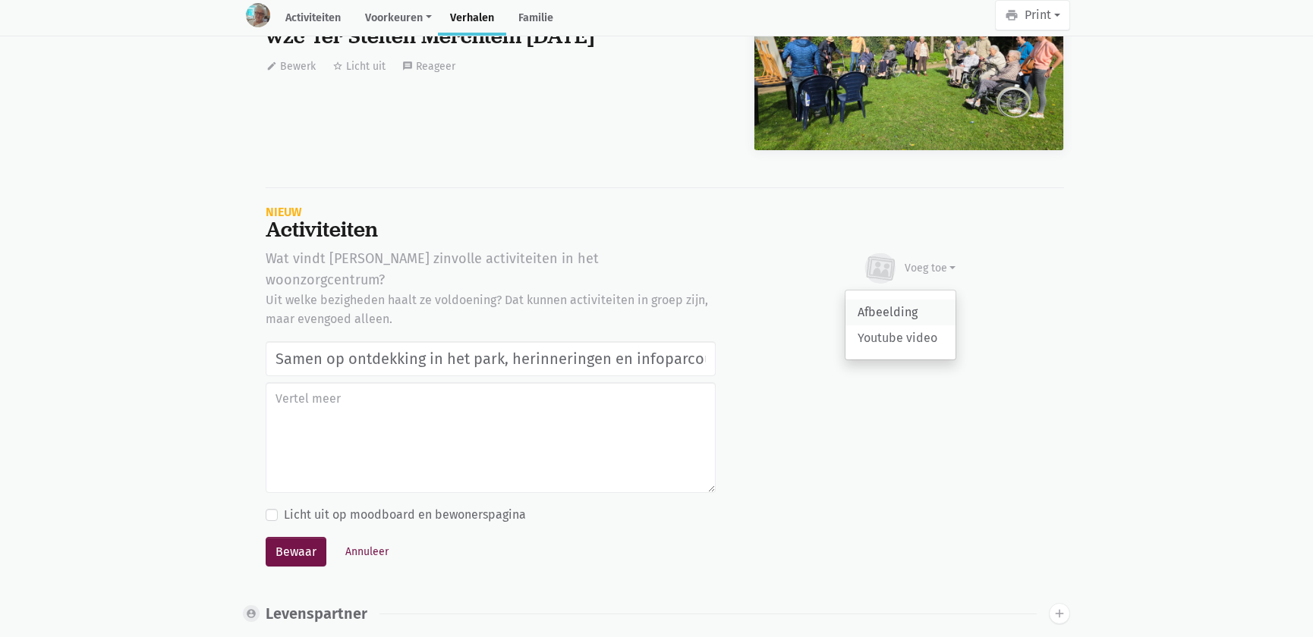
click at [909, 307] on link "Afbeelding" at bounding box center [900, 313] width 110 height 26
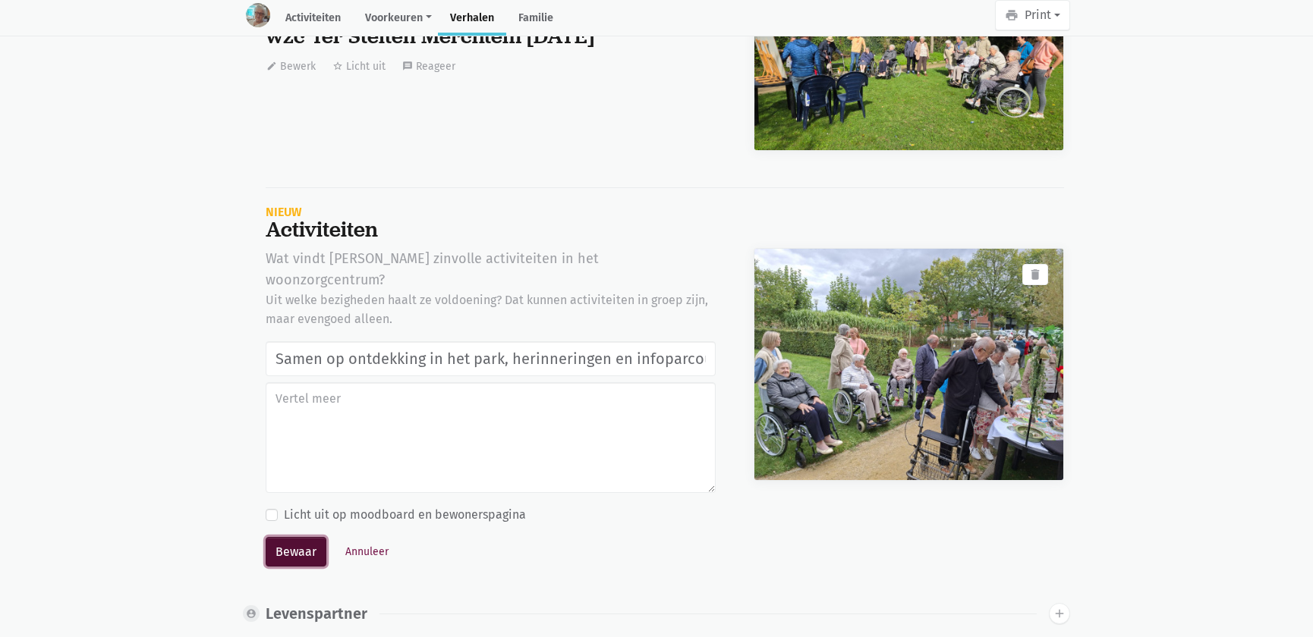
click at [291, 537] on button "Bewaar" at bounding box center [296, 552] width 61 height 30
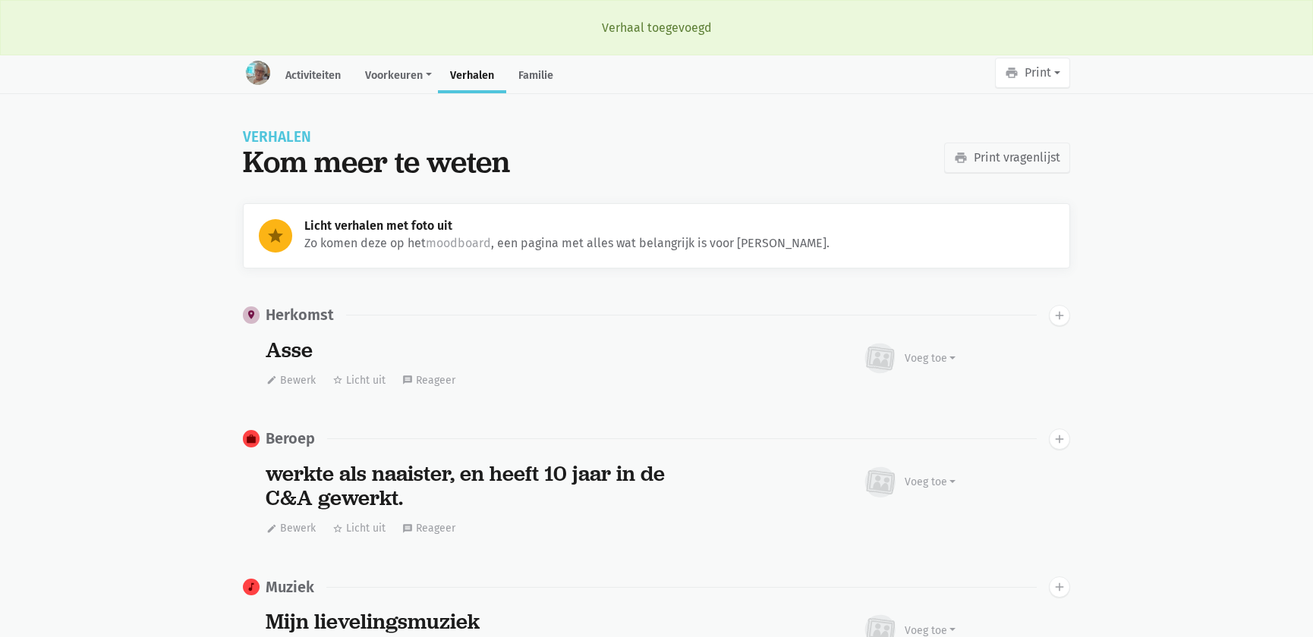
scroll to position [1915, 0]
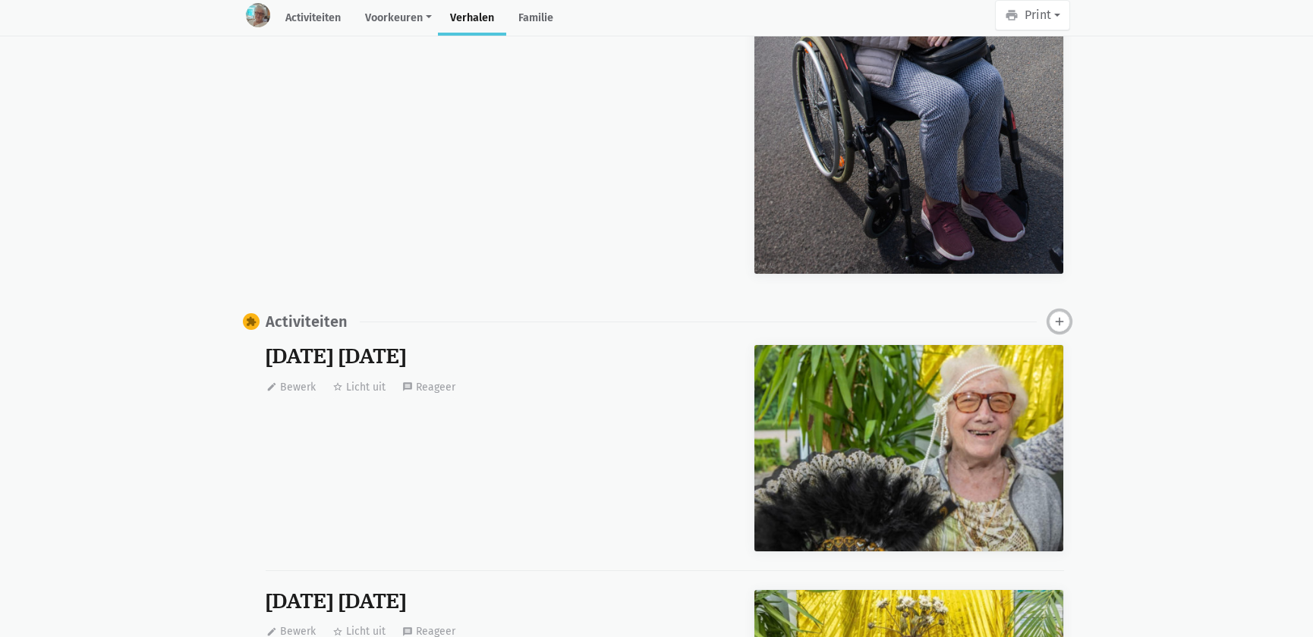
click at [1056, 315] on icon "add" at bounding box center [1060, 322] width 14 height 14
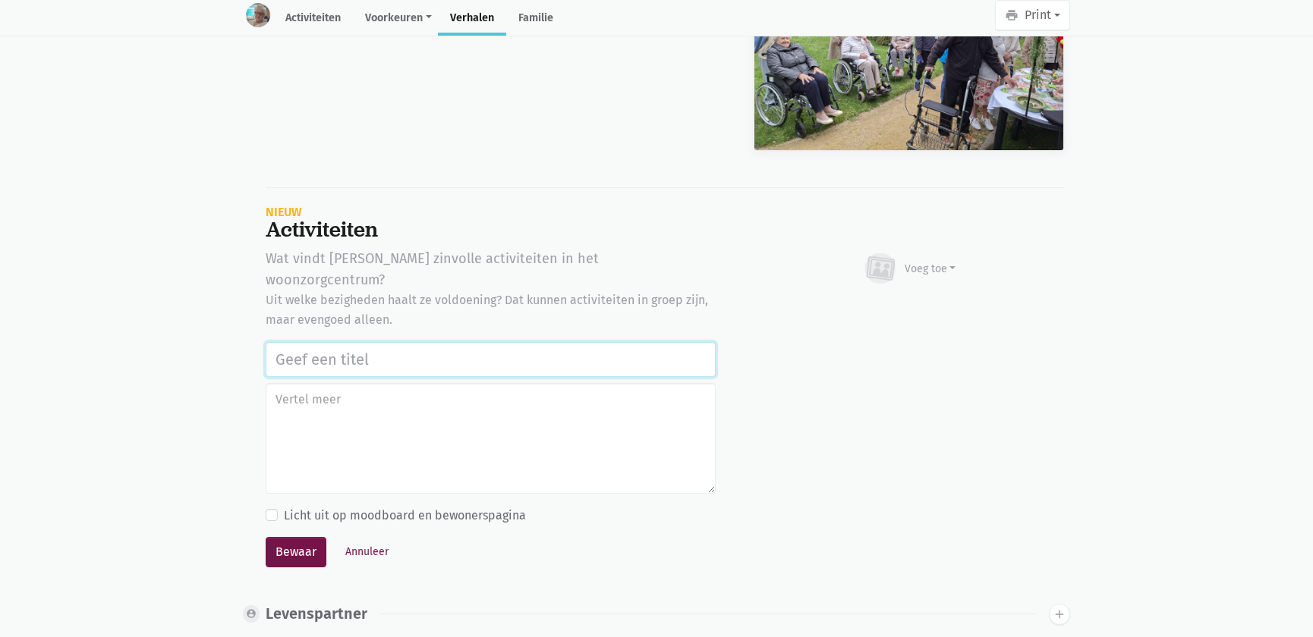
click at [420, 342] on input "text" at bounding box center [491, 359] width 450 height 35
paste input "Samen op ontdekking in het park, herinneringen en infoparcours in de tuin van w…"
type input "Samen op ontdekking in het park, herinneringen en infoparcours in de tuin van w…"
click at [921, 270] on div "Voeg toe" at bounding box center [931, 269] width 52 height 16
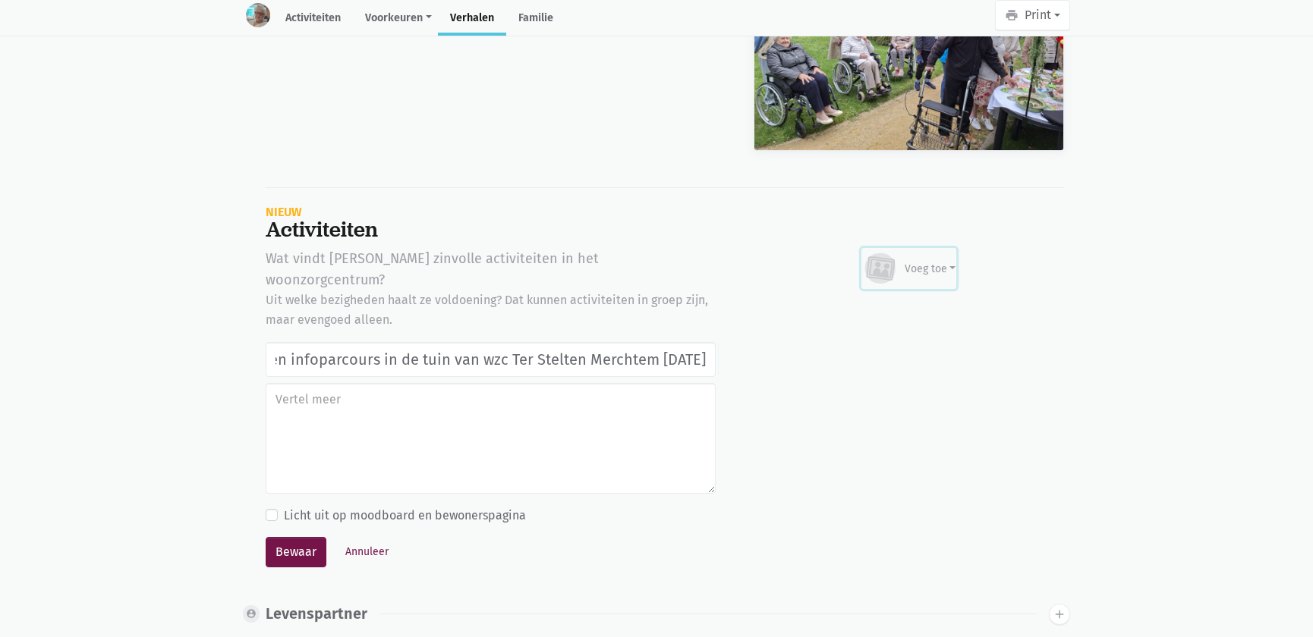
scroll to position [0, 0]
click at [902, 303] on link "Afbeelding" at bounding box center [900, 313] width 110 height 26
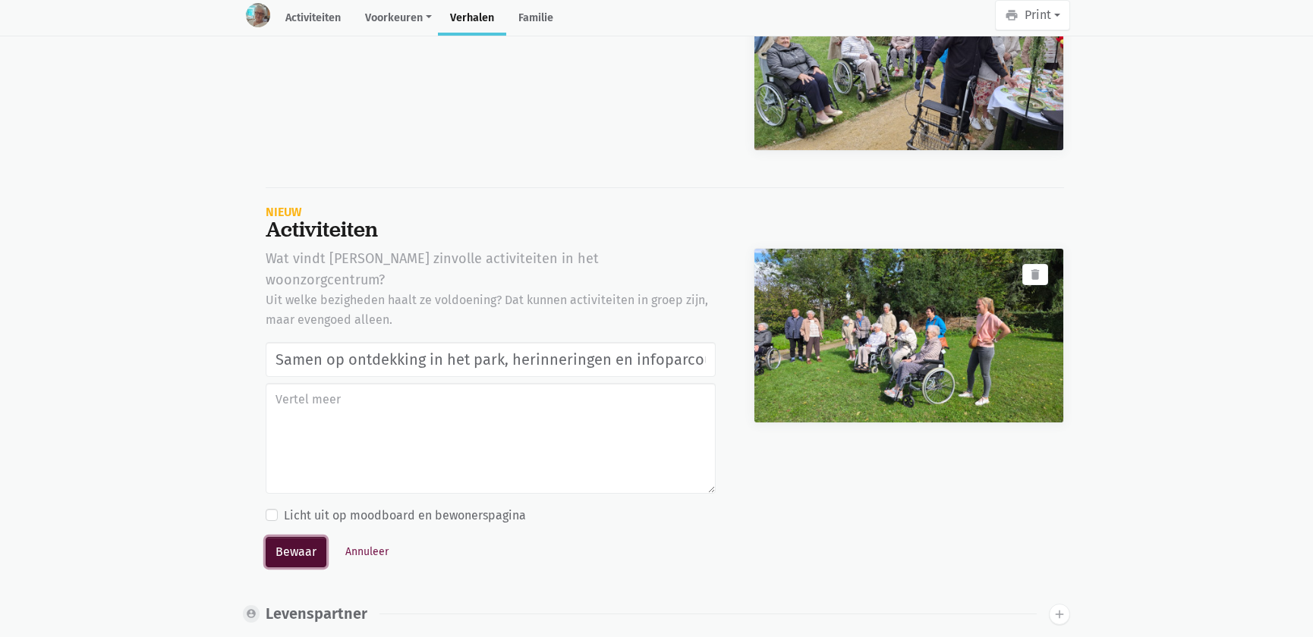
click at [308, 537] on button "Bewaar" at bounding box center [296, 552] width 61 height 30
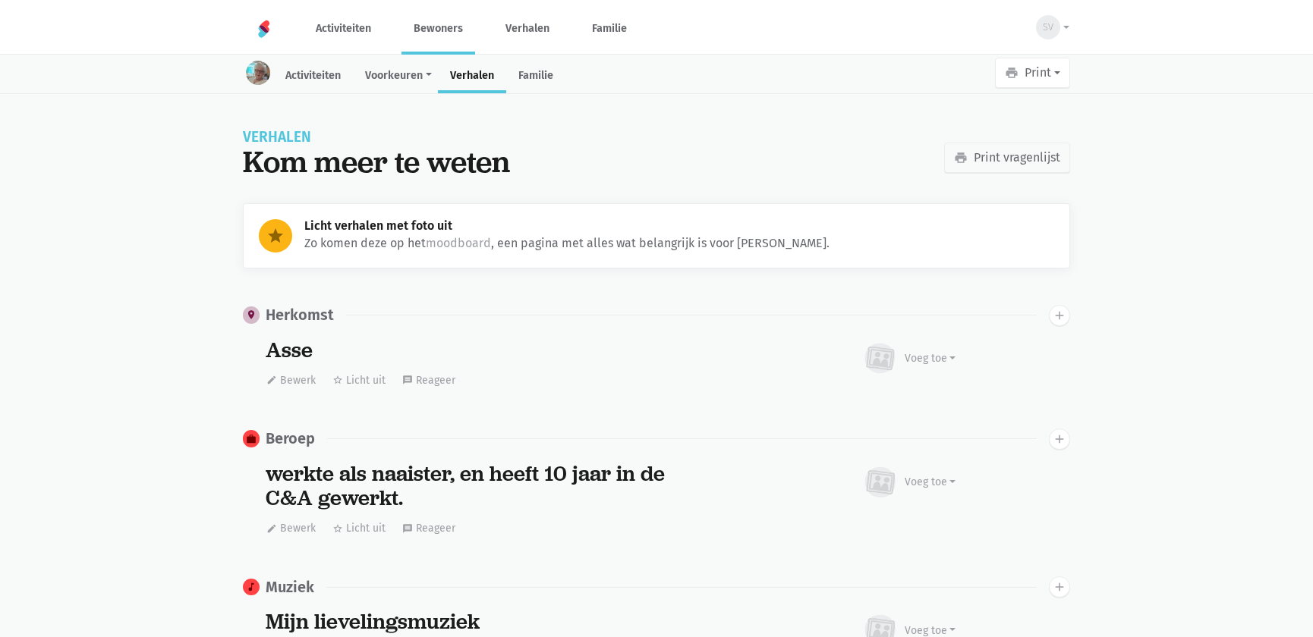
click at [432, 33] on link "Bewoners" at bounding box center [438, 28] width 74 height 51
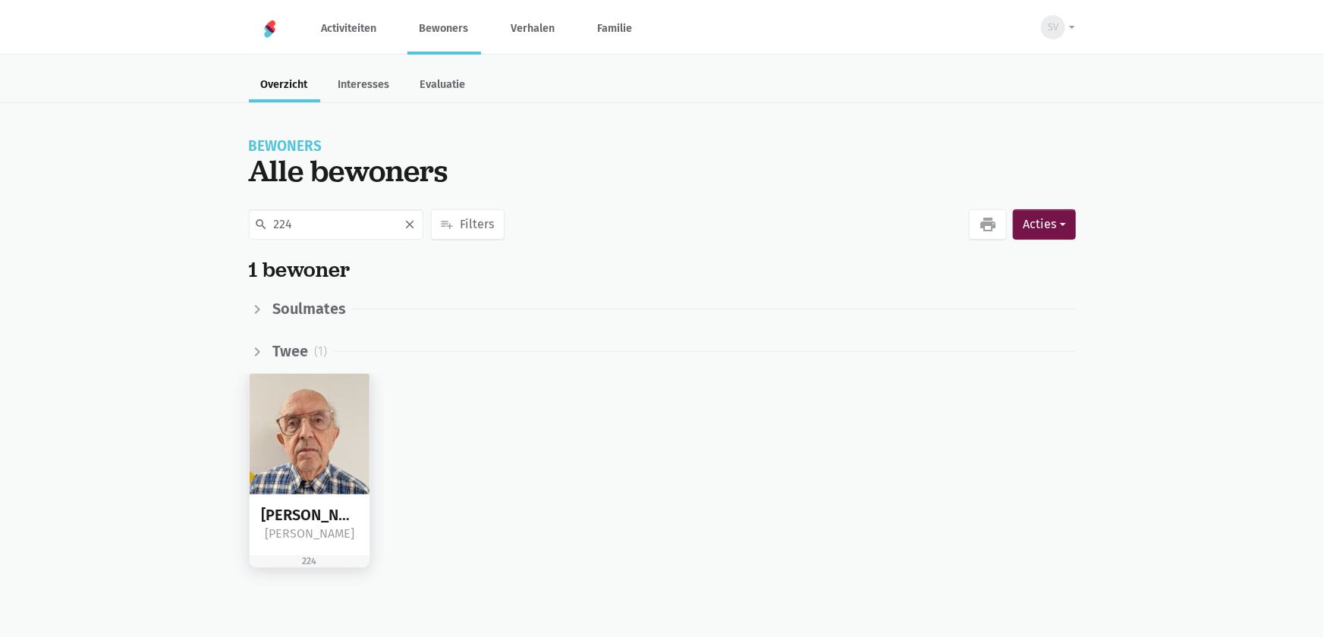
type input "224"
click at [297, 474] on img at bounding box center [310, 434] width 121 height 121
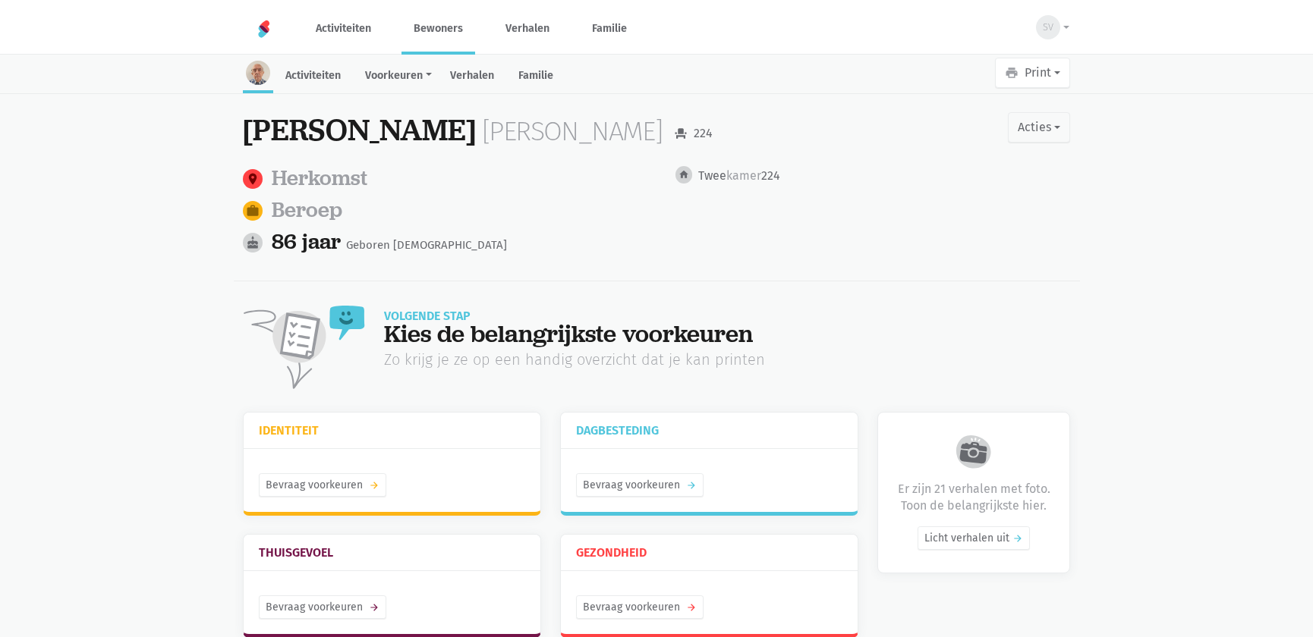
click at [473, 75] on link "Verhalen" at bounding box center [472, 77] width 68 height 33
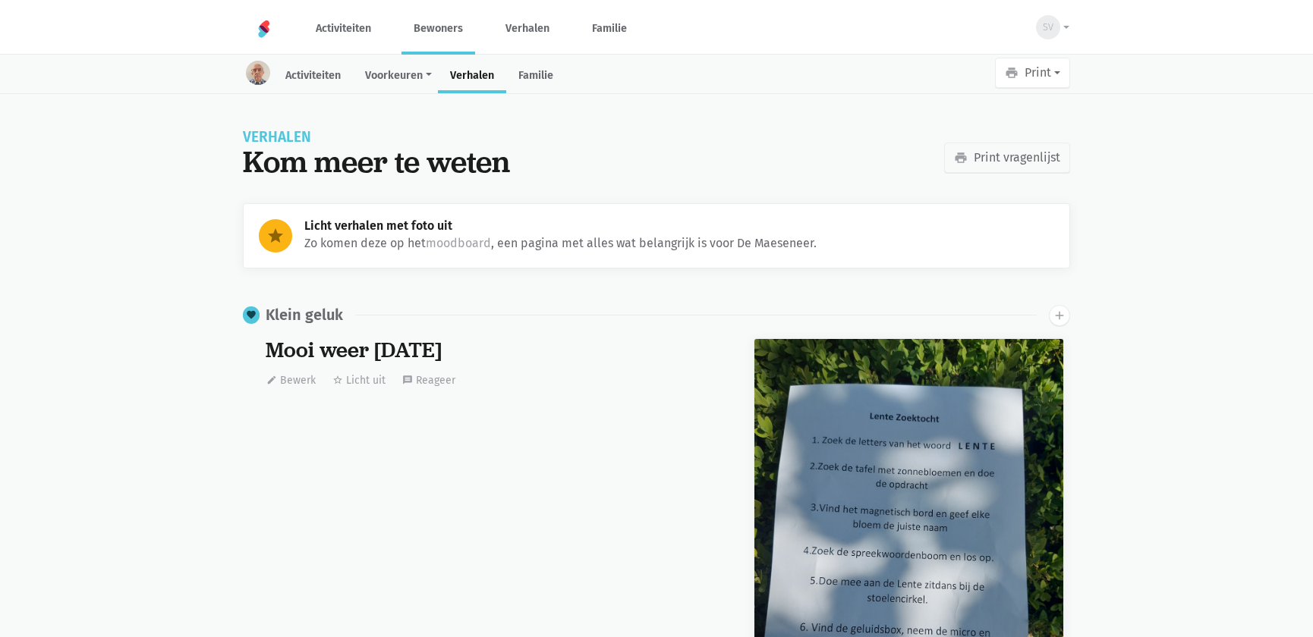
scroll to position [4175, 0]
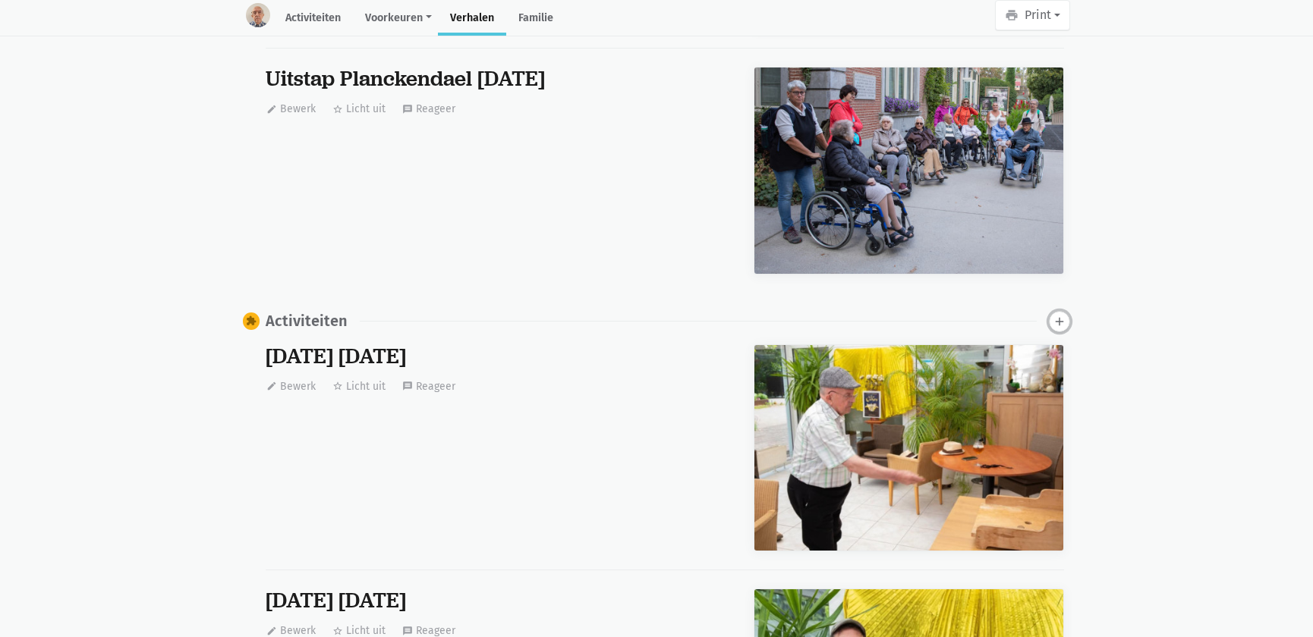
click at [1055, 321] on icon "add" at bounding box center [1060, 322] width 14 height 14
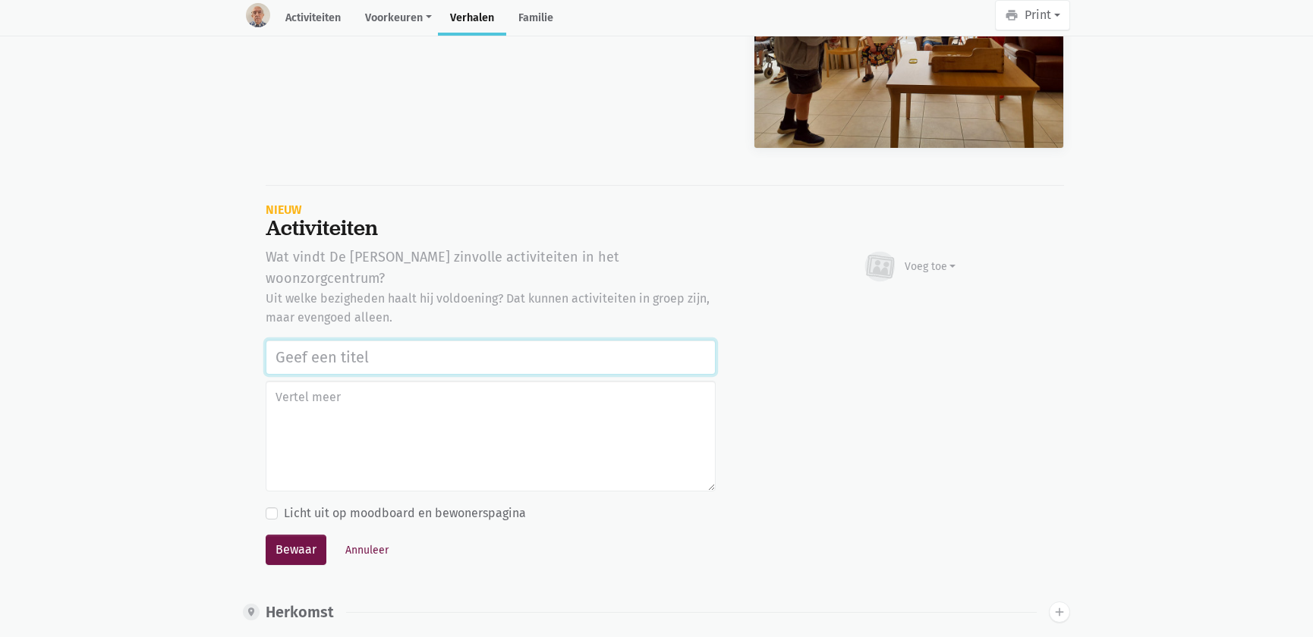
click at [532, 340] on input "text" at bounding box center [491, 357] width 450 height 35
paste input "Samen op ontdekking in het park, herinneringen en infoparcours in de tuin van w…"
type input "Samen op ontdekking in het park, herinneringen en infoparcours in de tuin van w…"
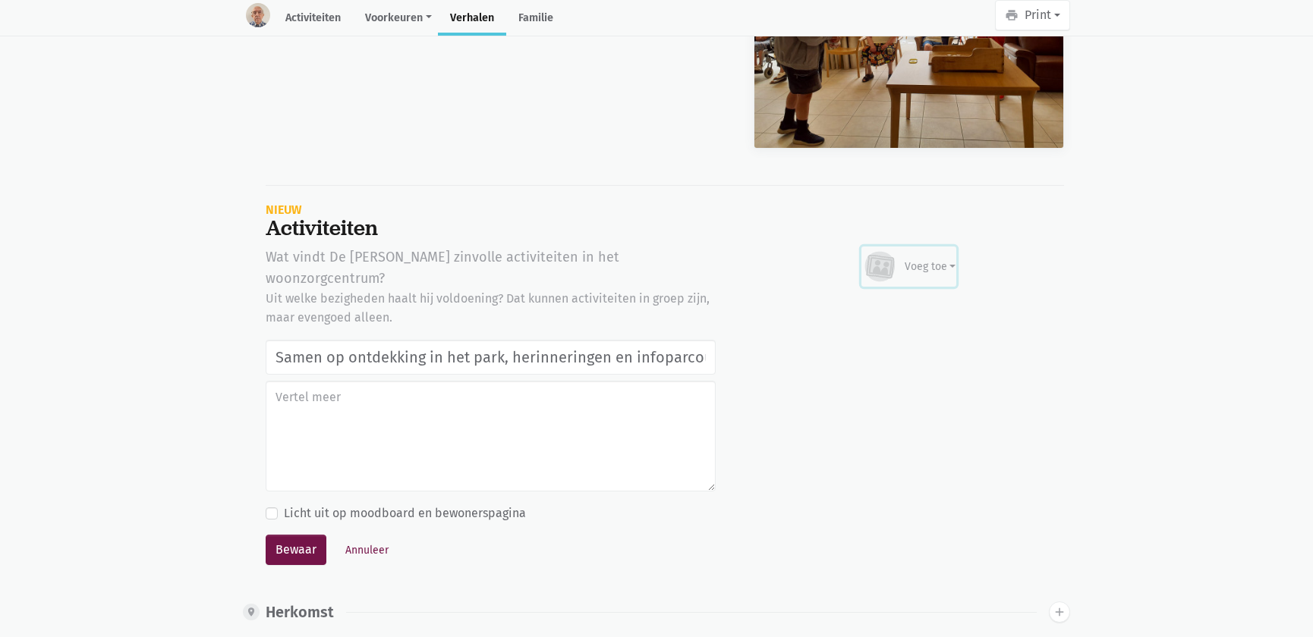
click at [943, 266] on div "Voeg toe" at bounding box center [931, 267] width 52 height 16
click at [925, 299] on link "Afbeelding" at bounding box center [900, 311] width 110 height 26
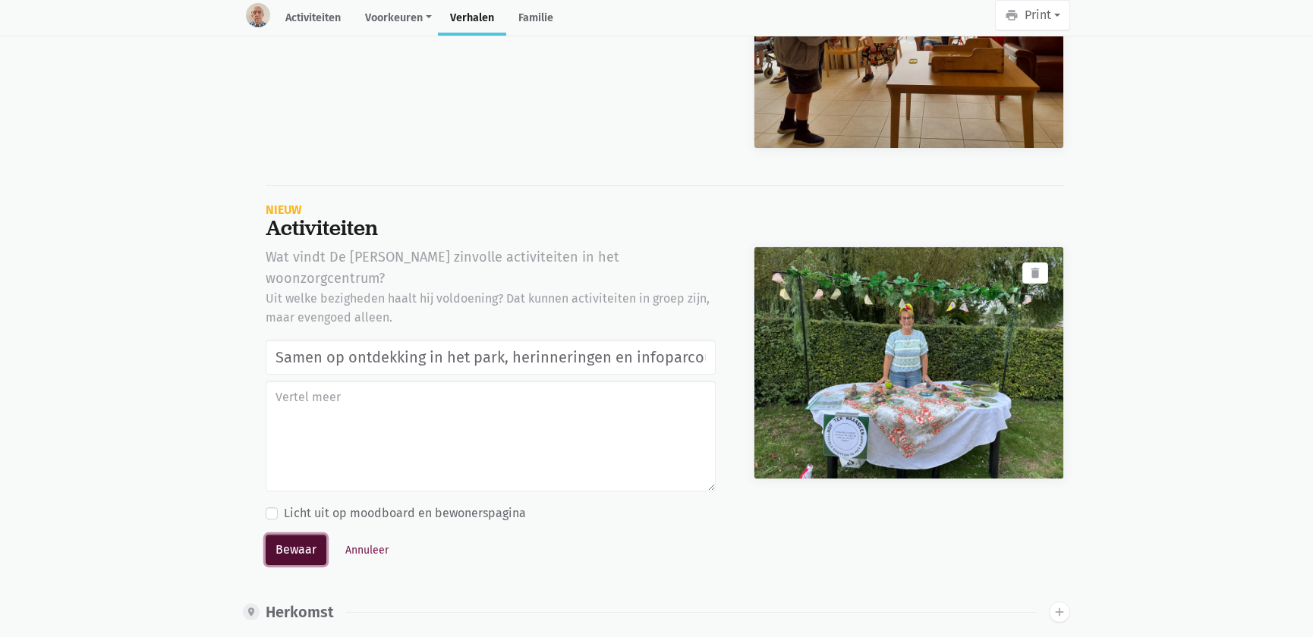
click at [296, 535] on button "Bewaar" at bounding box center [296, 550] width 61 height 30
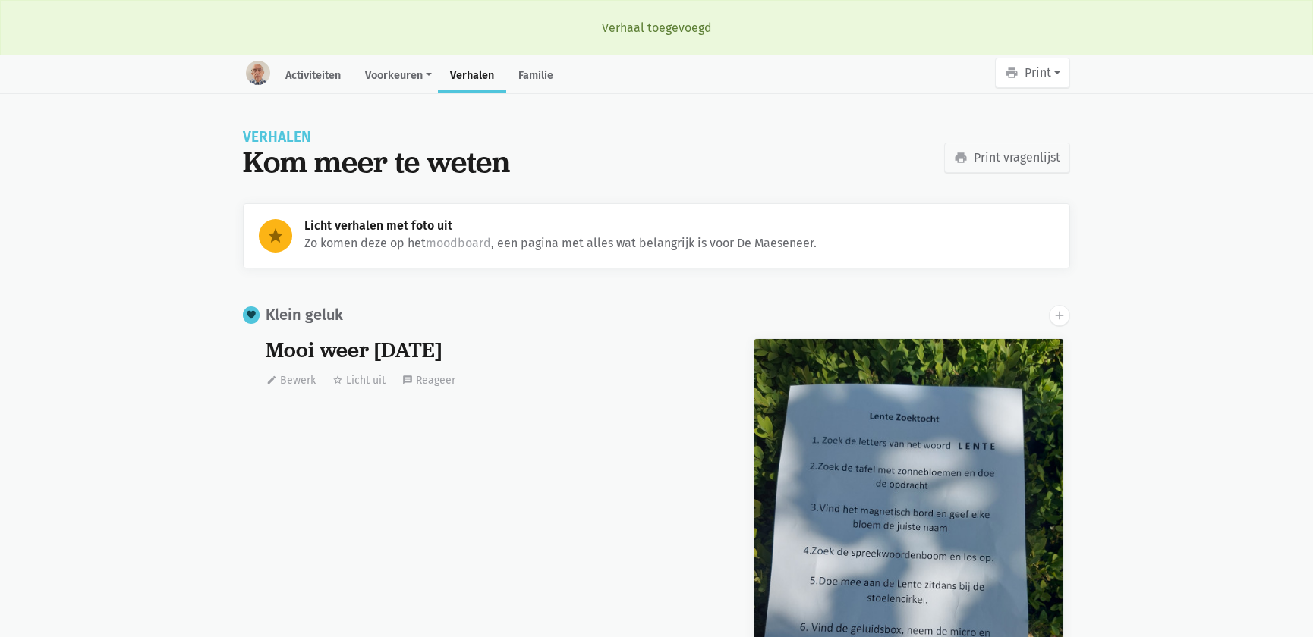
scroll to position [4175, 0]
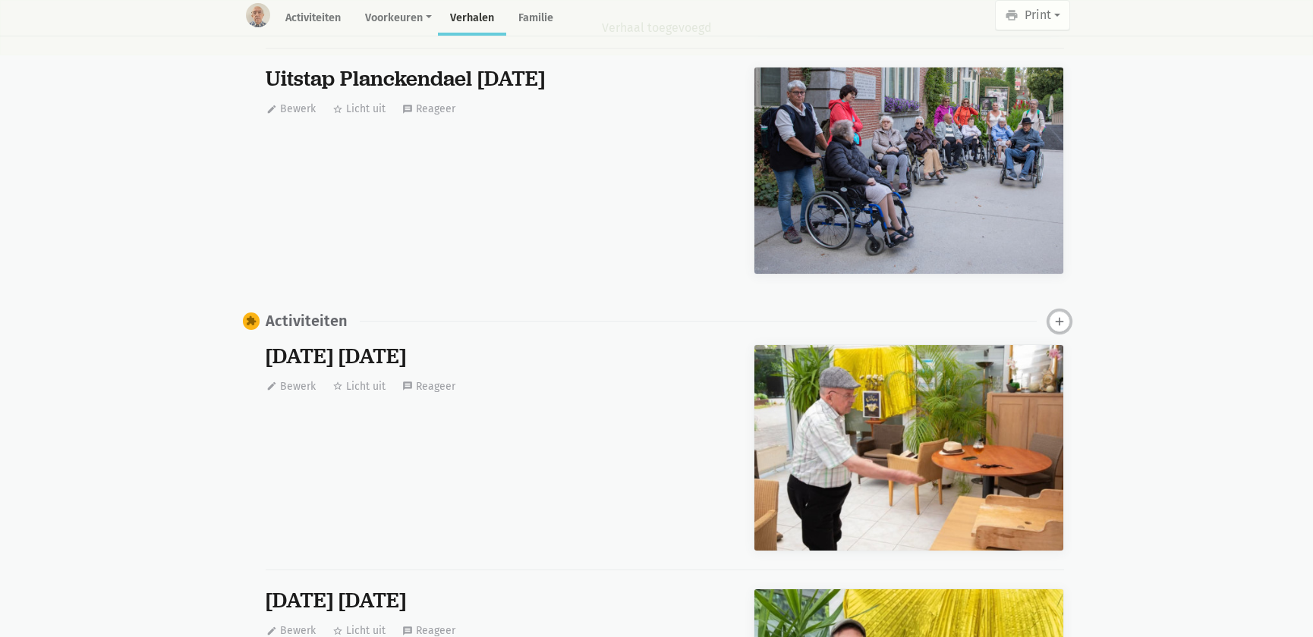
click at [1065, 318] on icon "add" at bounding box center [1060, 322] width 14 height 14
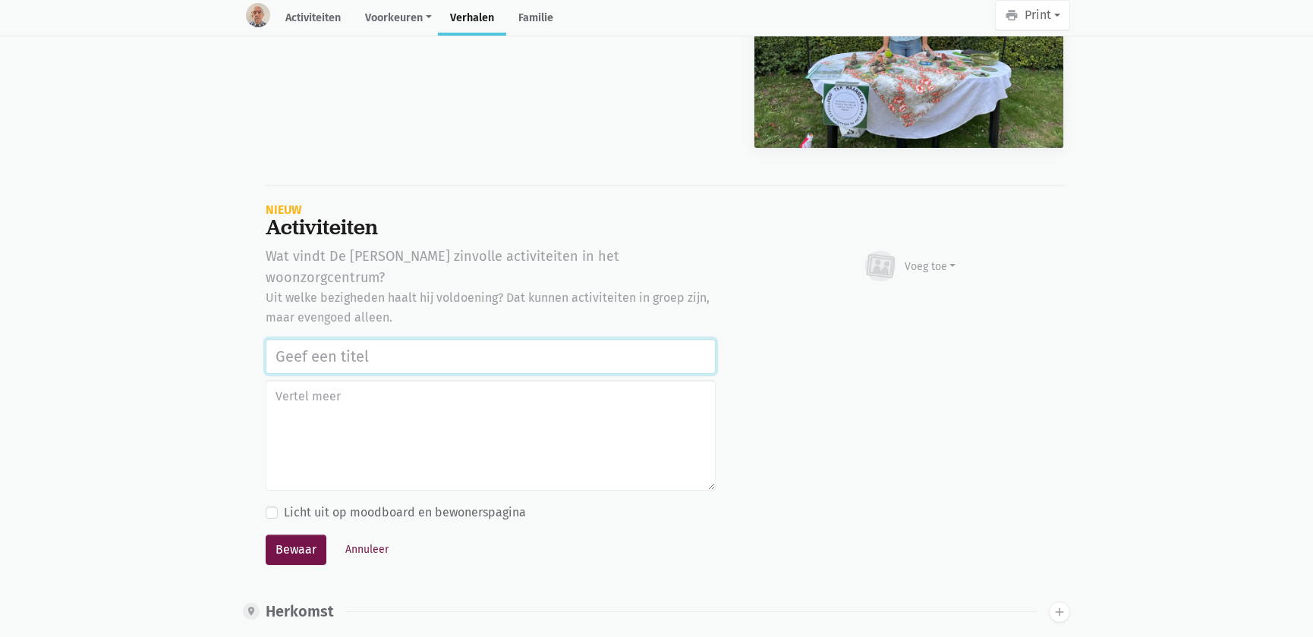
click at [433, 339] on input "text" at bounding box center [491, 356] width 450 height 35
paste input "Samen op ontdekking in het park, herinneringen en infoparcours in de tuin van w…"
type input "Samen op ontdekking in het park, herinneringen en infoparcours in de tuin van w…"
click at [931, 270] on div "Voeg toe" at bounding box center [931, 267] width 52 height 16
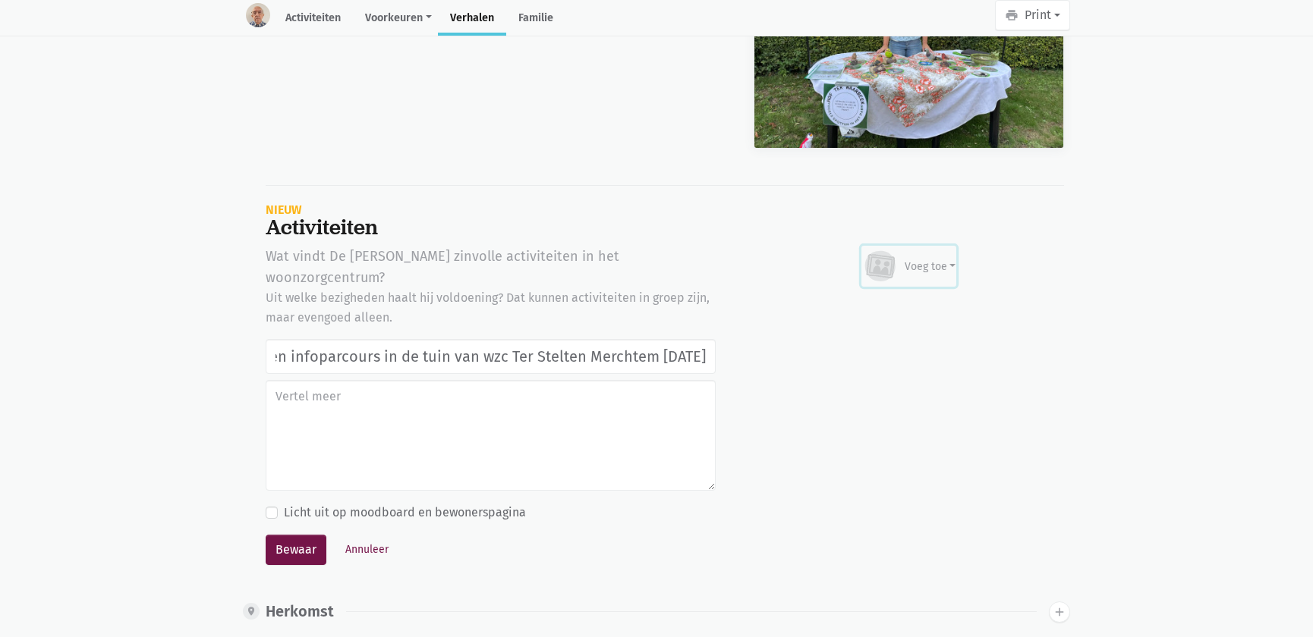
scroll to position [0, 0]
click at [901, 307] on link "Afbeelding" at bounding box center [900, 310] width 110 height 26
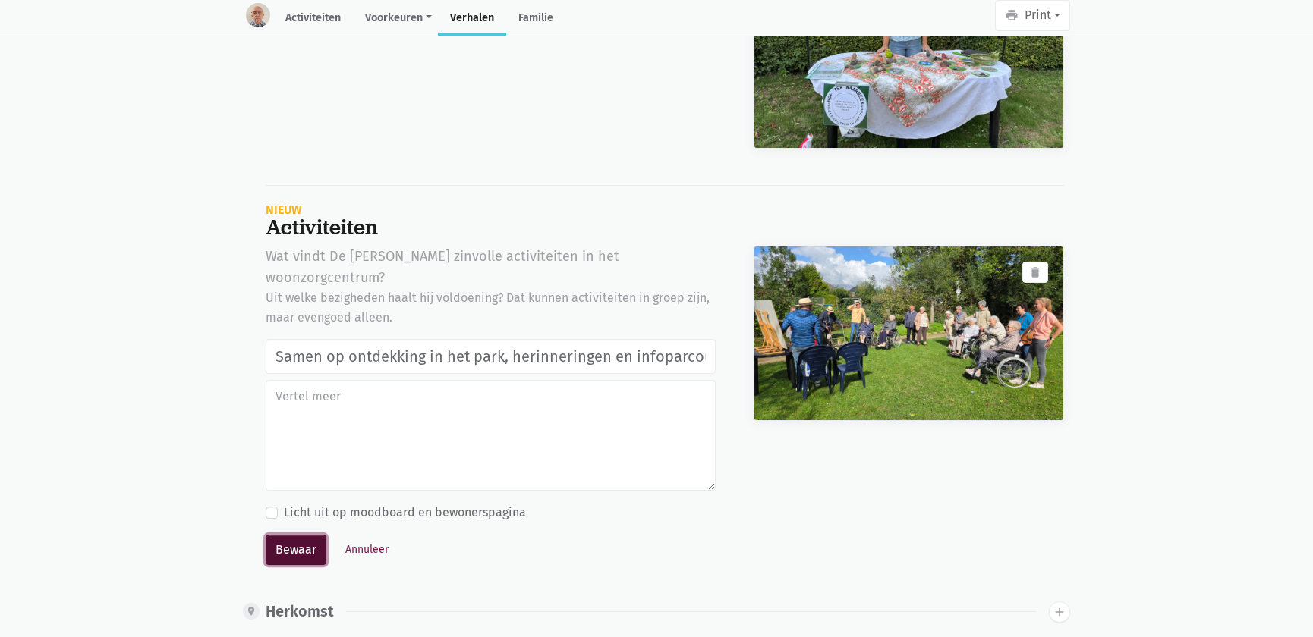
click at [301, 535] on button "Bewaar" at bounding box center [296, 550] width 61 height 30
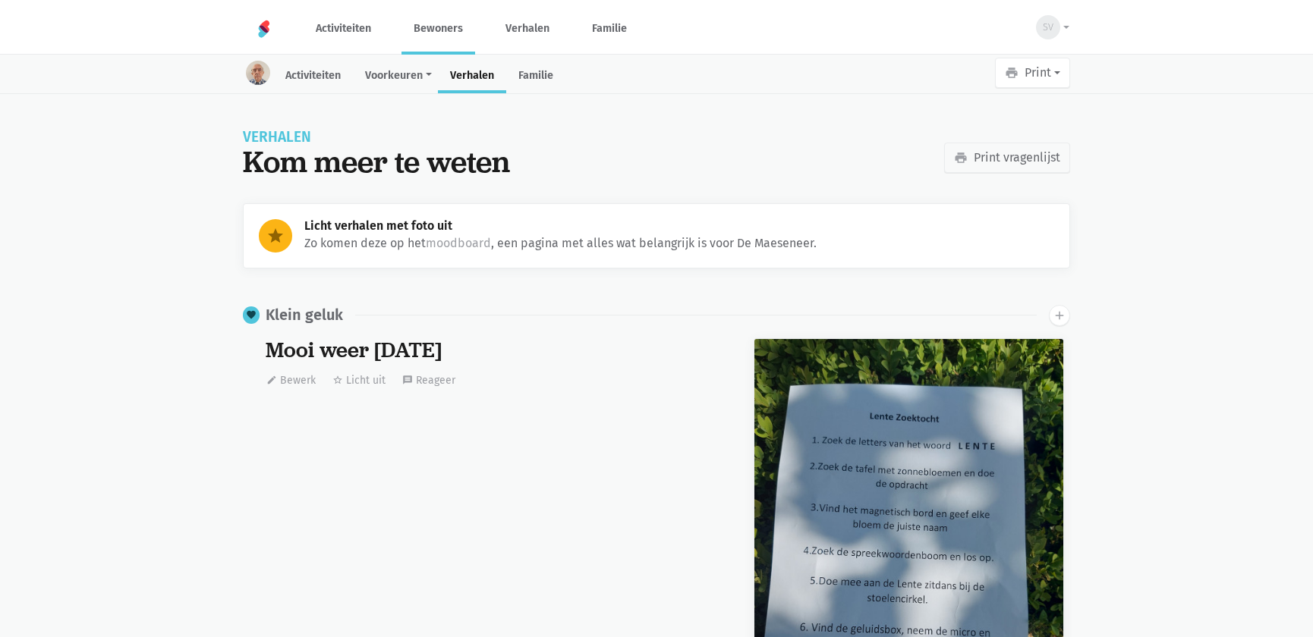
scroll to position [4175, 0]
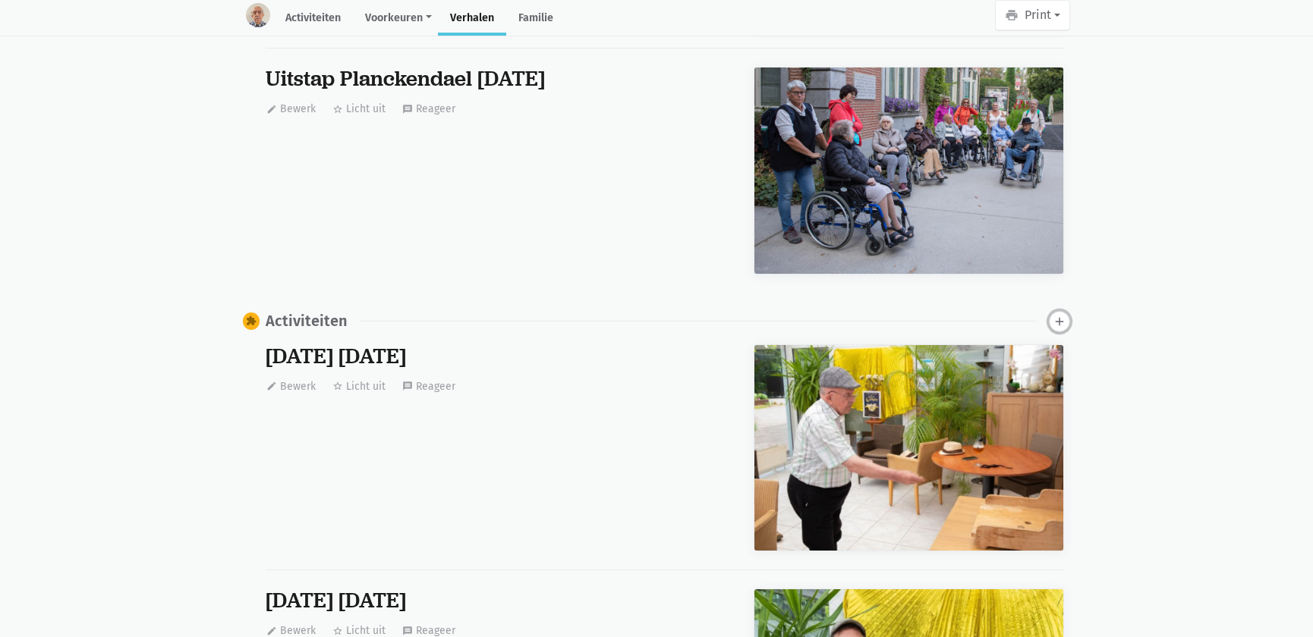
click at [1059, 327] on button "add" at bounding box center [1059, 321] width 21 height 21
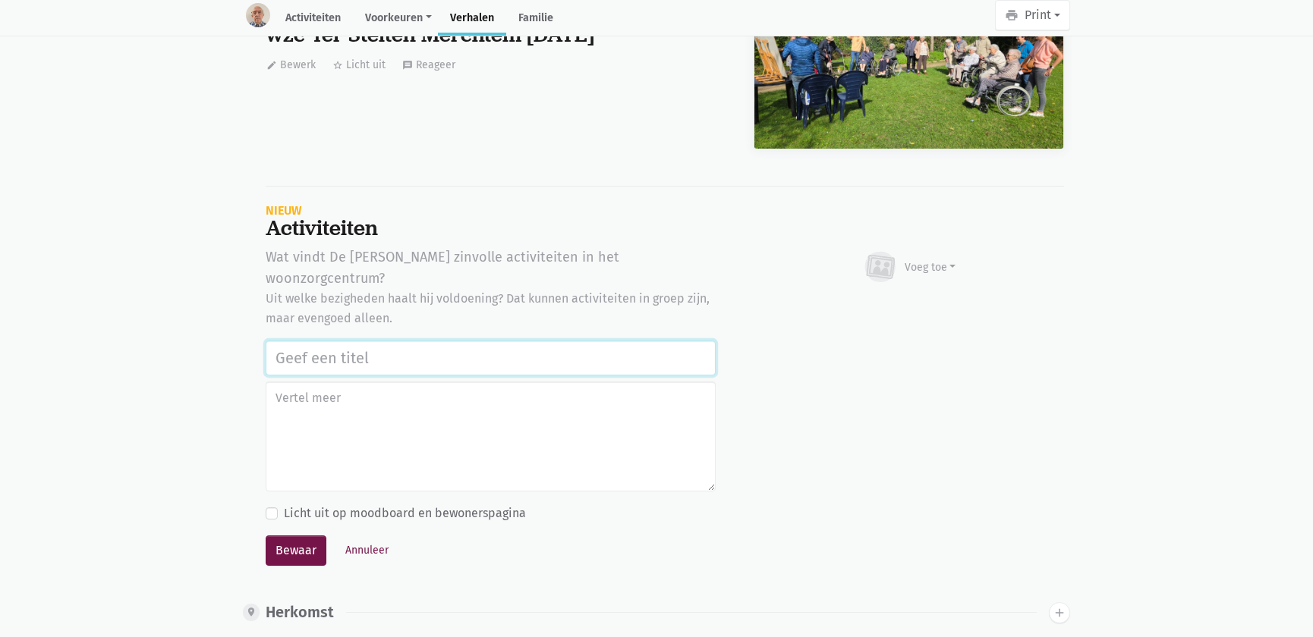
click at [462, 341] on input "text" at bounding box center [491, 358] width 450 height 35
paste input "Samen op ontdekking in het park, herinneringen en infoparcours in de tuin van w…"
type input "Samen op ontdekking in het park, herinneringen en infoparcours in de tuin van w…"
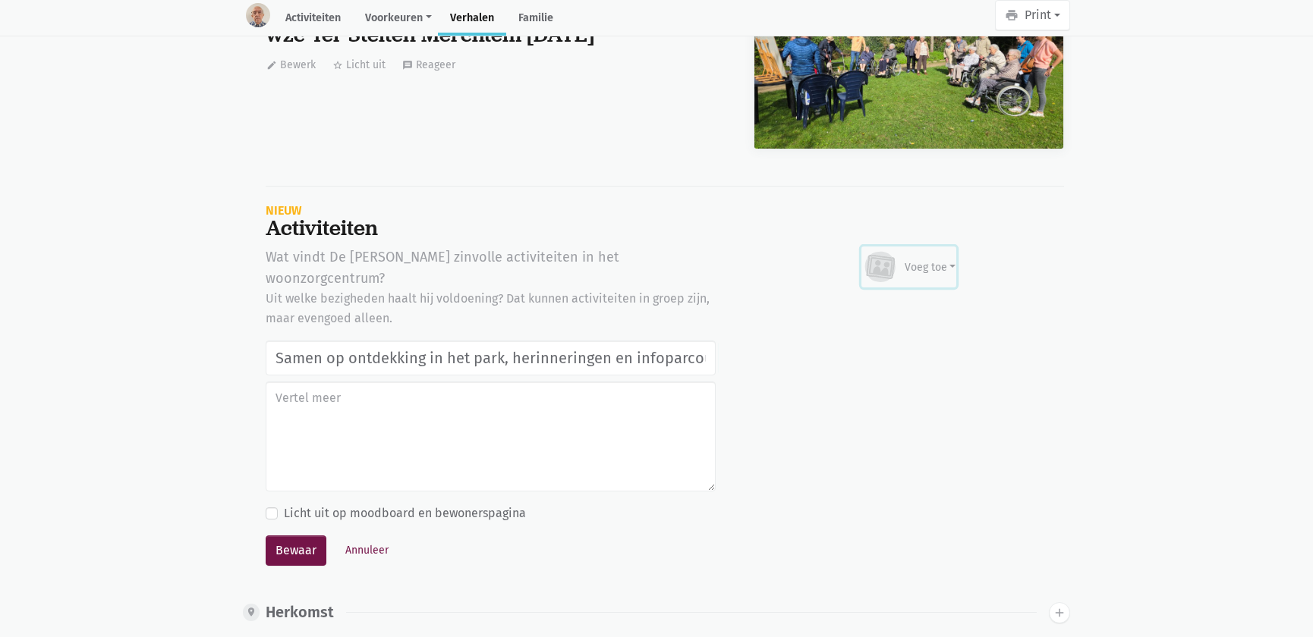
click at [934, 262] on div "Voeg toe" at bounding box center [931, 268] width 52 height 16
click at [895, 308] on link "Afbeelding" at bounding box center [900, 311] width 110 height 26
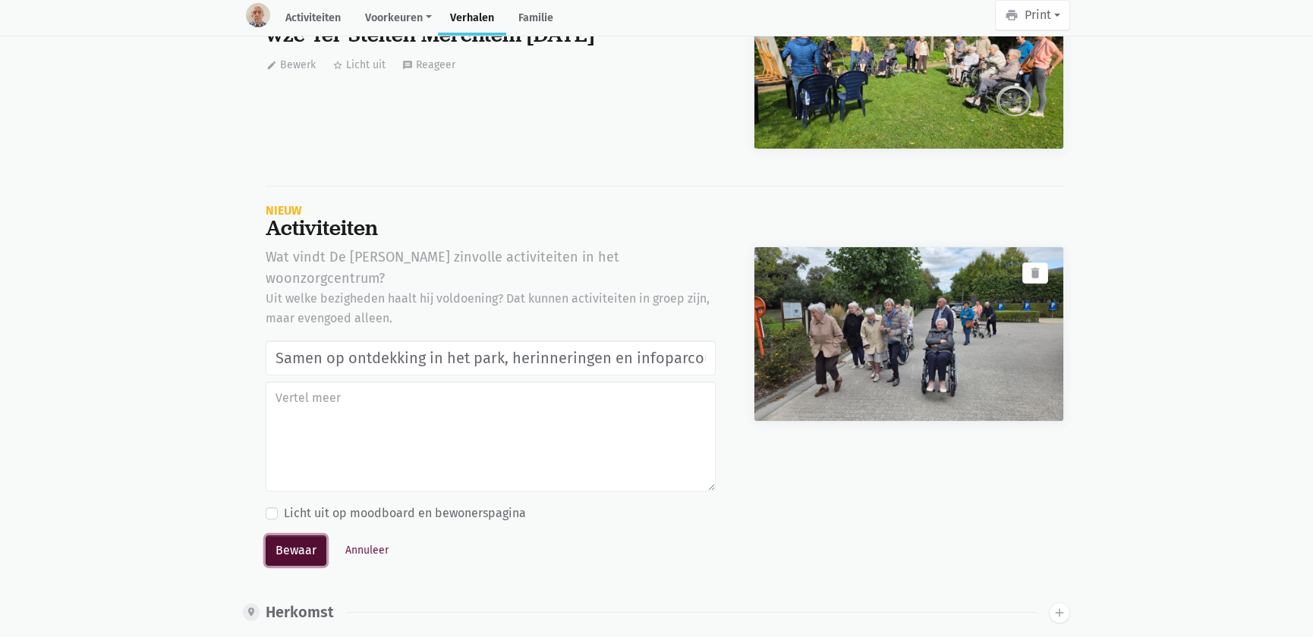
click at [282, 536] on button "Bewaar" at bounding box center [296, 551] width 61 height 30
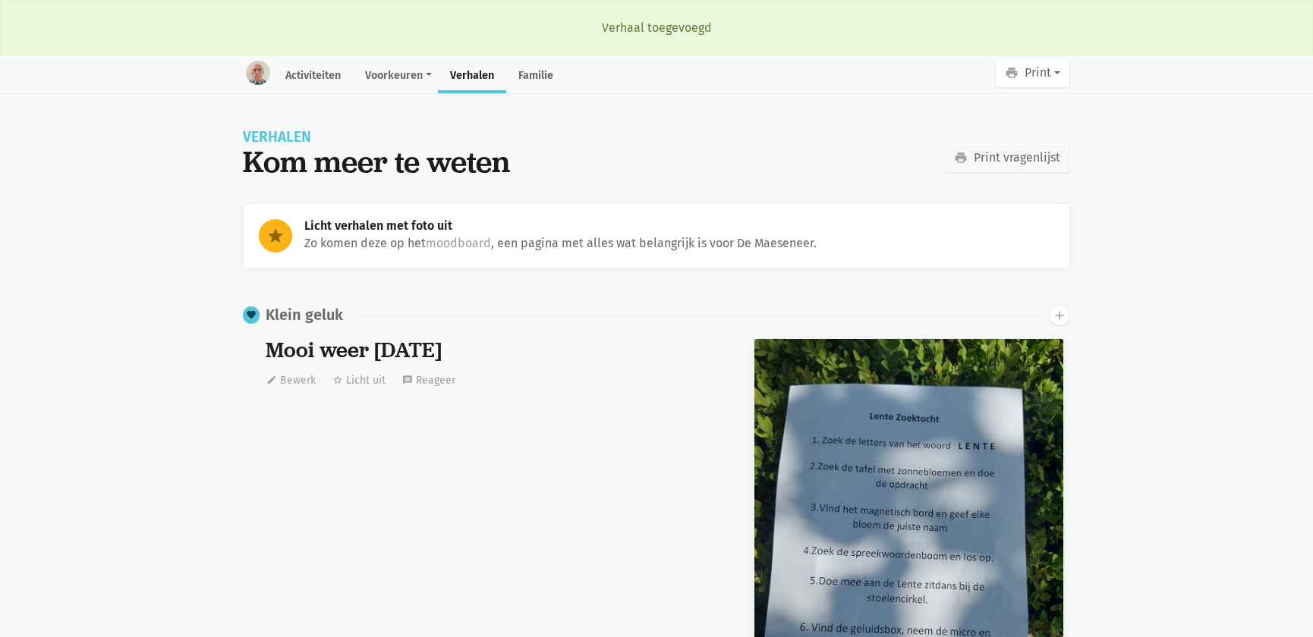
scroll to position [4175, 0]
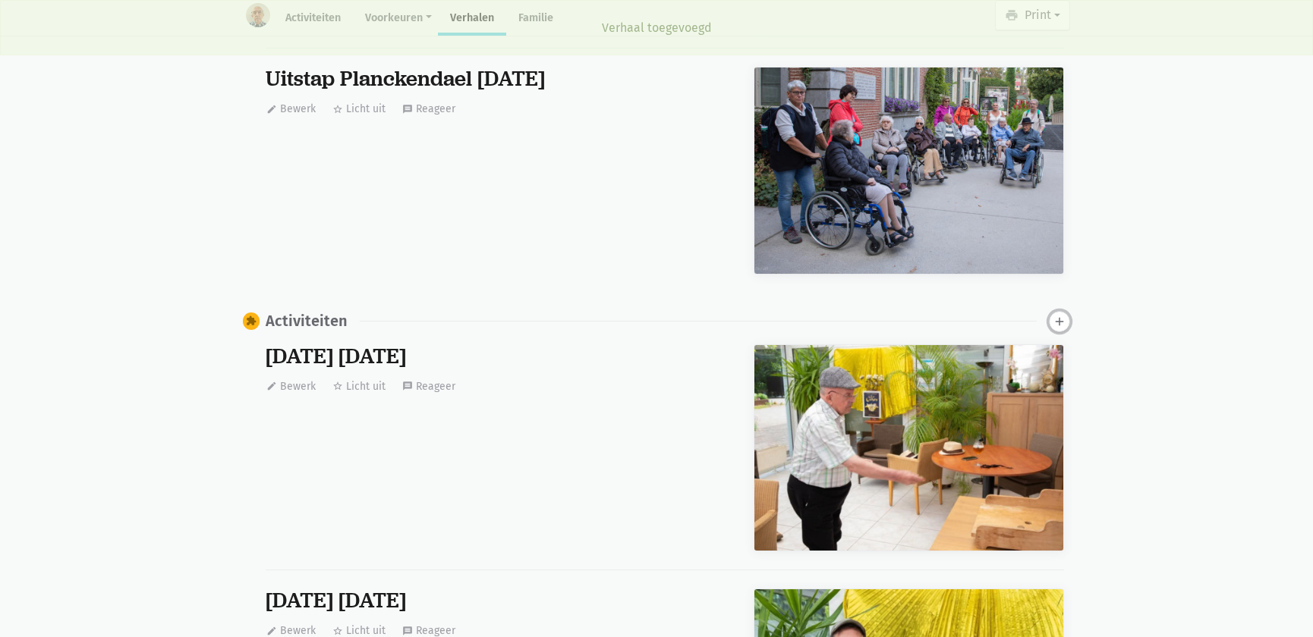
click at [1056, 319] on icon "add" at bounding box center [1060, 322] width 14 height 14
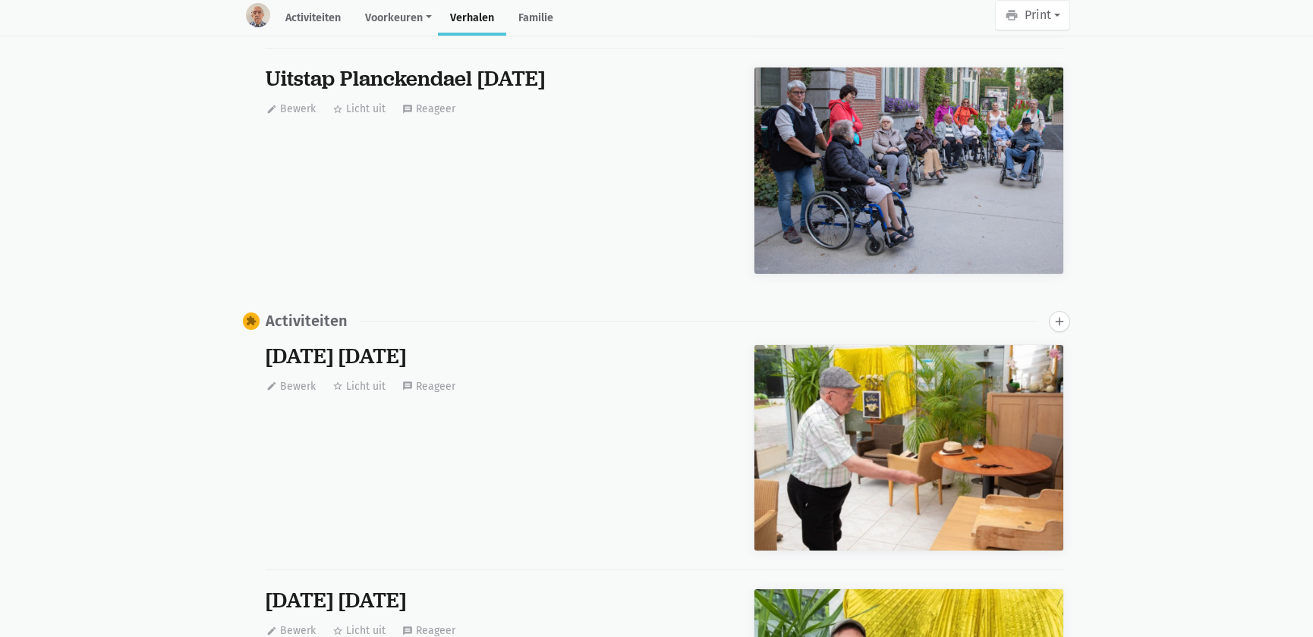
scroll to position [8193, 0]
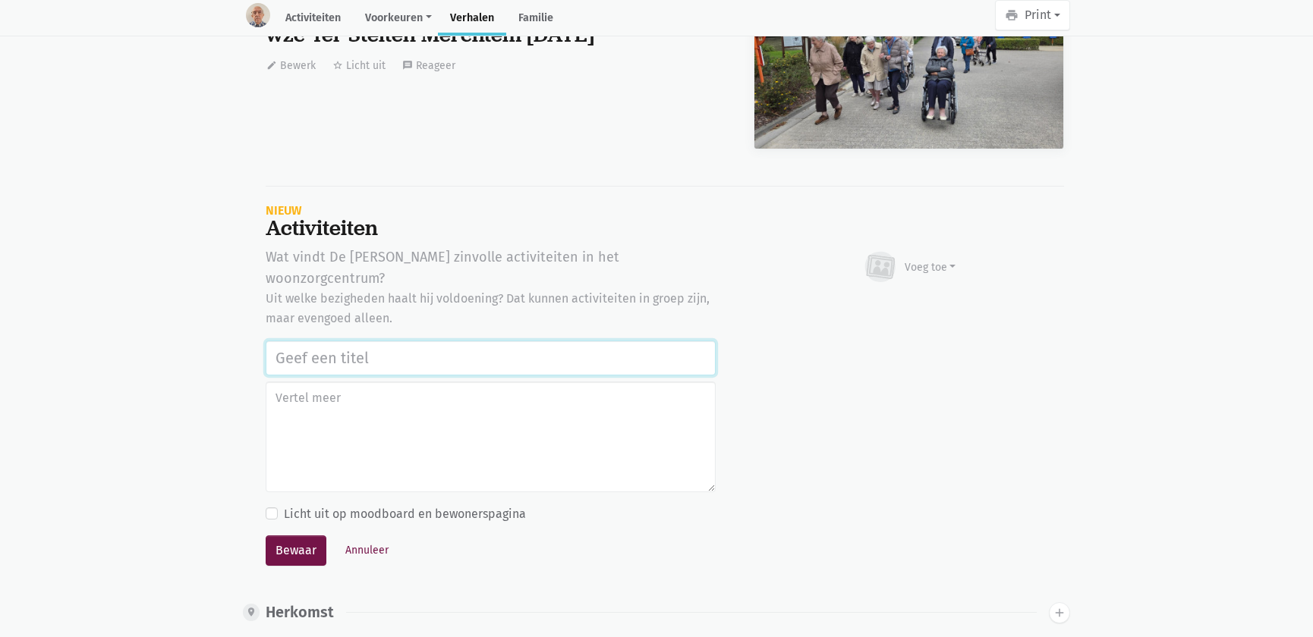
click at [352, 341] on input "text" at bounding box center [491, 358] width 450 height 35
paste input "Samen op ontdekking in het park, herinneringen en infoparcours in de tuin van w…"
type input "Samen op ontdekking in het park, herinneringen en infoparcours in de tuin van w…"
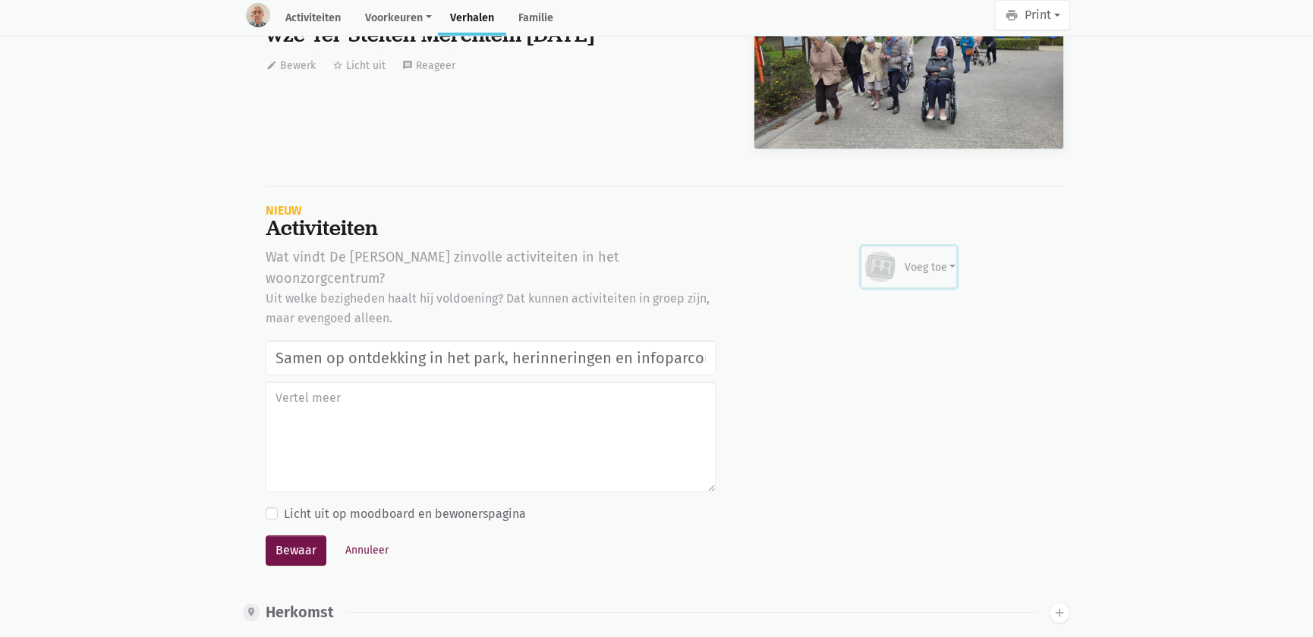
click at [947, 247] on button "Voeg toe" at bounding box center [909, 267] width 96 height 41
click at [886, 301] on link "Afbeelding" at bounding box center [900, 311] width 110 height 26
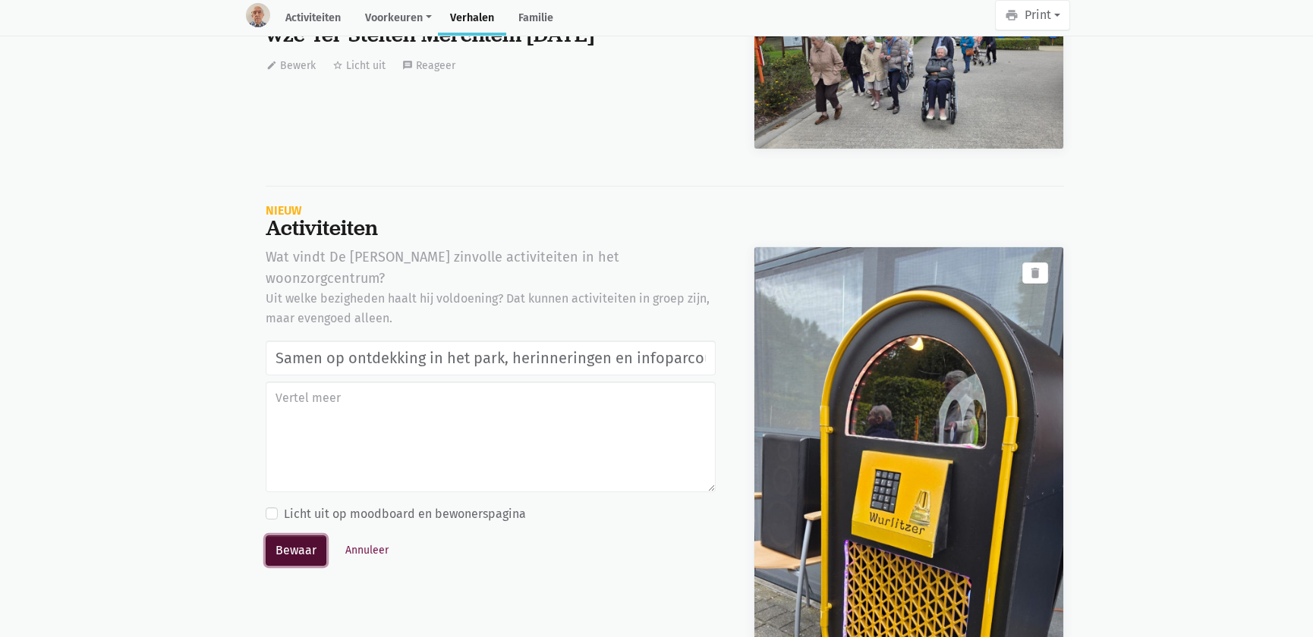
click at [310, 536] on button "Bewaar" at bounding box center [296, 551] width 61 height 30
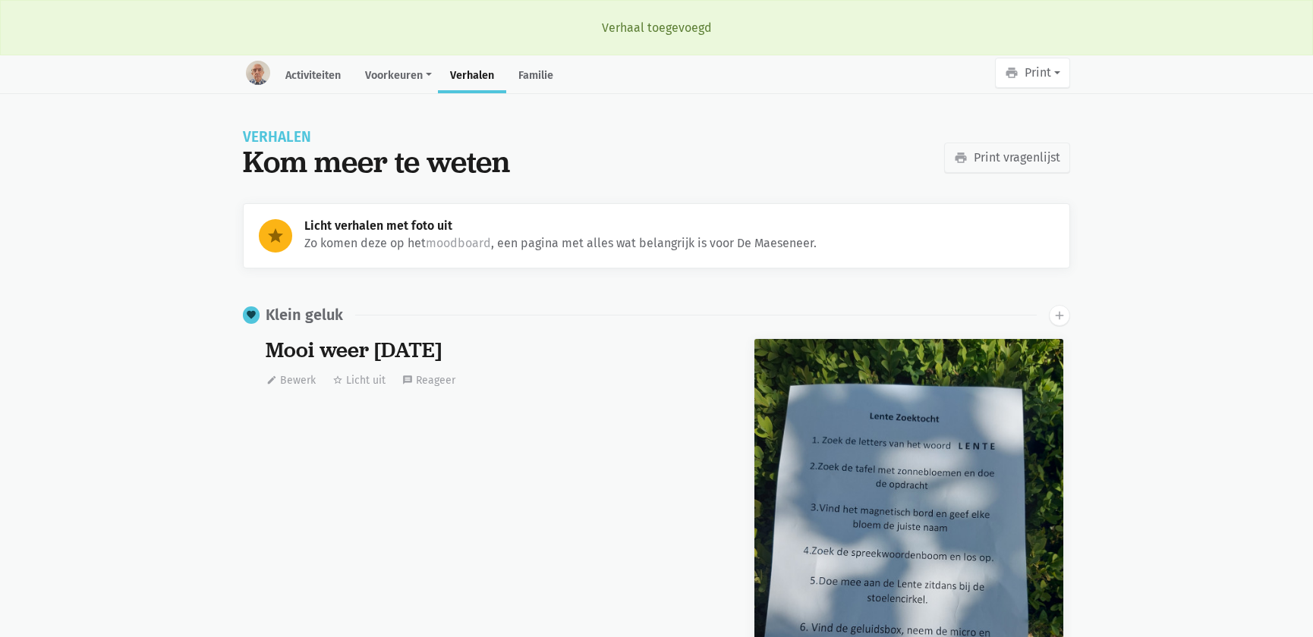
scroll to position [4175, 0]
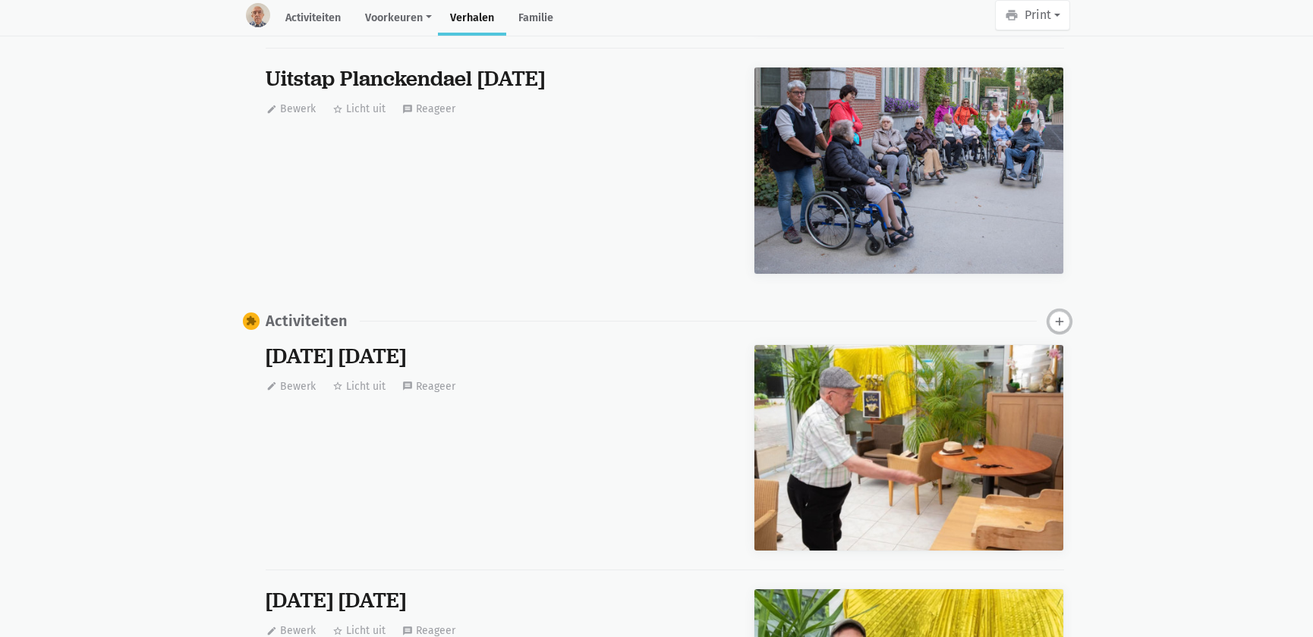
click at [1055, 319] on icon "add" at bounding box center [1060, 322] width 14 height 14
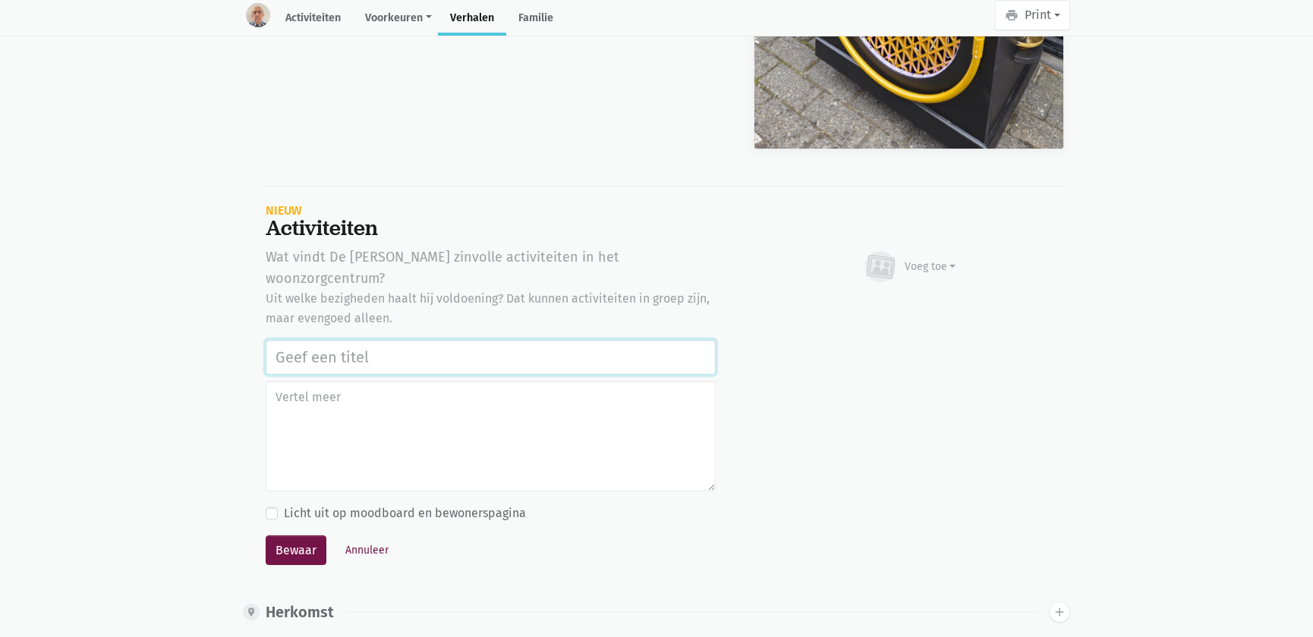
click at [381, 340] on input "text" at bounding box center [491, 357] width 450 height 35
paste input "Samen op ontdekking in het park, herinneringen en infoparcours in de tuin van w…"
type input "Samen op ontdekking in het park, herinneringen en infoparcours in de tuin van w…"
click at [946, 267] on div "Voeg toe" at bounding box center [931, 267] width 52 height 16
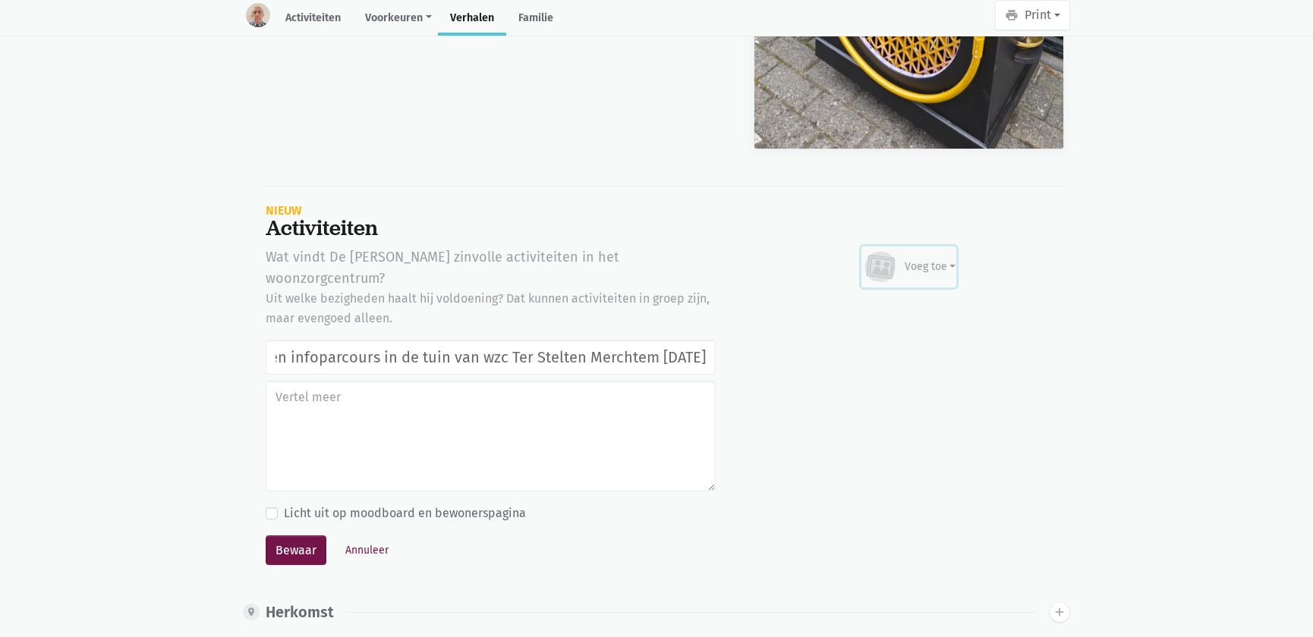
scroll to position [0, 0]
click at [909, 310] on link "Afbeelding" at bounding box center [900, 311] width 110 height 26
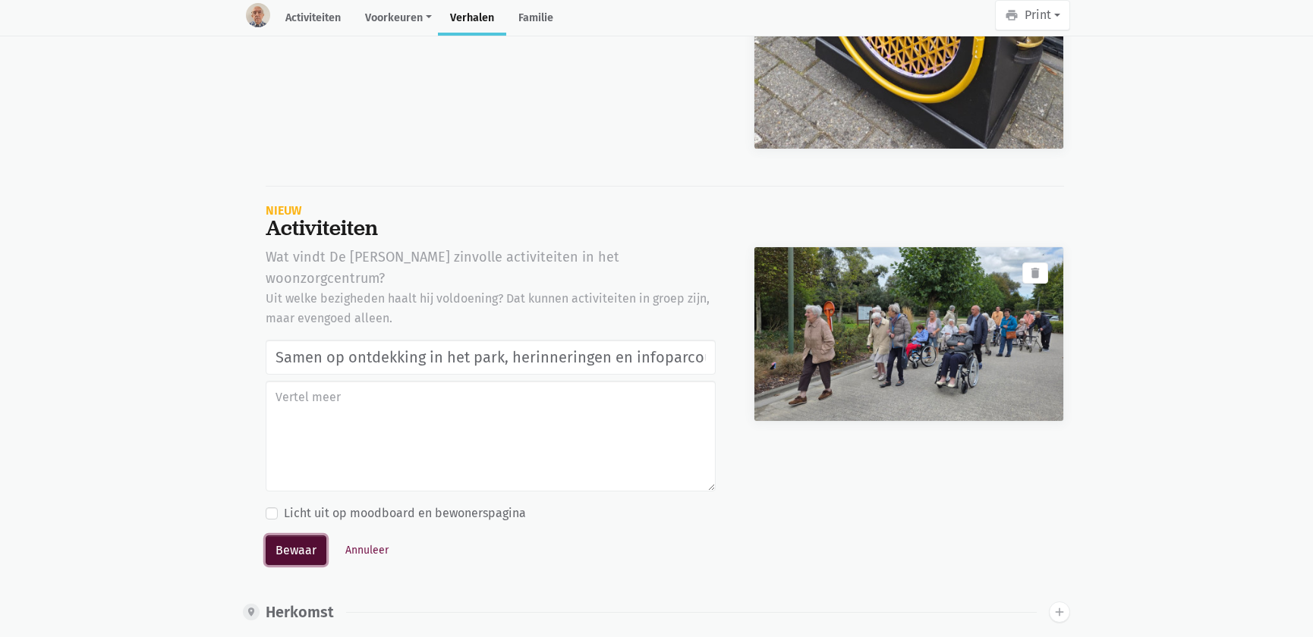
click at [273, 536] on button "Bewaar" at bounding box center [296, 551] width 61 height 30
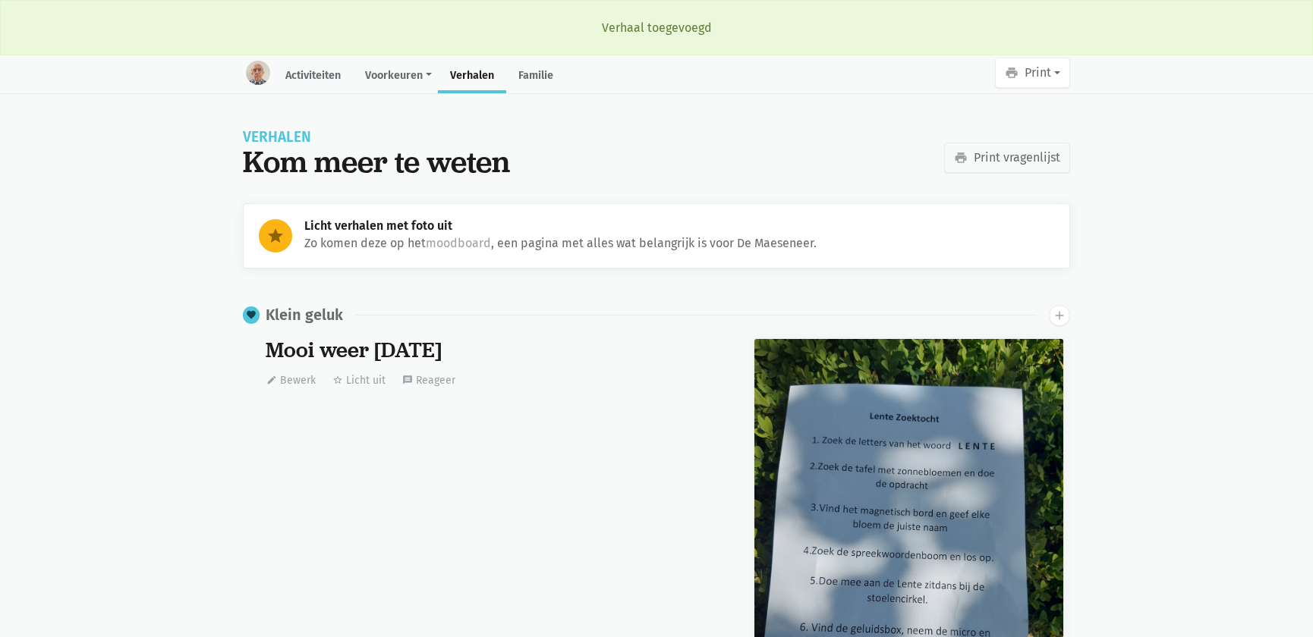
scroll to position [4175, 0]
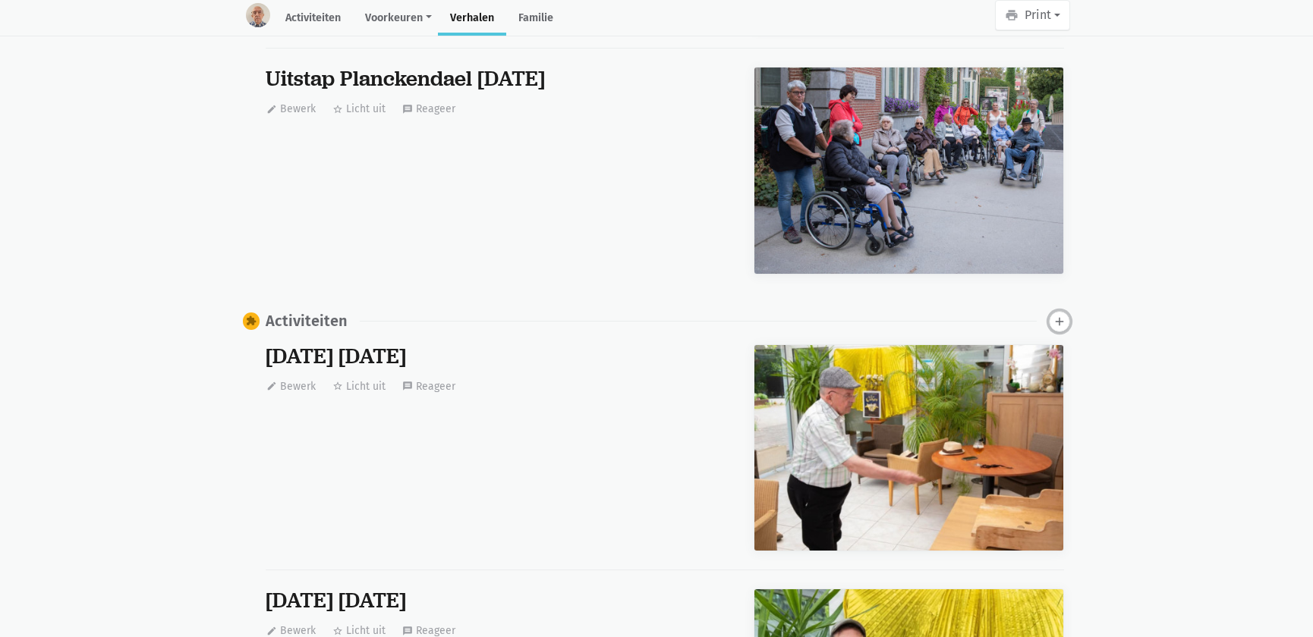
click at [1058, 319] on icon "add" at bounding box center [1060, 322] width 14 height 14
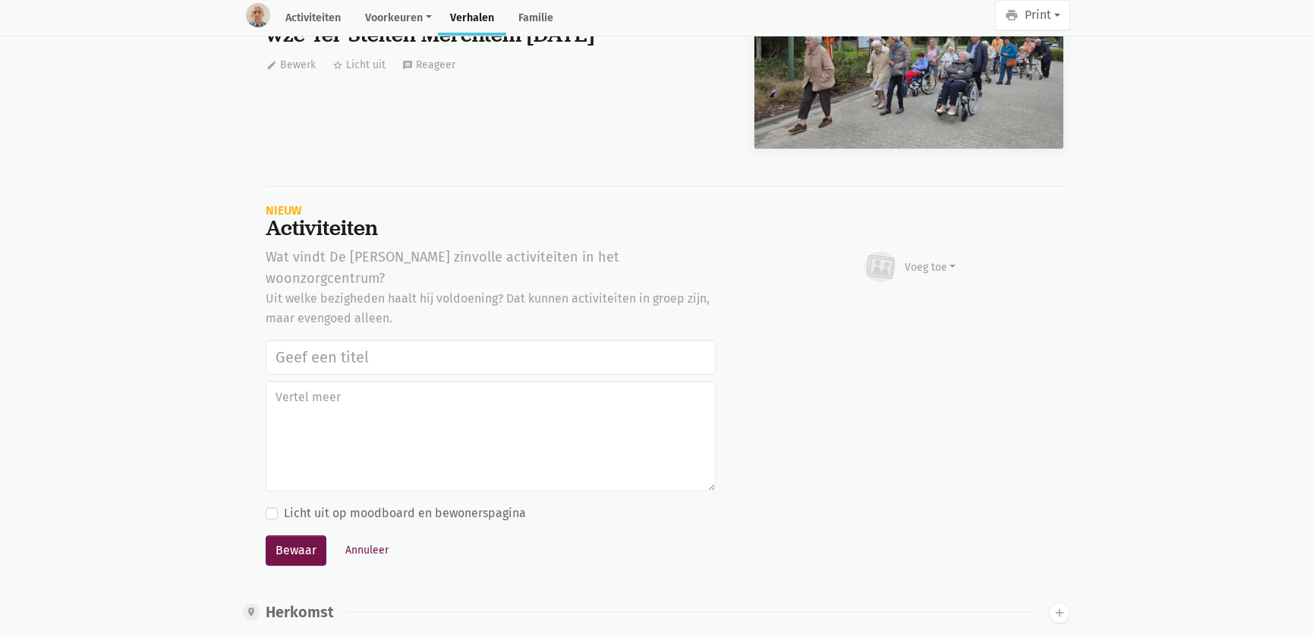
click at [335, 340] on input "text" at bounding box center [491, 357] width 450 height 35
type input "Samen op ontdekking in het park, herinneringen en infoparcours in de tuin van w…"
click at [907, 271] on div "Voeg toe" at bounding box center [931, 268] width 52 height 16
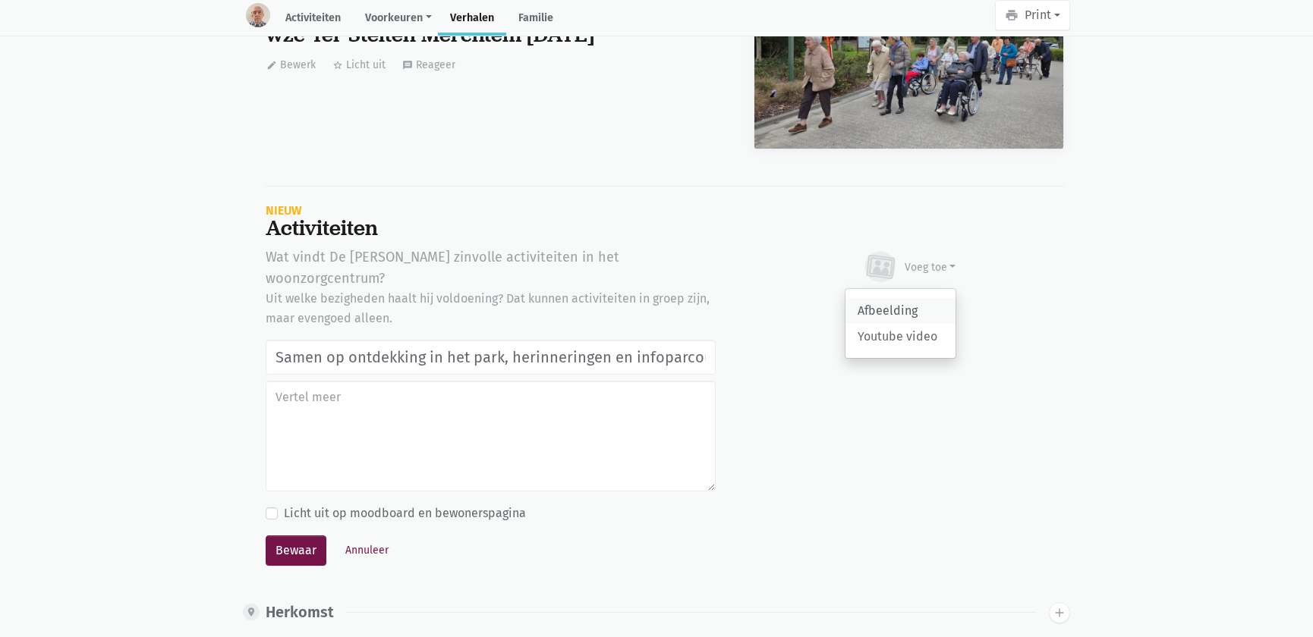
click at [877, 314] on link "Afbeelding" at bounding box center [900, 311] width 110 height 26
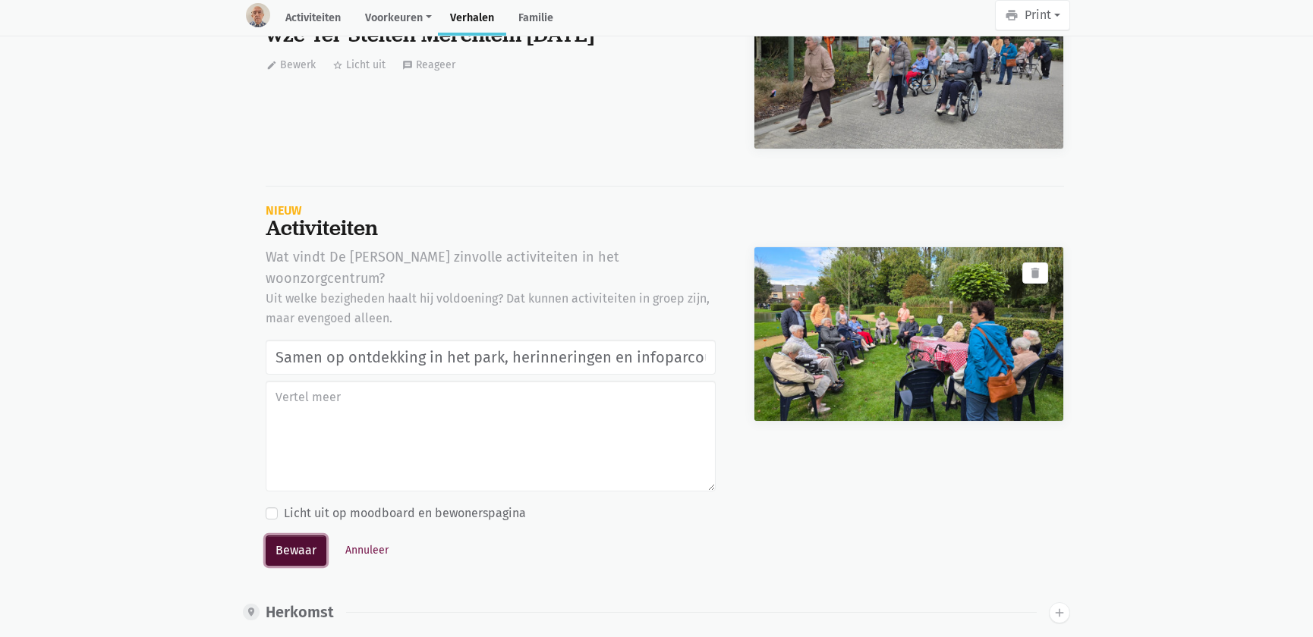
click at [275, 536] on button "Bewaar" at bounding box center [296, 551] width 61 height 30
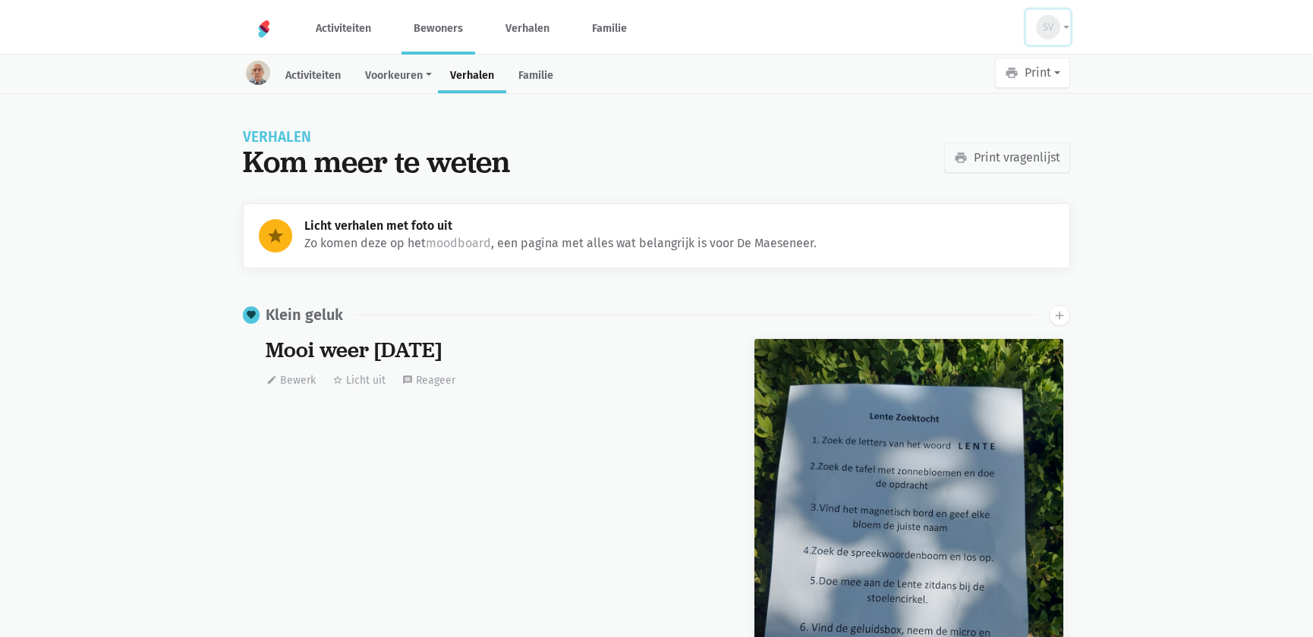
click at [1062, 22] on button "SV" at bounding box center [1048, 27] width 44 height 35
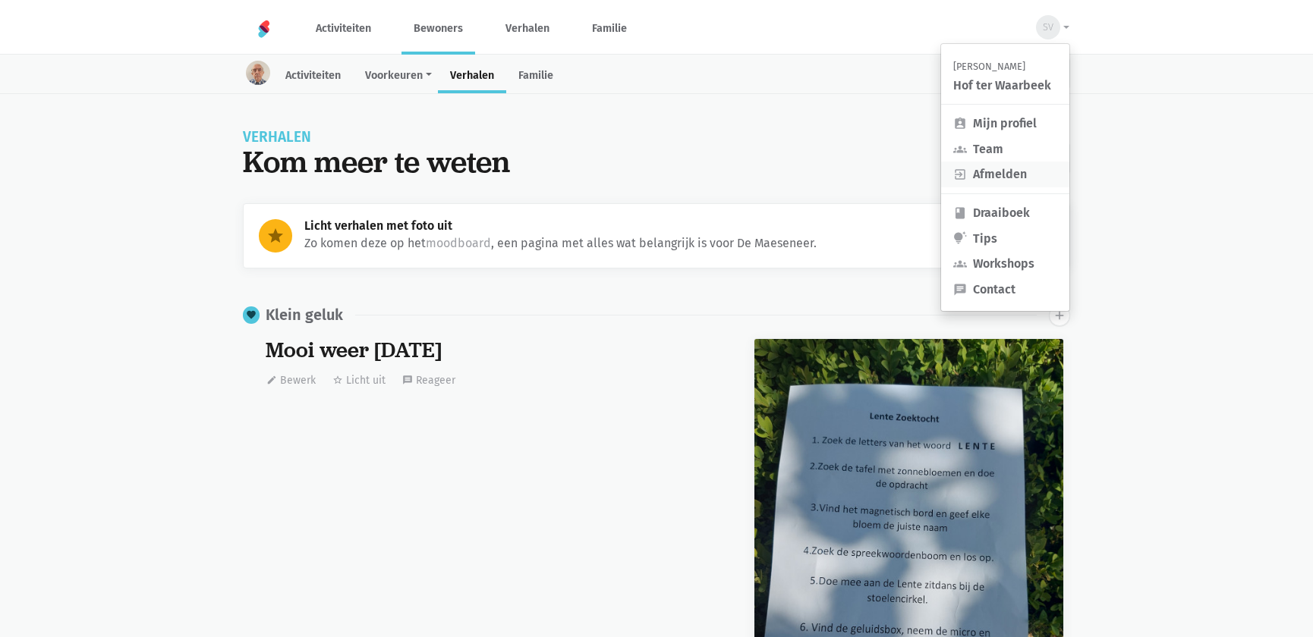
click at [1000, 181] on link "exit_to_app Afmelden" at bounding box center [1005, 175] width 128 height 26
